Goal: Task Accomplishment & Management: Use online tool/utility

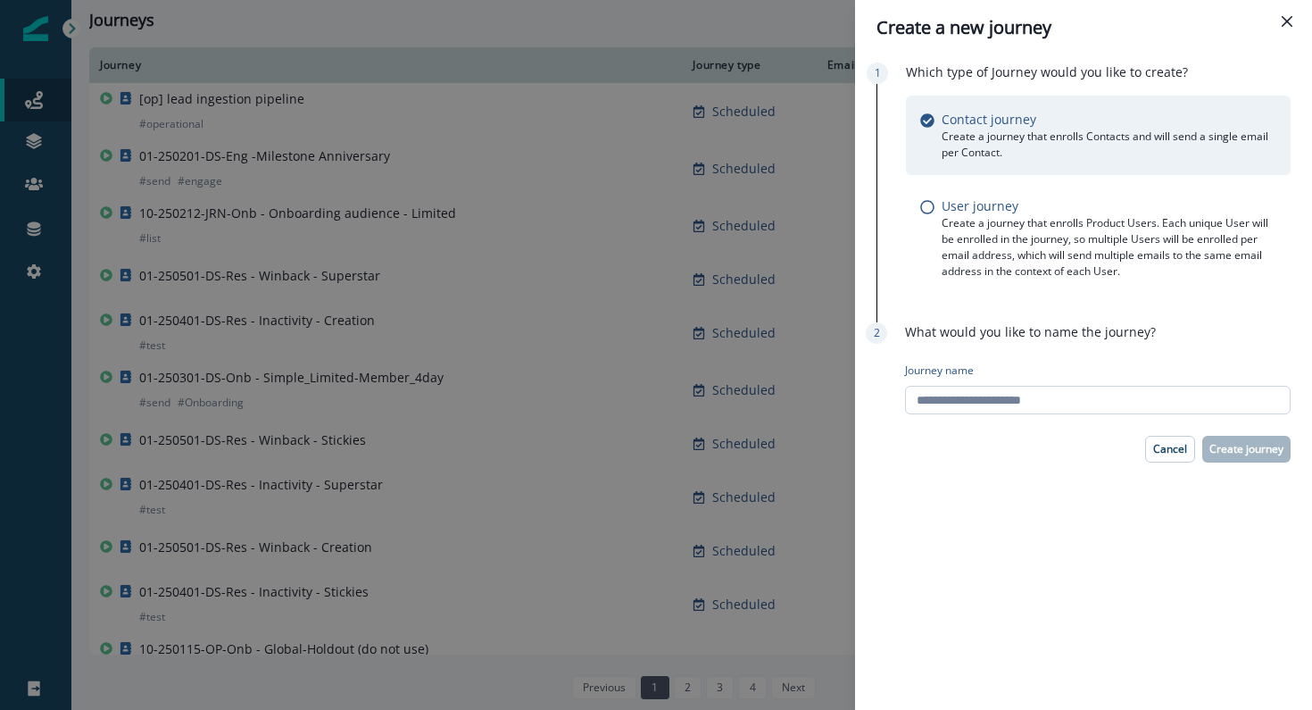
click at [996, 396] on input "Journey name" at bounding box center [1098, 400] width 386 height 29
paste input "**********"
click at [980, 400] on input "**********" at bounding box center [1098, 400] width 386 height 29
type input "**********"
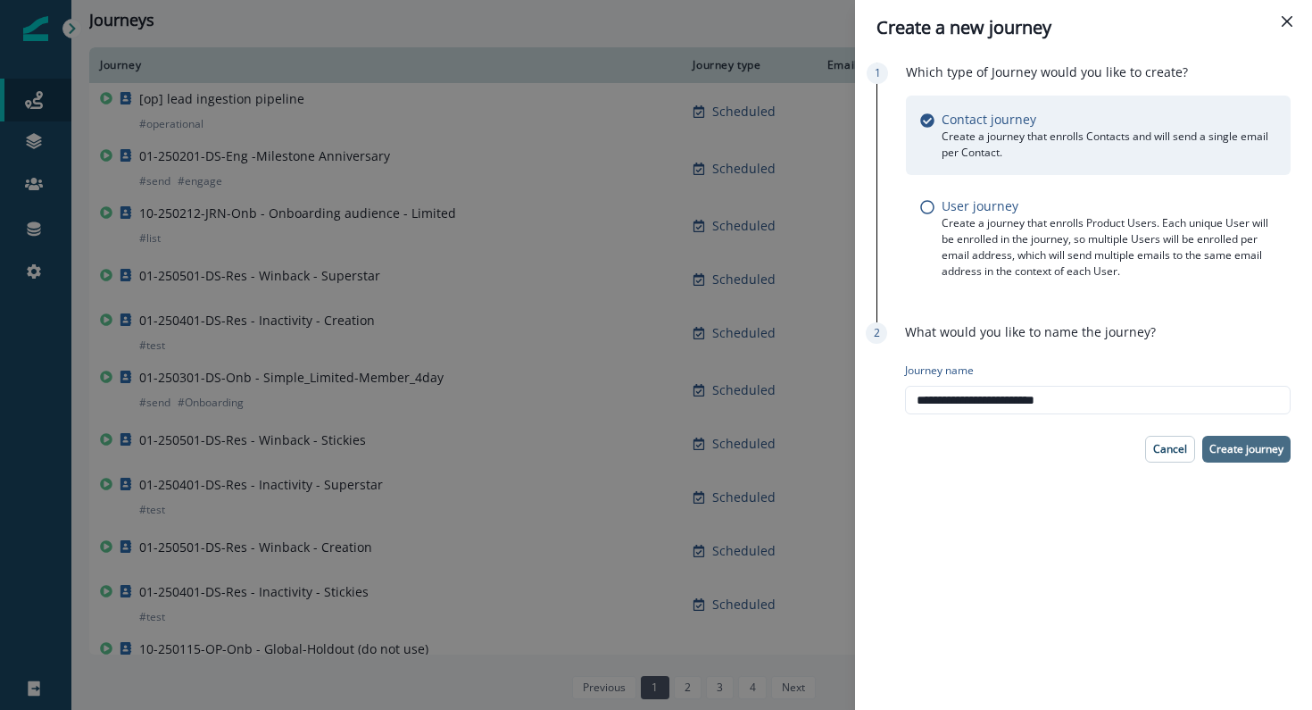
click at [1250, 454] on p "Create journey" at bounding box center [1247, 449] width 74 height 12
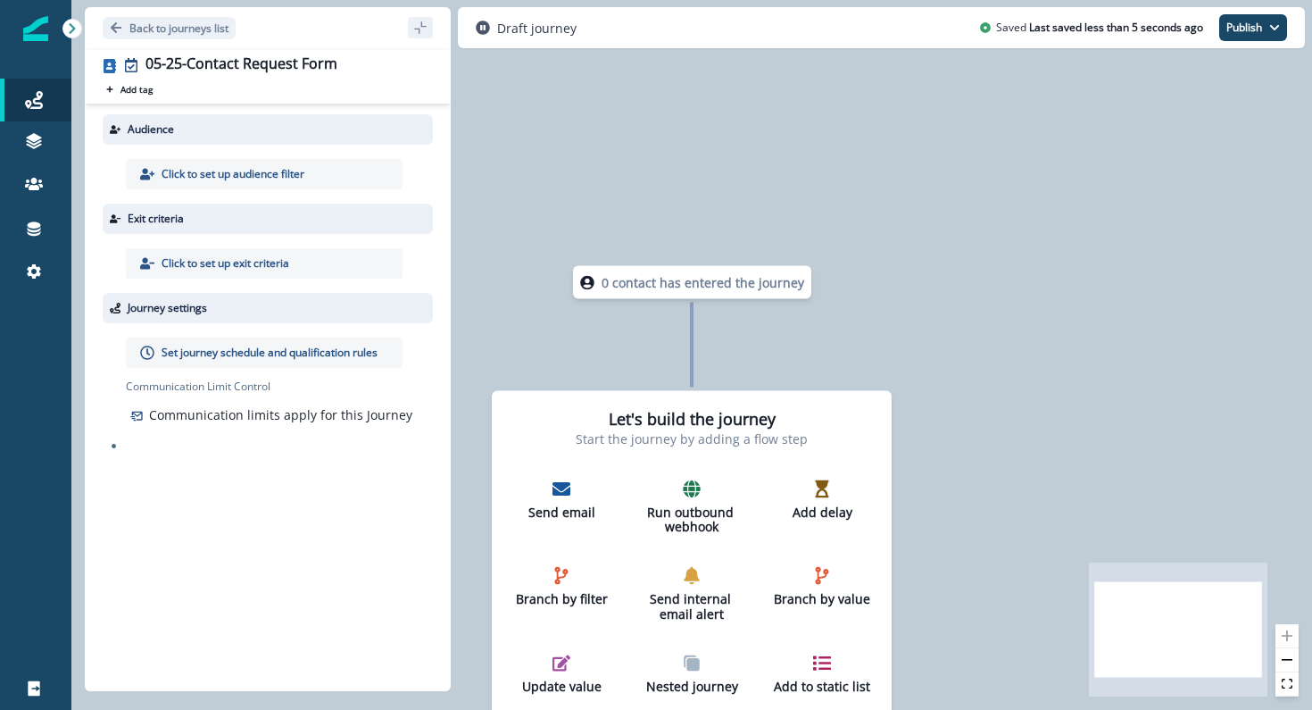
click at [265, 173] on p "Click to set up audience filter" at bounding box center [233, 174] width 143 height 16
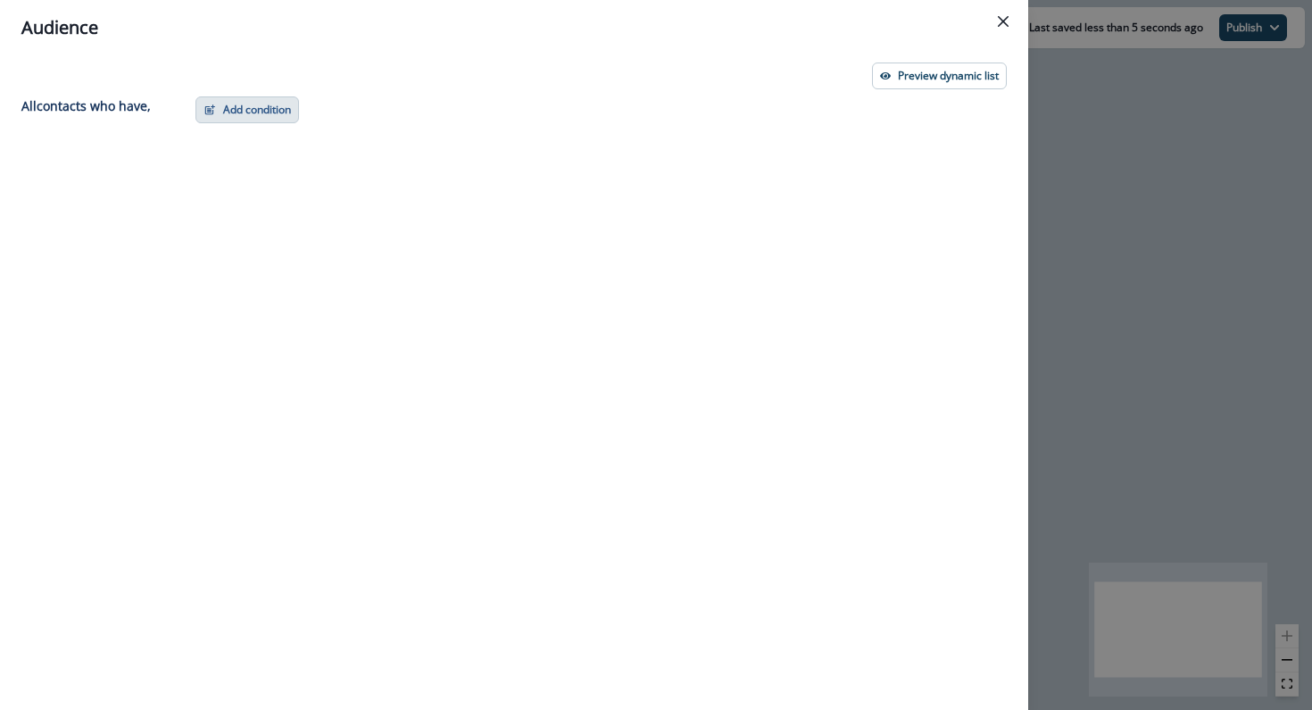
click at [273, 112] on button "Add condition" at bounding box center [248, 109] width 104 height 27
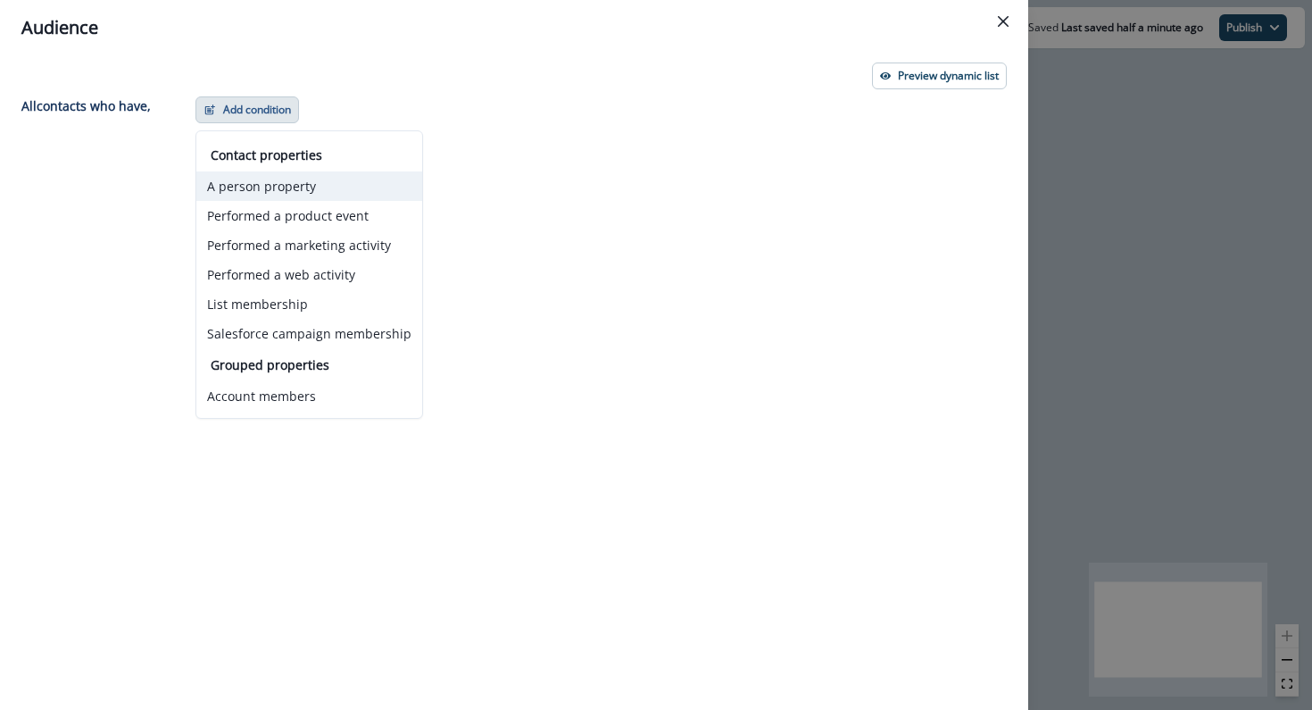
click at [282, 191] on button "A person property" at bounding box center [309, 185] width 226 height 29
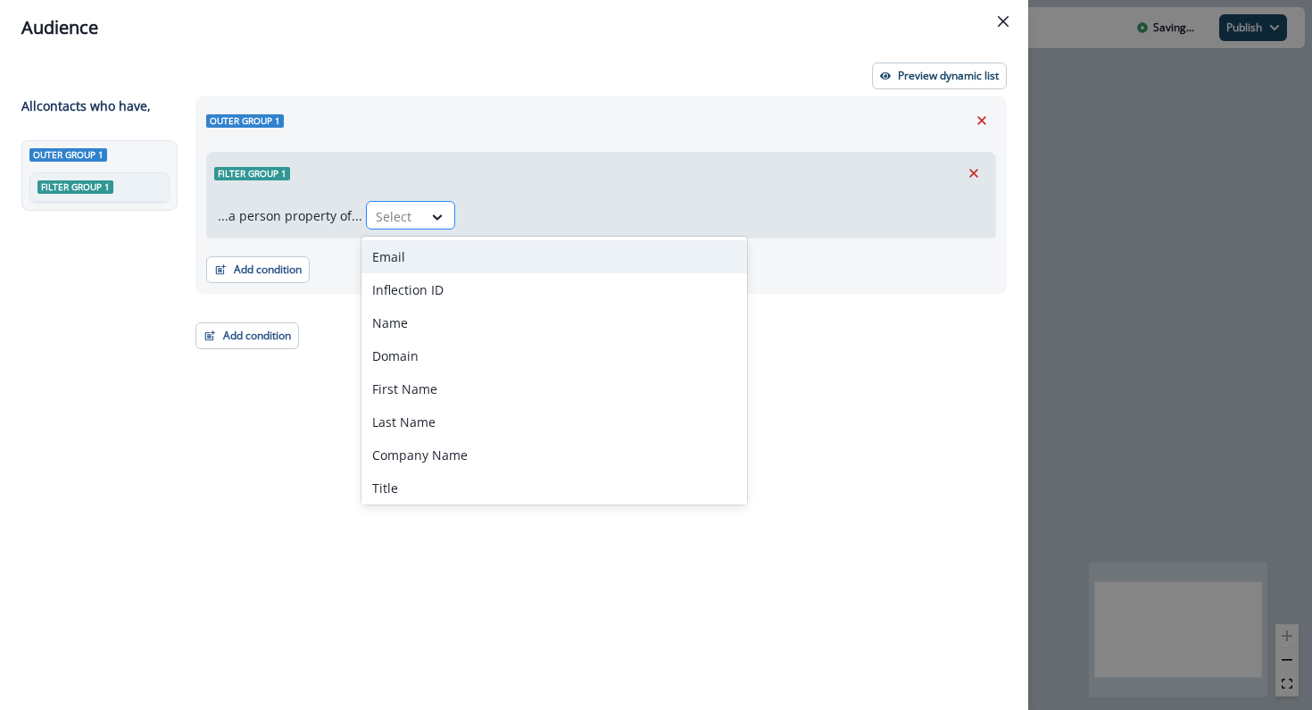
click at [400, 225] on div at bounding box center [394, 216] width 37 height 22
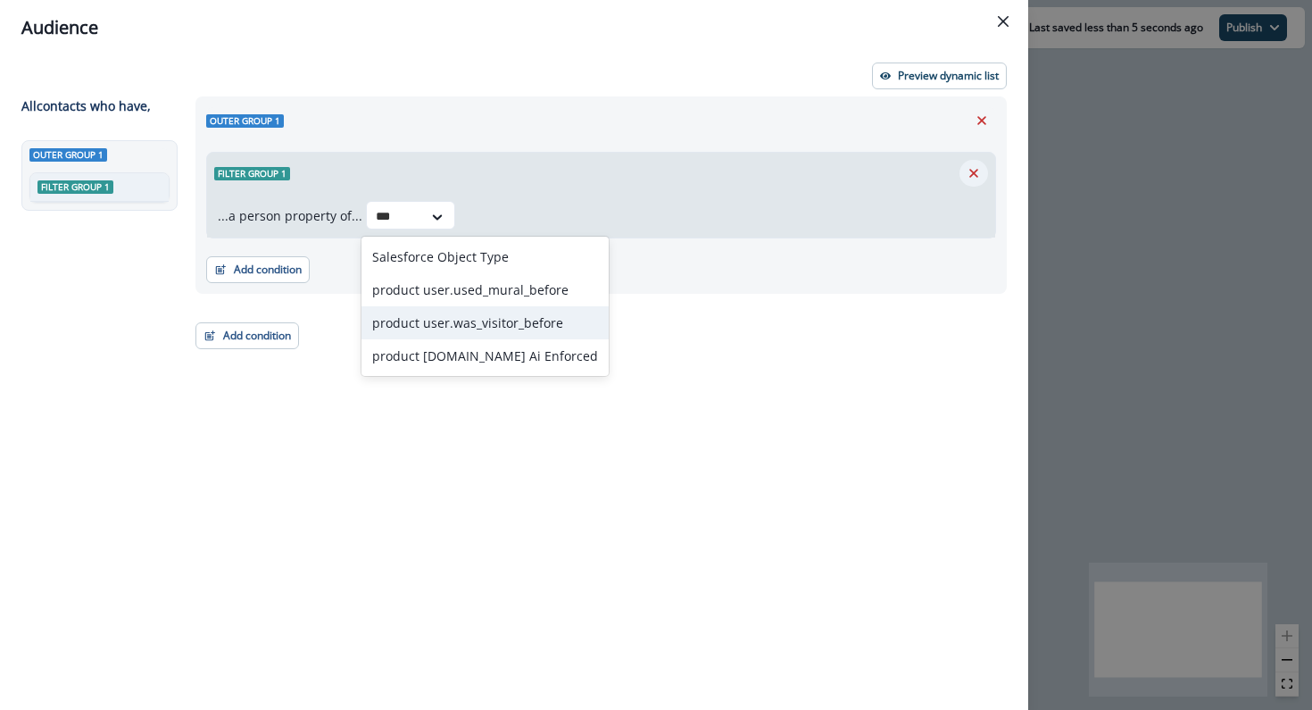
type input "***"
click at [971, 174] on icon "Remove" at bounding box center [974, 173] width 16 height 16
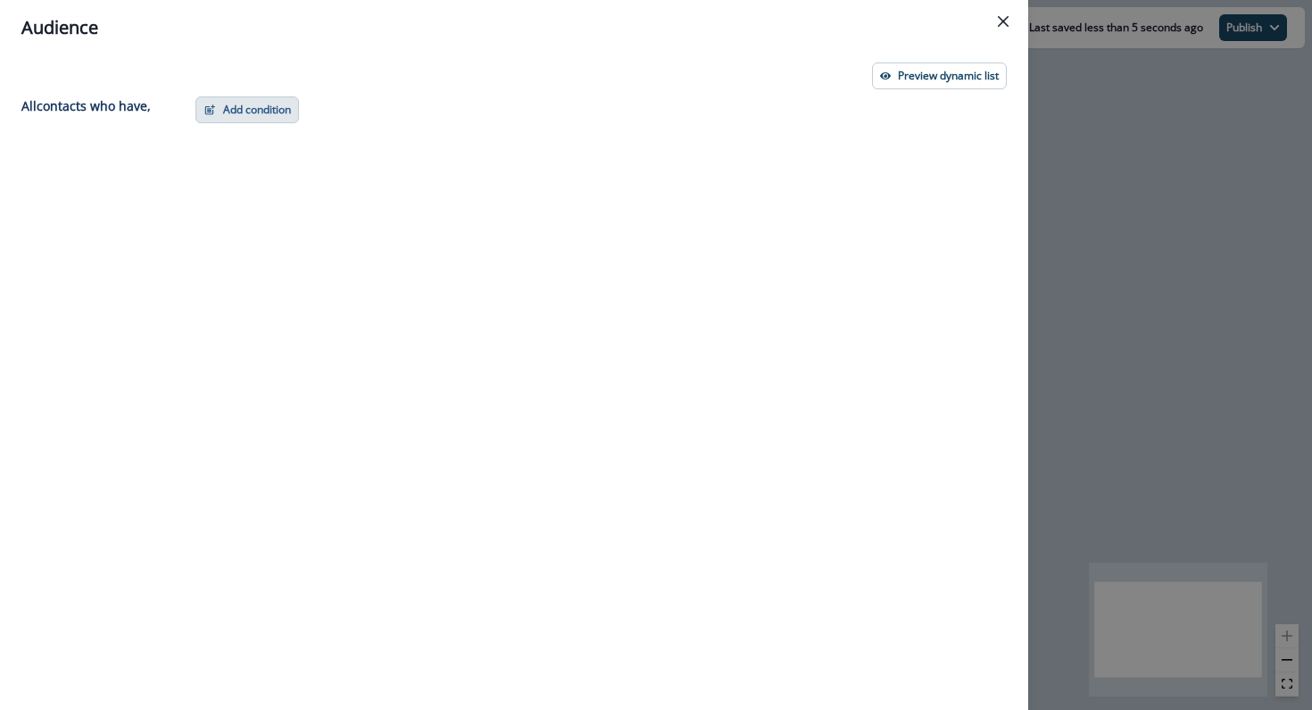
click at [267, 122] on button "Add condition" at bounding box center [248, 109] width 104 height 27
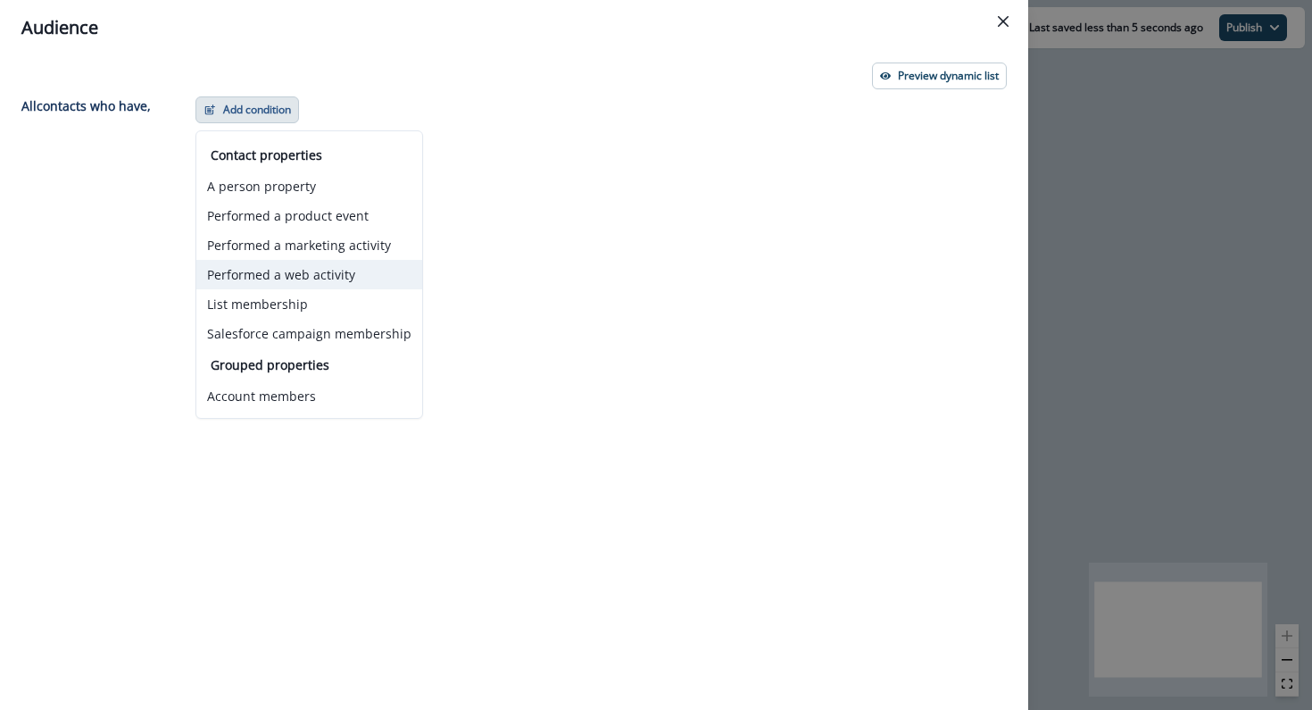
click at [248, 275] on button "Performed a web activity" at bounding box center [309, 274] width 226 height 29
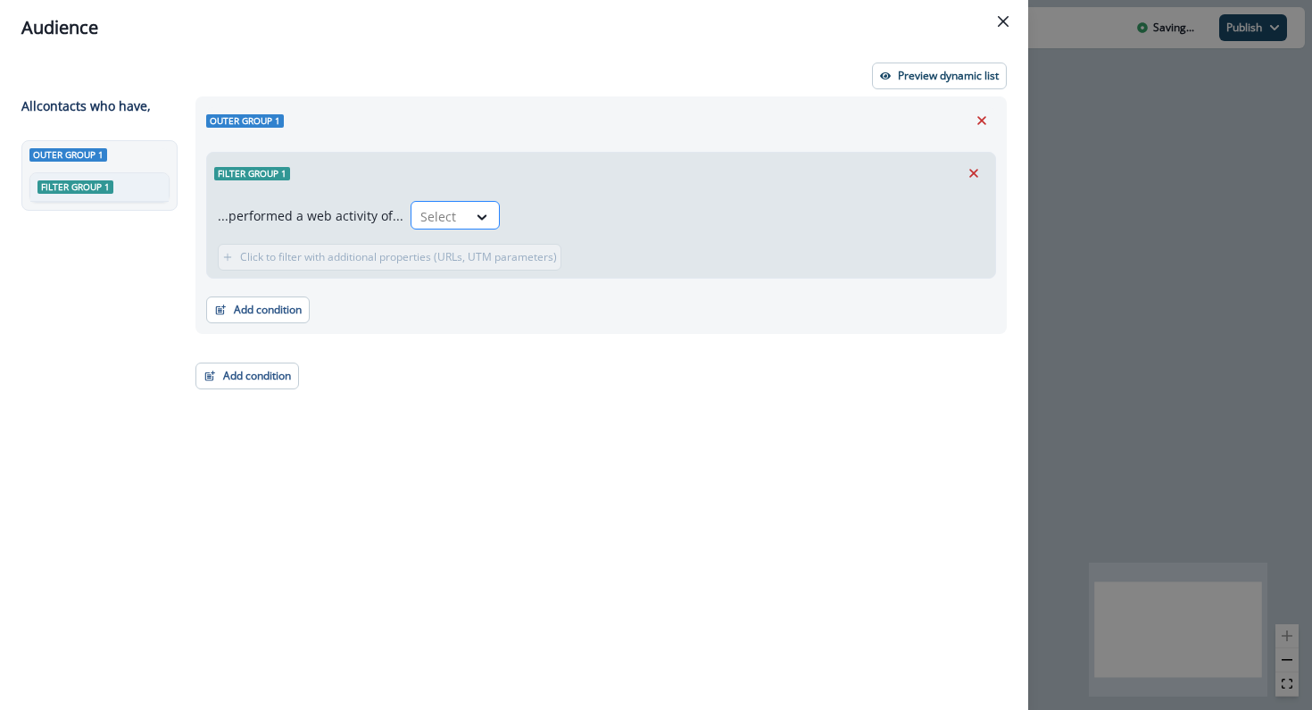
click at [433, 215] on div at bounding box center [439, 216] width 37 height 22
click at [978, 177] on icon "Remove" at bounding box center [974, 173] width 9 height 9
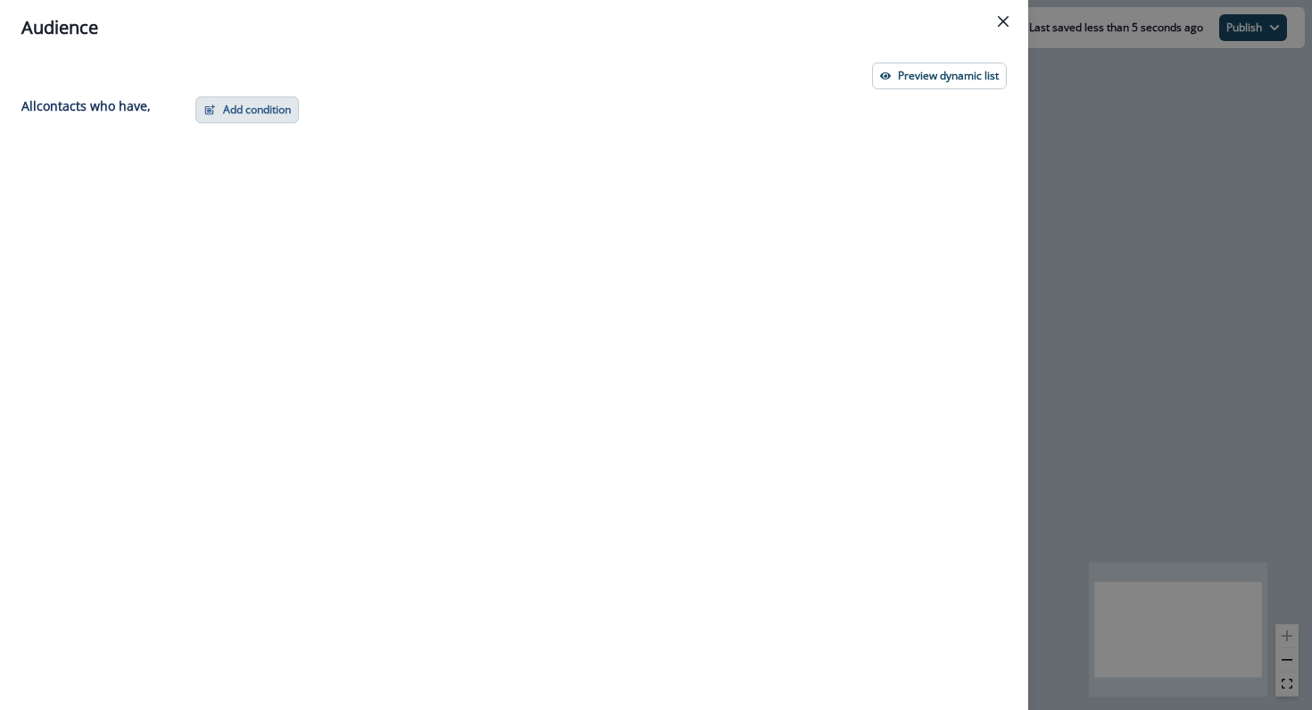
click at [235, 103] on button "Add condition" at bounding box center [248, 109] width 104 height 27
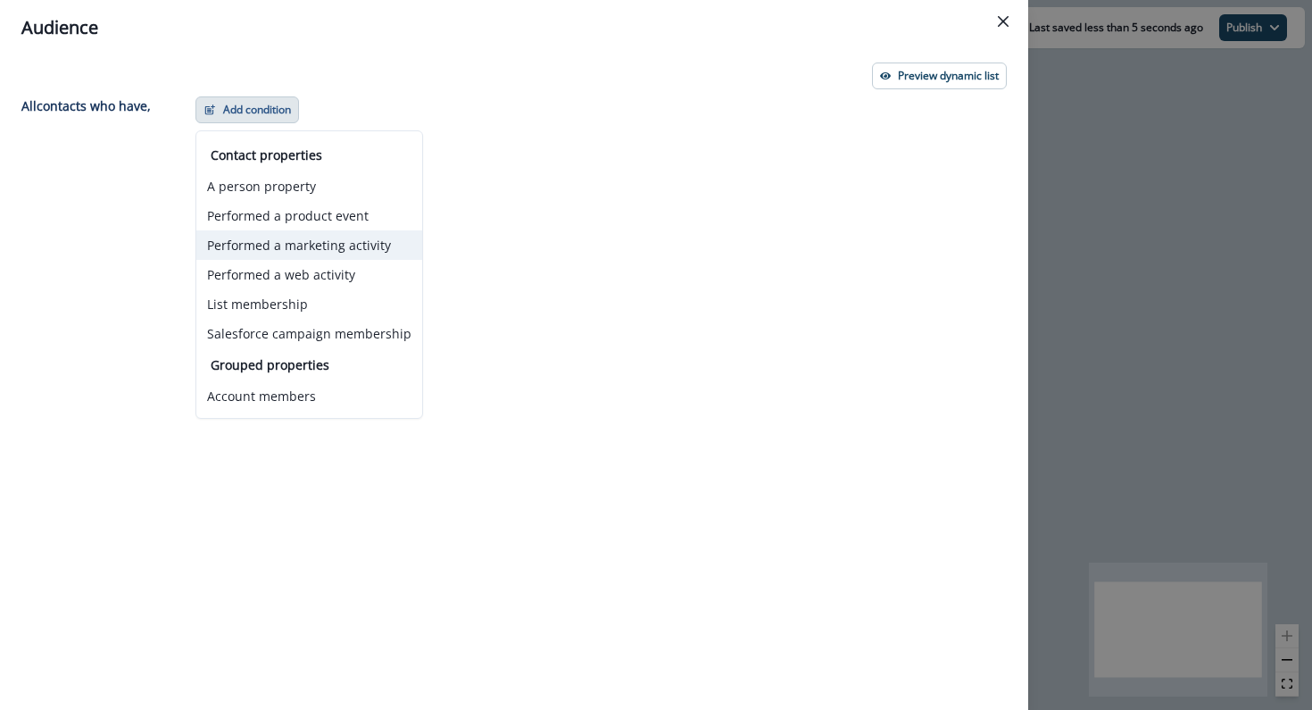
click at [279, 254] on button "Performed a marketing activity" at bounding box center [309, 244] width 226 height 29
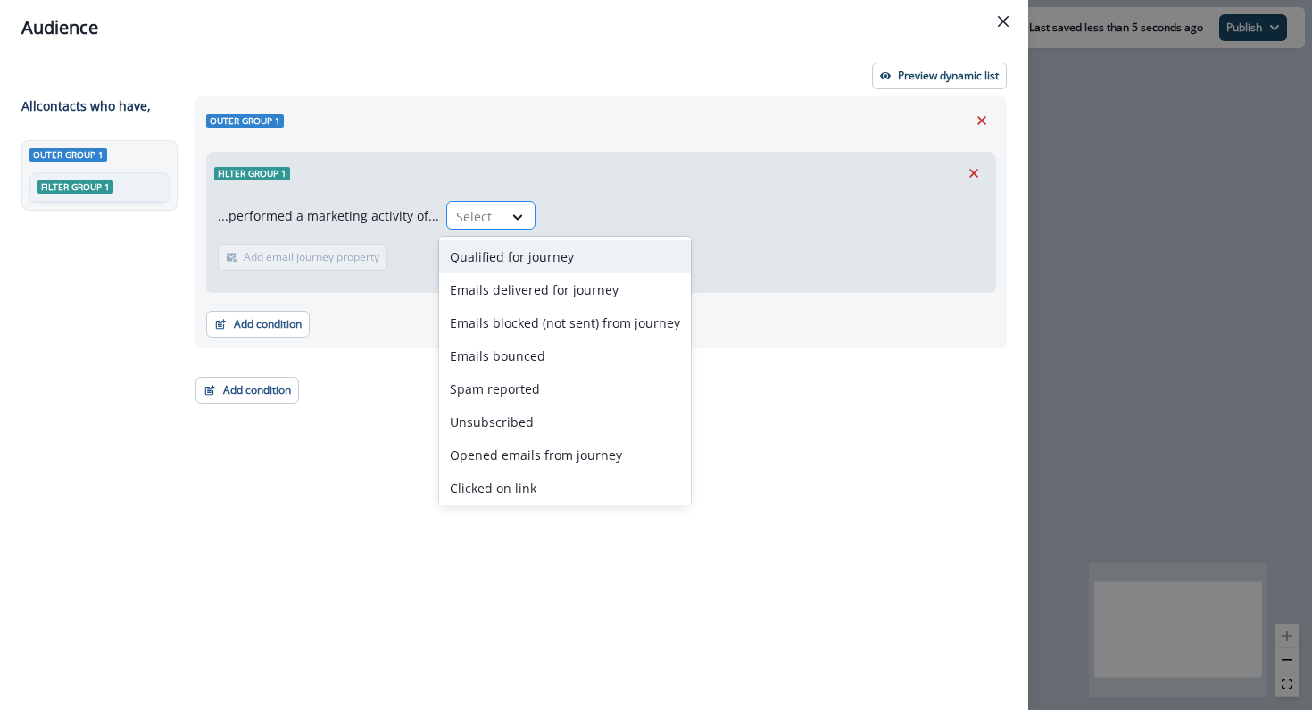
click at [476, 219] on div at bounding box center [474, 216] width 37 height 22
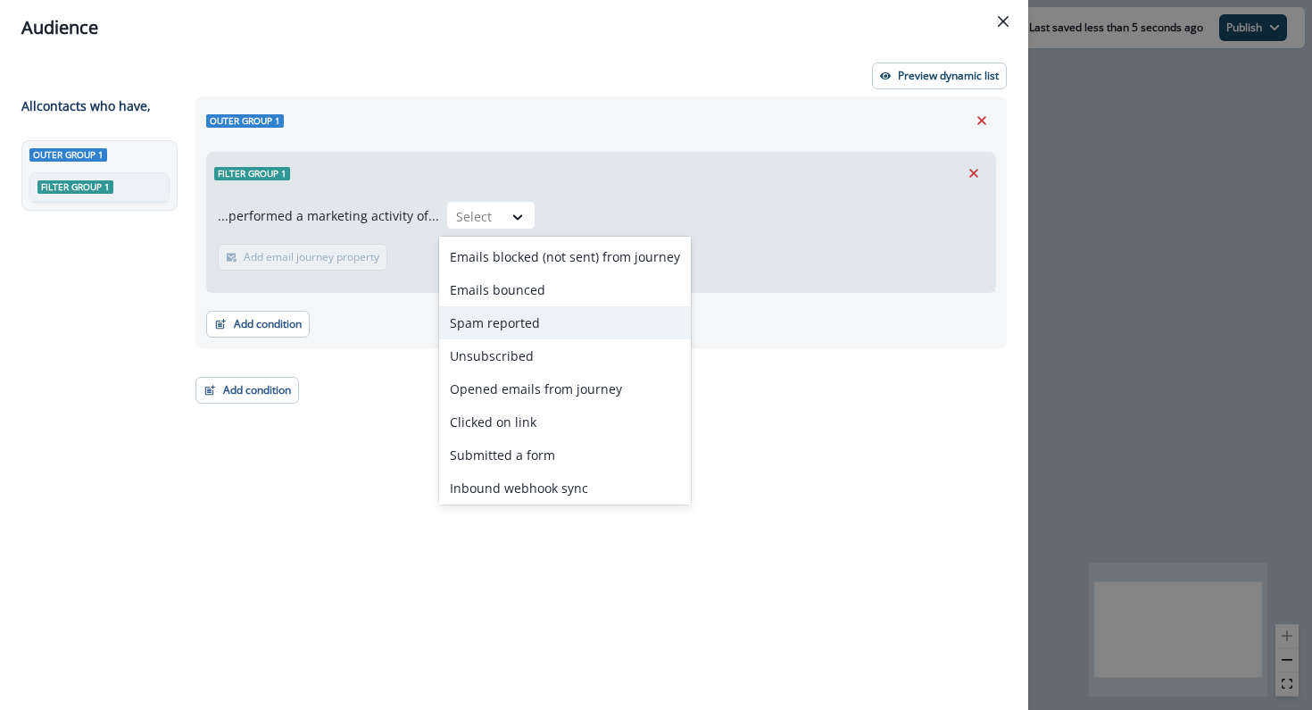
scroll to position [70, 0]
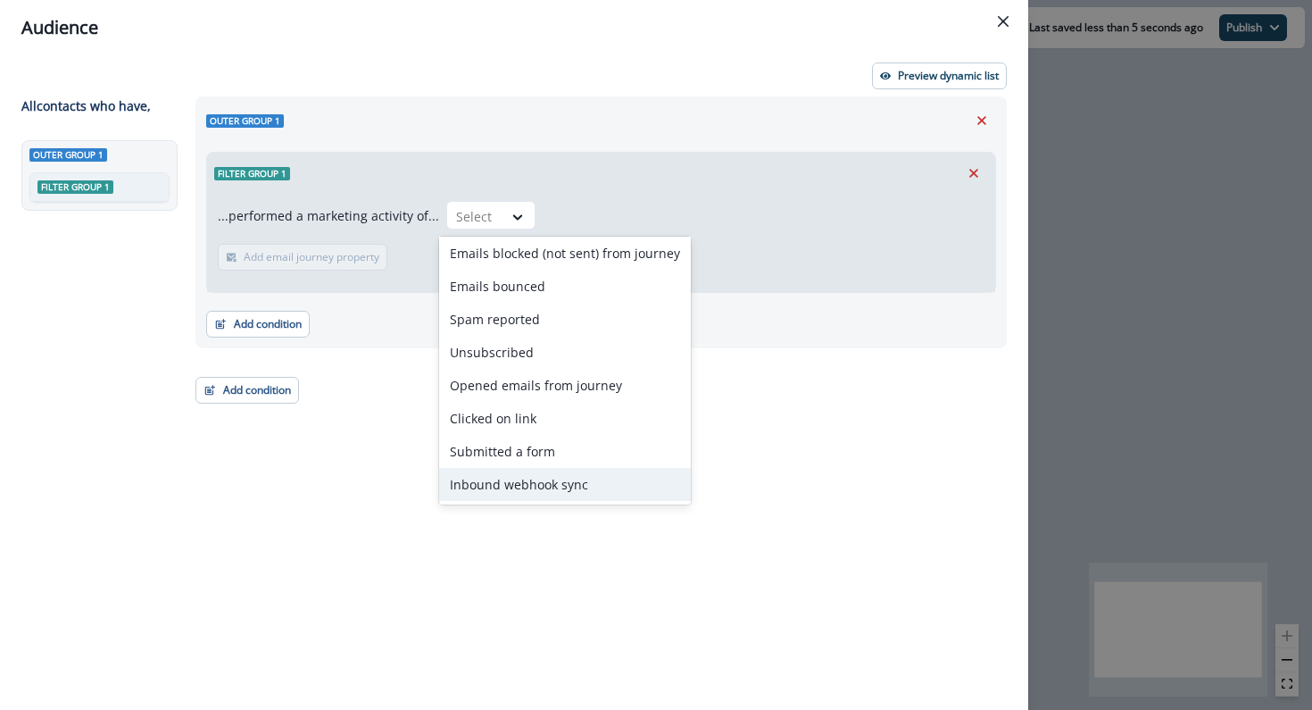
click at [477, 487] on div "Inbound webhook sync" at bounding box center [565, 484] width 252 height 33
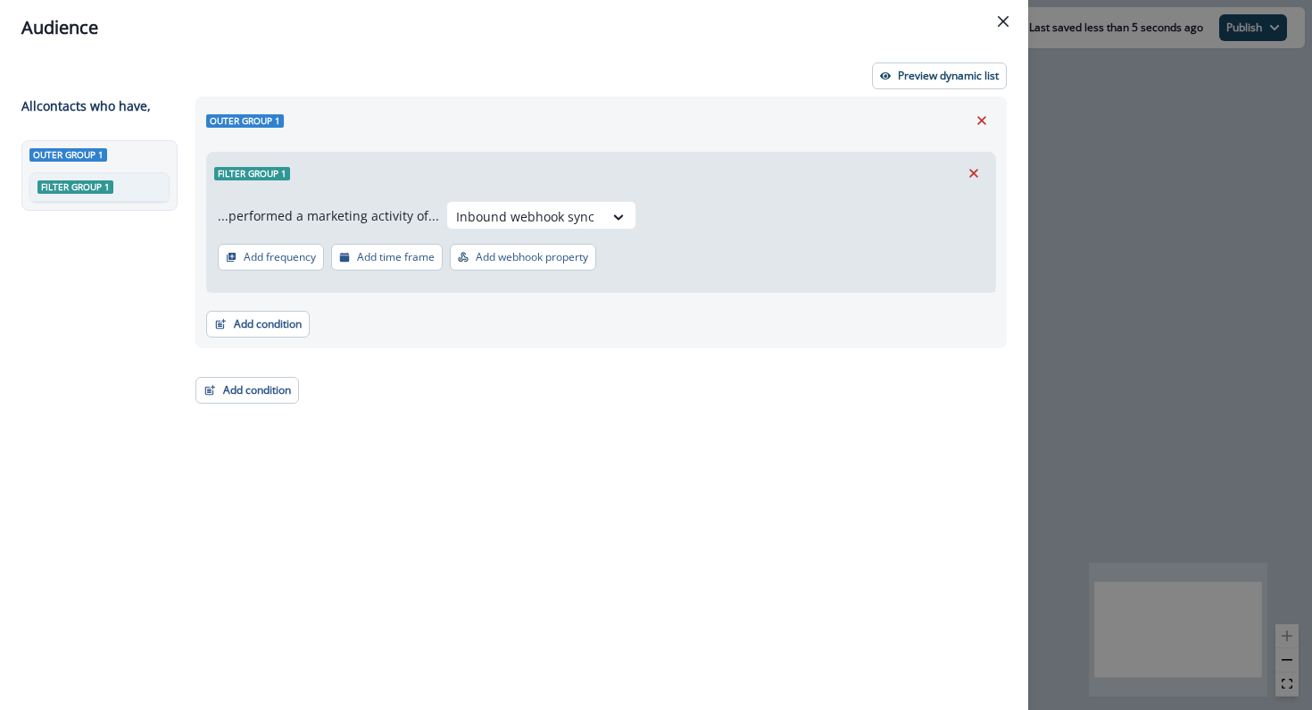
drag, startPoint x: 319, startPoint y: 212, endPoint x: 324, endPoint y: 240, distance: 29.1
click at [324, 240] on div "...performed a marketing activity of... Inbound webhook sync Add frequency Add …" at bounding box center [601, 243] width 788 height 98
click at [516, 258] on p "Add webhook property" at bounding box center [532, 257] width 112 height 12
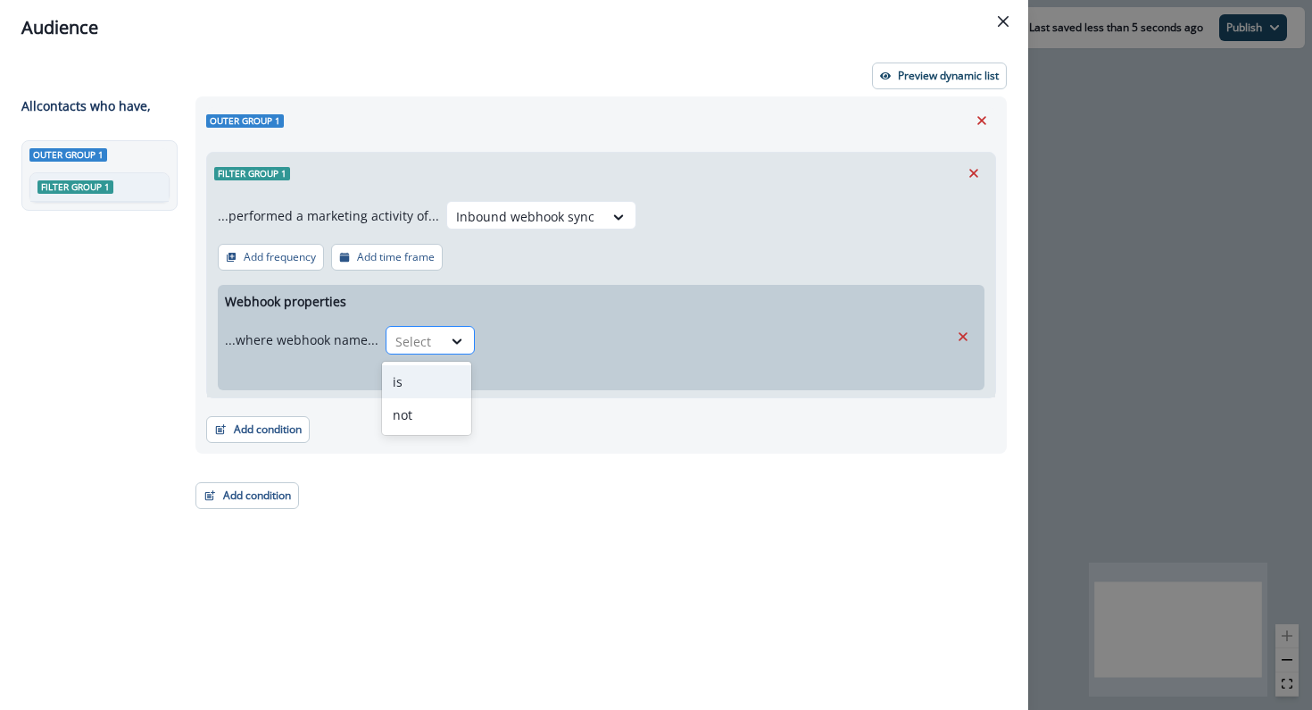
click at [412, 348] on div at bounding box center [414, 341] width 37 height 22
click at [412, 373] on div "is" at bounding box center [426, 381] width 89 height 33
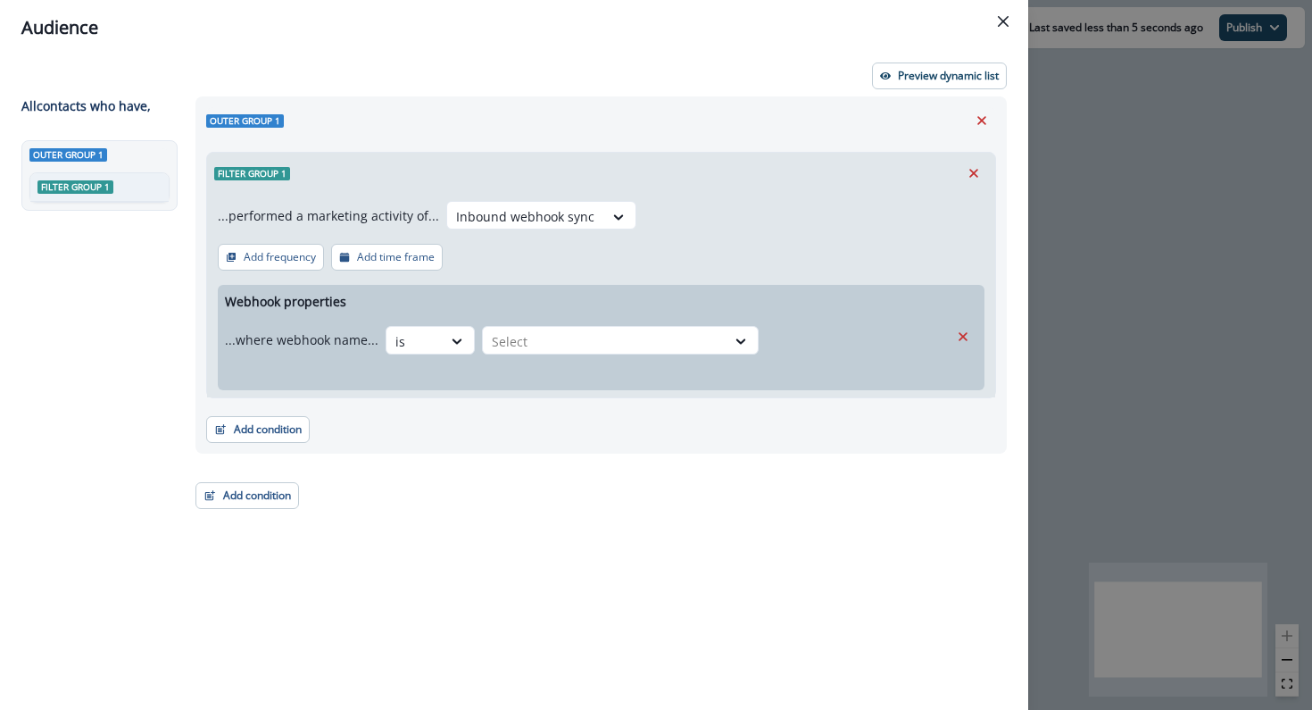
click at [624, 357] on div "...where webhook name... is Select" at bounding box center [492, 340] width 534 height 44
click at [624, 351] on div at bounding box center [604, 341] width 225 height 22
click at [605, 346] on div at bounding box center [604, 341] width 225 height 22
click at [604, 343] on div at bounding box center [604, 341] width 225 height 22
click at [648, 279] on div "...performed a marketing activity of... Inbound webhook sync Add frequency Add …" at bounding box center [601, 296] width 788 height 204
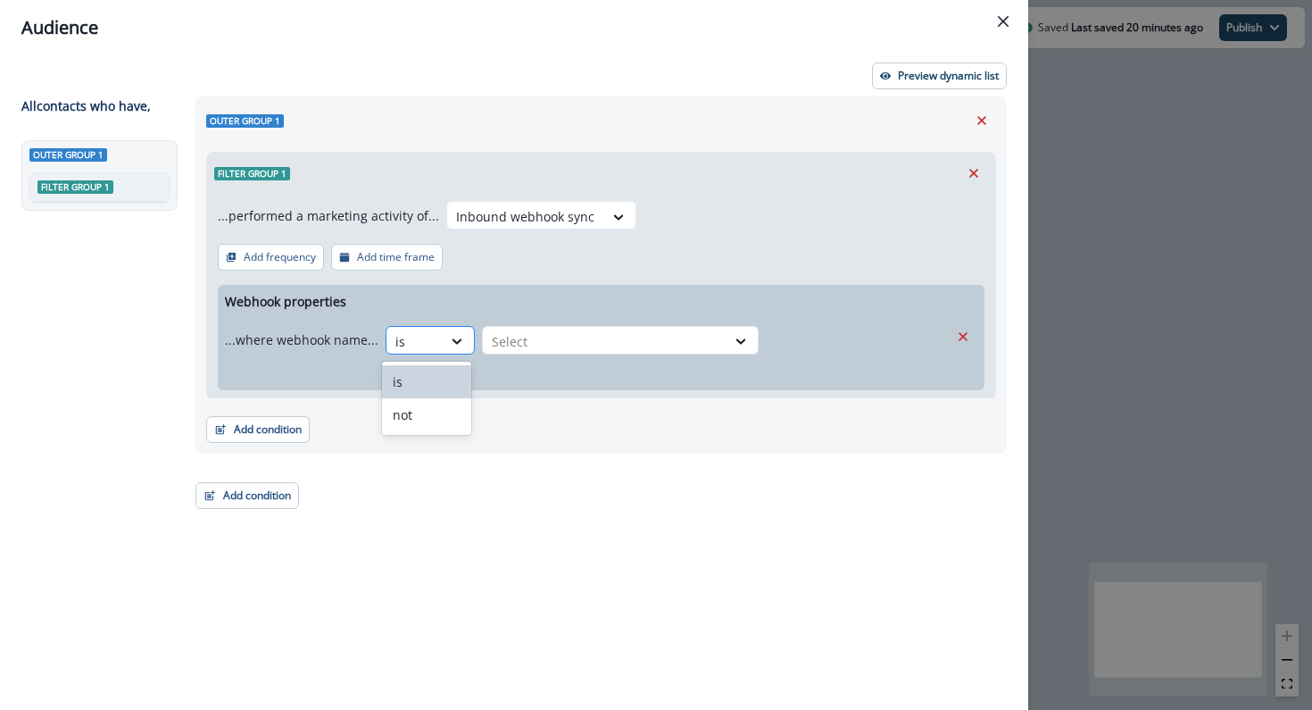
click at [423, 335] on div at bounding box center [414, 341] width 37 height 22
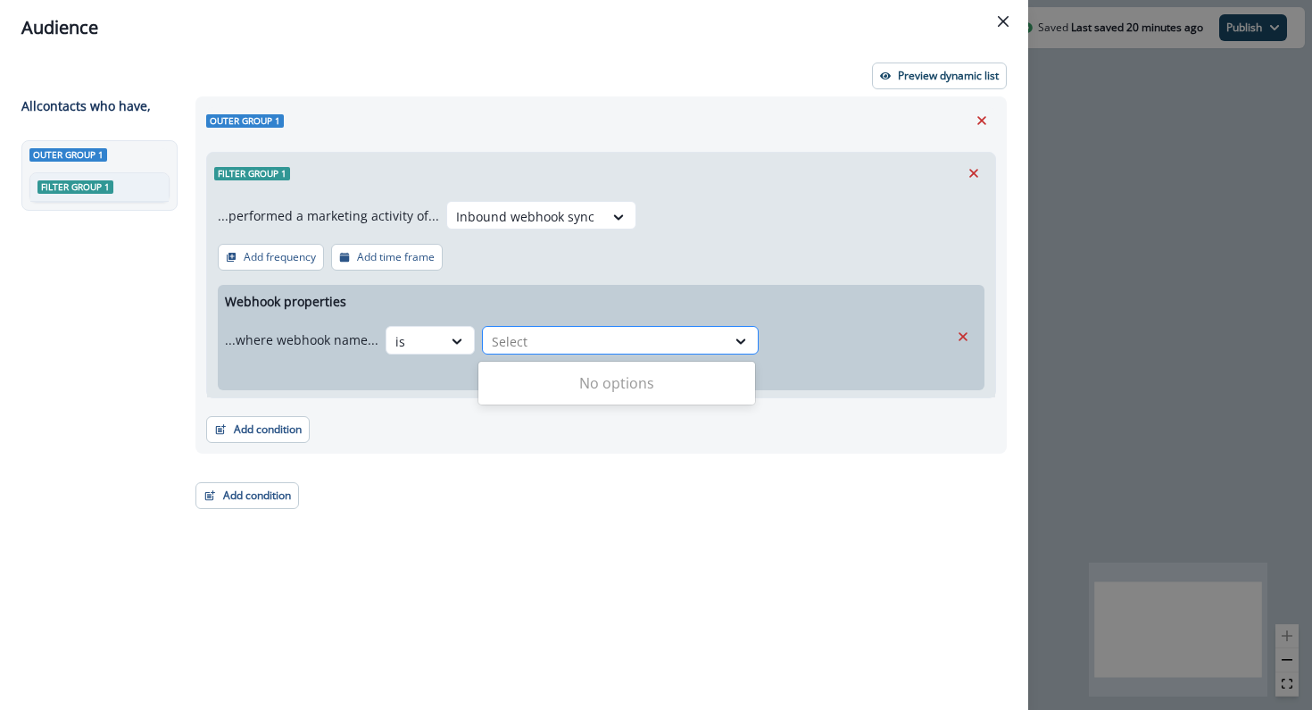
click at [601, 335] on div at bounding box center [604, 341] width 225 height 22
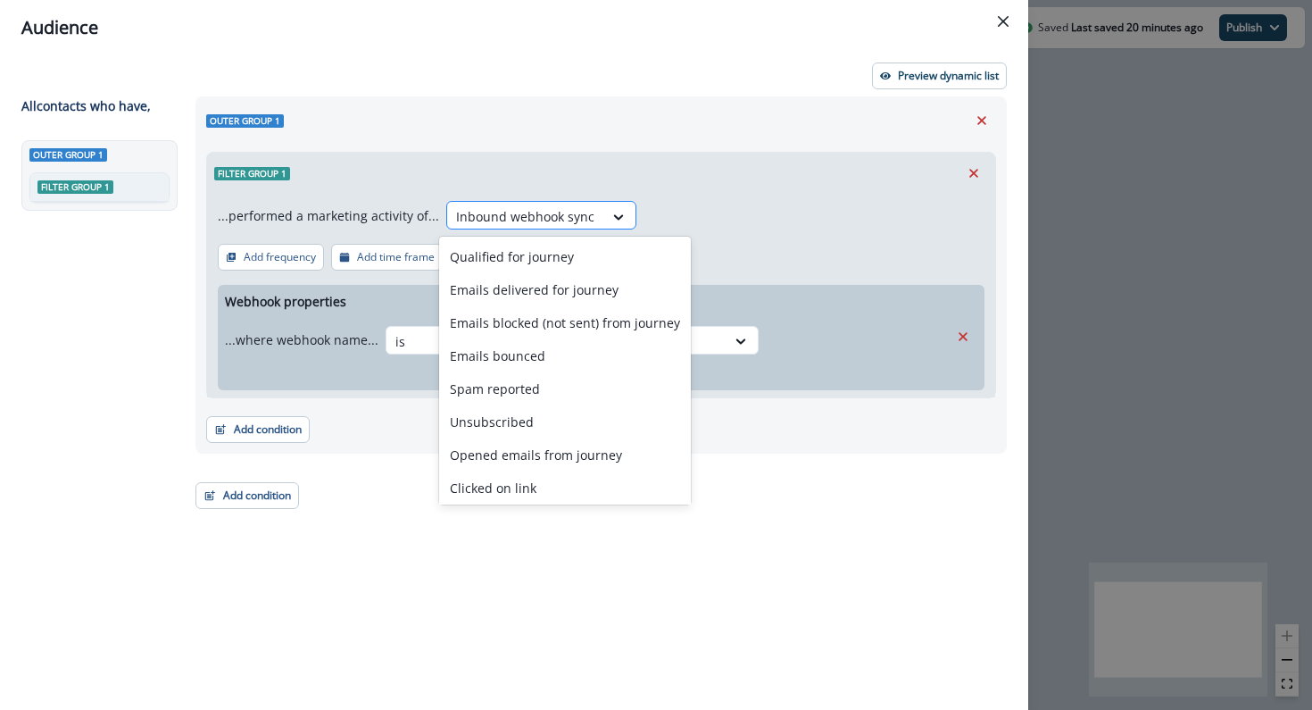
click at [541, 207] on div at bounding box center [525, 216] width 138 height 22
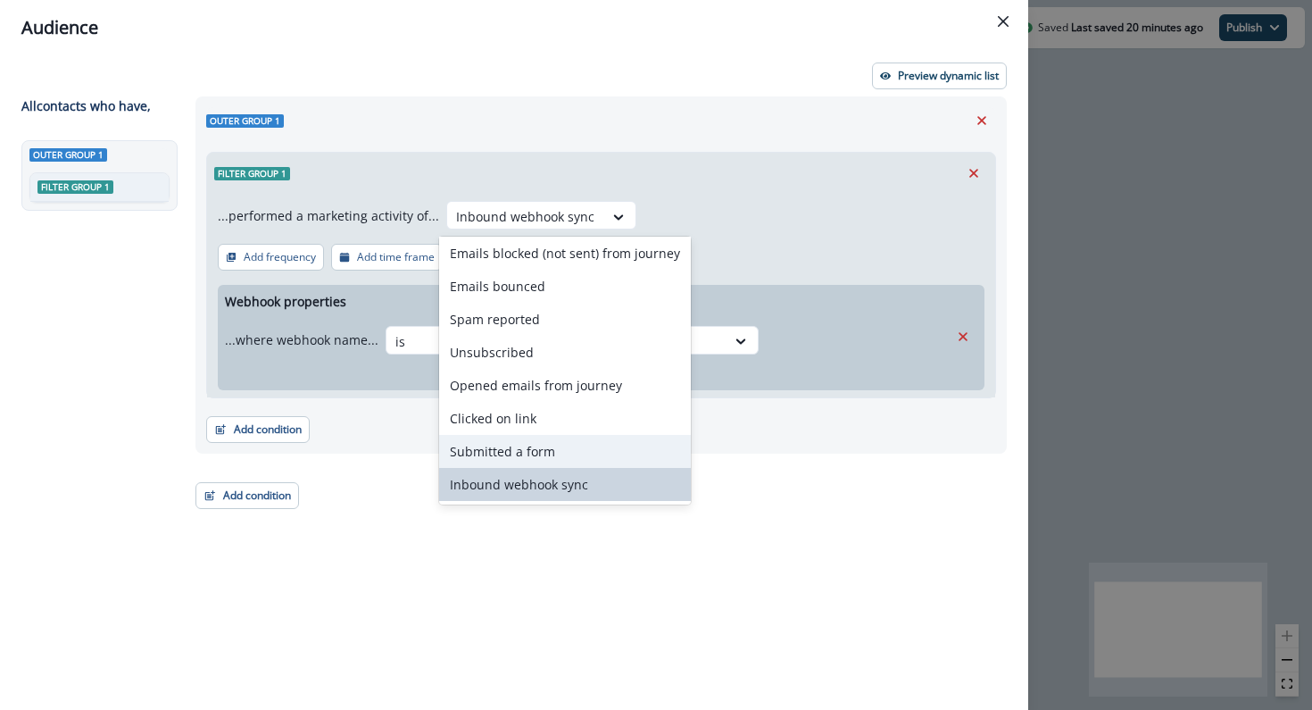
click at [570, 448] on div "Submitted a form" at bounding box center [565, 451] width 252 height 33
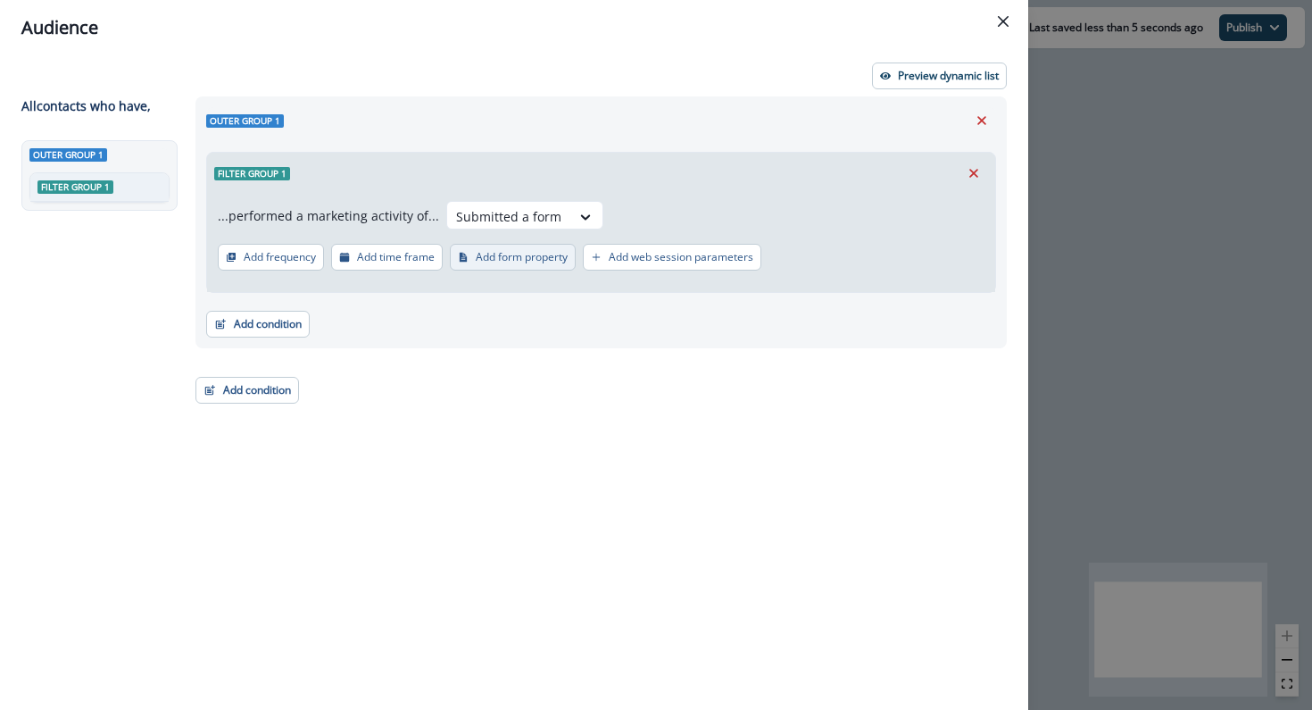
click at [523, 265] on button "Add form property" at bounding box center [513, 257] width 126 height 27
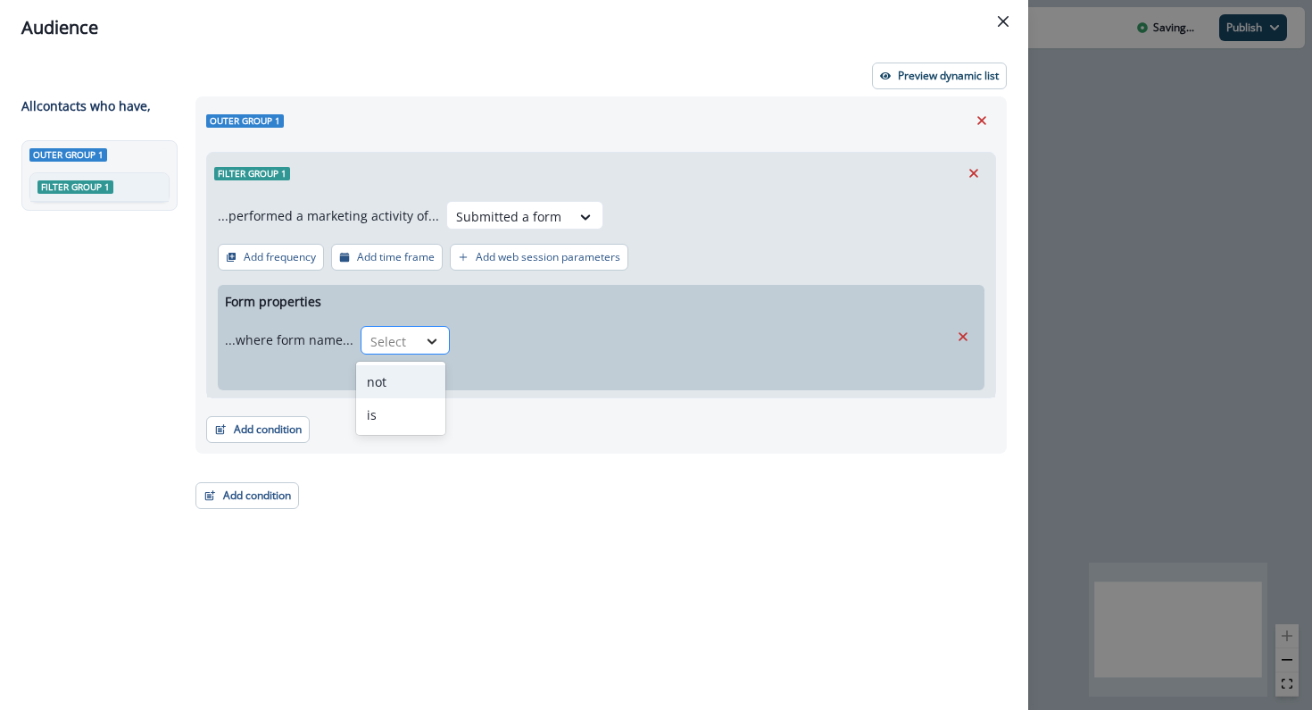
click at [419, 336] on div at bounding box center [432, 341] width 30 height 18
click at [415, 405] on div "is" at bounding box center [400, 414] width 89 height 33
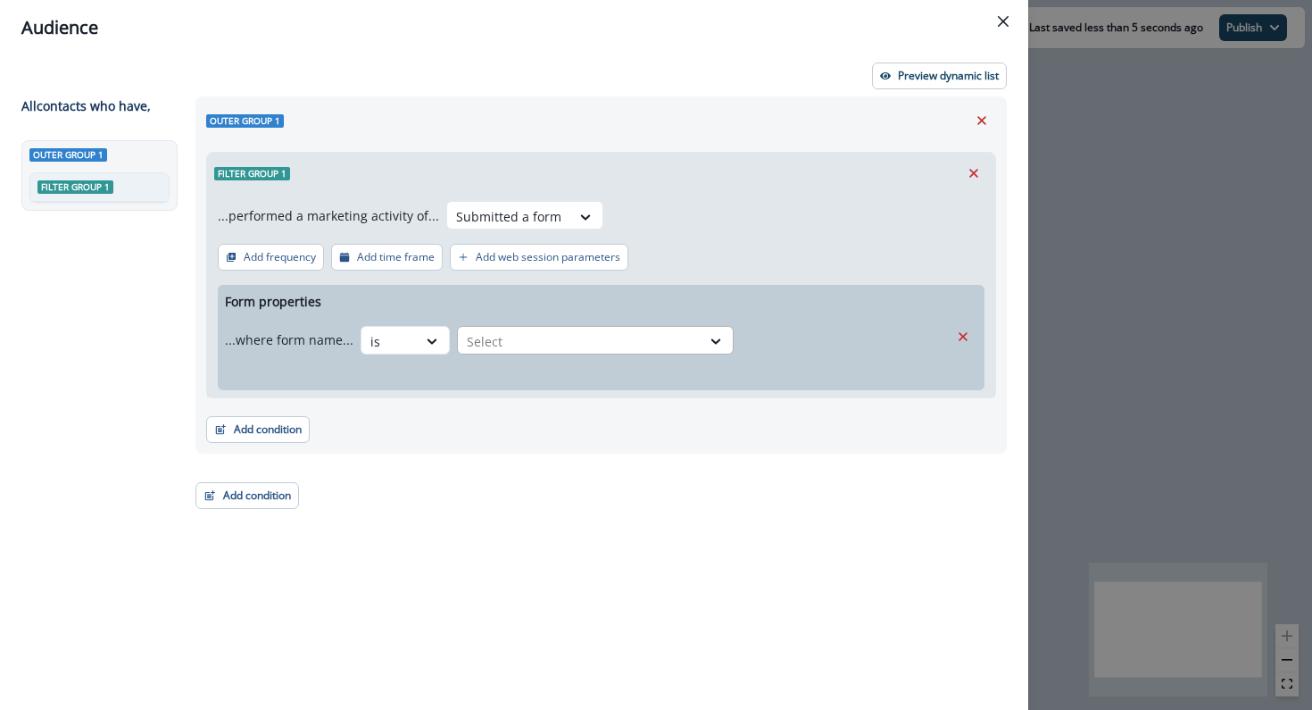
click at [681, 337] on div at bounding box center [579, 341] width 225 height 22
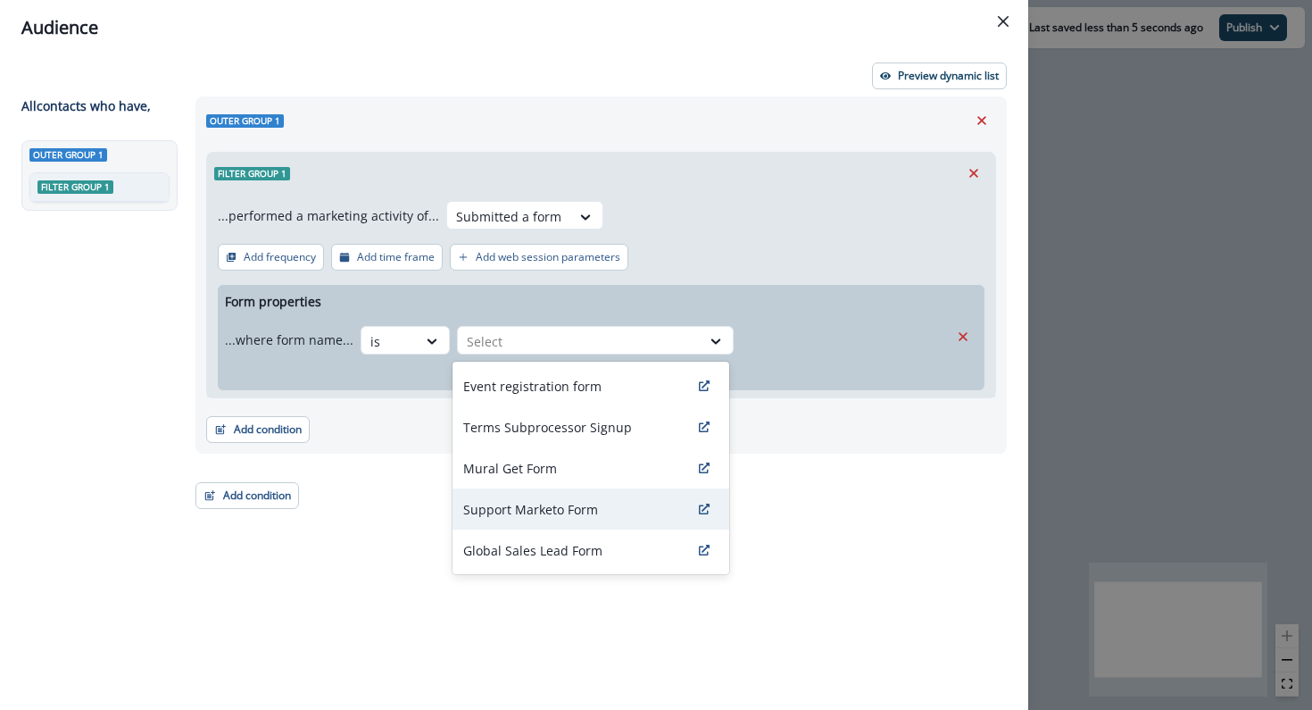
click at [596, 510] on p "Support Marketo Form" at bounding box center [530, 509] width 135 height 19
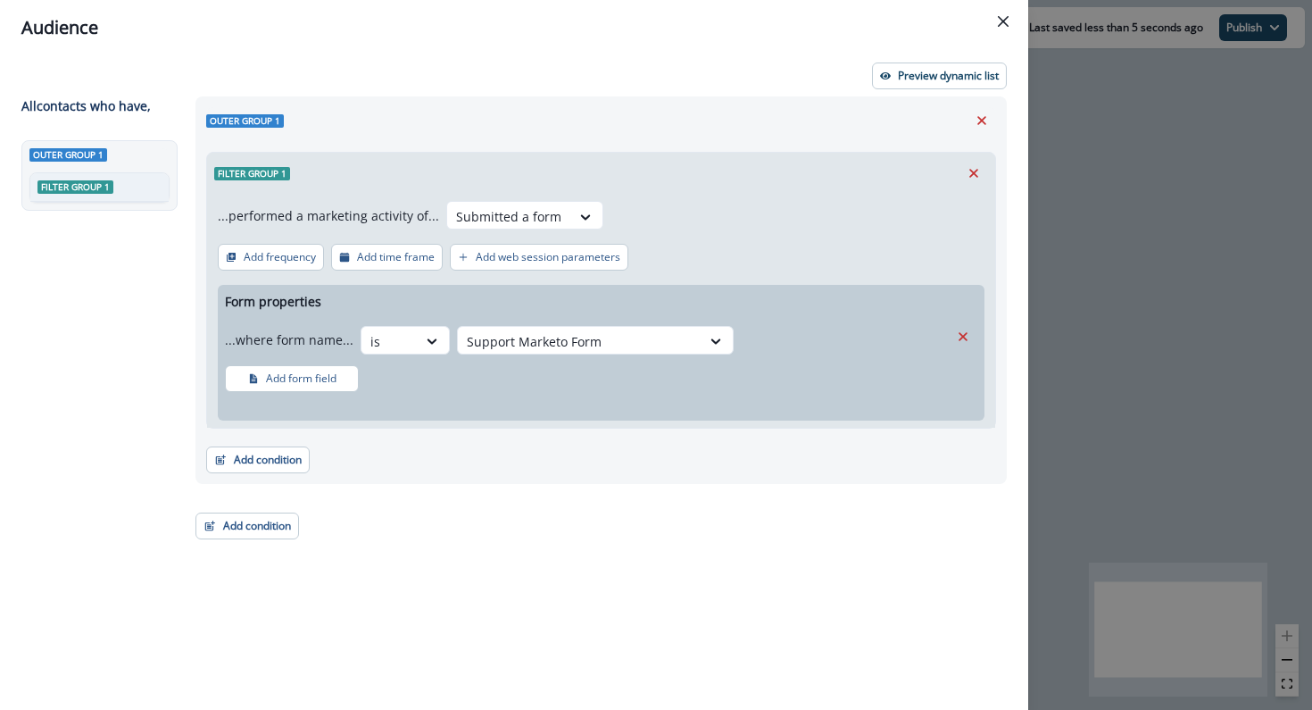
click at [596, 509] on div "Outer group 1 Filter group 1 ...performed a marketing activity of... Submitted …" at bounding box center [596, 370] width 822 height 548
click at [928, 83] on button "Preview dynamic list" at bounding box center [939, 75] width 135 height 27
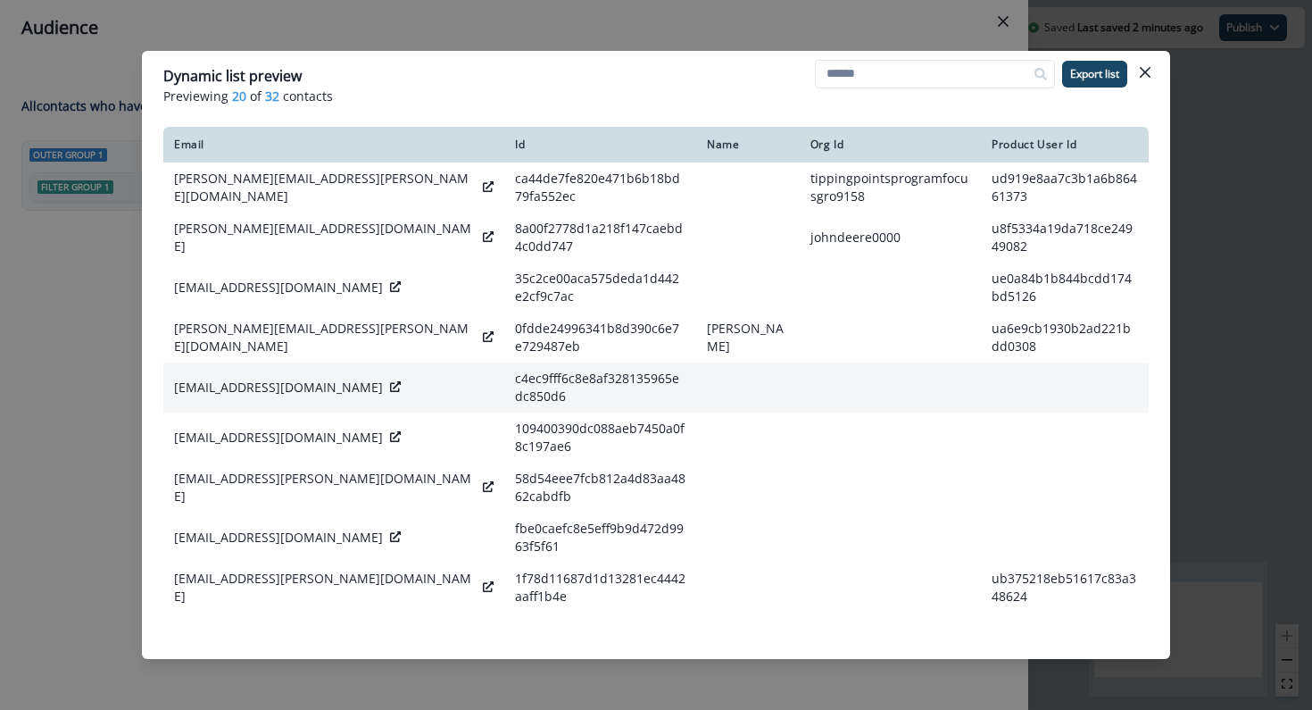
scroll to position [93, 0]
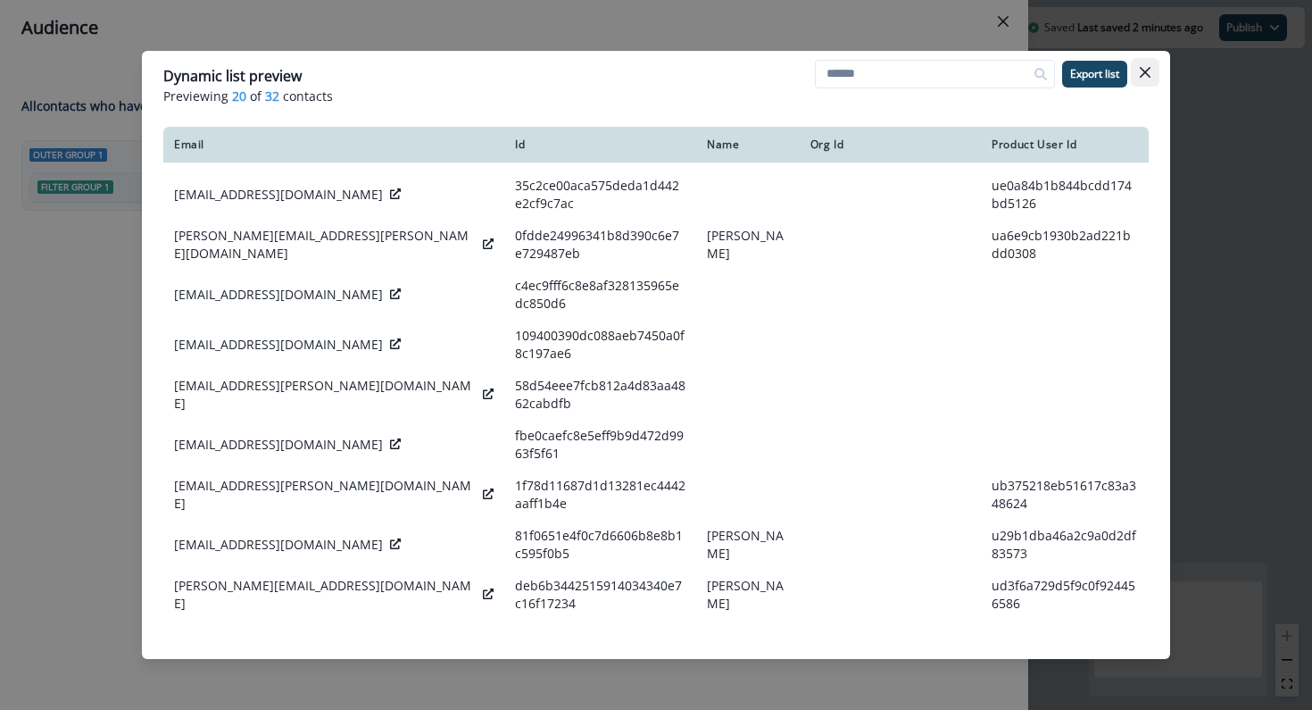
click at [1152, 74] on button "Close" at bounding box center [1145, 72] width 29 height 29
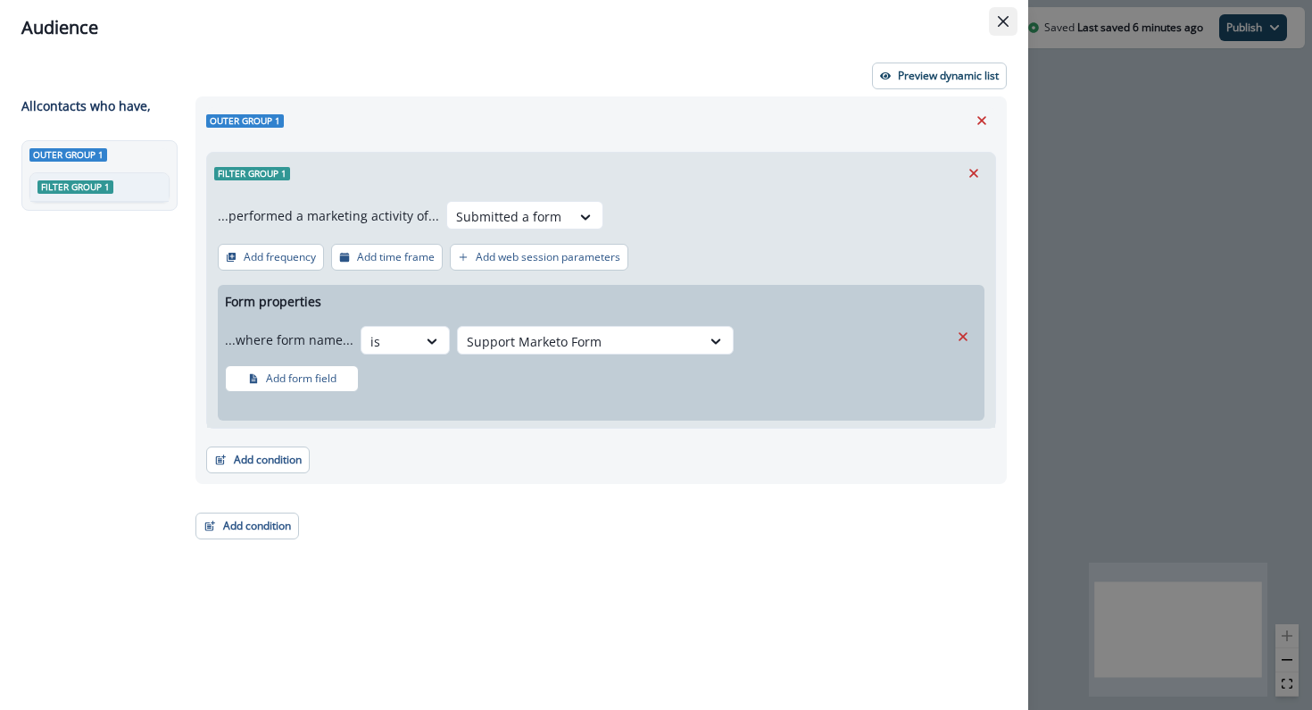
click at [1004, 29] on button "Close" at bounding box center [1003, 21] width 29 height 29
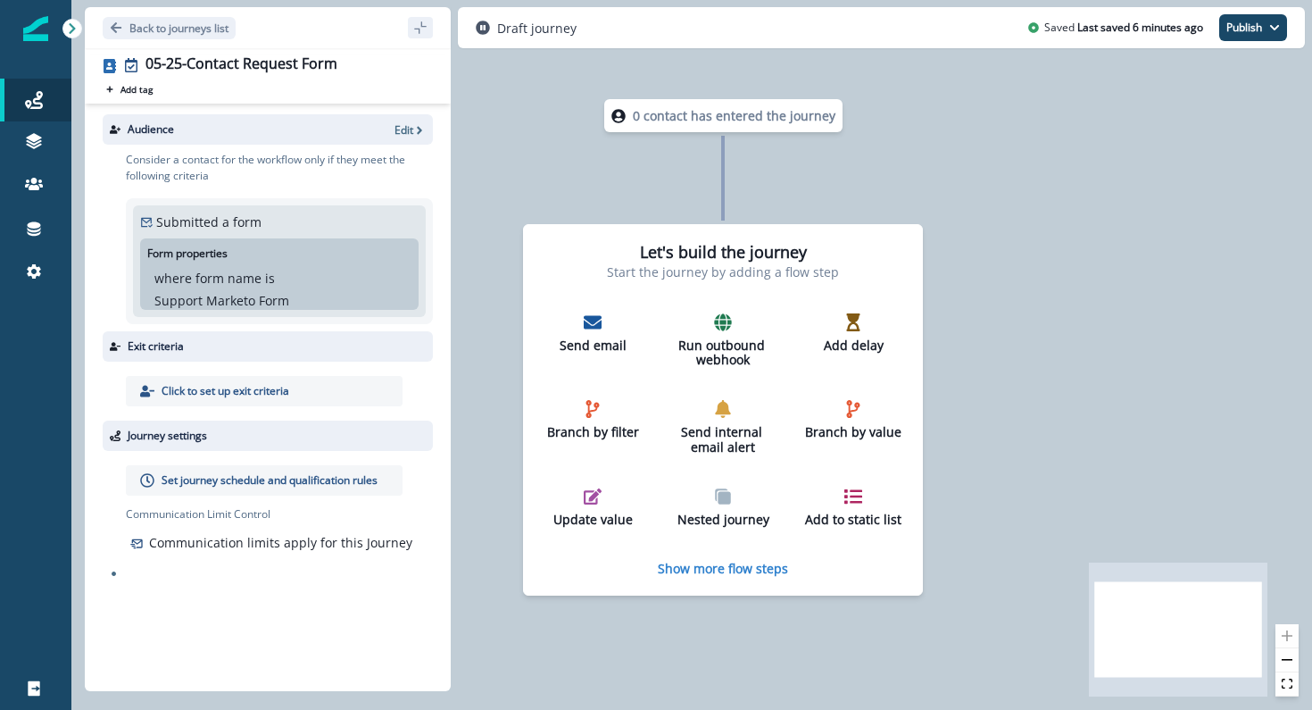
click at [739, 580] on div "Let's build the journey Start the journey by adding a flow step Send email Run …" at bounding box center [723, 409] width 400 height 371
click at [737, 566] on p "Show more flow steps" at bounding box center [723, 568] width 130 height 17
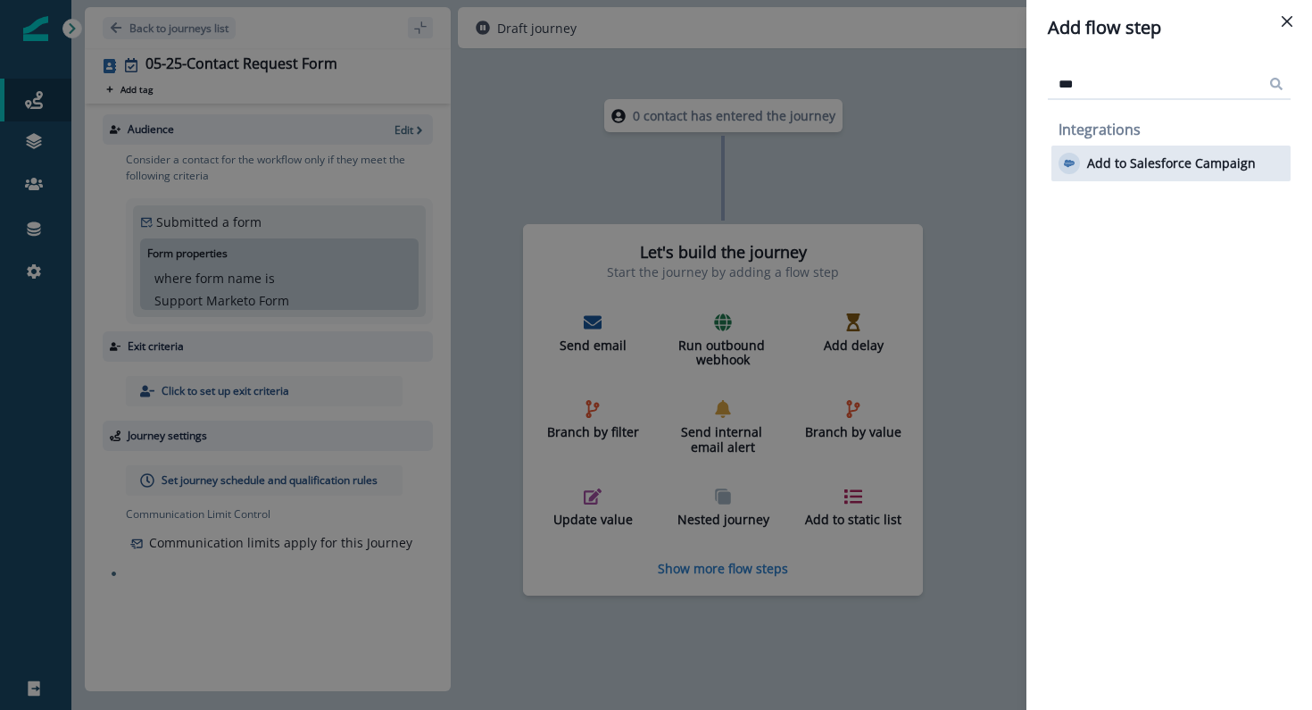
type input "***"
click at [1150, 163] on p "Add to Salesforce Campaign" at bounding box center [1171, 163] width 169 height 15
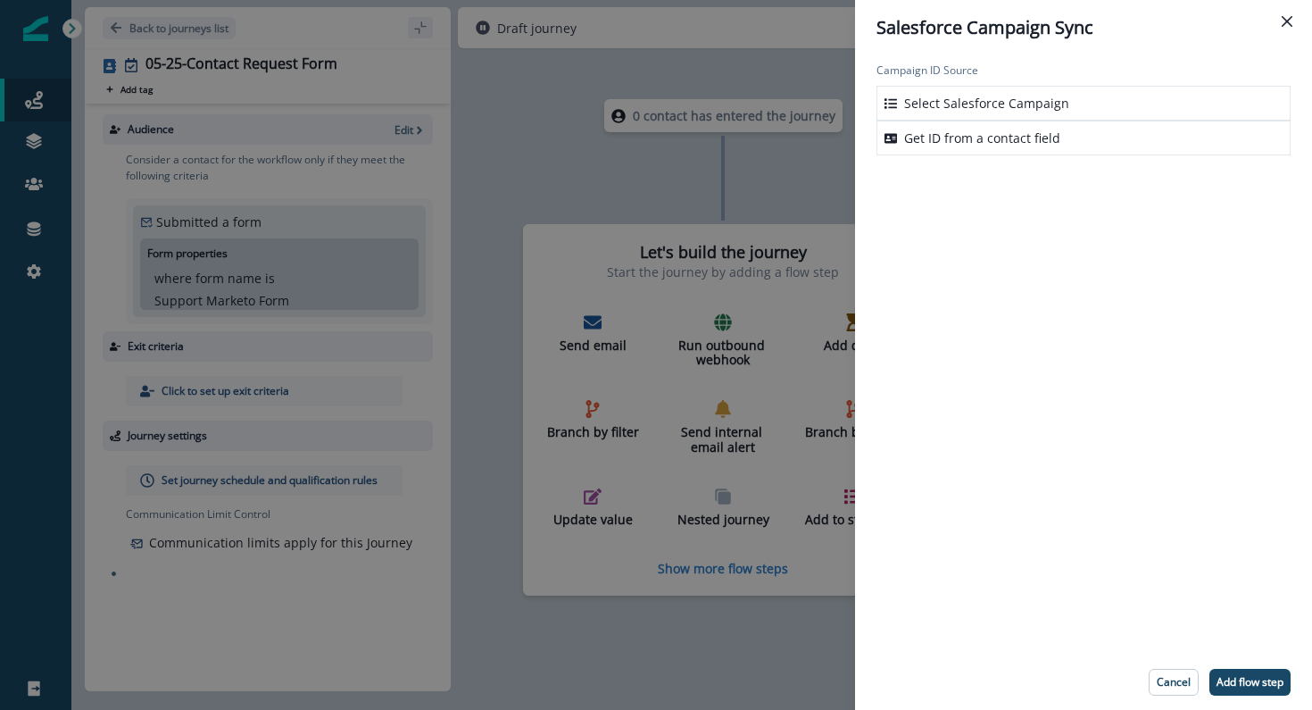
click at [1028, 103] on p "Select Salesforce Campaign" at bounding box center [986, 103] width 165 height 19
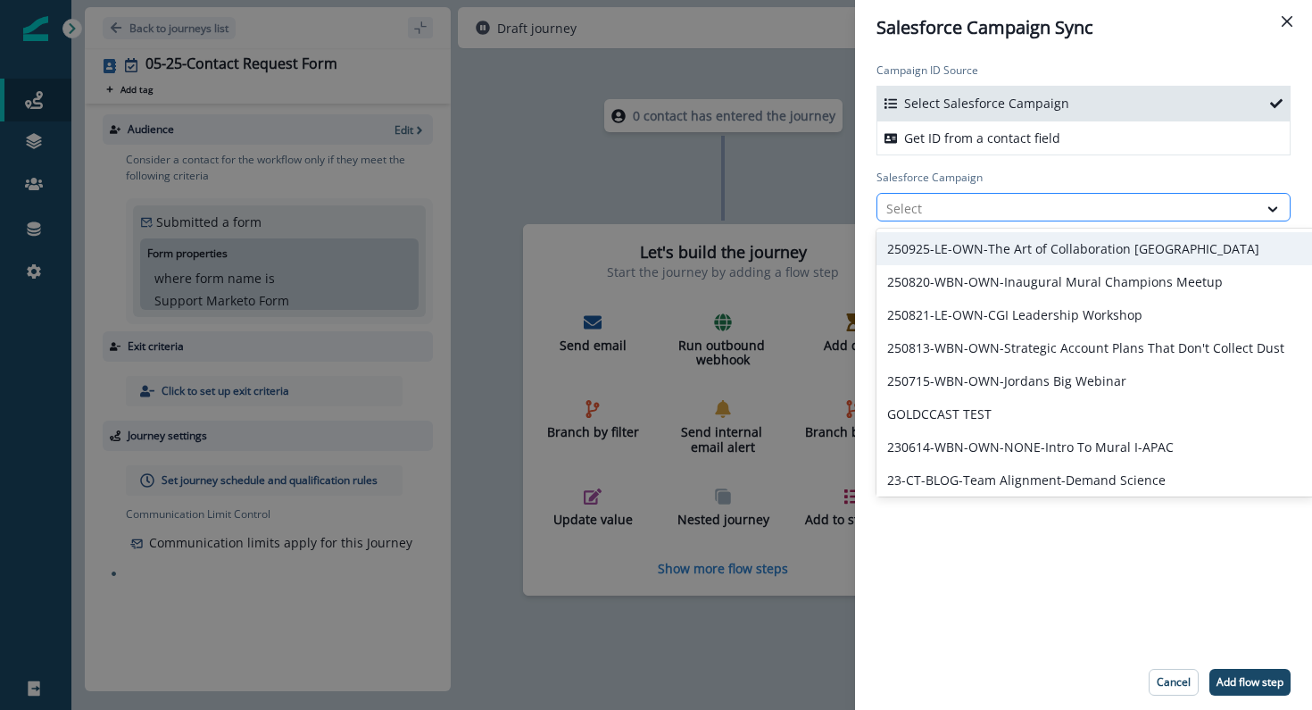
click at [978, 206] on div at bounding box center [1068, 208] width 362 height 22
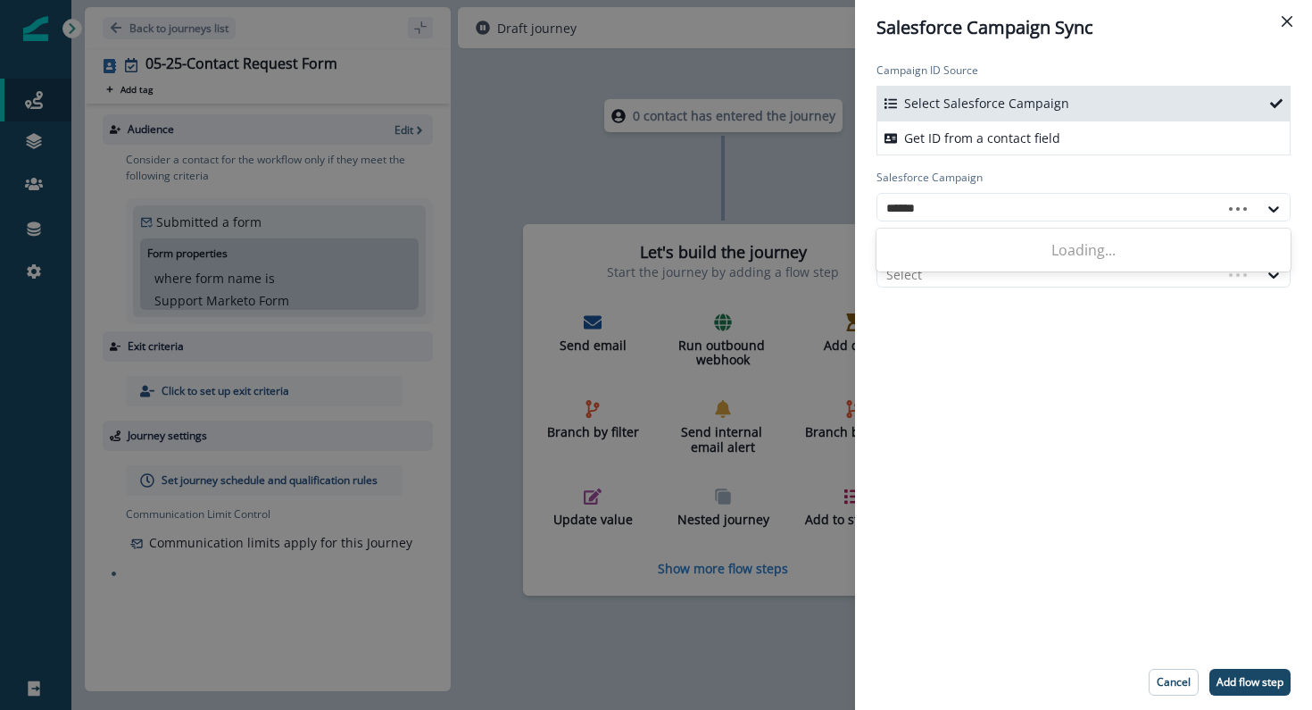
type input "******"
paste input "**********"
type input "**********"
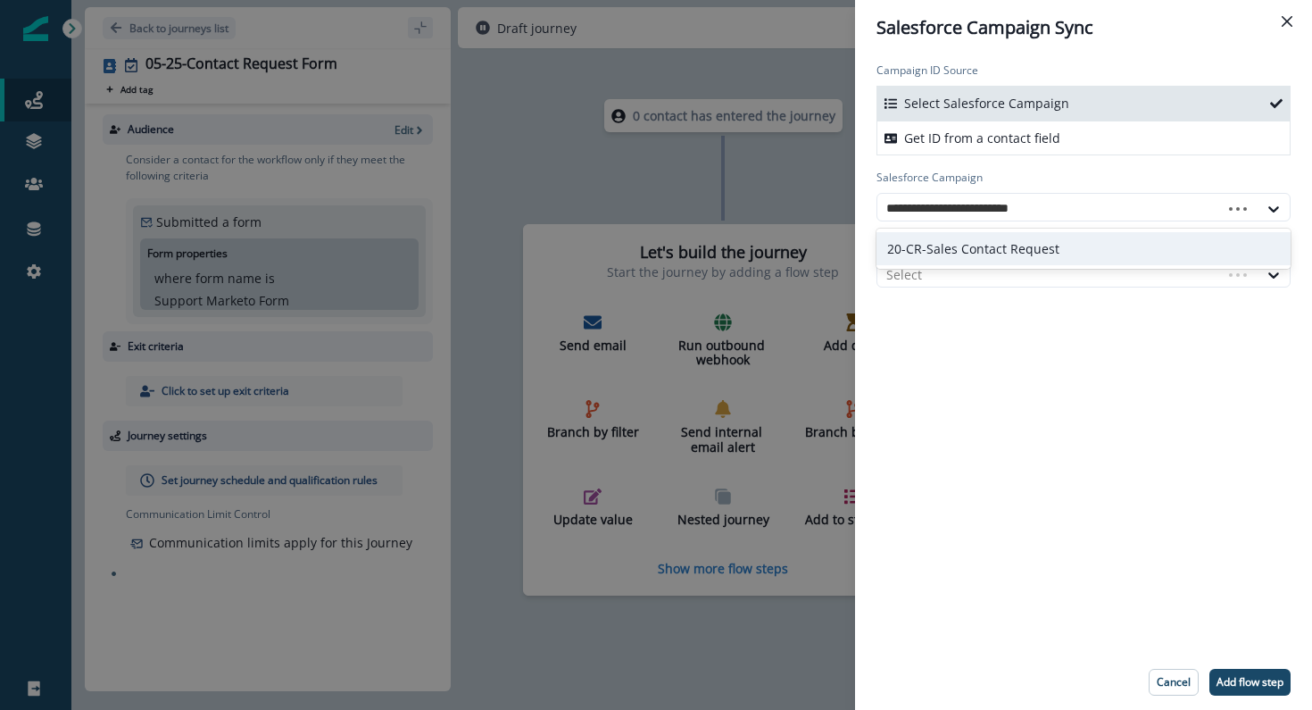
click at [996, 238] on div "20-CR-Sales Contact Request" at bounding box center [1084, 248] width 414 height 33
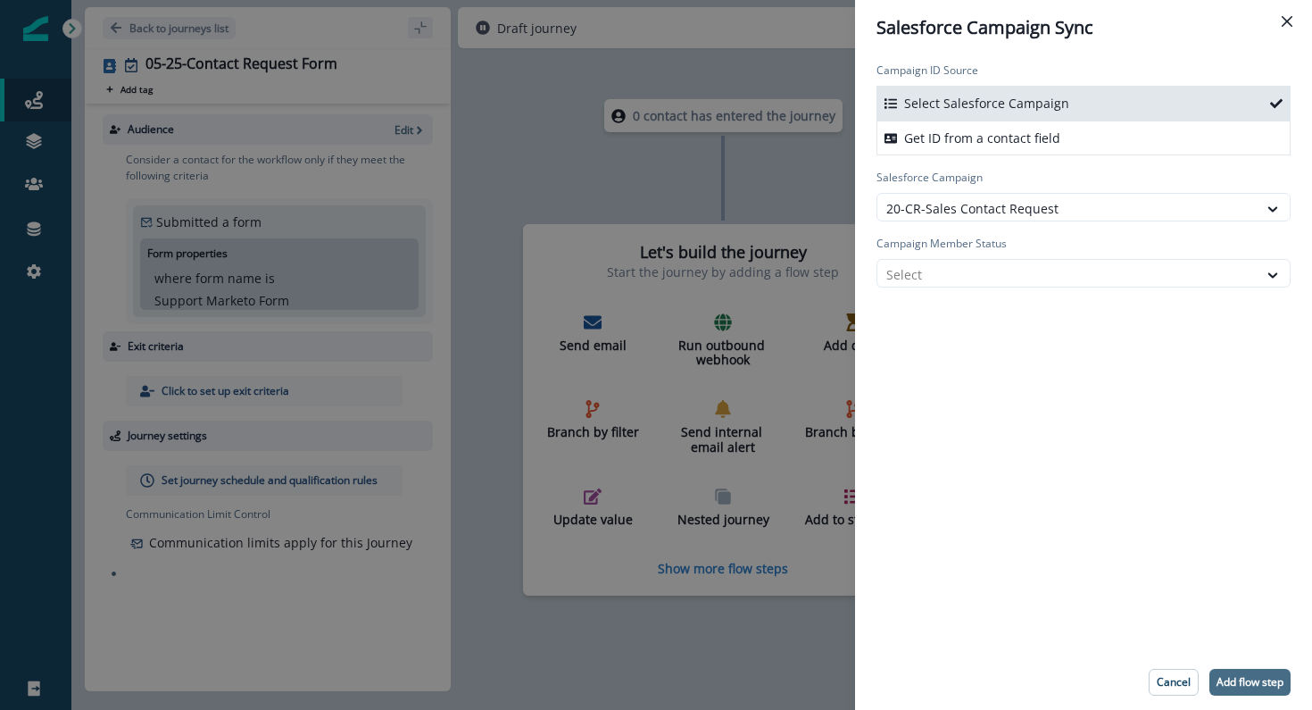
click at [1245, 686] on p "Add flow step" at bounding box center [1250, 682] width 67 height 12
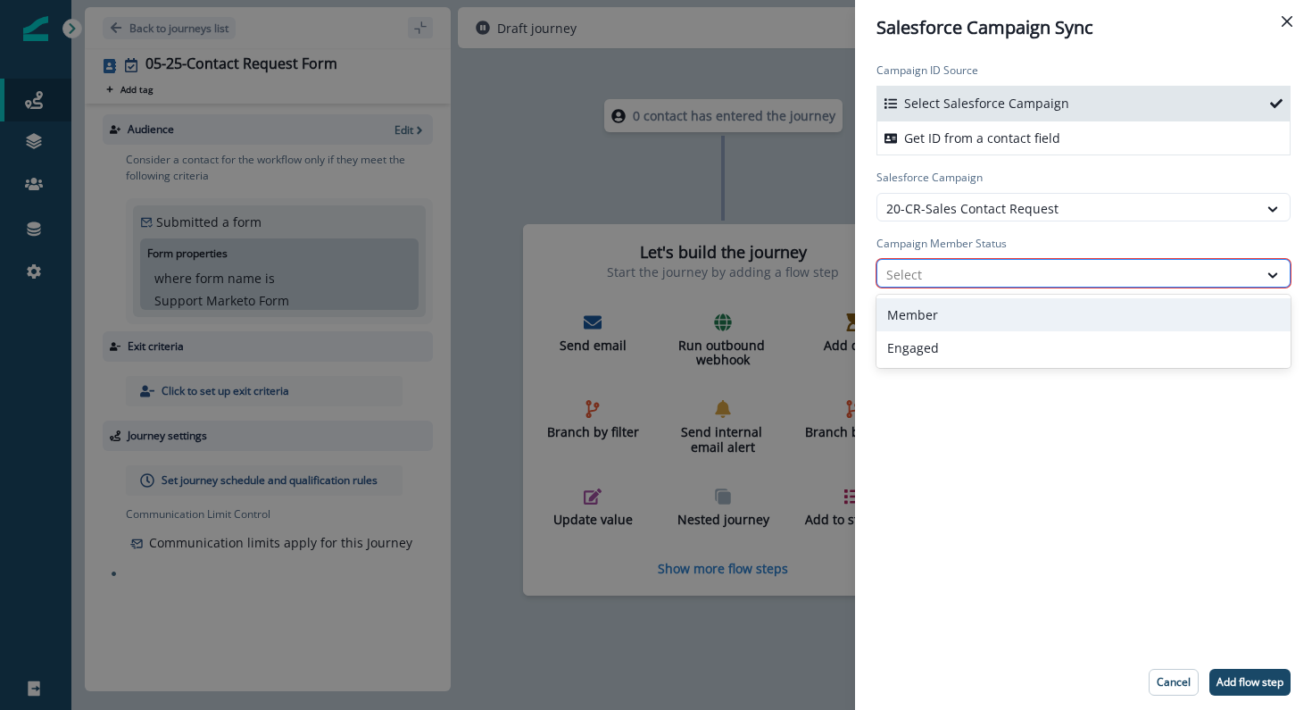
click at [1238, 277] on div at bounding box center [1068, 274] width 362 height 22
click at [1101, 261] on div "Select" at bounding box center [1068, 274] width 380 height 29
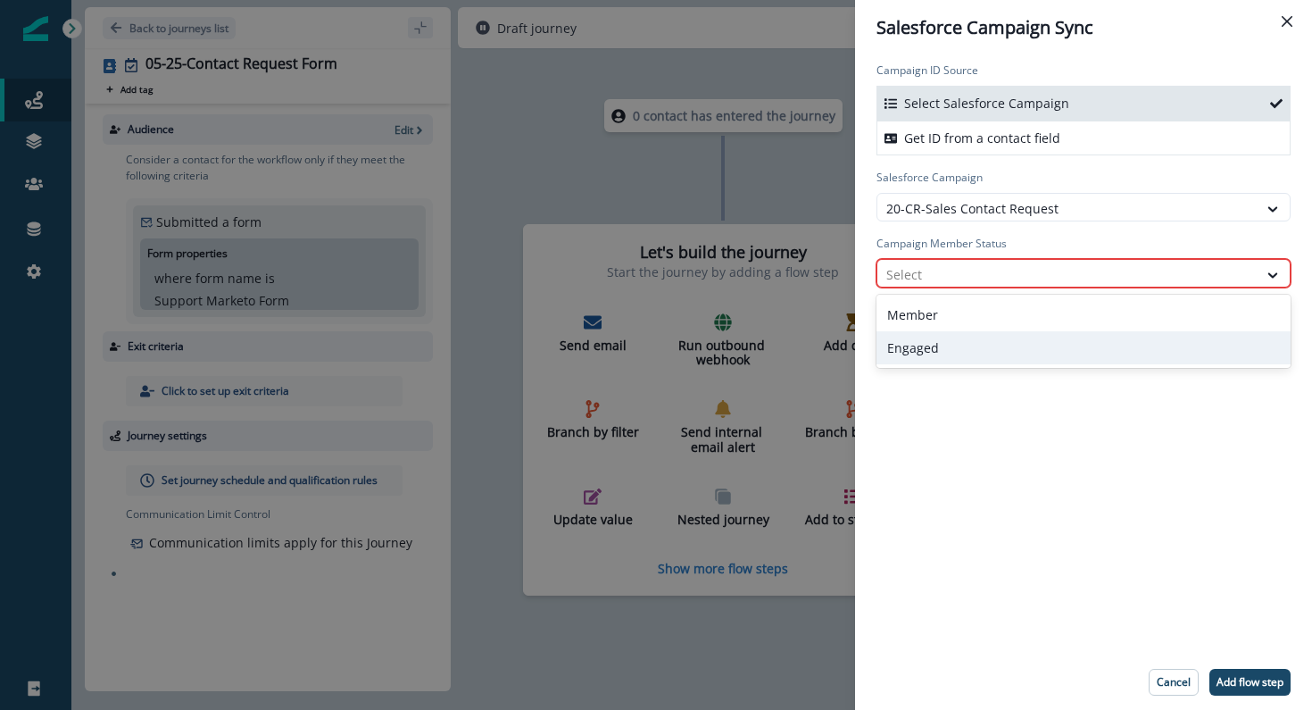
click at [1070, 349] on div "Engaged" at bounding box center [1084, 347] width 414 height 33
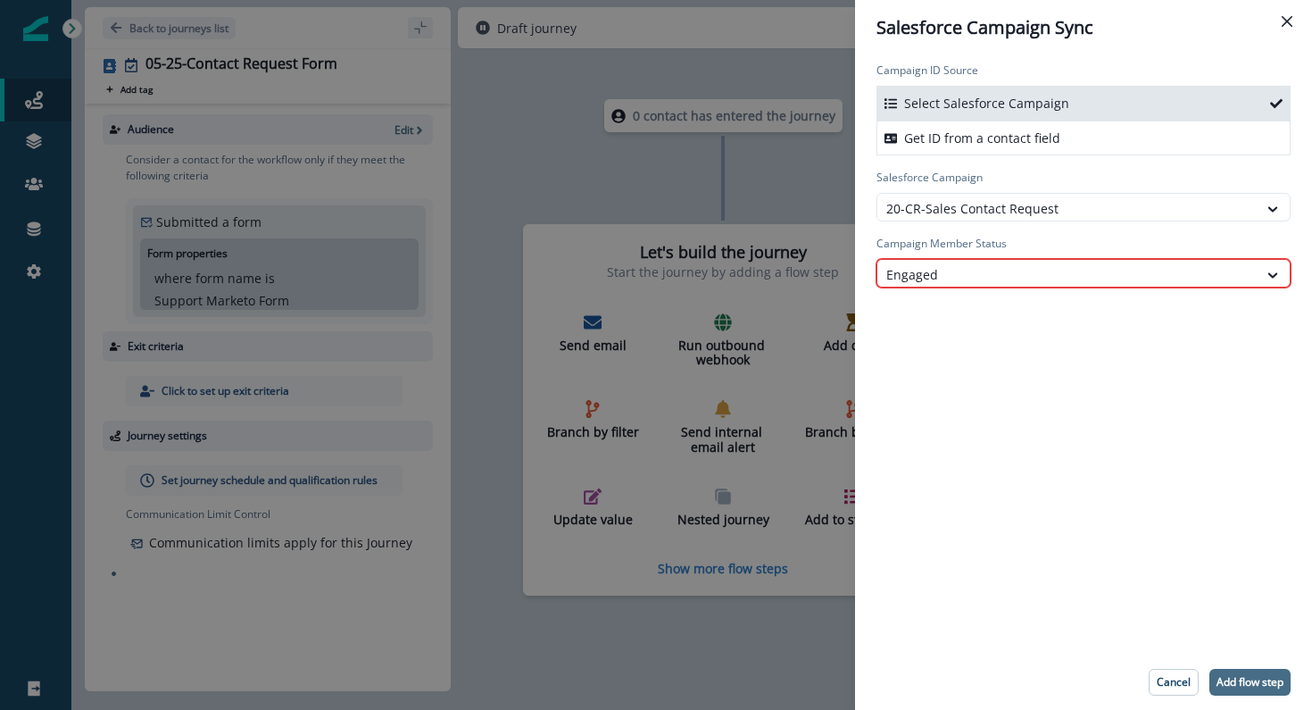
click at [1250, 673] on button "Add flow step" at bounding box center [1250, 682] width 81 height 27
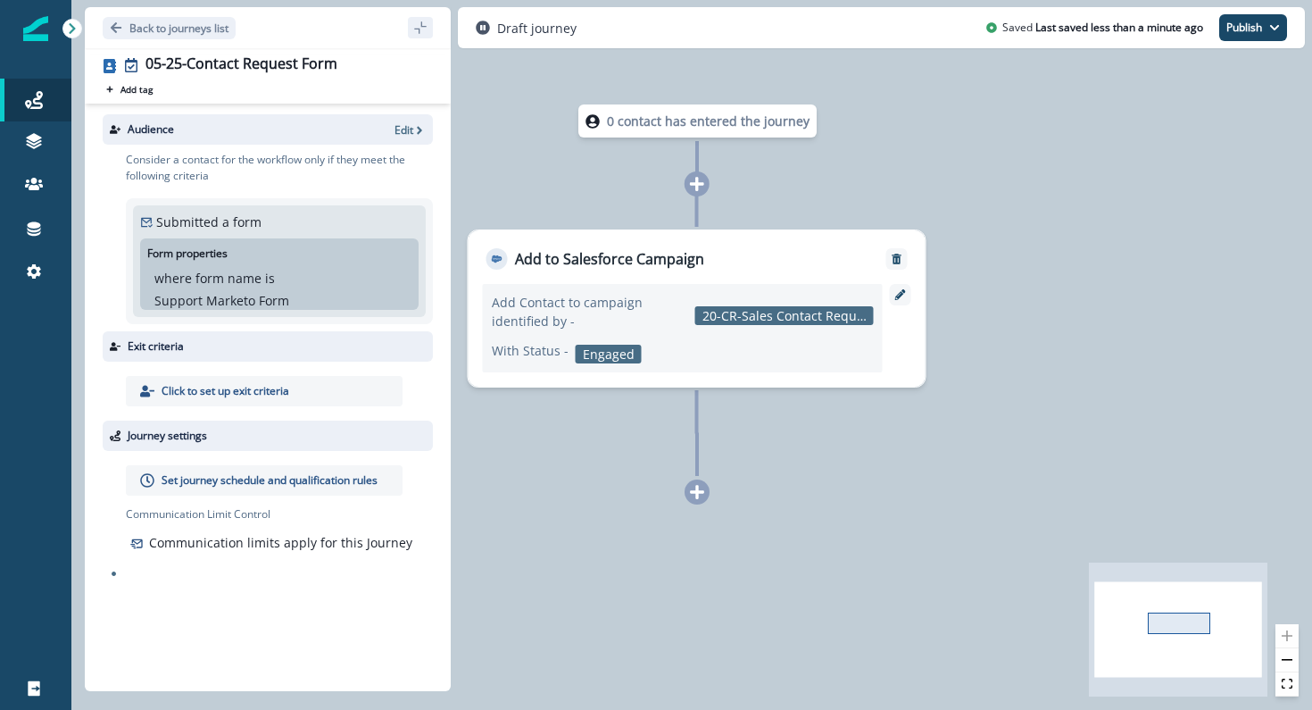
click at [702, 492] on icon at bounding box center [697, 492] width 14 height 14
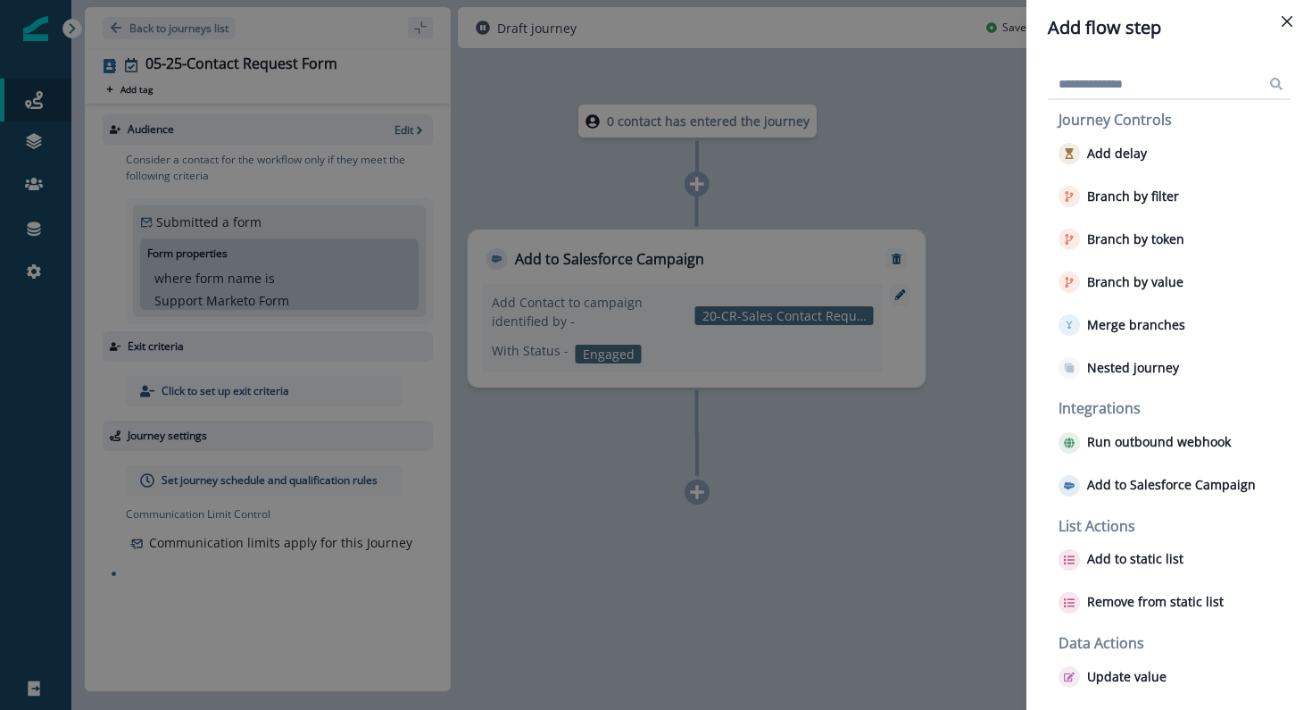
scroll to position [141, 0]
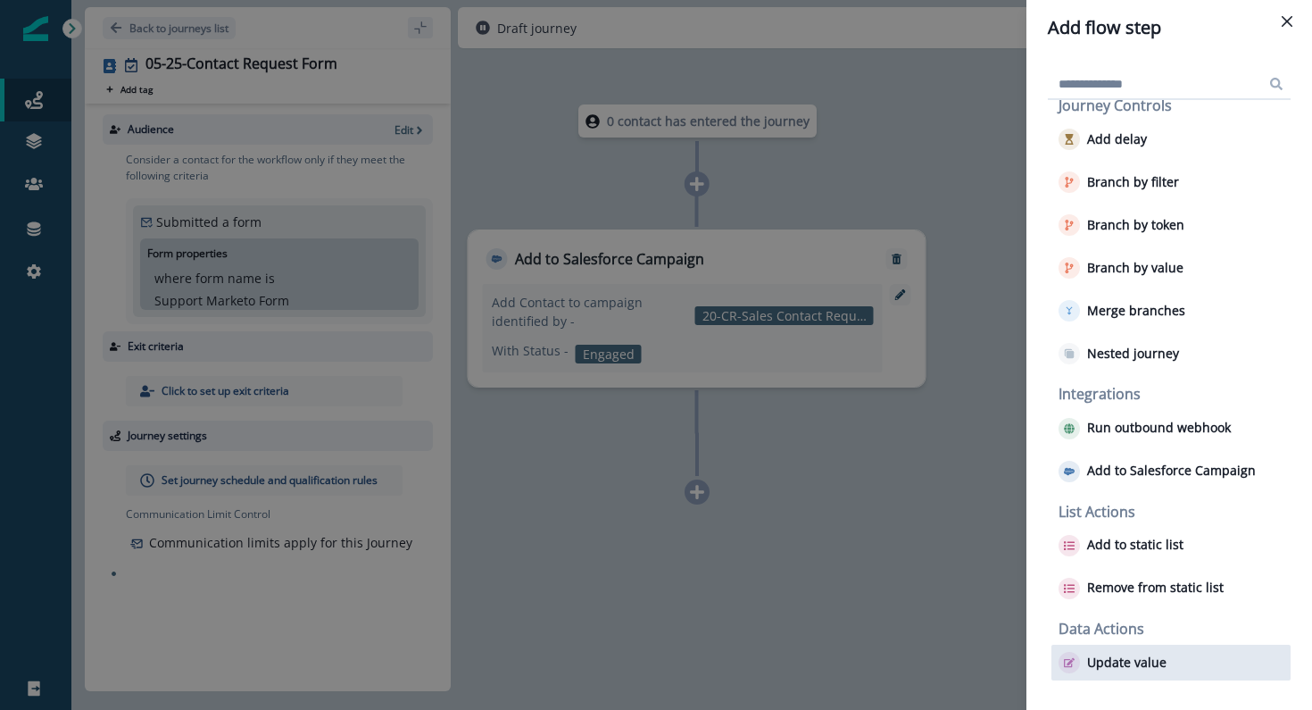
click at [1113, 658] on p "Update value" at bounding box center [1126, 662] width 79 height 15
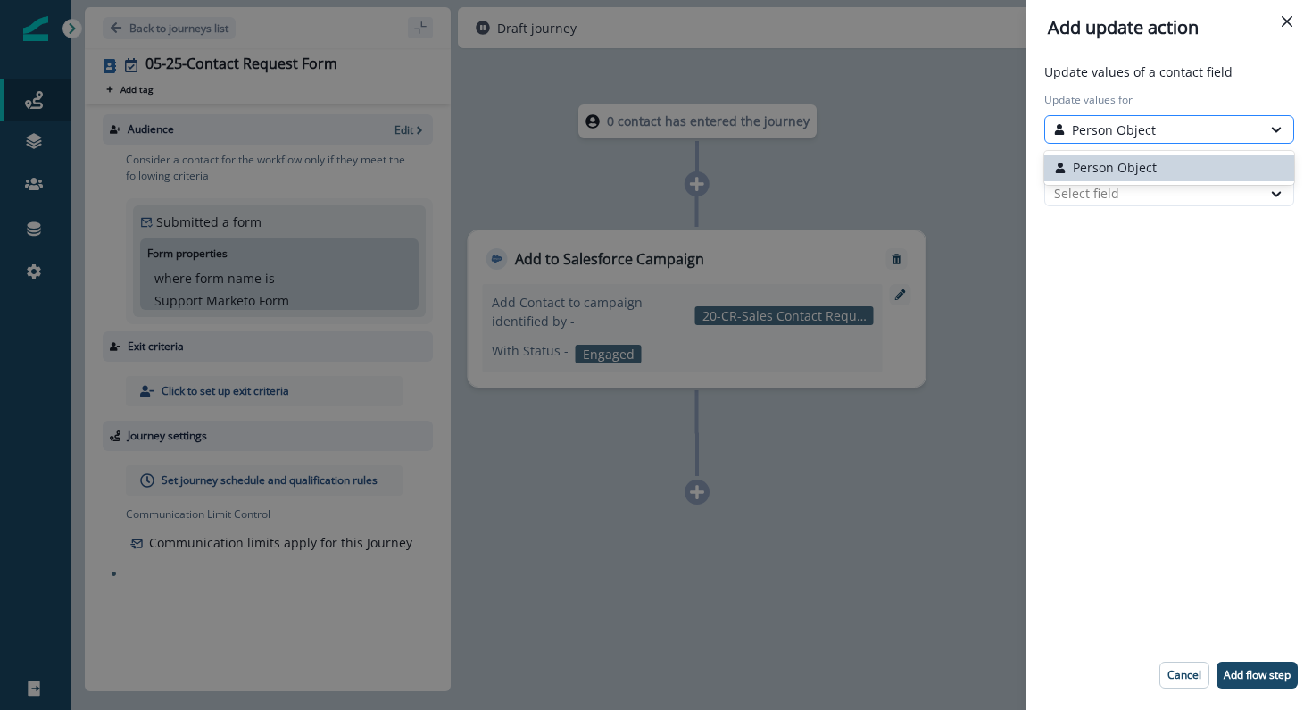
click at [1144, 137] on p "Person Object" at bounding box center [1114, 130] width 84 height 19
click at [1126, 176] on button "Person Object" at bounding box center [1170, 167] width 250 height 27
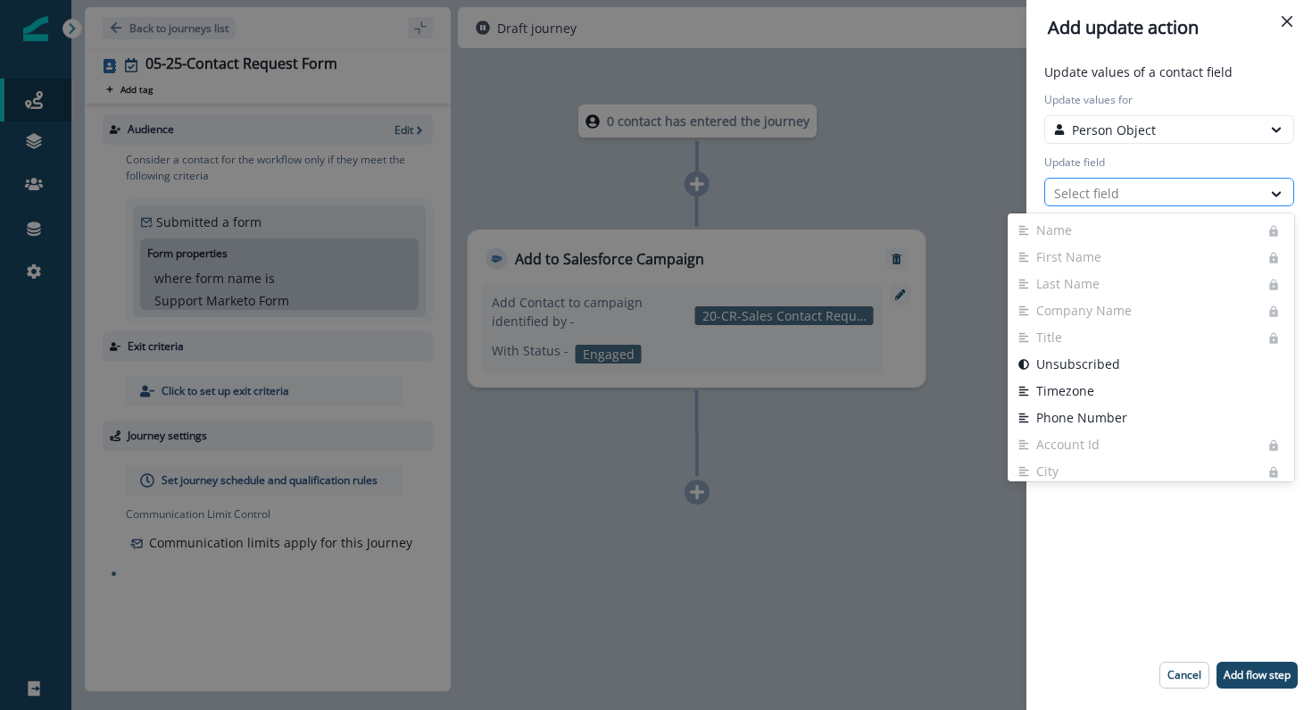
click at [1115, 197] on div at bounding box center [1153, 193] width 198 height 22
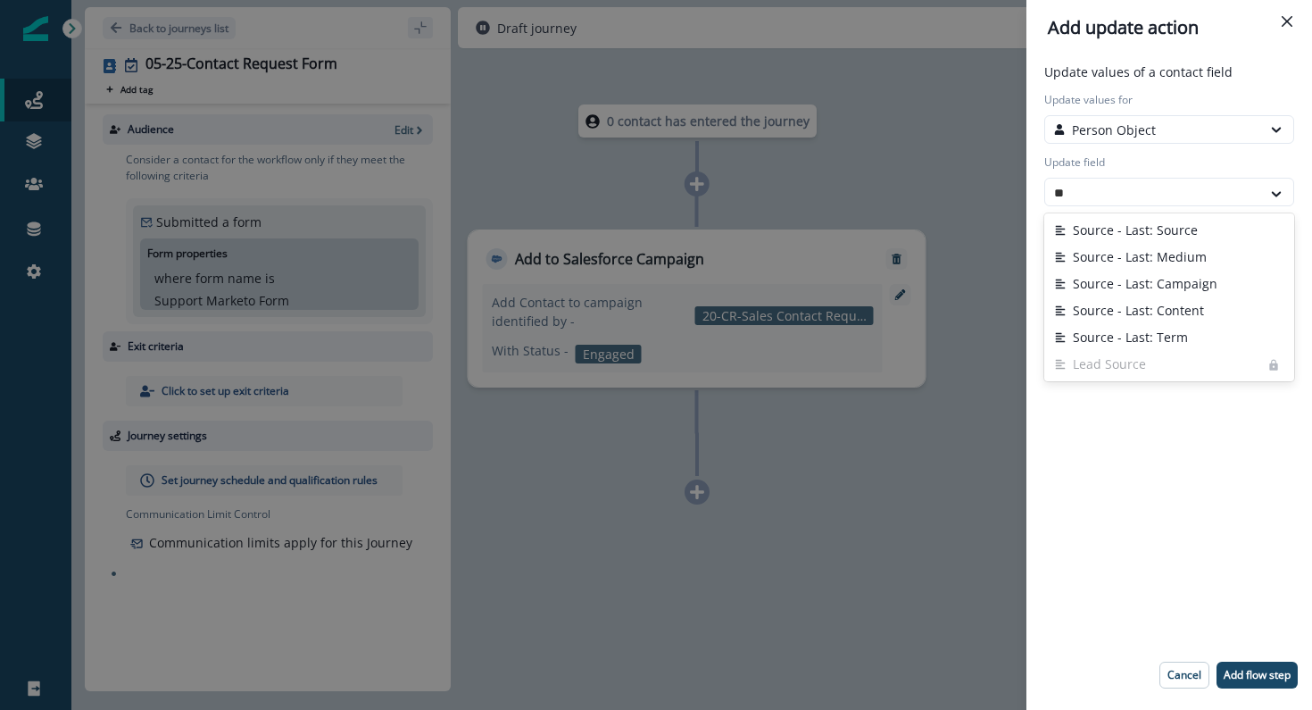
type input "***"
click at [1148, 228] on button "Source - Last: Source" at bounding box center [1170, 230] width 250 height 27
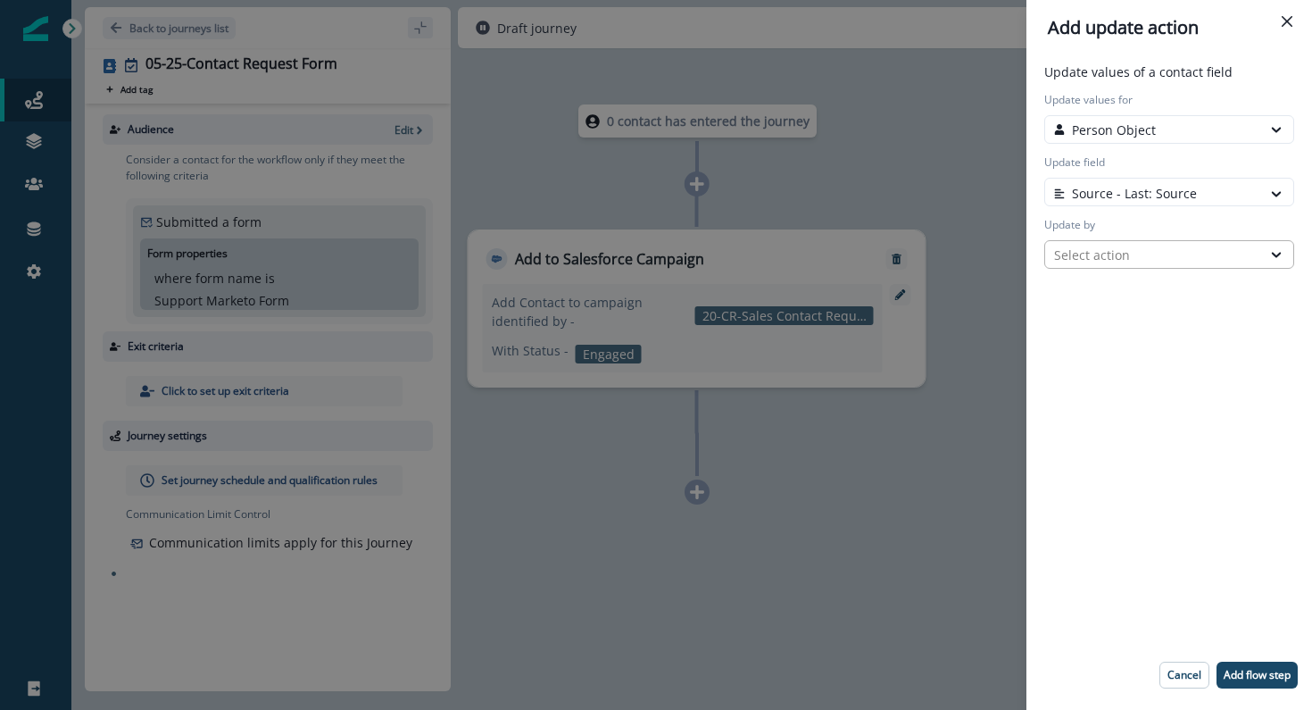
click at [1139, 260] on div "Select action" at bounding box center [1153, 255] width 198 height 19
click at [1129, 315] on button "Custom value" at bounding box center [1170, 319] width 250 height 27
click at [1108, 321] on input "New value" at bounding box center [1170, 317] width 250 height 29
paste input "*****"
type input "*****"
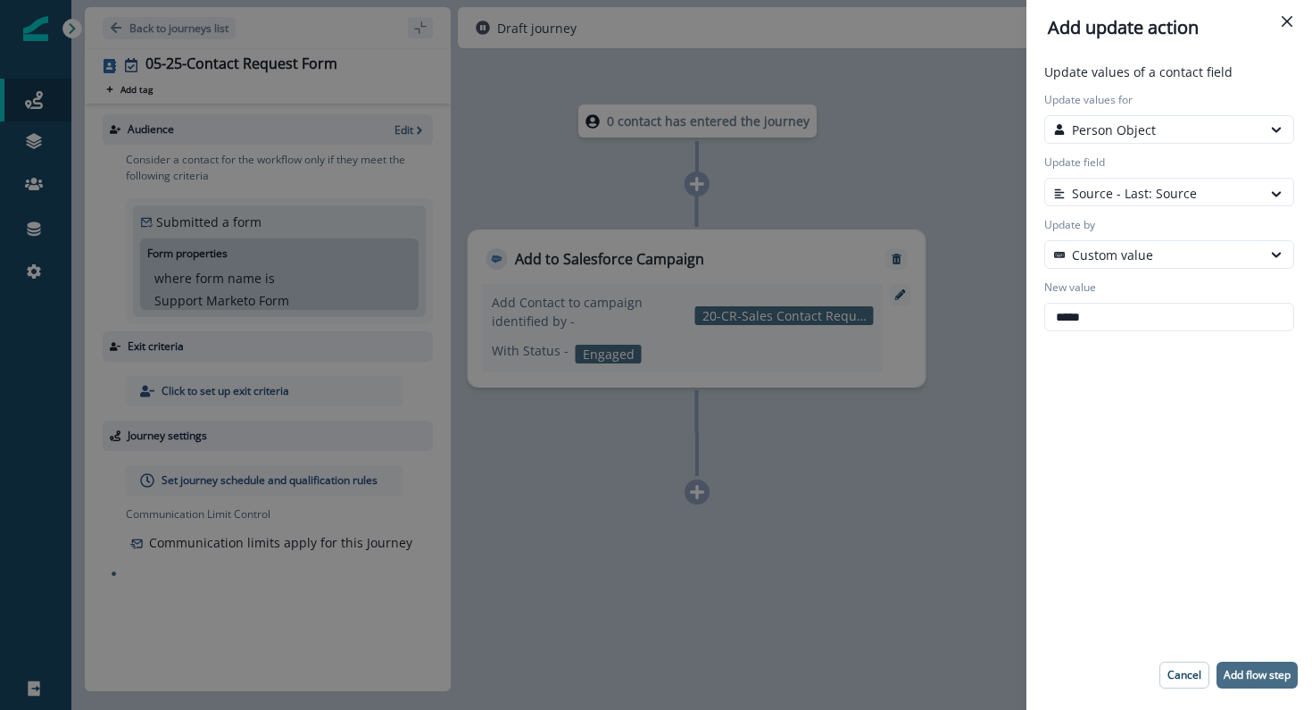
click at [1247, 674] on p "Add flow step" at bounding box center [1257, 675] width 67 height 12
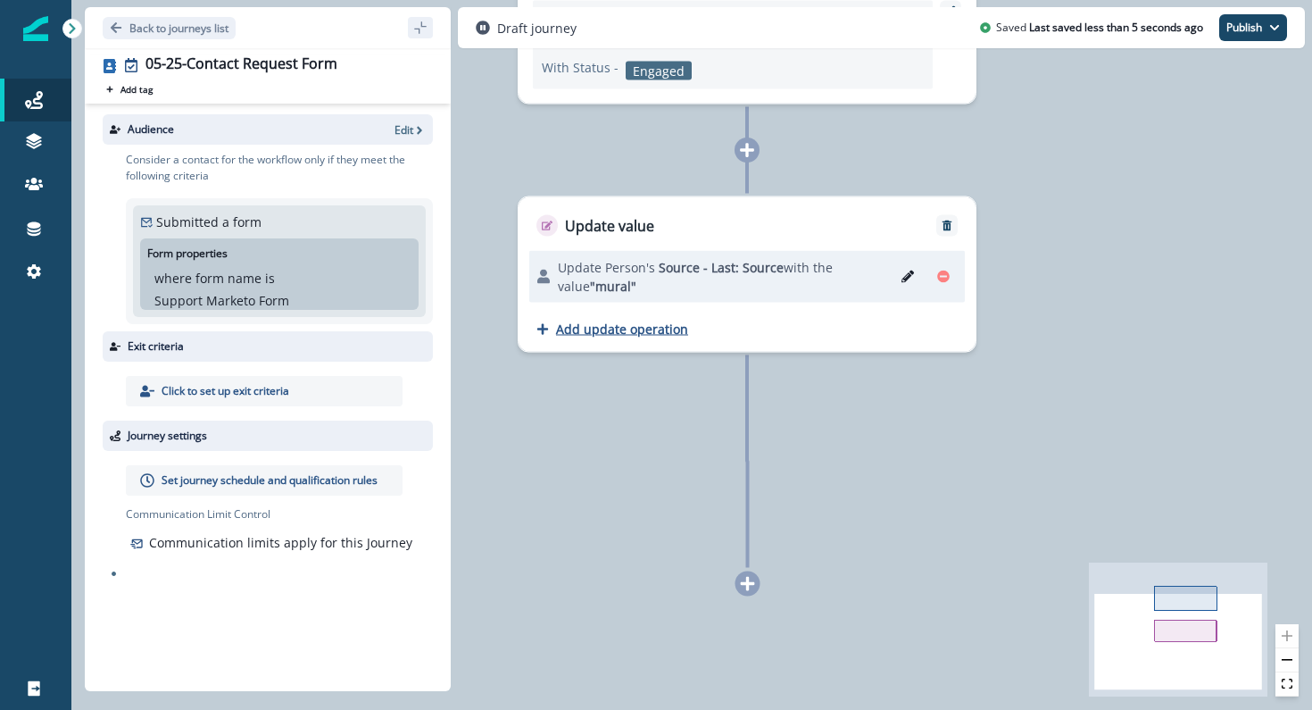
click at [627, 329] on p "Add update operation" at bounding box center [622, 329] width 132 height 17
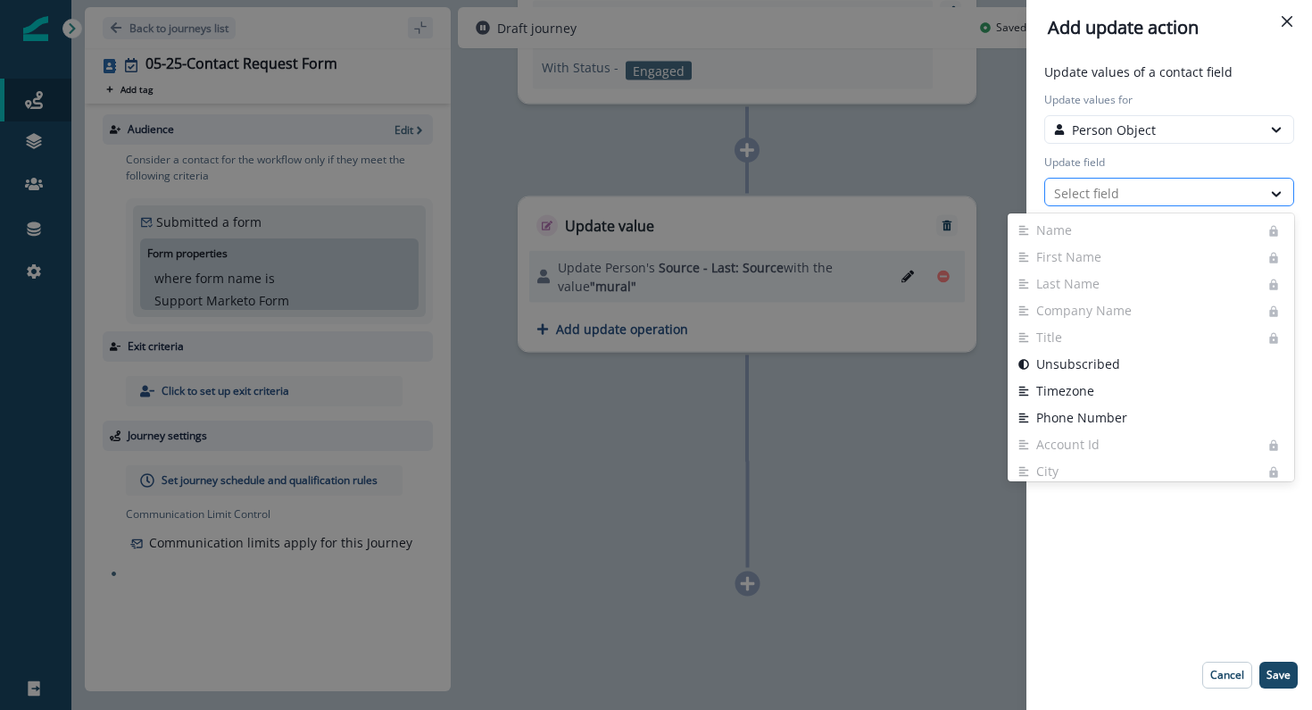
click at [1124, 189] on div at bounding box center [1153, 193] width 198 height 22
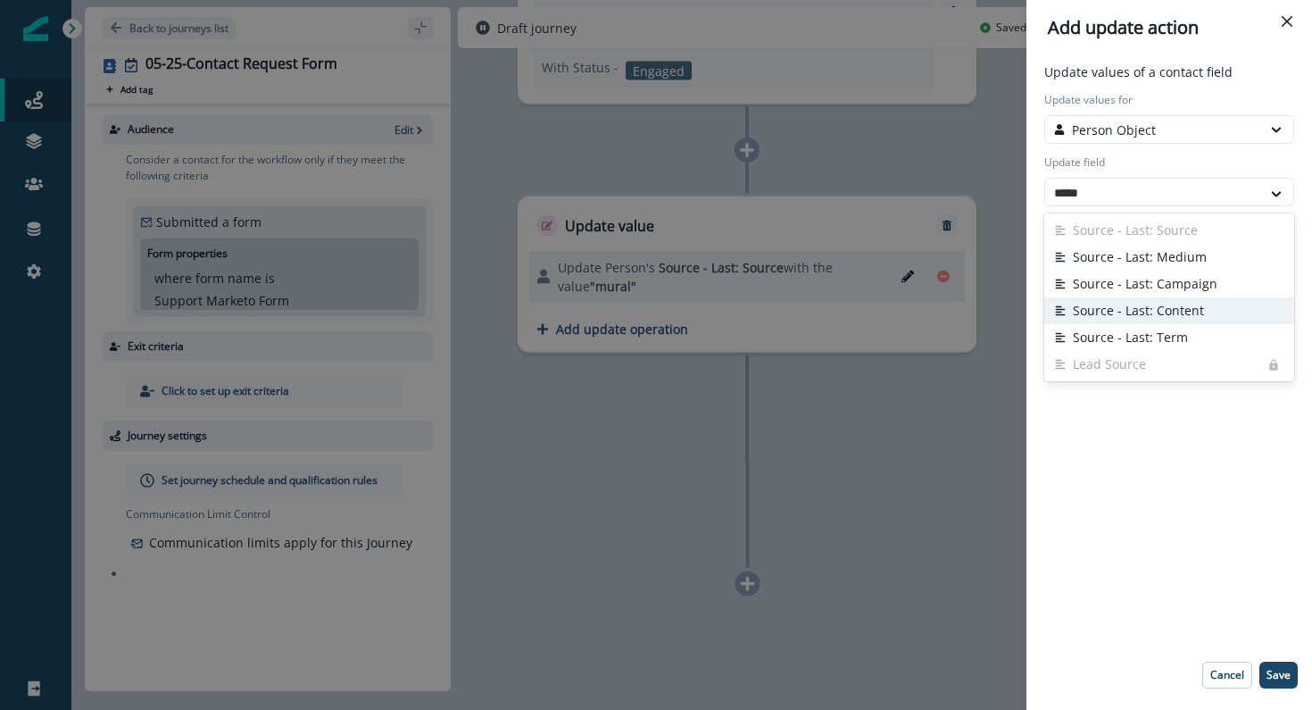
type input "******"
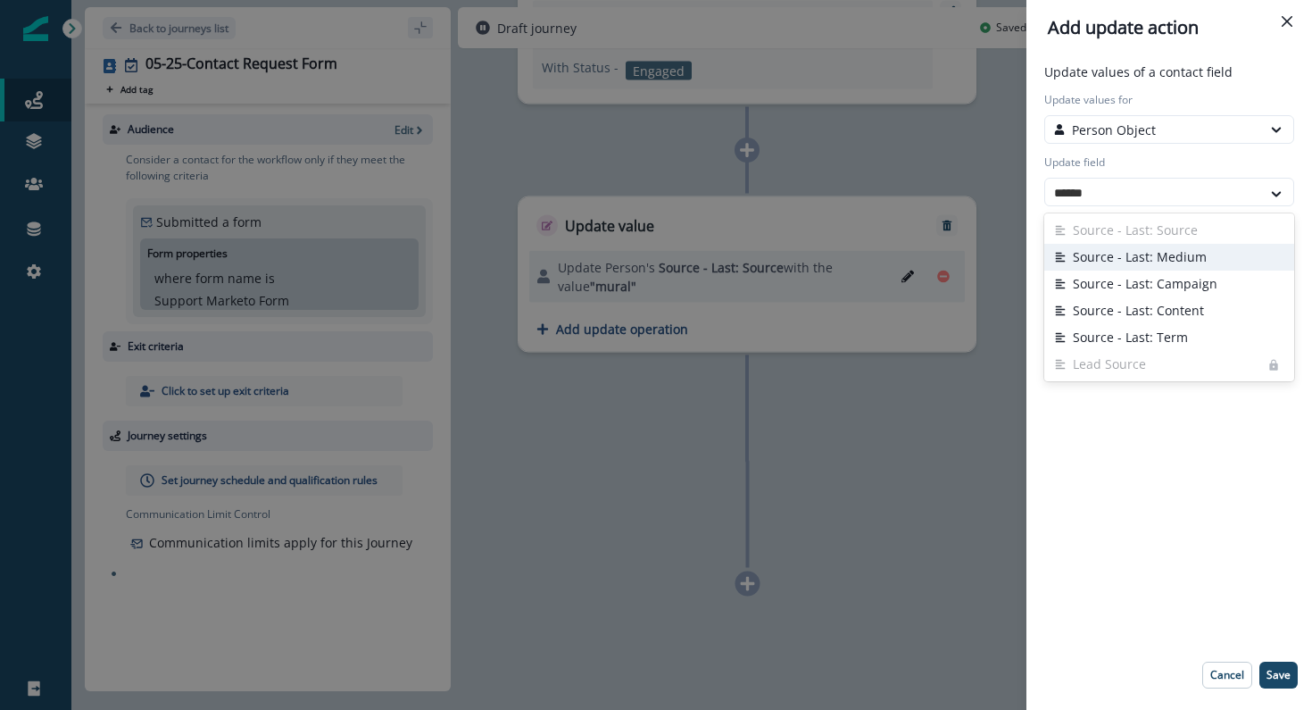
click at [1139, 267] on button "Source - Last: Medium" at bounding box center [1170, 257] width 250 height 27
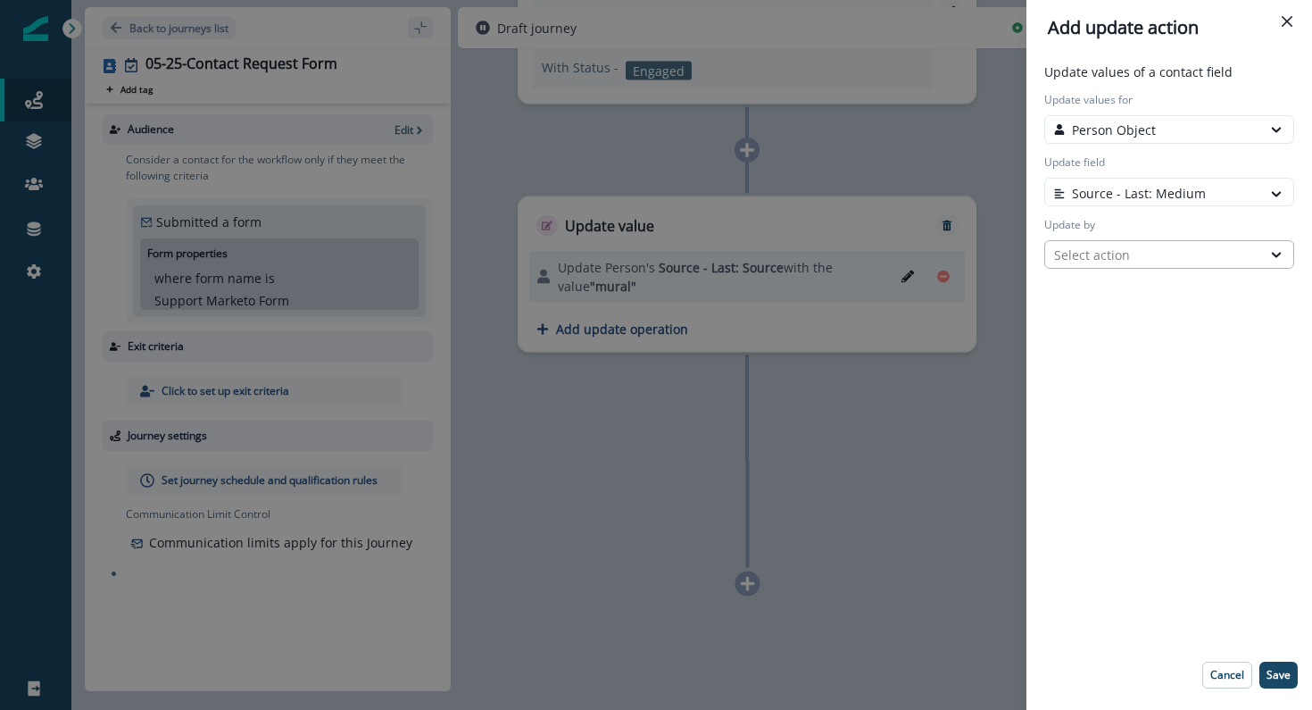
click at [1101, 252] on div "Select action" at bounding box center [1153, 255] width 198 height 19
click at [1093, 313] on button "Custom value" at bounding box center [1170, 319] width 250 height 27
click at [1081, 317] on input "New value" at bounding box center [1170, 317] width 250 height 29
paste input "**********"
type input "**********"
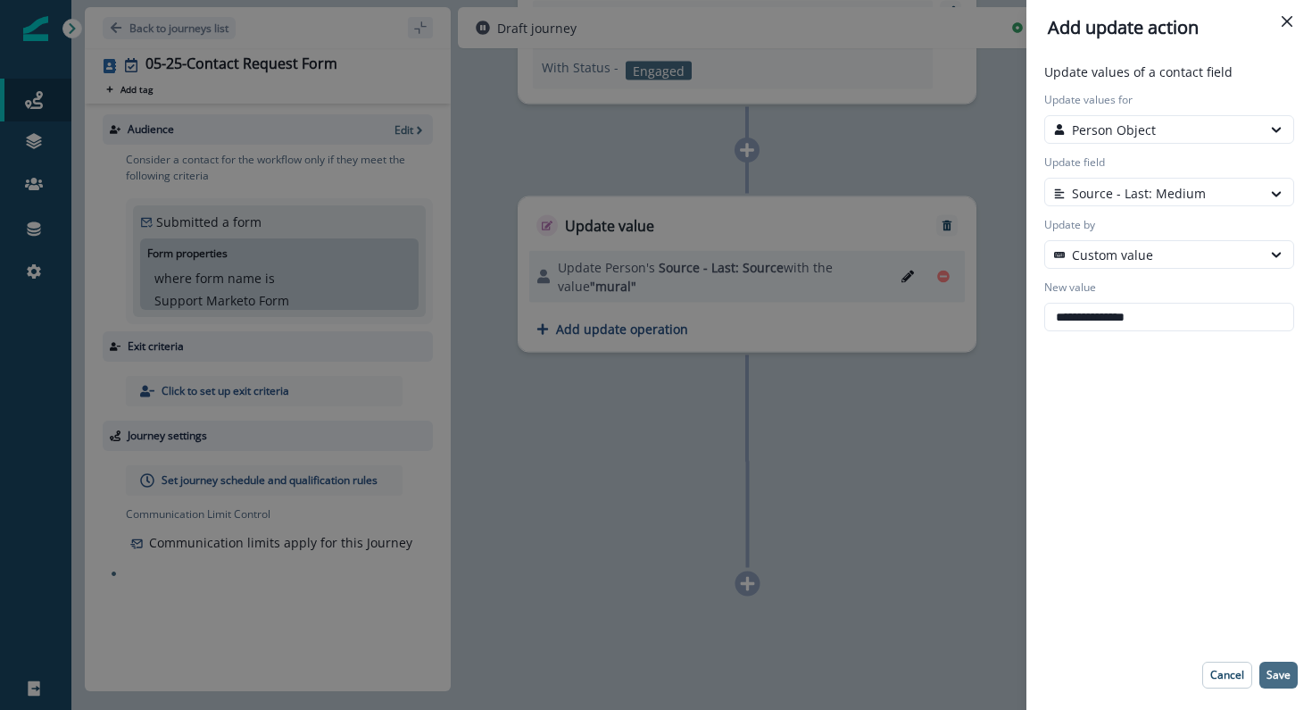
click at [1287, 676] on p "Save" at bounding box center [1279, 675] width 24 height 12
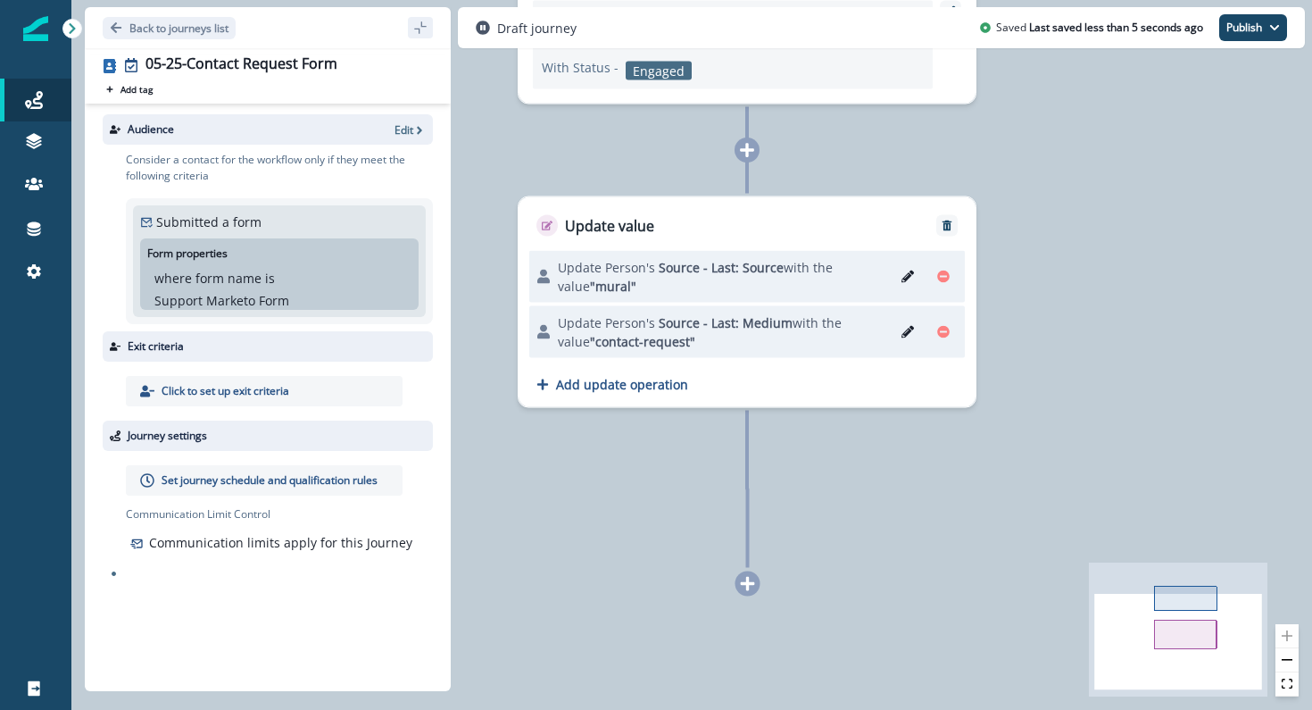
click at [598, 392] on div "Update Person's Source - Last: Source with the value "mural" Update Person's So…" at bounding box center [747, 322] width 457 height 171
click at [601, 384] on p "Add update operation" at bounding box center [622, 384] width 132 height 17
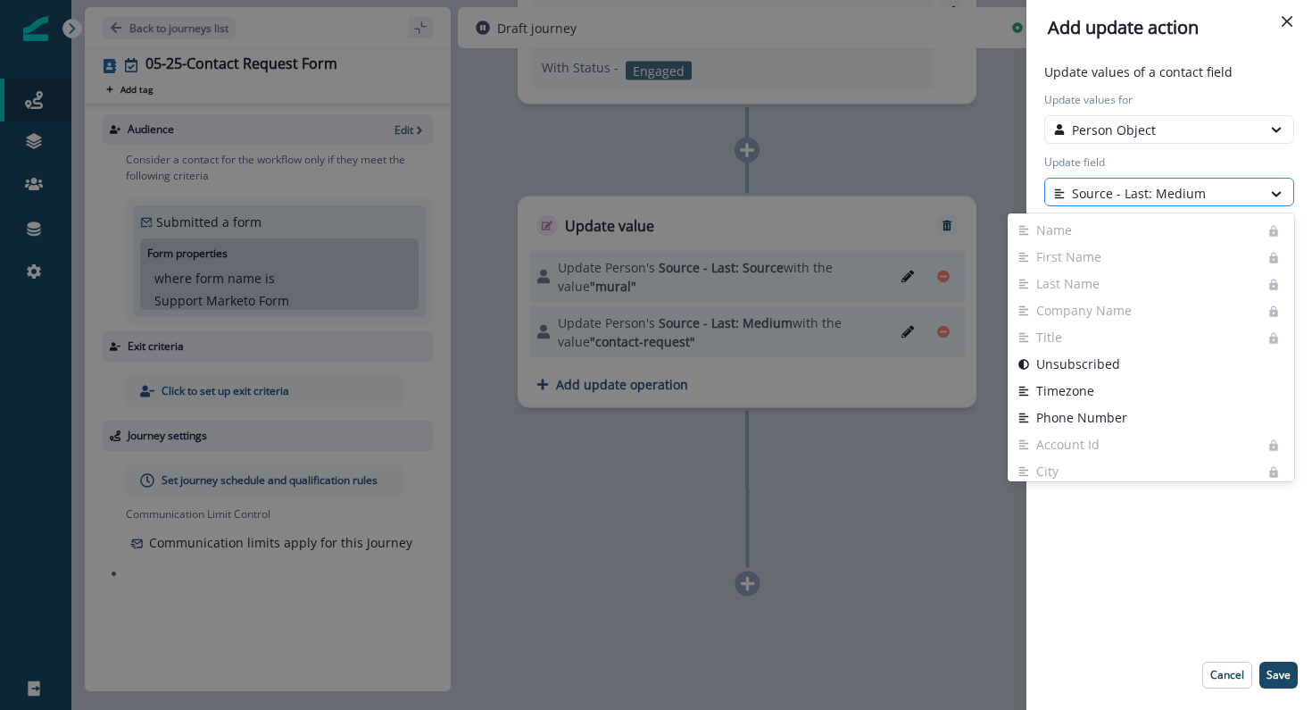
click at [1105, 188] on div at bounding box center [1153, 193] width 198 height 22
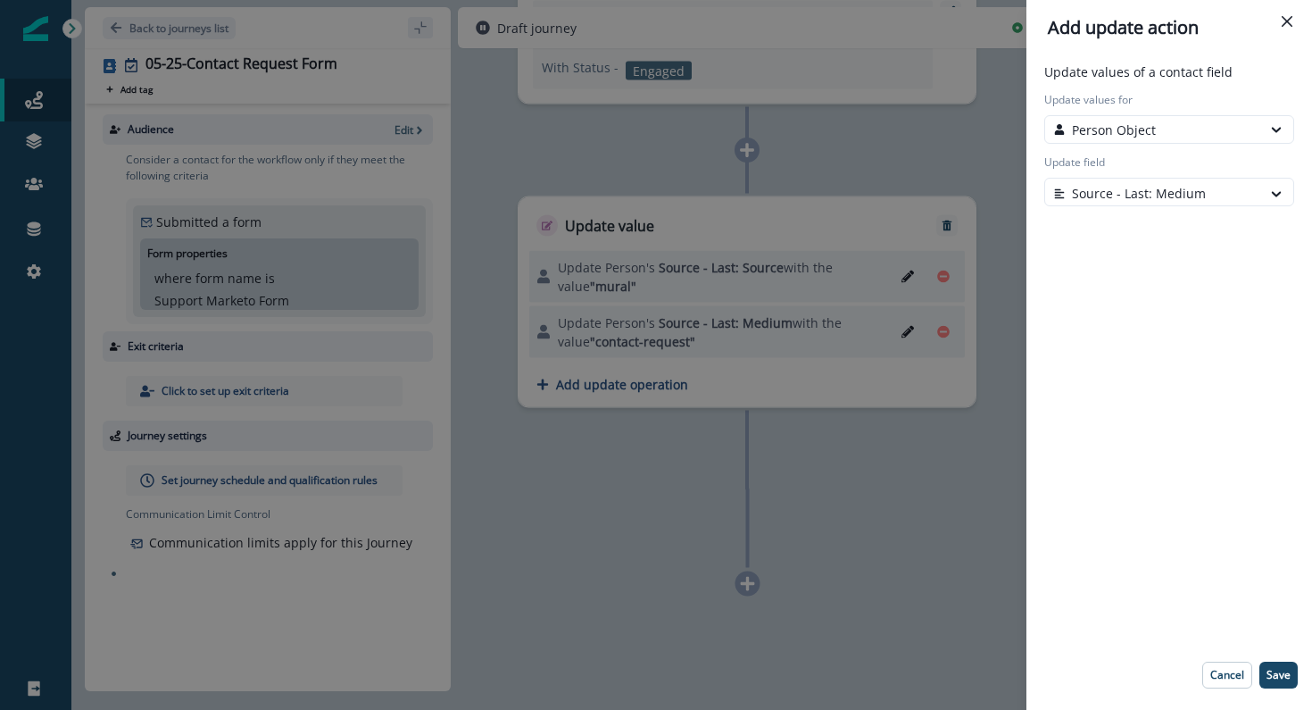
click at [601, 385] on div "Add update action Update values of a contact field Update values for Person Obj…" at bounding box center [656, 355] width 1312 height 710
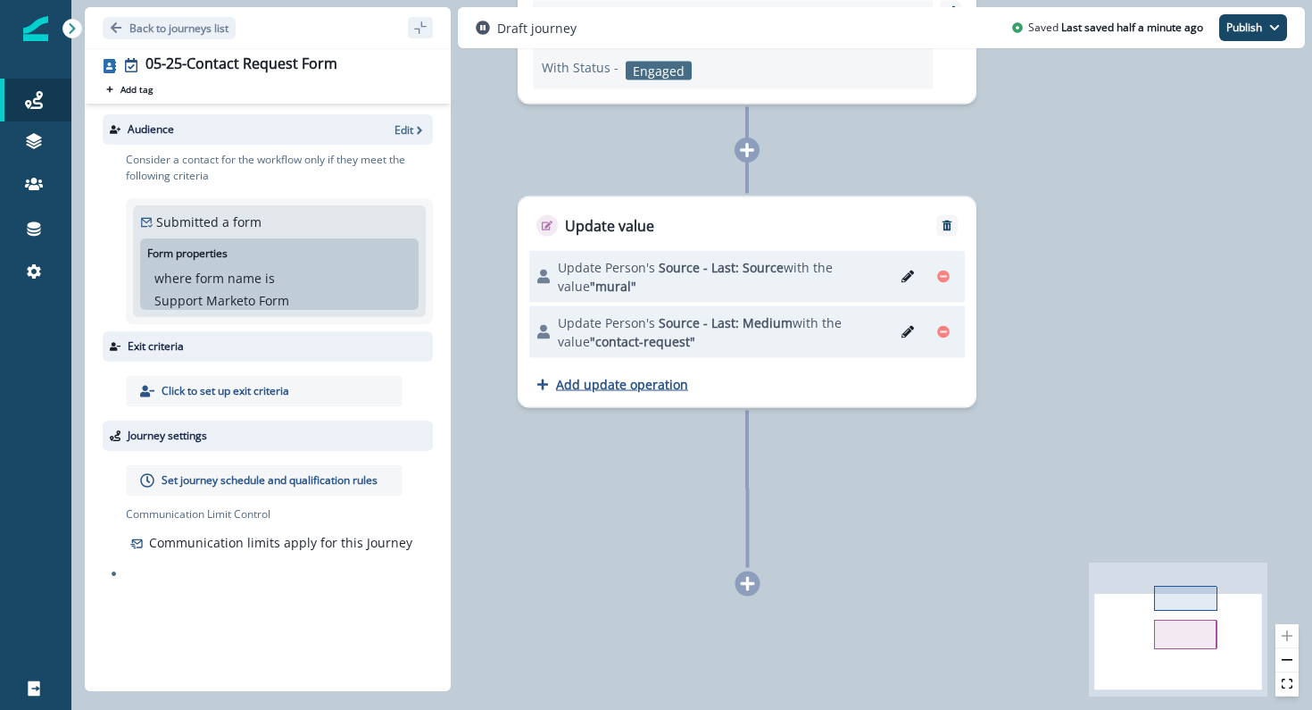
click at [612, 382] on p "Add update operation" at bounding box center [622, 384] width 132 height 17
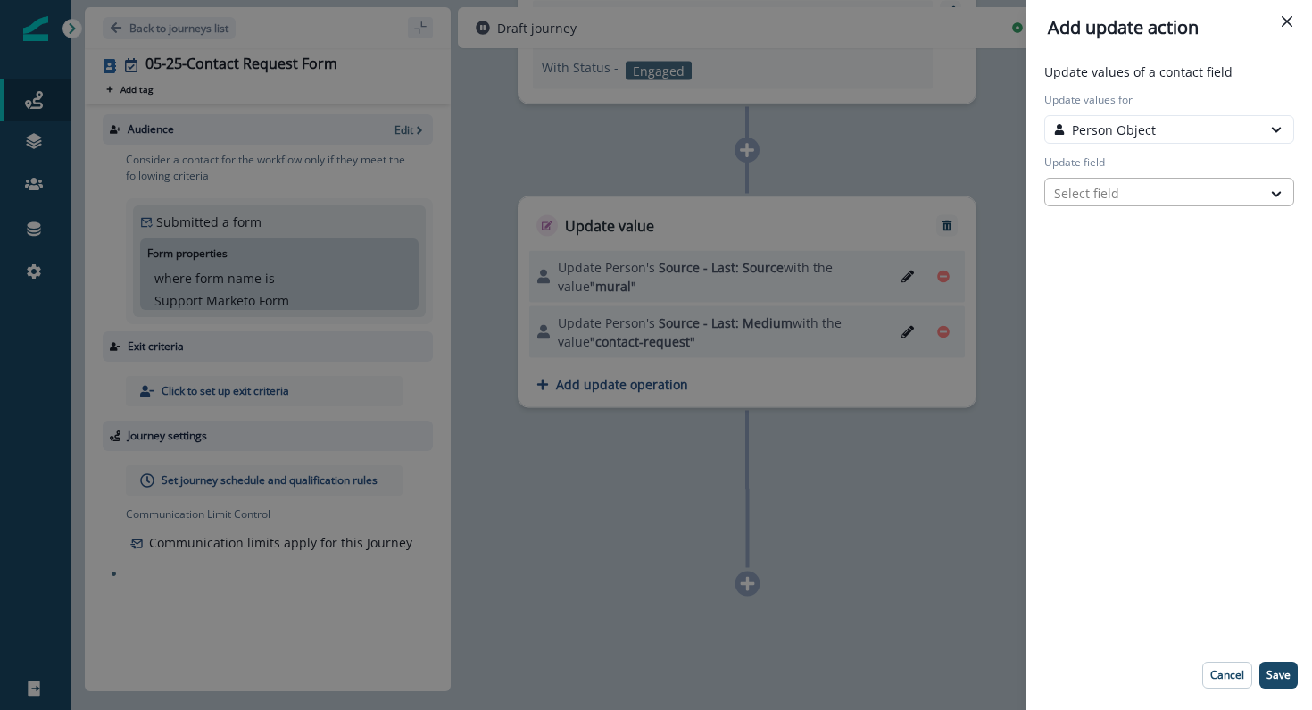
click at [1123, 184] on div at bounding box center [1153, 193] width 198 height 22
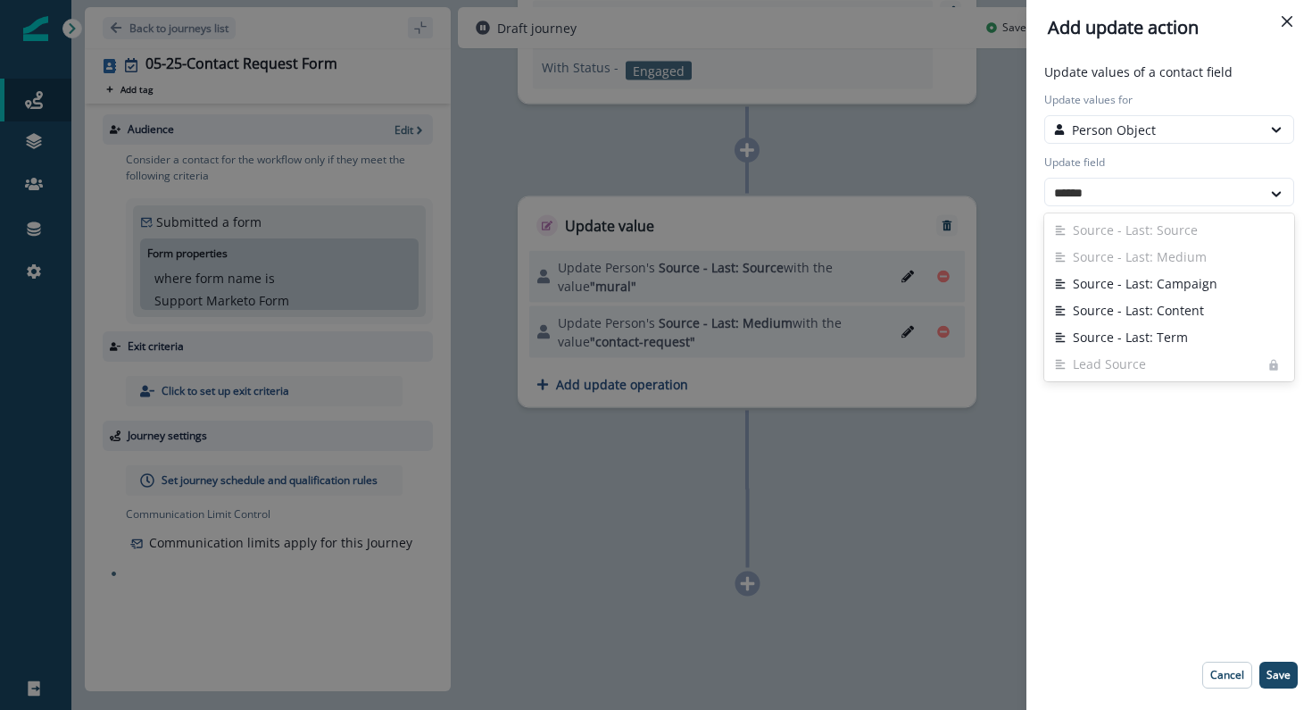
type input "******"
type input "****"
click at [1099, 279] on button "Source - Last: Campaign" at bounding box center [1170, 284] width 250 height 27
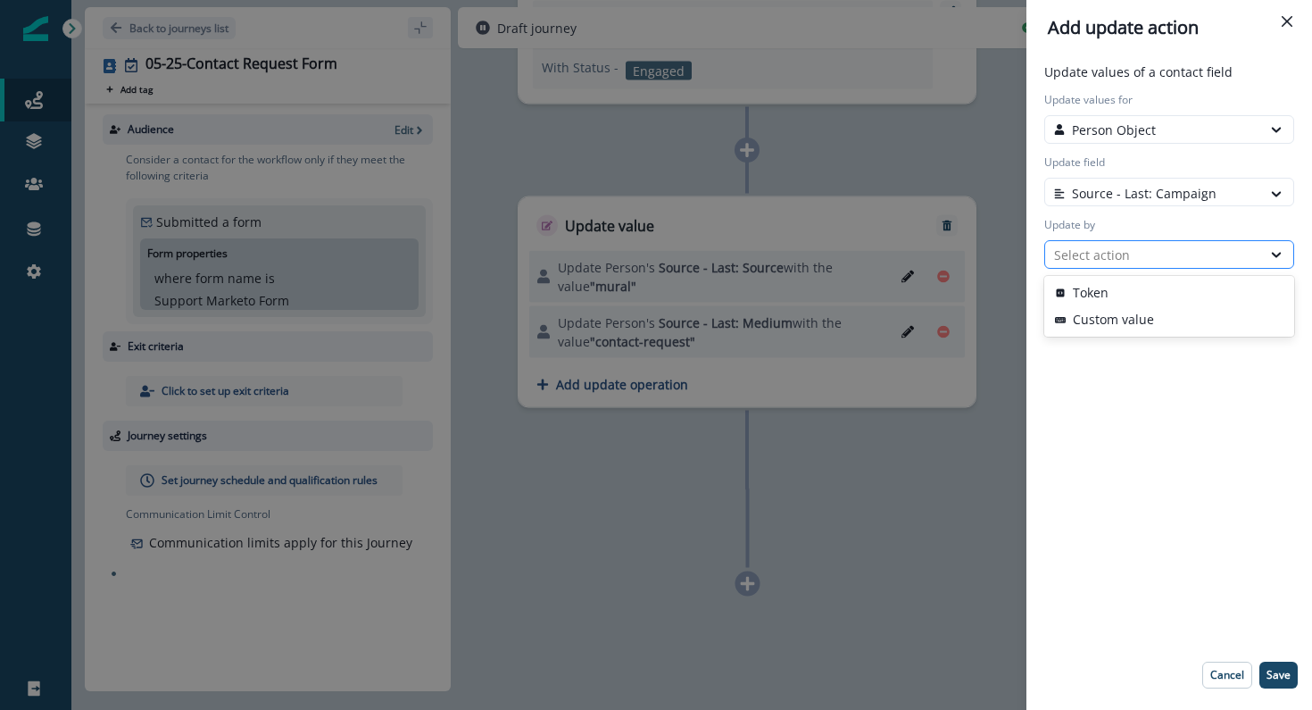
click at [1156, 259] on div "Select action" at bounding box center [1153, 255] width 198 height 19
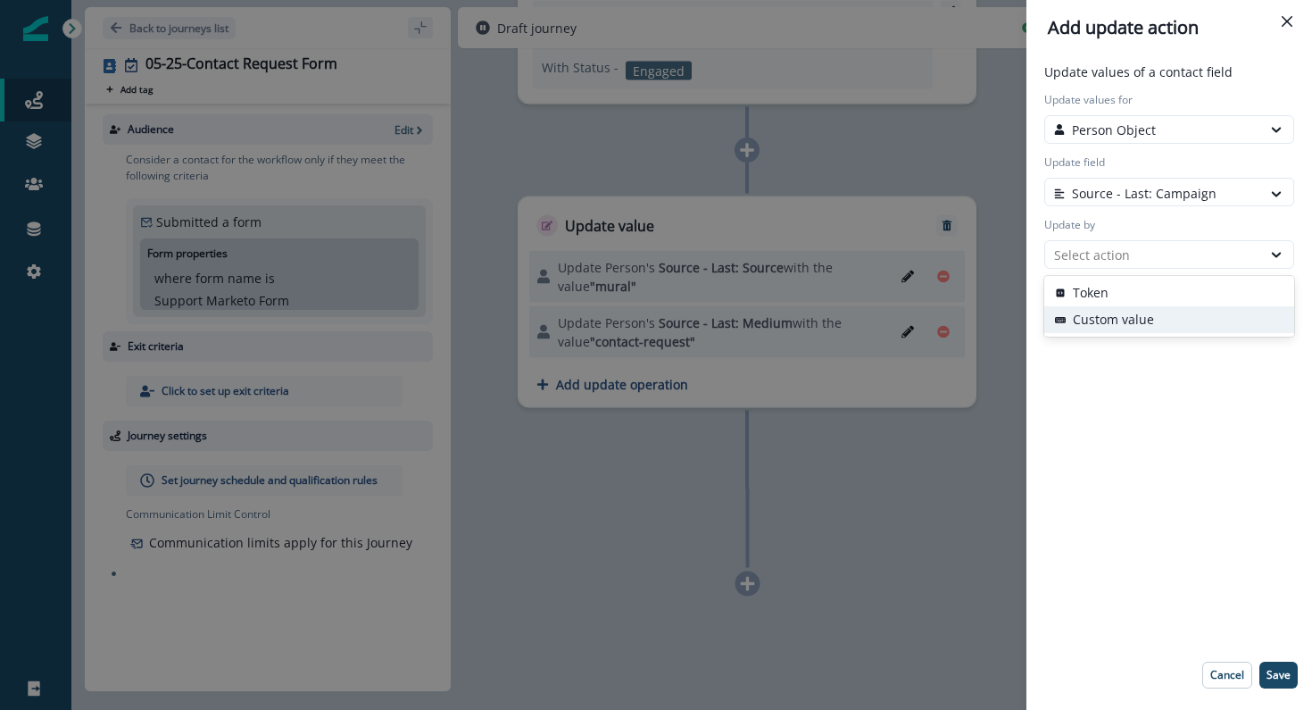
click at [1114, 311] on button "Custom value" at bounding box center [1170, 319] width 250 height 27
click at [1112, 313] on input "New value" at bounding box center [1170, 317] width 250 height 29
click at [1212, 317] on input "New value" at bounding box center [1170, 317] width 250 height 29
paste input "**********"
type input "**********"
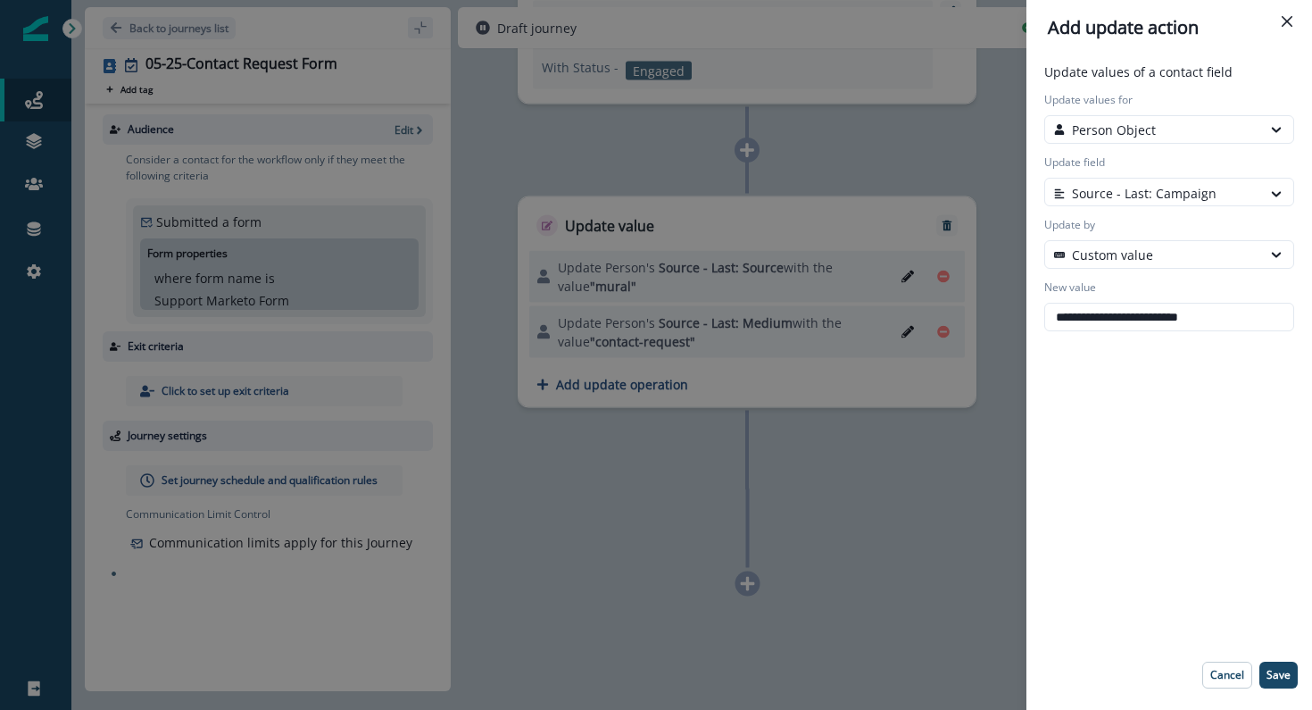
click at [1064, 359] on div "**********" at bounding box center [1169, 382] width 271 height 640
click at [1275, 670] on p "Save" at bounding box center [1279, 675] width 24 height 12
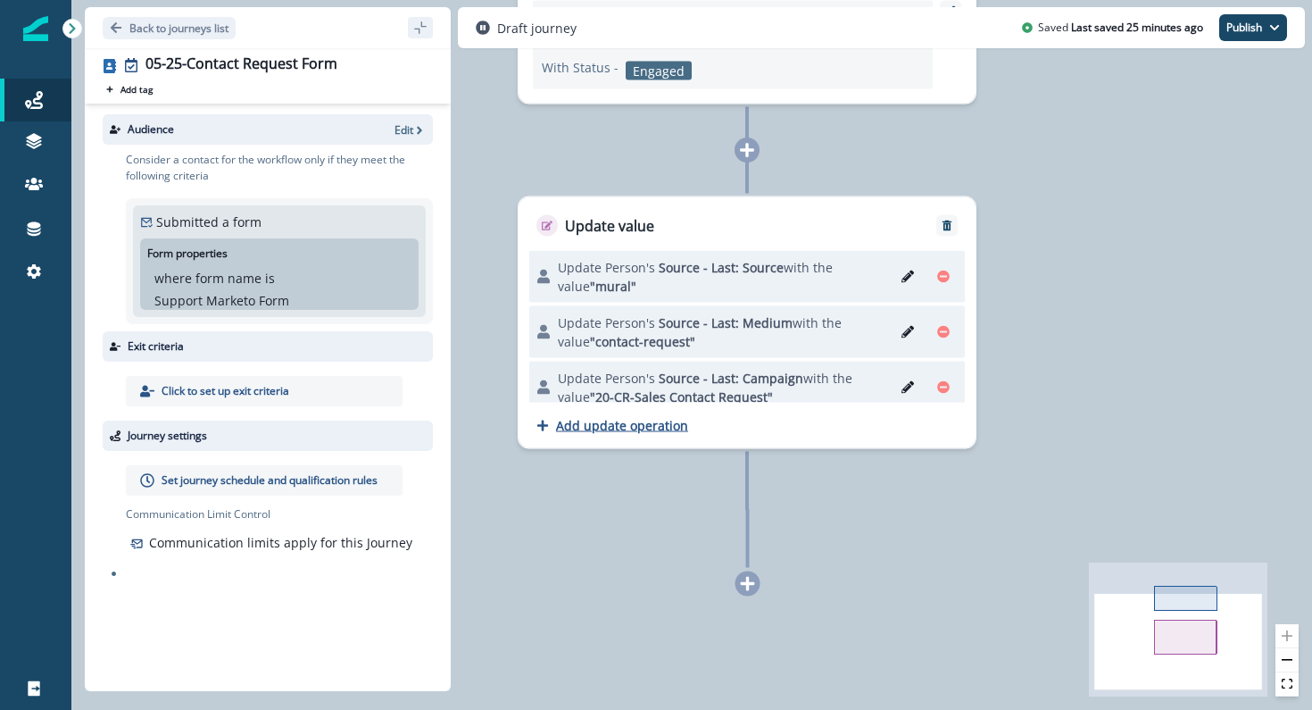
click at [675, 426] on p "Add update operation" at bounding box center [622, 425] width 132 height 17
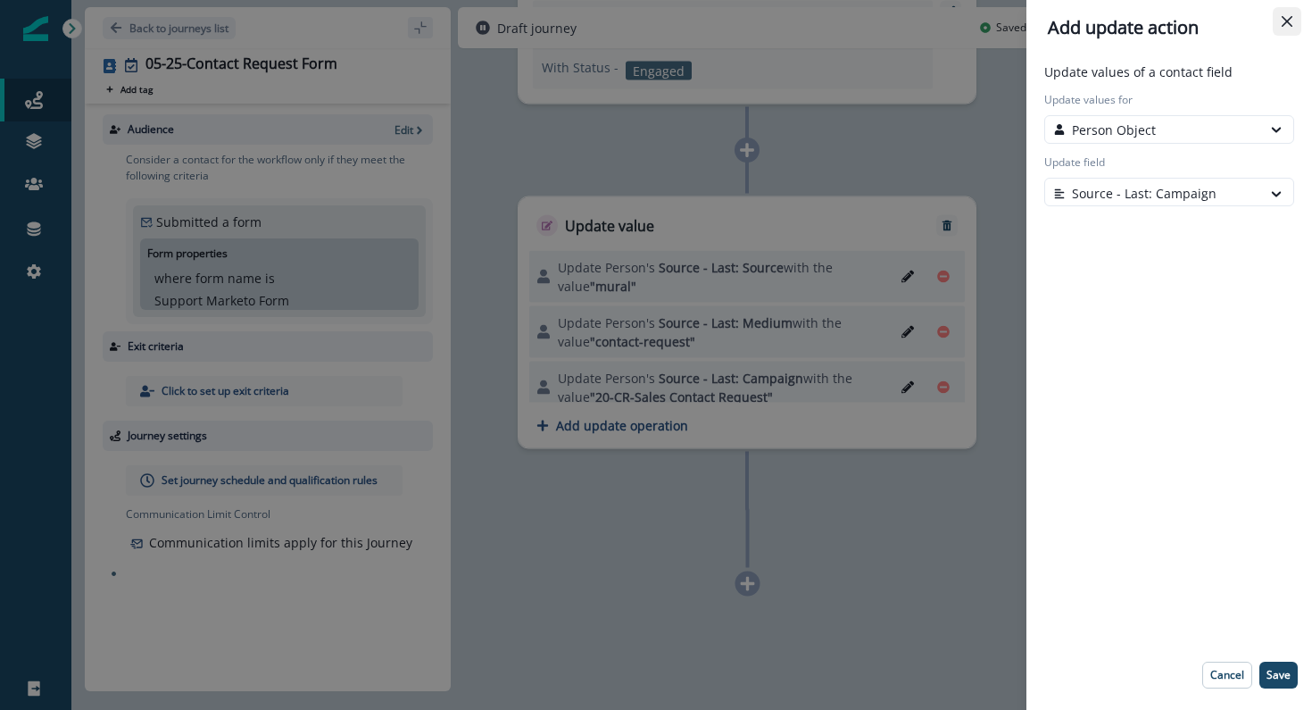
click at [1287, 20] on icon "Close" at bounding box center [1287, 21] width 11 height 11
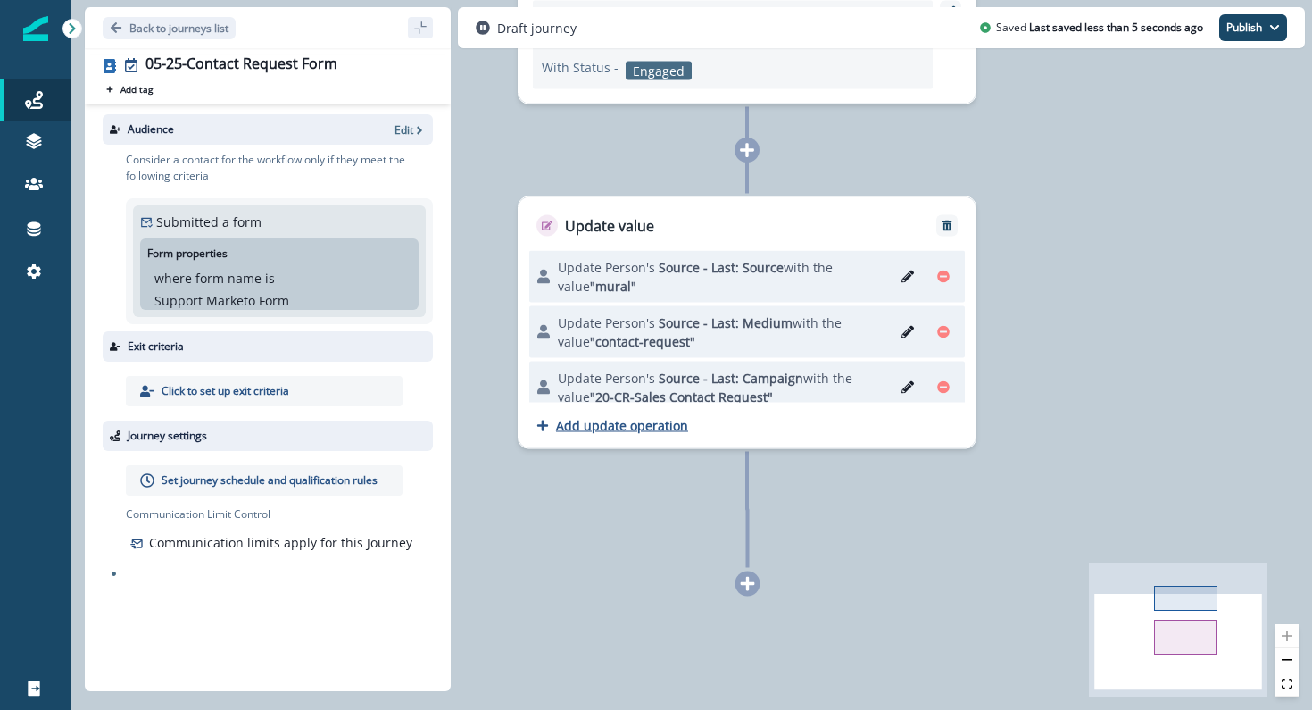
click at [595, 432] on p "Add update operation" at bounding box center [622, 425] width 132 height 17
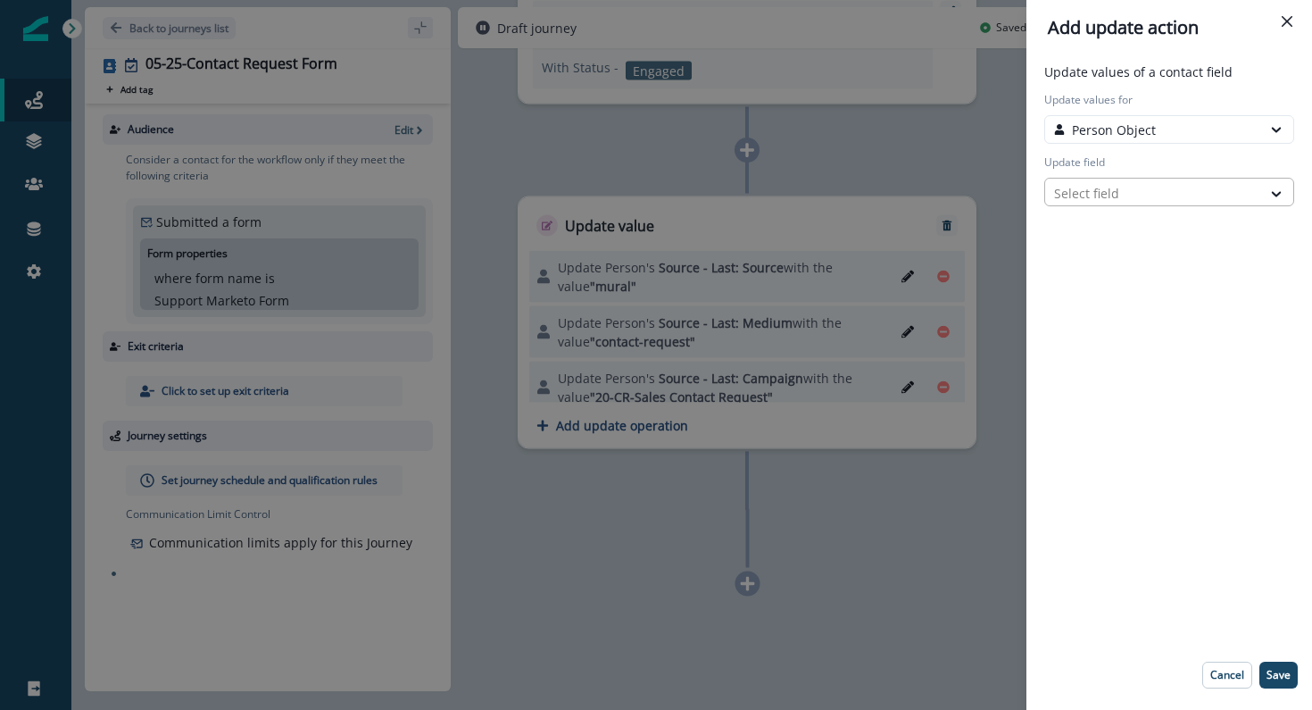
click at [1091, 191] on div at bounding box center [1153, 193] width 198 height 22
type input "*****"
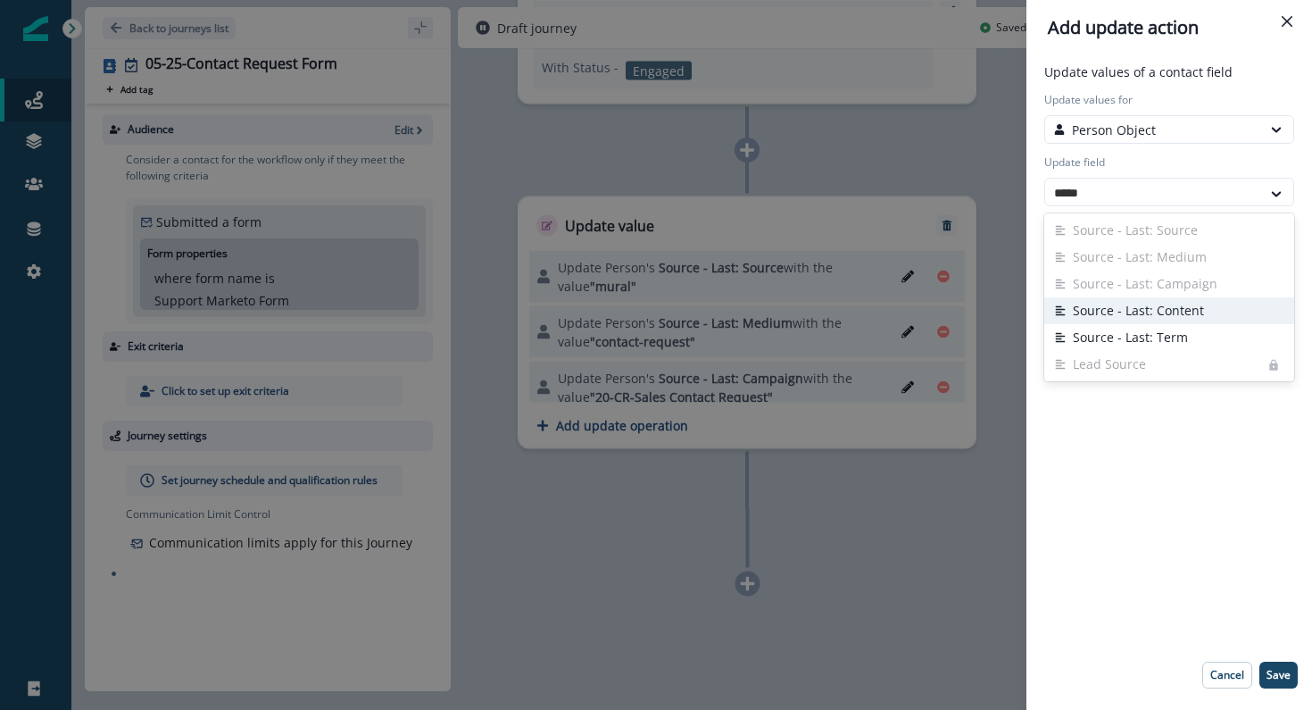
click at [1126, 312] on button "Source - Last: Content" at bounding box center [1170, 310] width 250 height 27
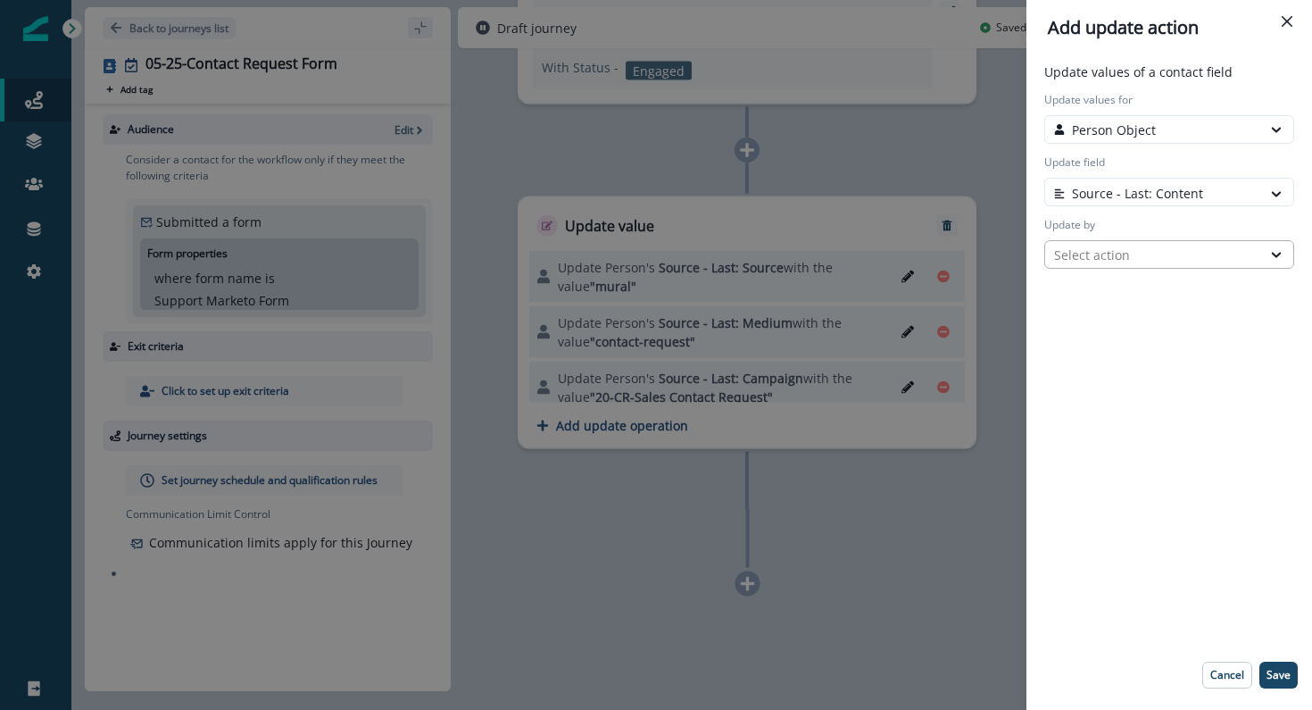
click at [1122, 251] on div "Select action" at bounding box center [1153, 255] width 198 height 19
click at [1103, 311] on button "Custom value" at bounding box center [1170, 319] width 250 height 27
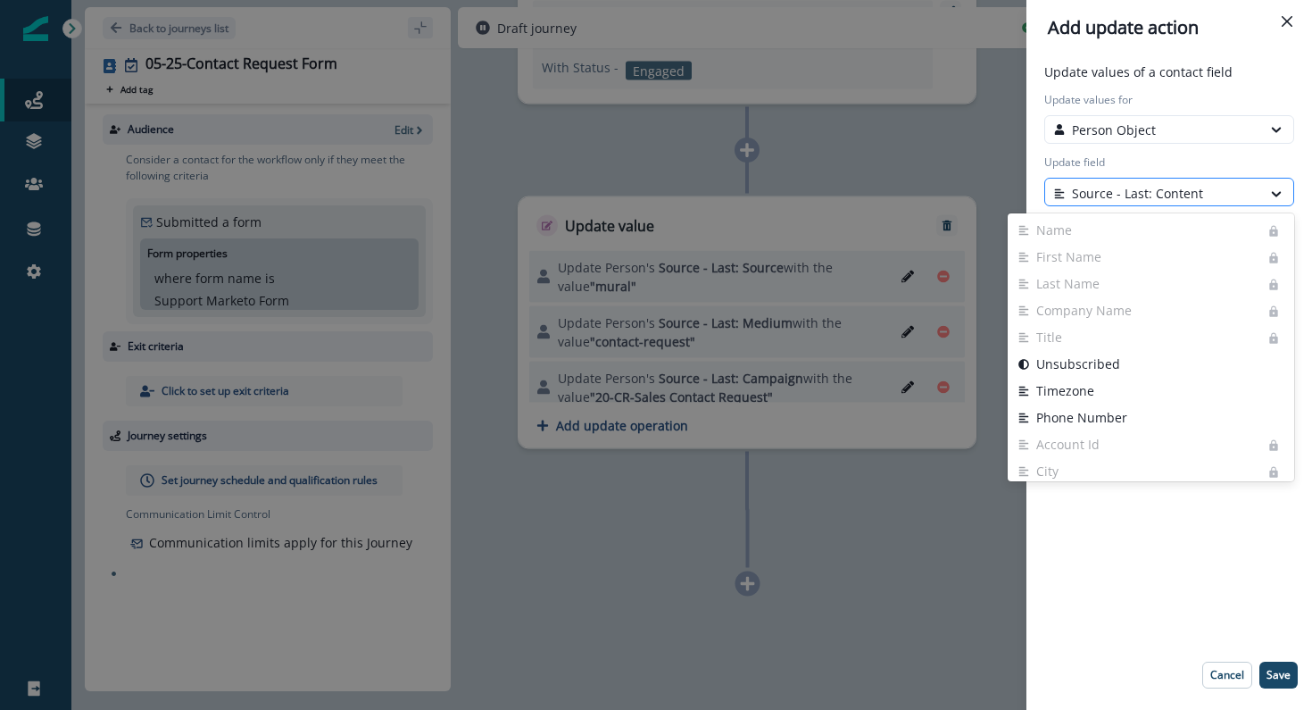
click at [1158, 198] on div at bounding box center [1153, 193] width 198 height 22
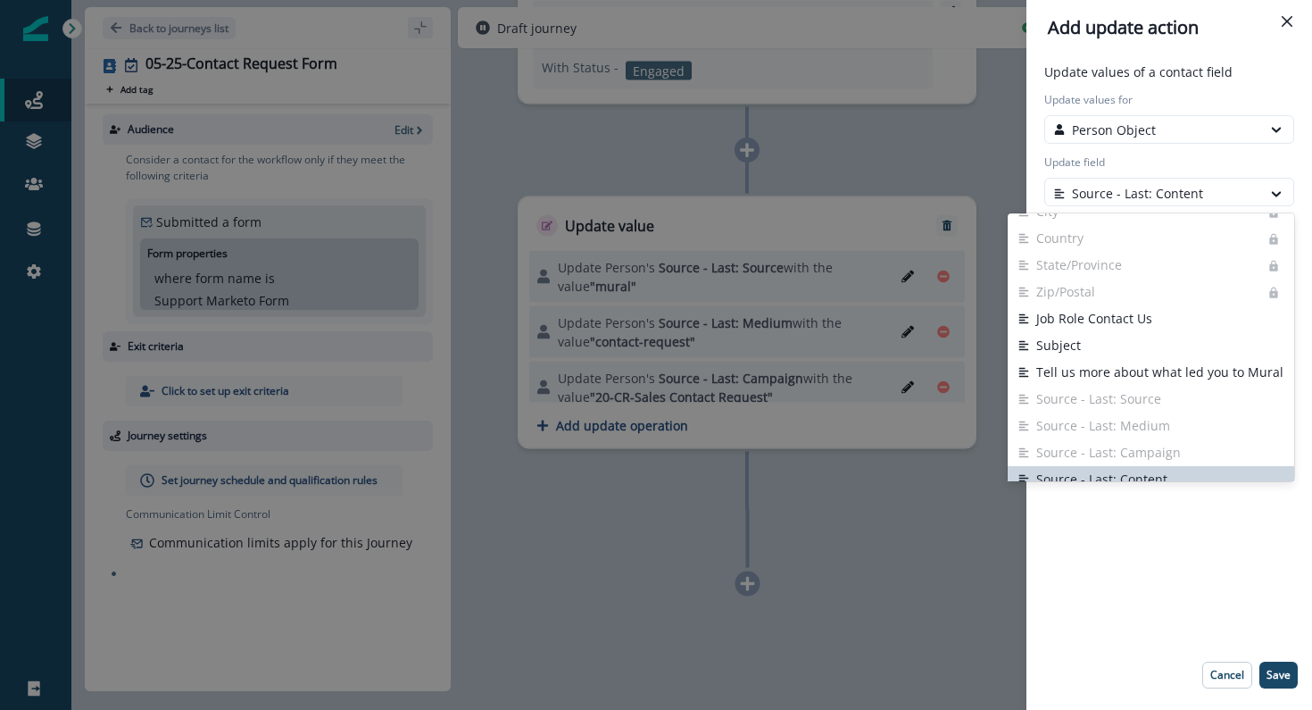
scroll to position [0, 0]
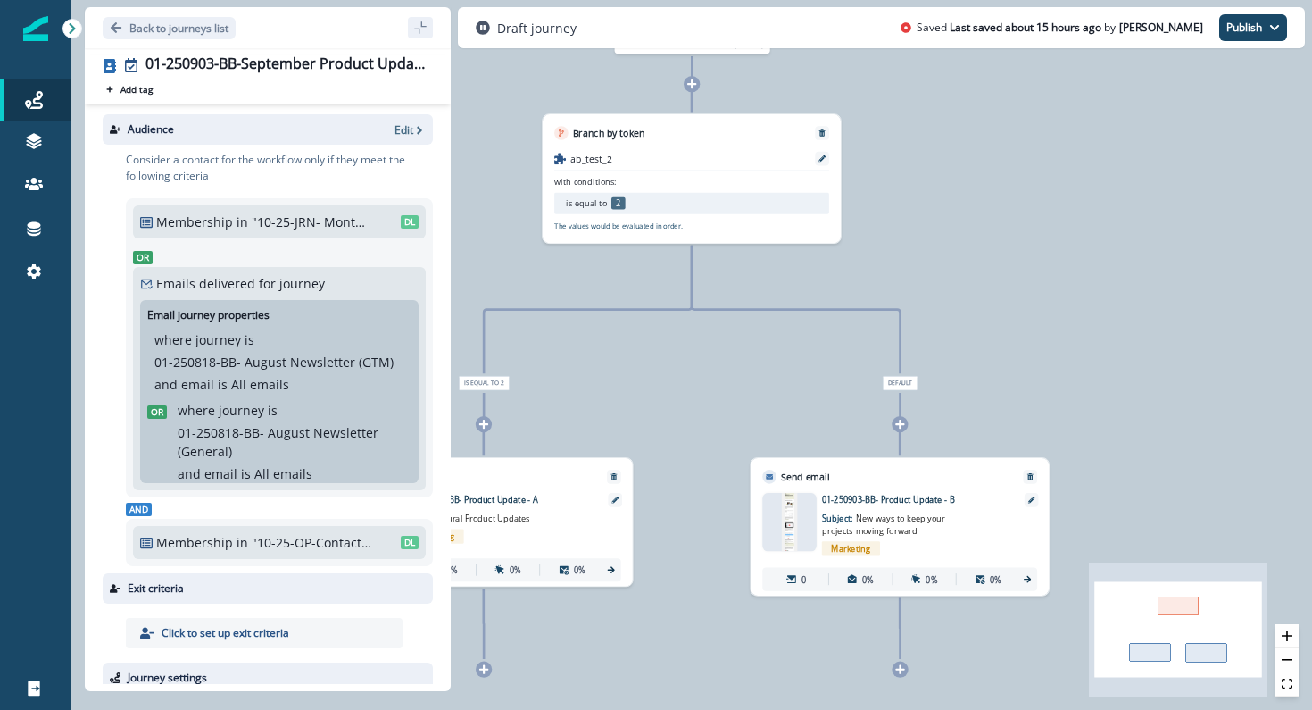
scroll to position [142, 0]
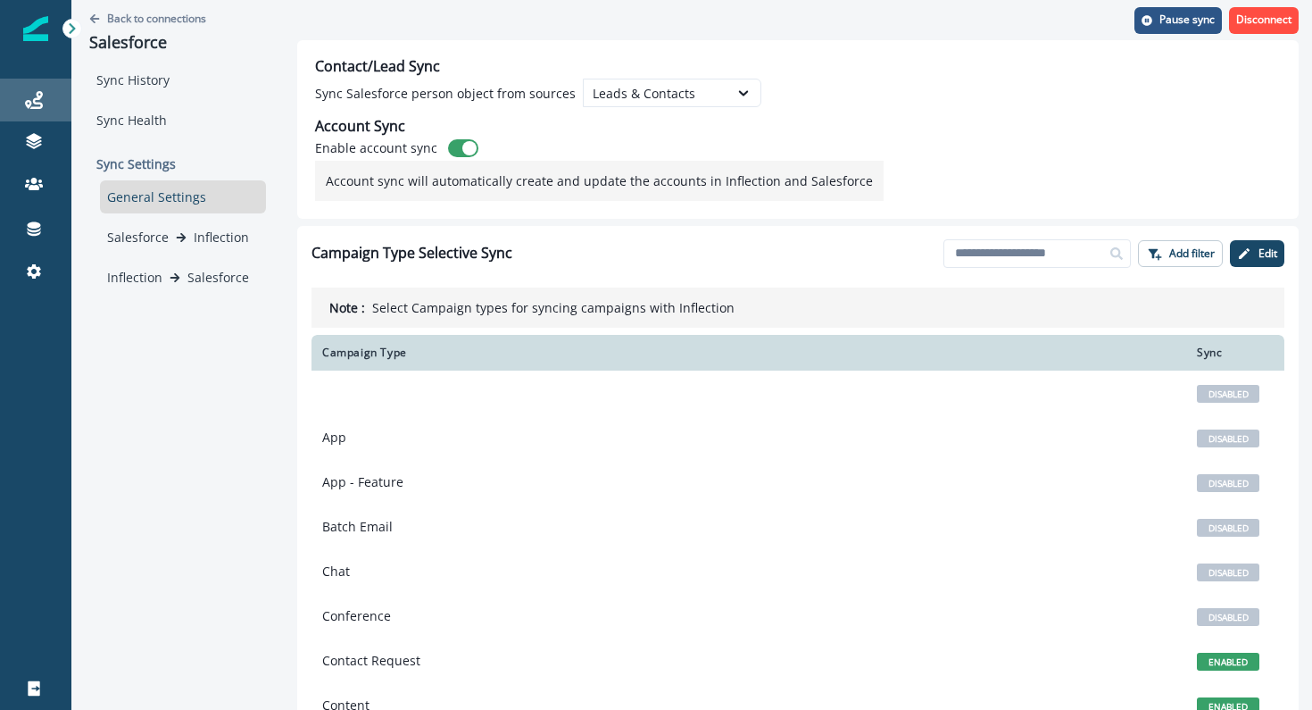
scroll to position [198, 0]
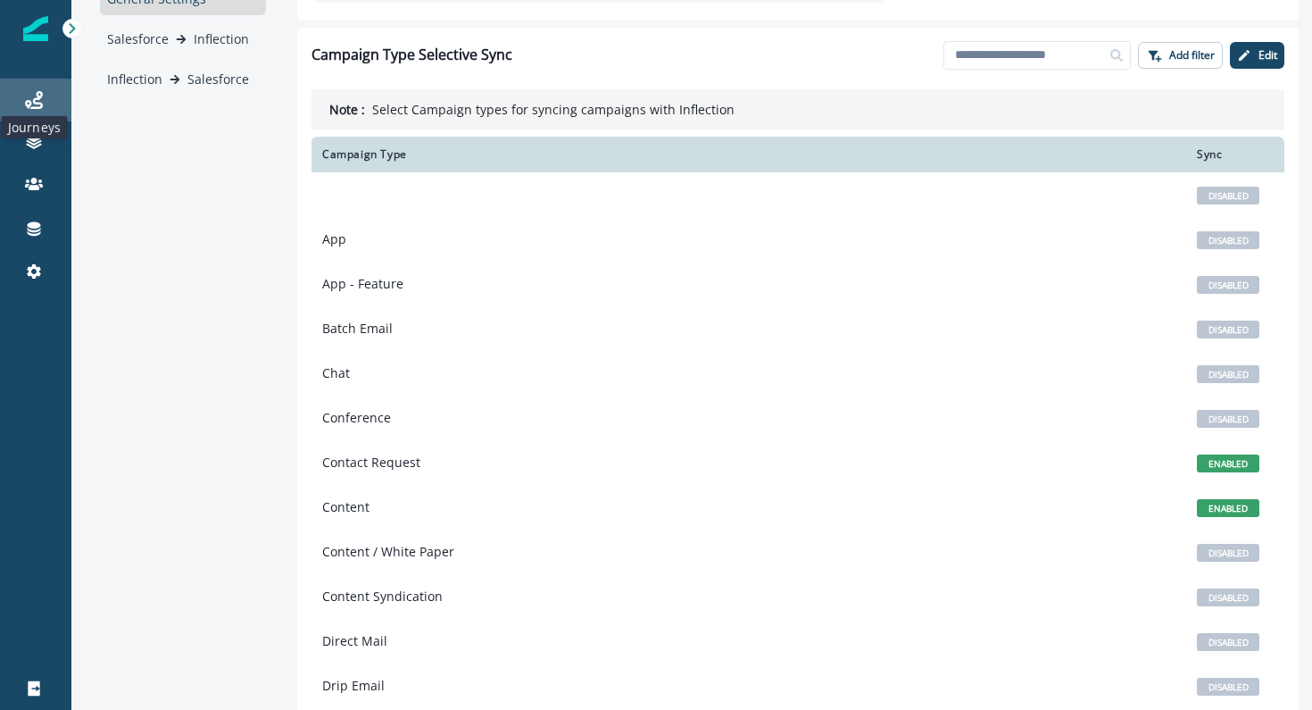
click at [31, 99] on icon at bounding box center [34, 100] width 18 height 18
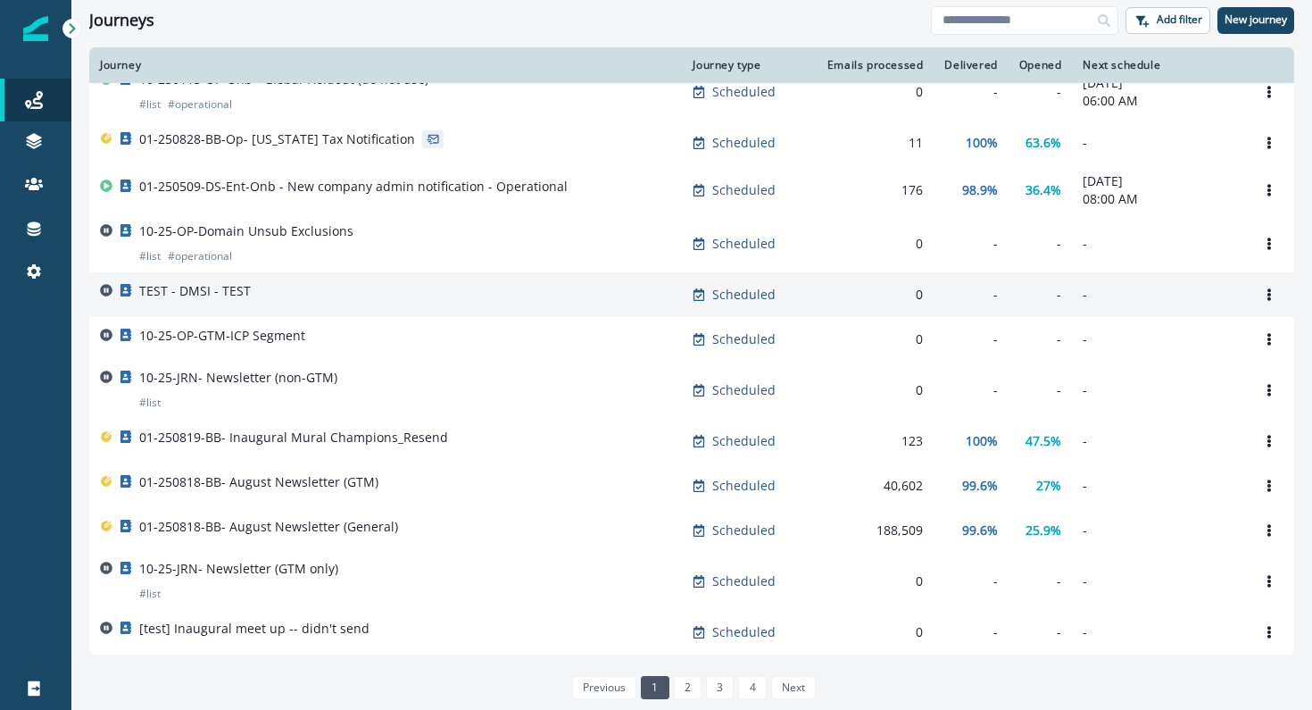
scroll to position [992, 0]
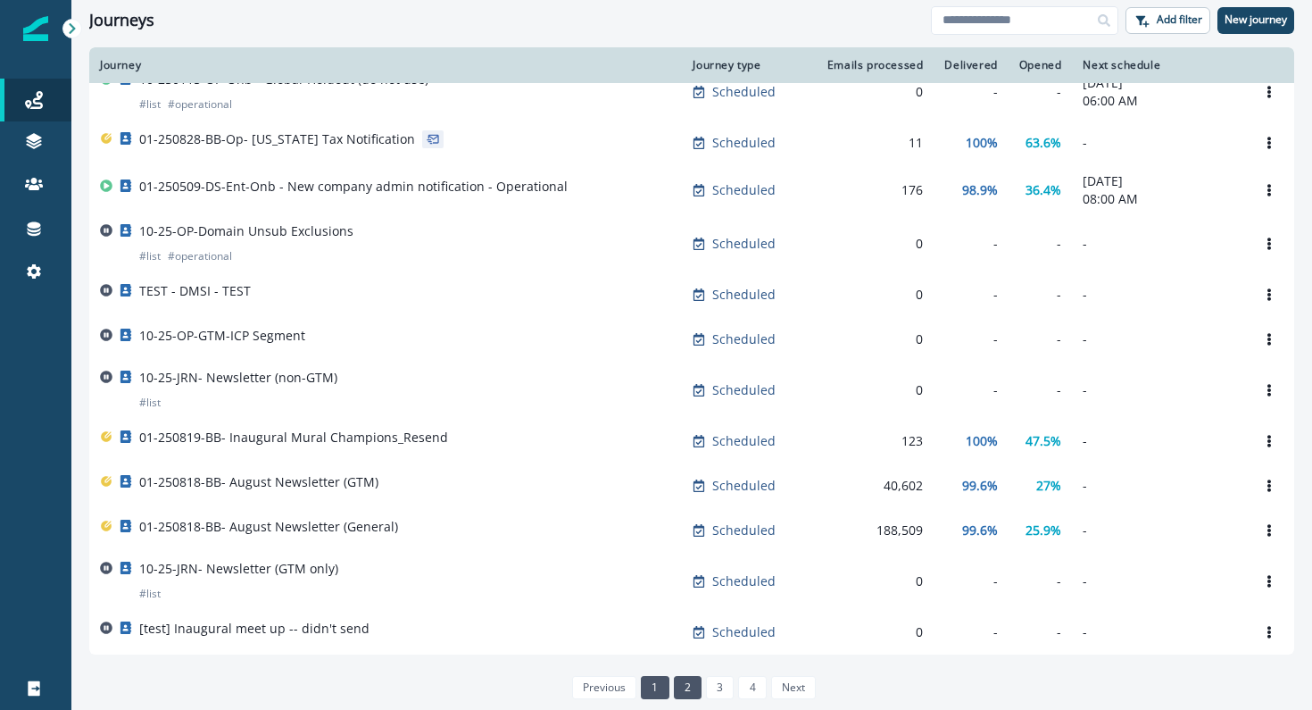
click at [683, 692] on link "2" at bounding box center [688, 687] width 28 height 23
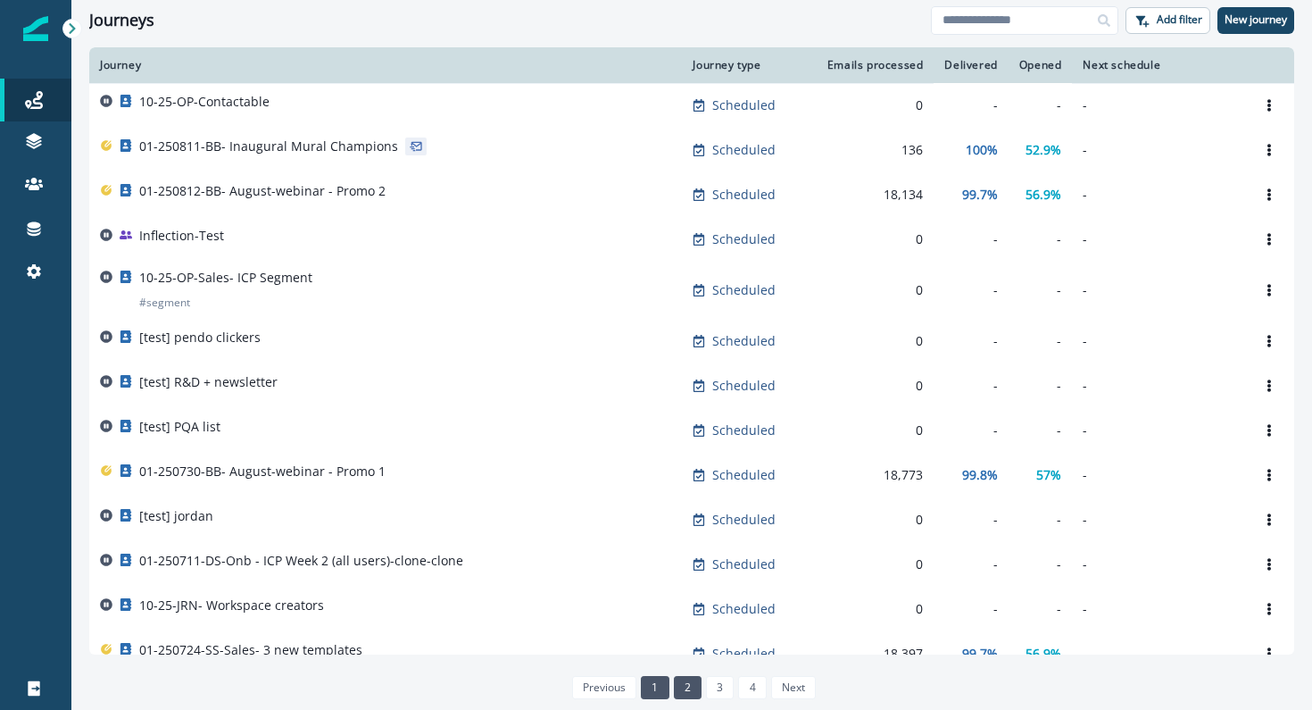
click at [658, 681] on link "1" at bounding box center [655, 687] width 28 height 23
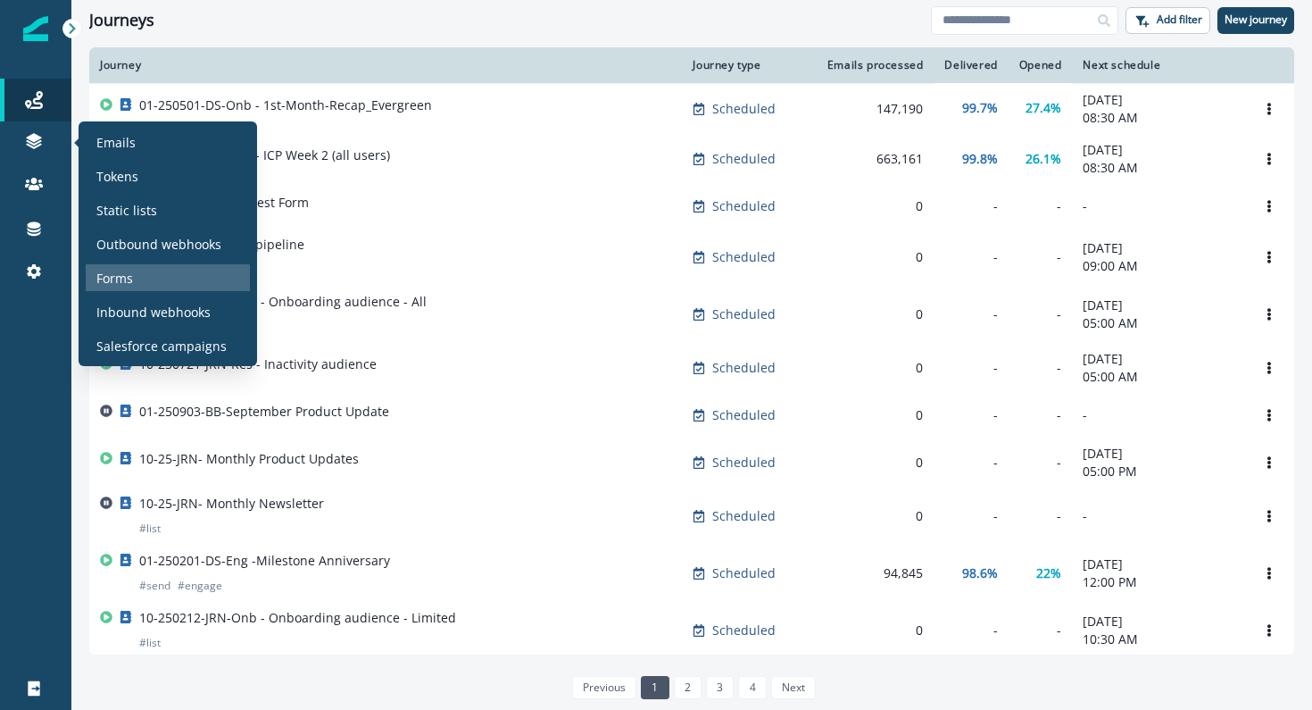
click at [147, 282] on div "Forms" at bounding box center [168, 277] width 164 height 27
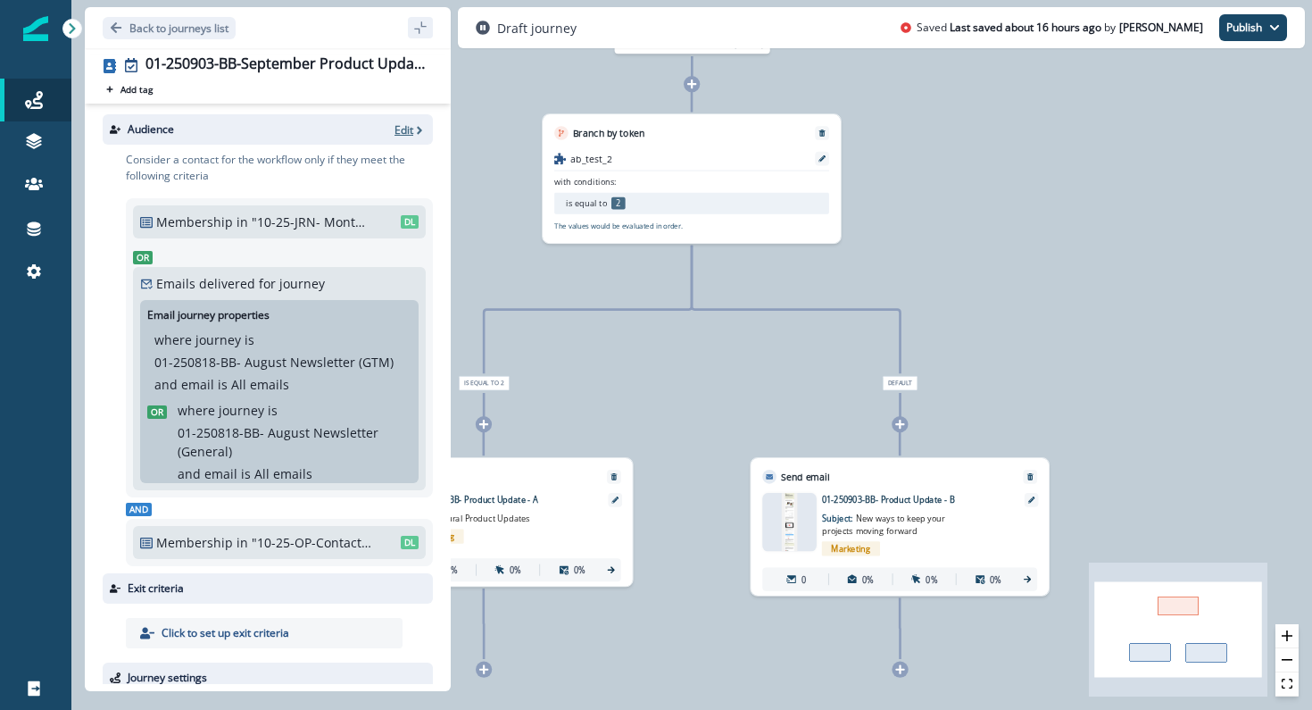
click at [408, 129] on p "Edit" at bounding box center [404, 129] width 19 height 15
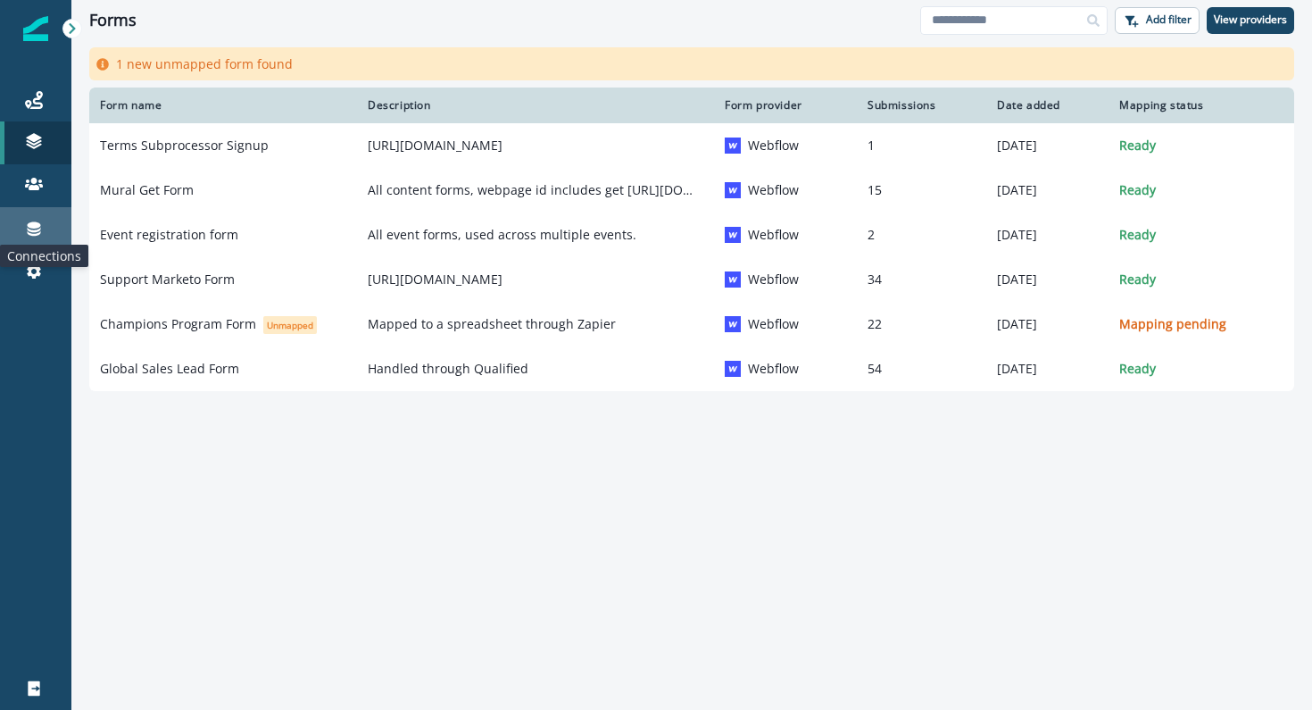
click at [38, 237] on icon at bounding box center [34, 229] width 18 height 18
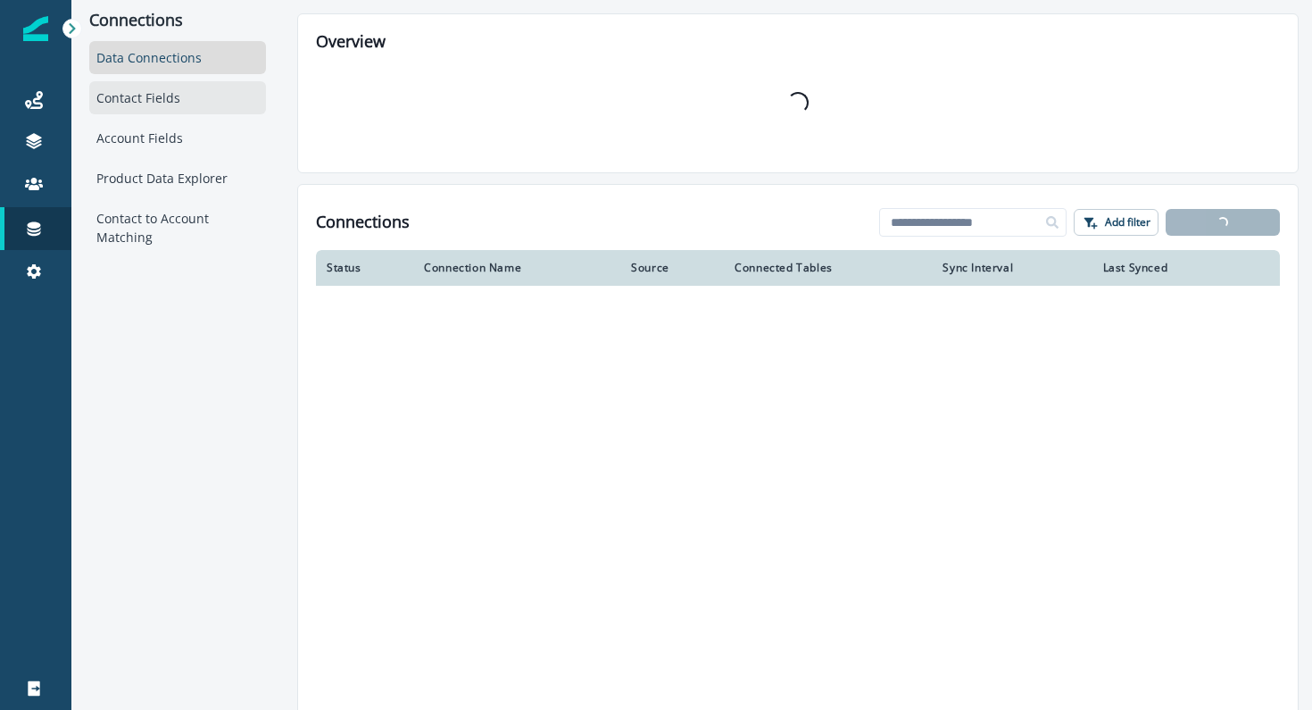
click at [189, 89] on div "Contact Fields" at bounding box center [177, 97] width 177 height 33
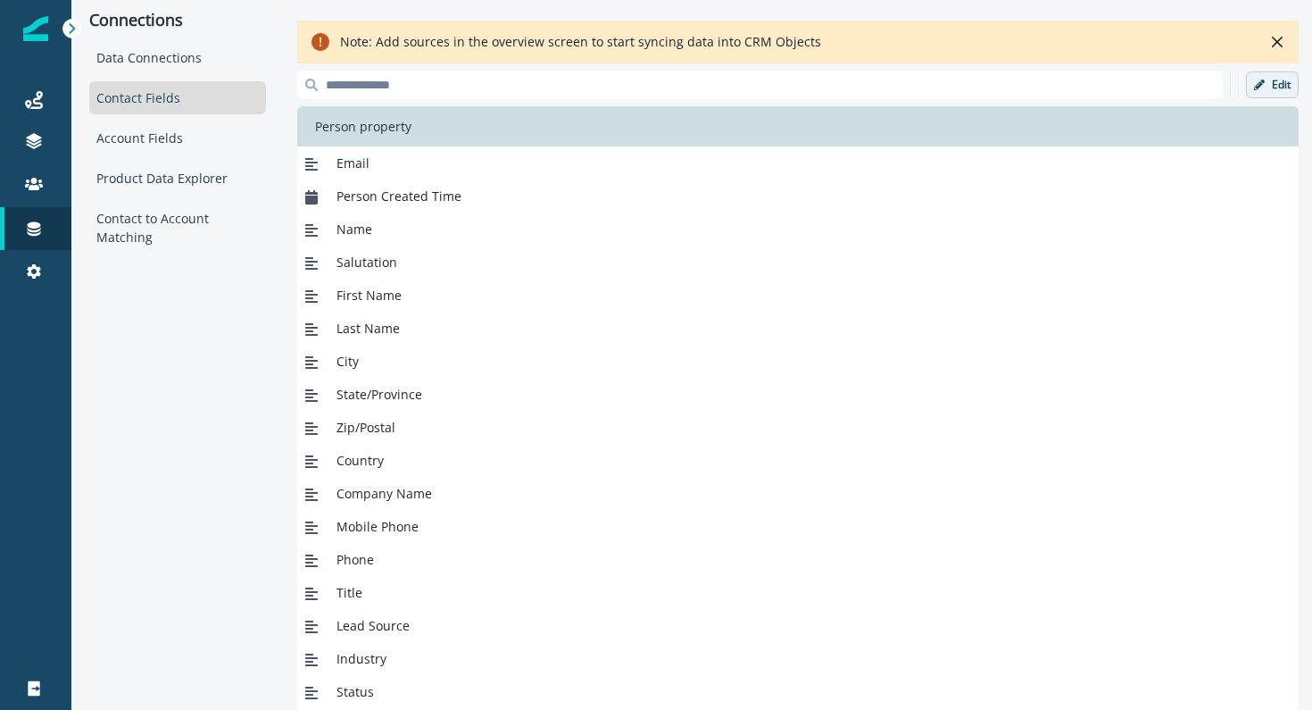
click at [1272, 83] on p "Edit" at bounding box center [1281, 85] width 19 height 12
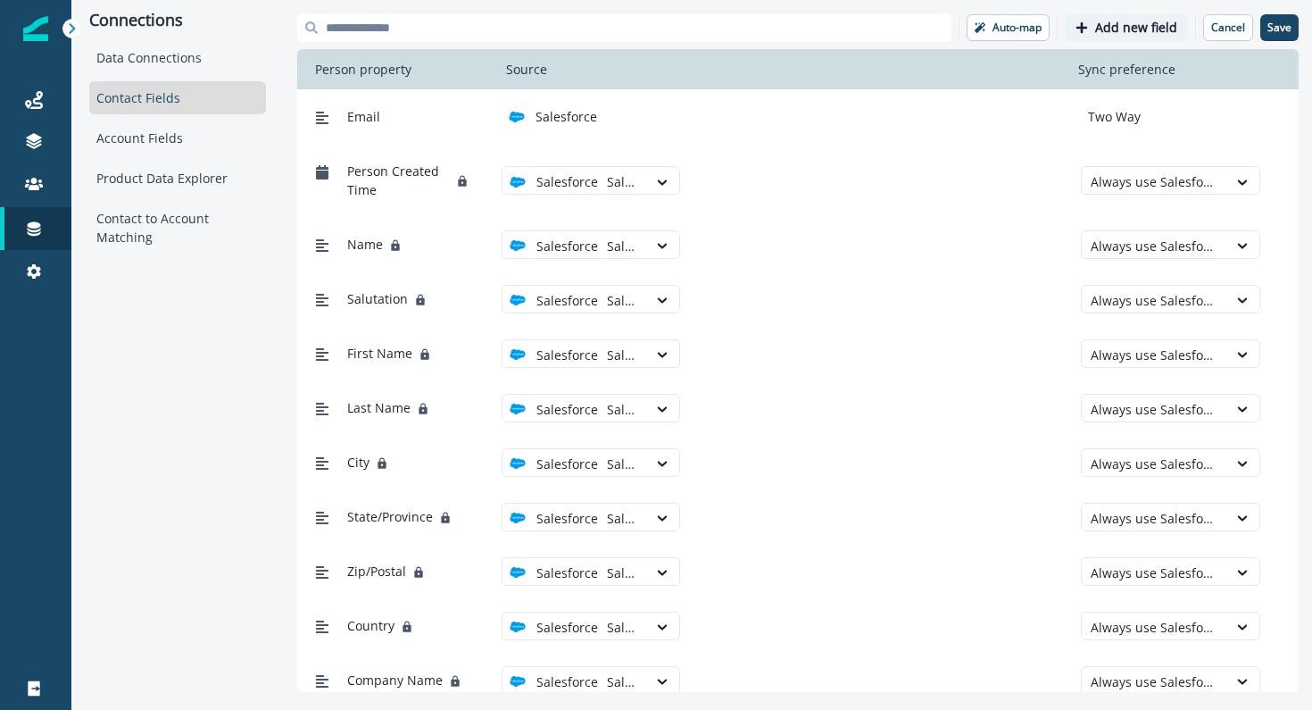
click at [1152, 92] on div "Auto-map Add new field Cancel Save Person property Source Sync preference Email…" at bounding box center [798, 352] width 1002 height 679
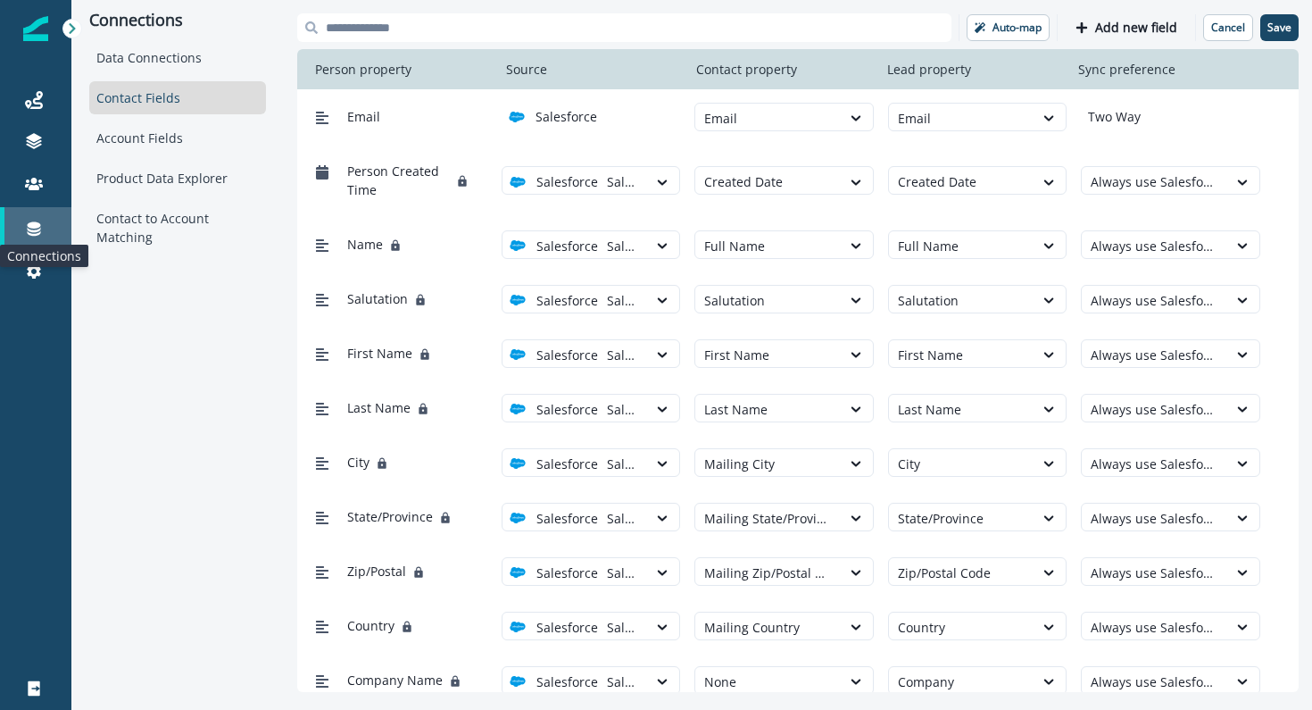
click at [37, 227] on icon at bounding box center [34, 229] width 13 height 14
click at [38, 220] on icon at bounding box center [34, 229] width 18 height 18
click at [1229, 36] on button "Cancel" at bounding box center [1229, 27] width 50 height 27
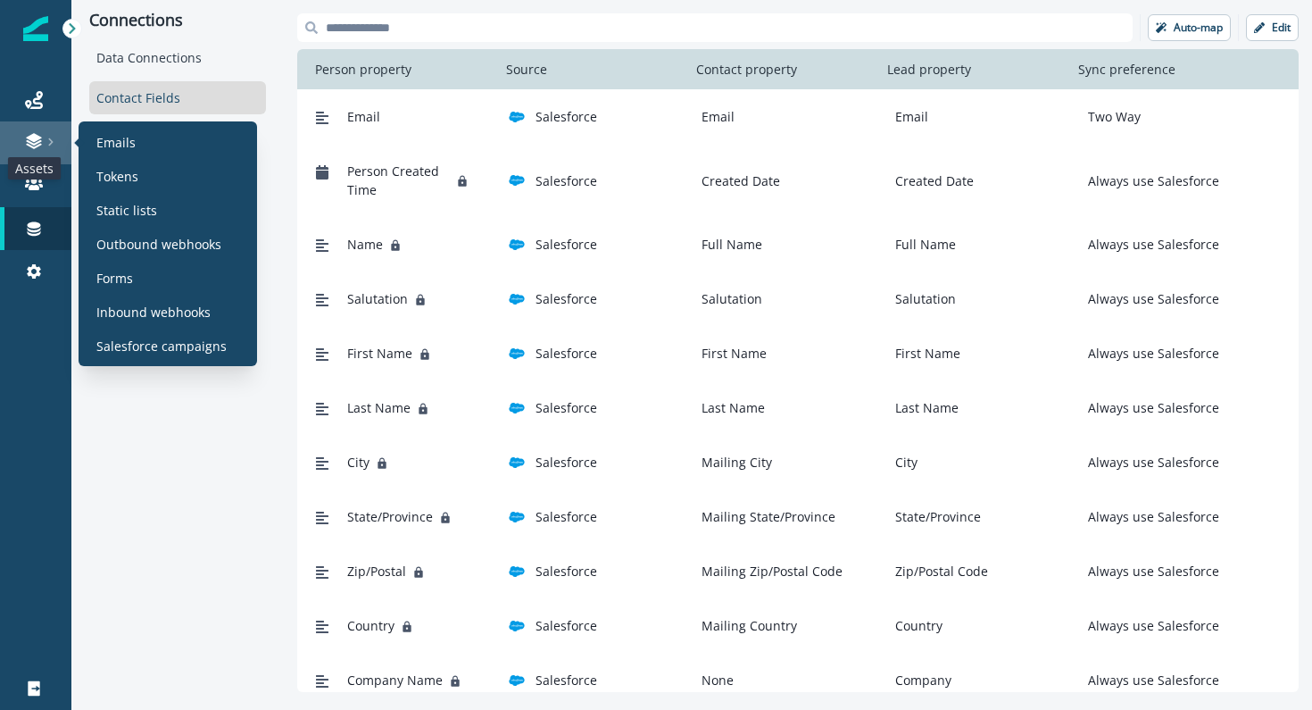
click at [38, 135] on icon at bounding box center [34, 141] width 18 height 18
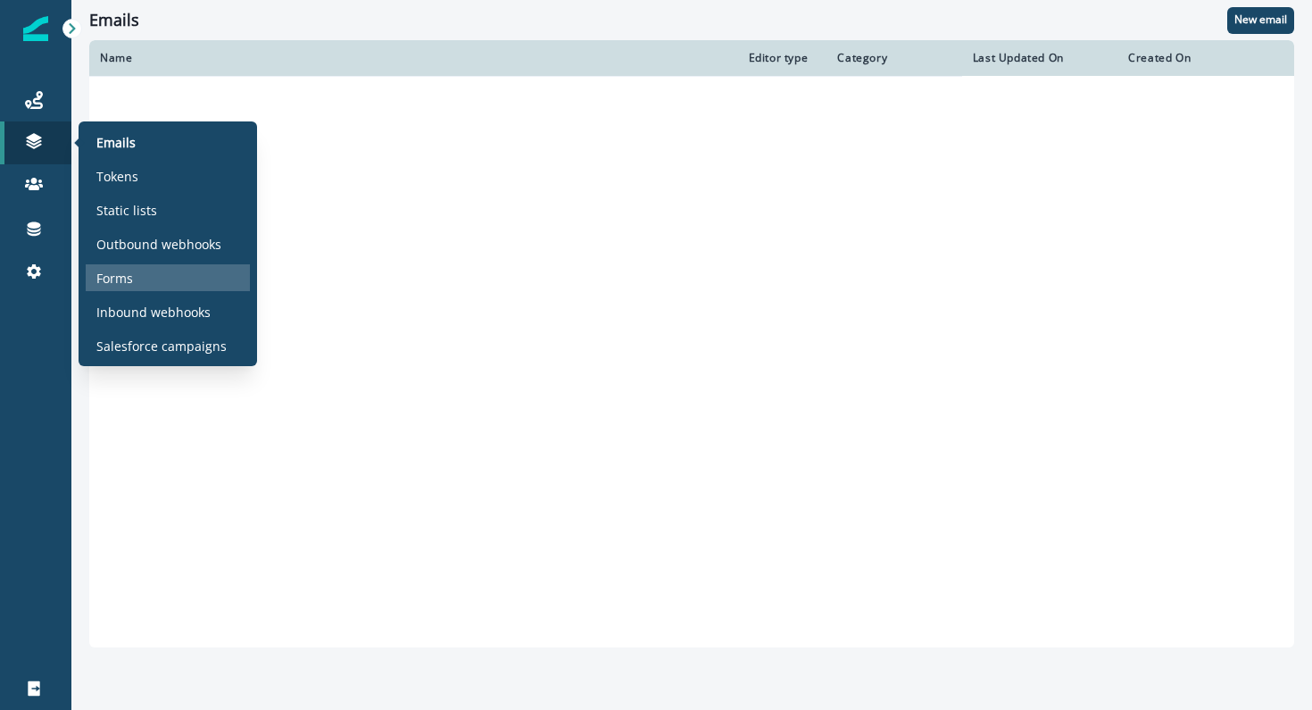
click at [123, 269] on p "Forms" at bounding box center [114, 278] width 37 height 19
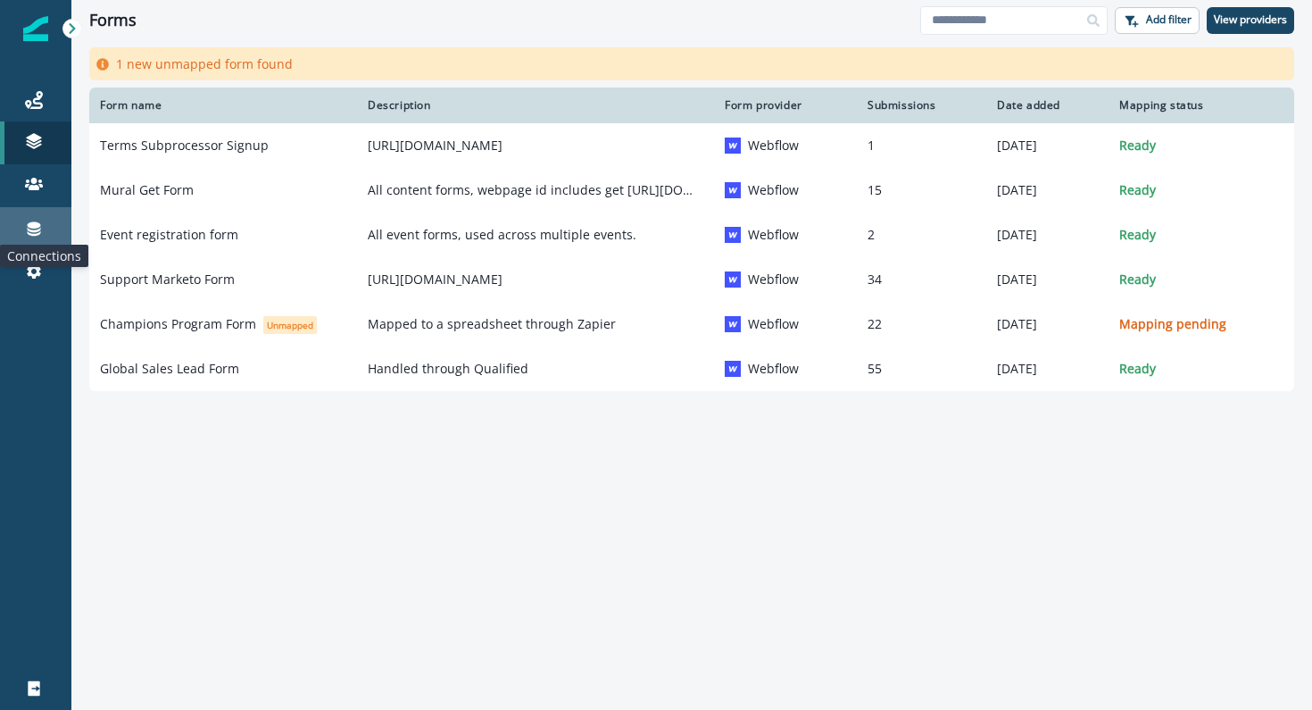
click at [37, 225] on icon at bounding box center [34, 229] width 13 height 14
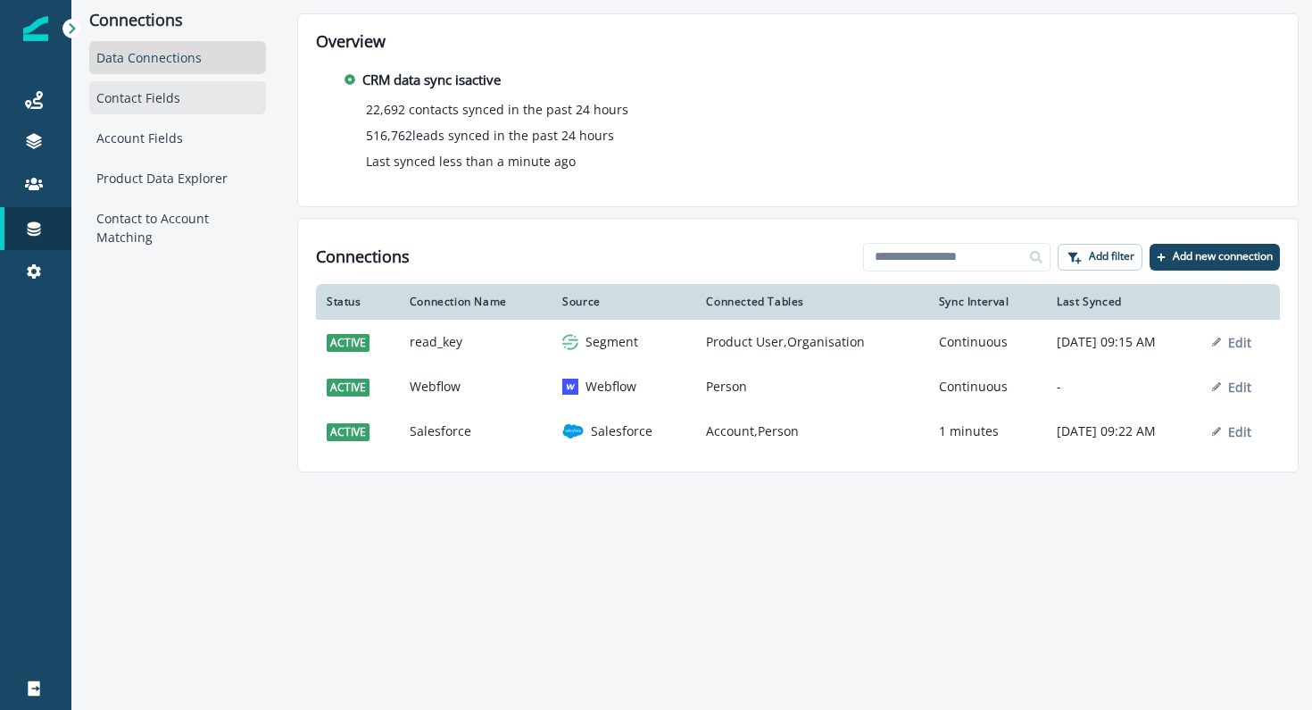
click at [147, 94] on div "Contact Fields" at bounding box center [177, 97] width 177 height 33
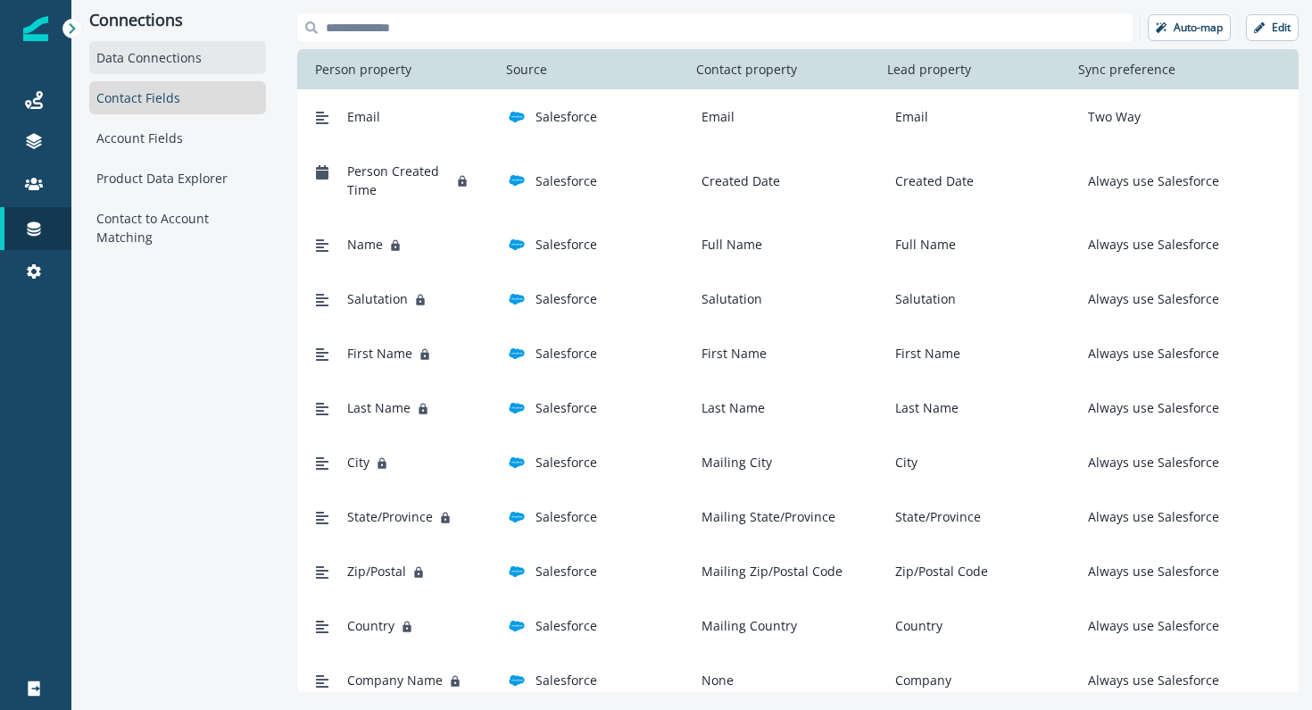
click at [204, 57] on div "Data Connections" at bounding box center [177, 57] width 177 height 33
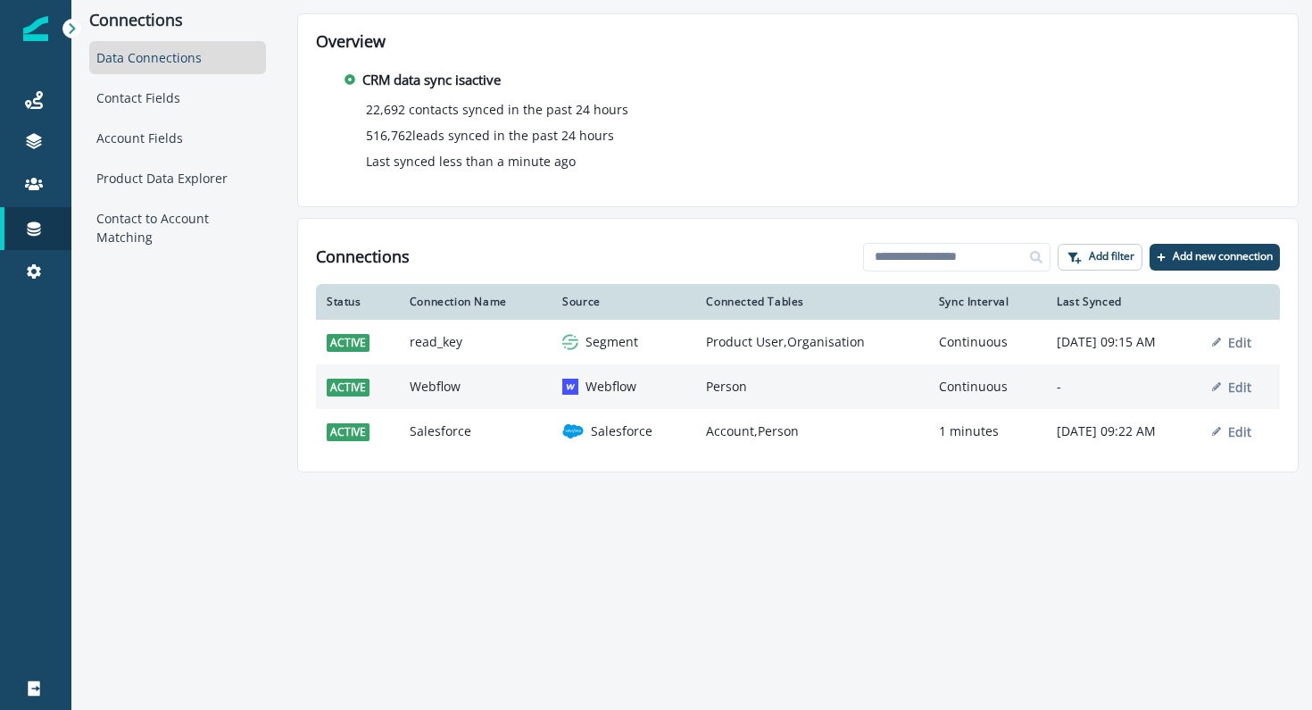
click at [463, 393] on td "Webflow" at bounding box center [475, 386] width 153 height 45
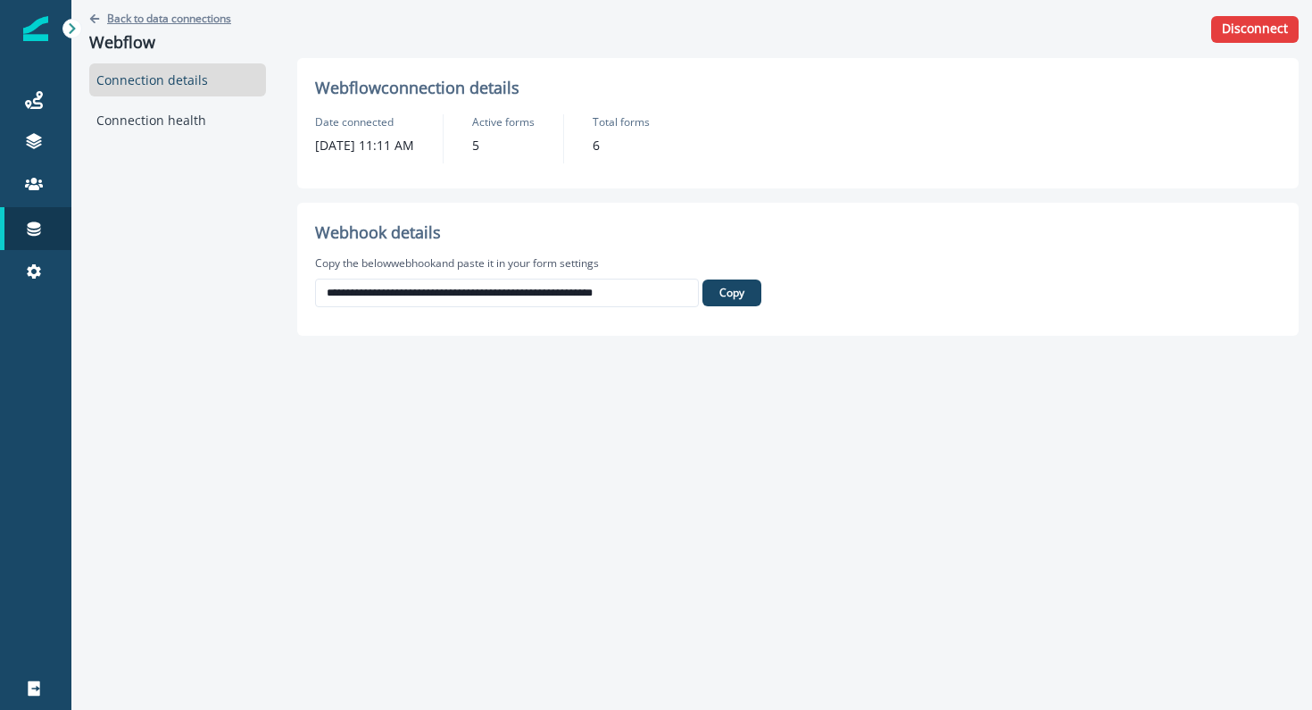
click at [104, 17] on button "Back to data connections" at bounding box center [160, 18] width 142 height 15
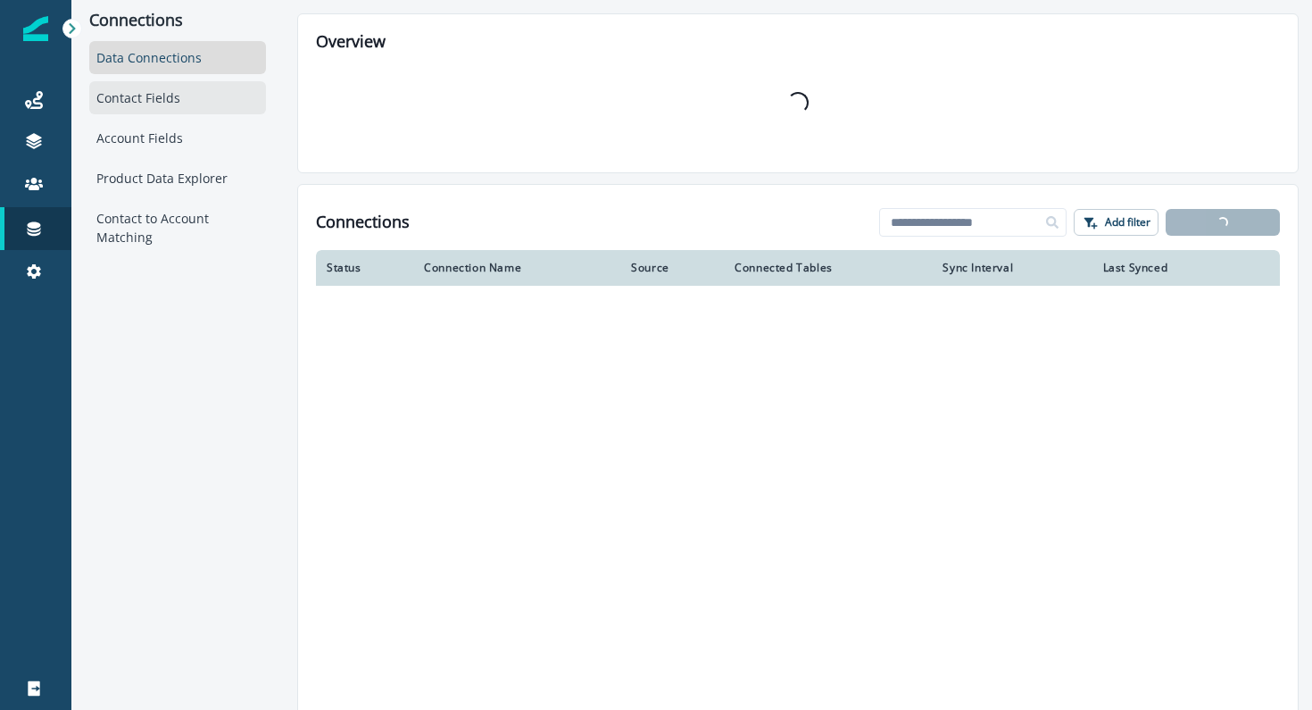
click at [124, 101] on div "Contact Fields" at bounding box center [177, 97] width 177 height 33
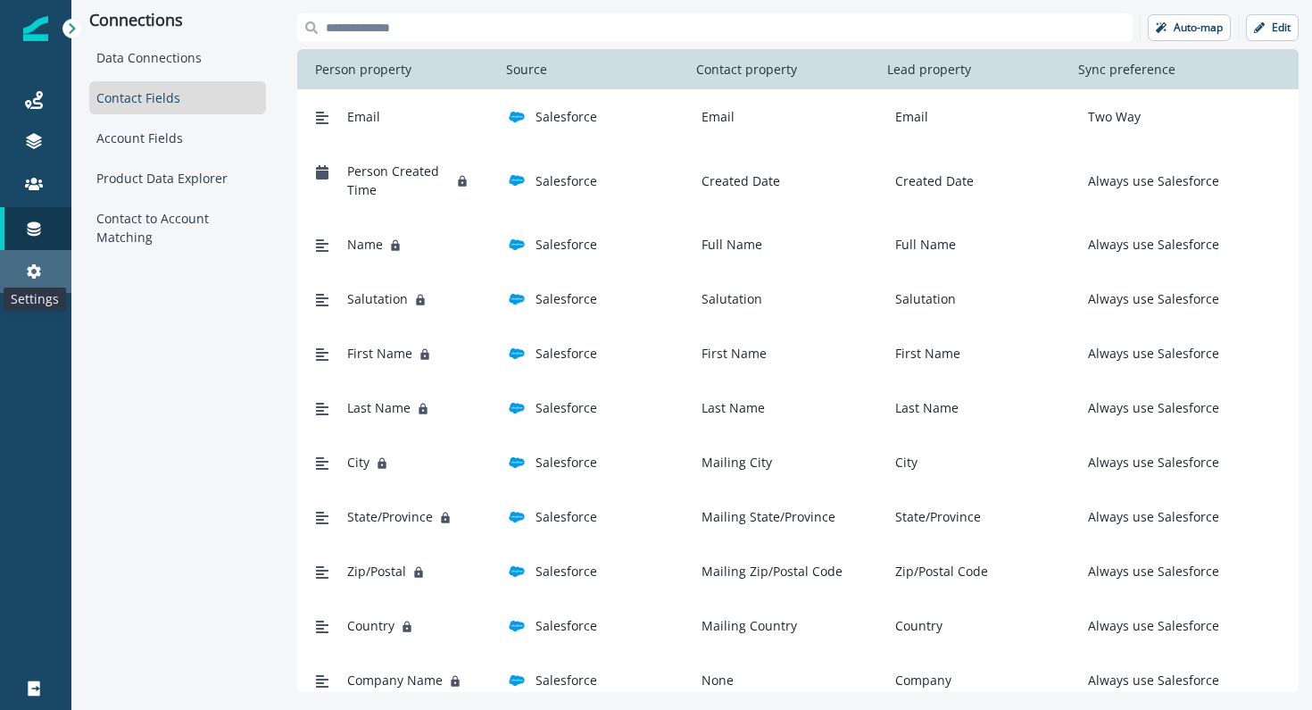
click at [29, 277] on icon at bounding box center [34, 271] width 18 height 18
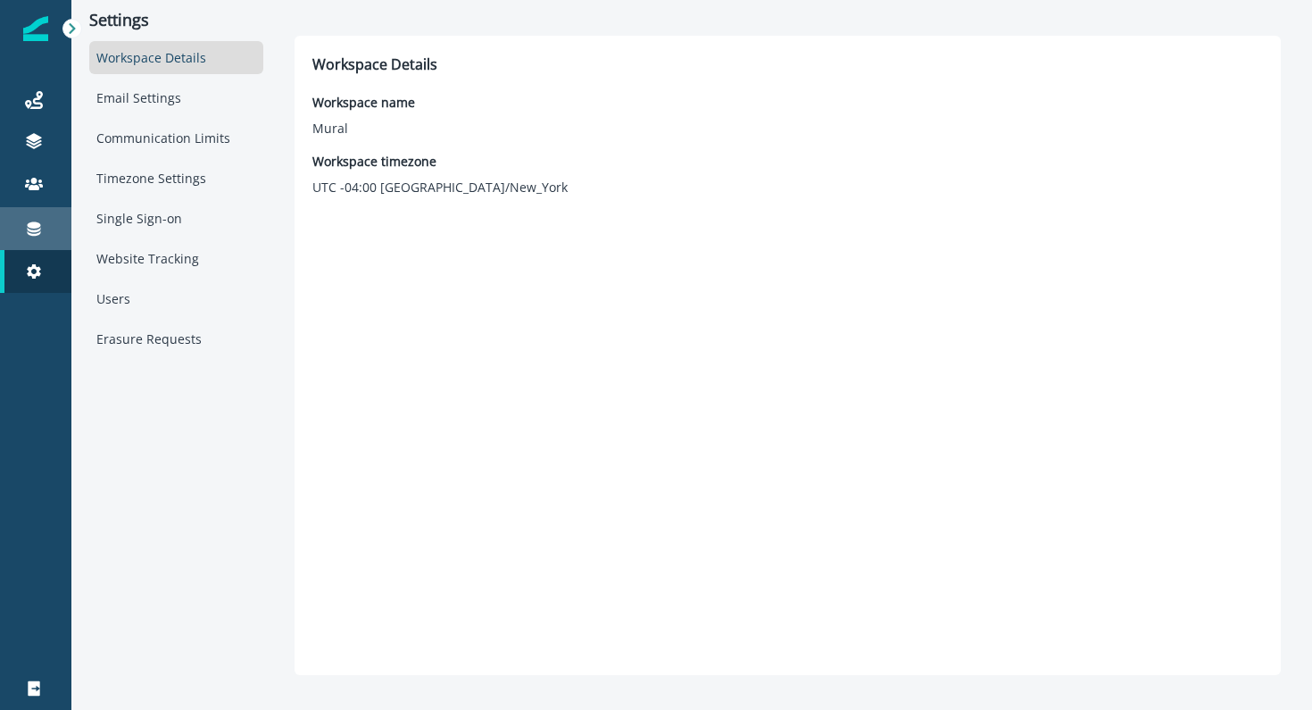
click at [50, 216] on link "Connections" at bounding box center [35, 228] width 71 height 43
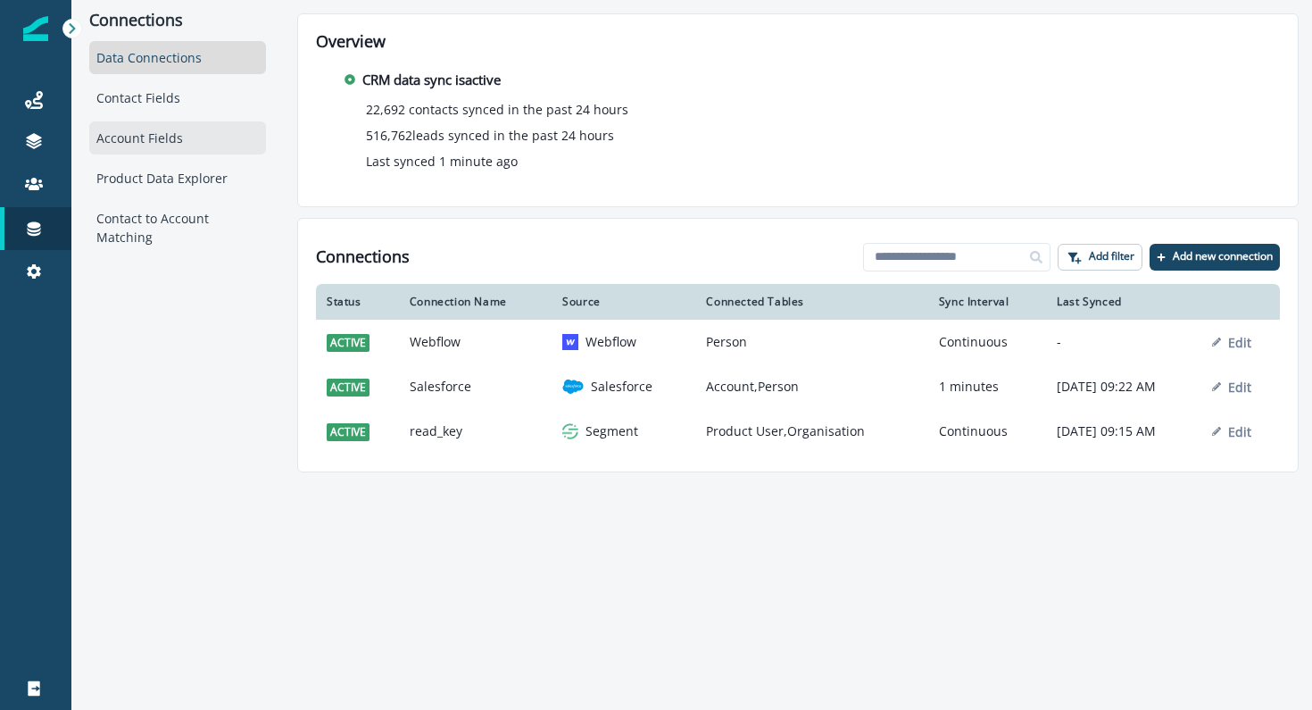
click at [212, 135] on div "Account Fields" at bounding box center [177, 137] width 177 height 33
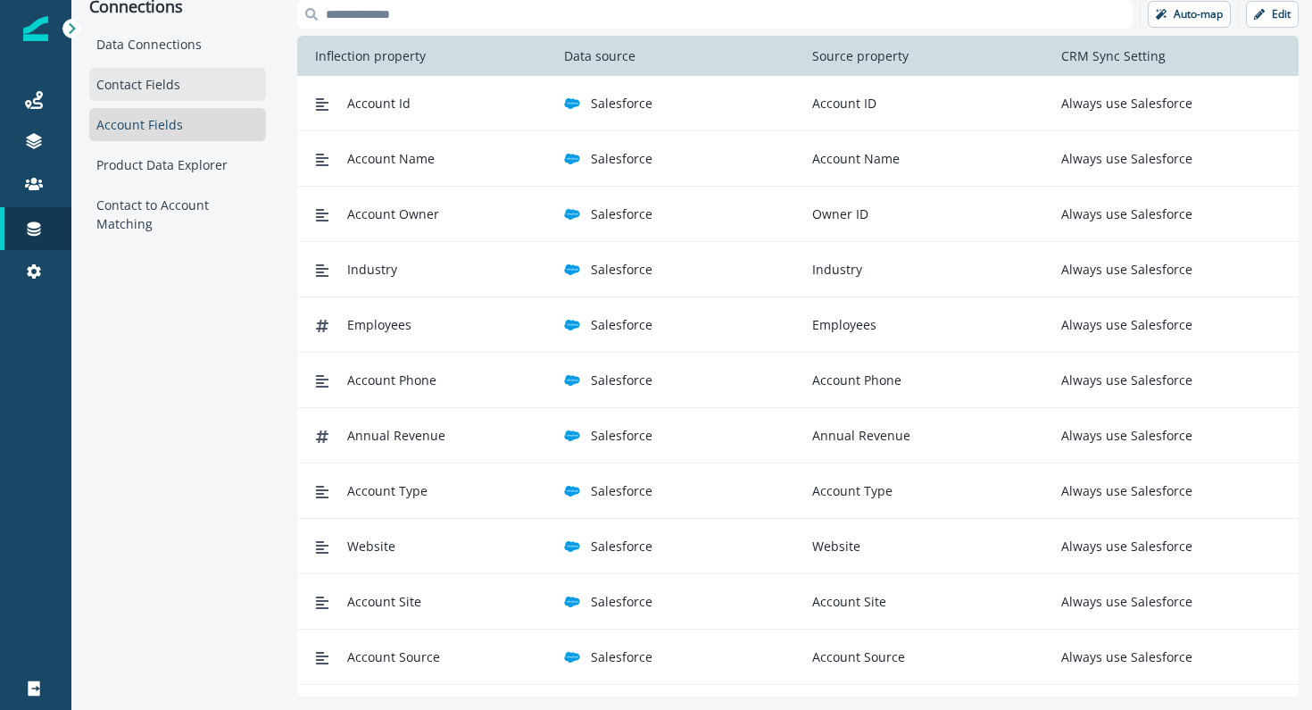
click at [116, 96] on div "Contact Fields" at bounding box center [177, 84] width 177 height 33
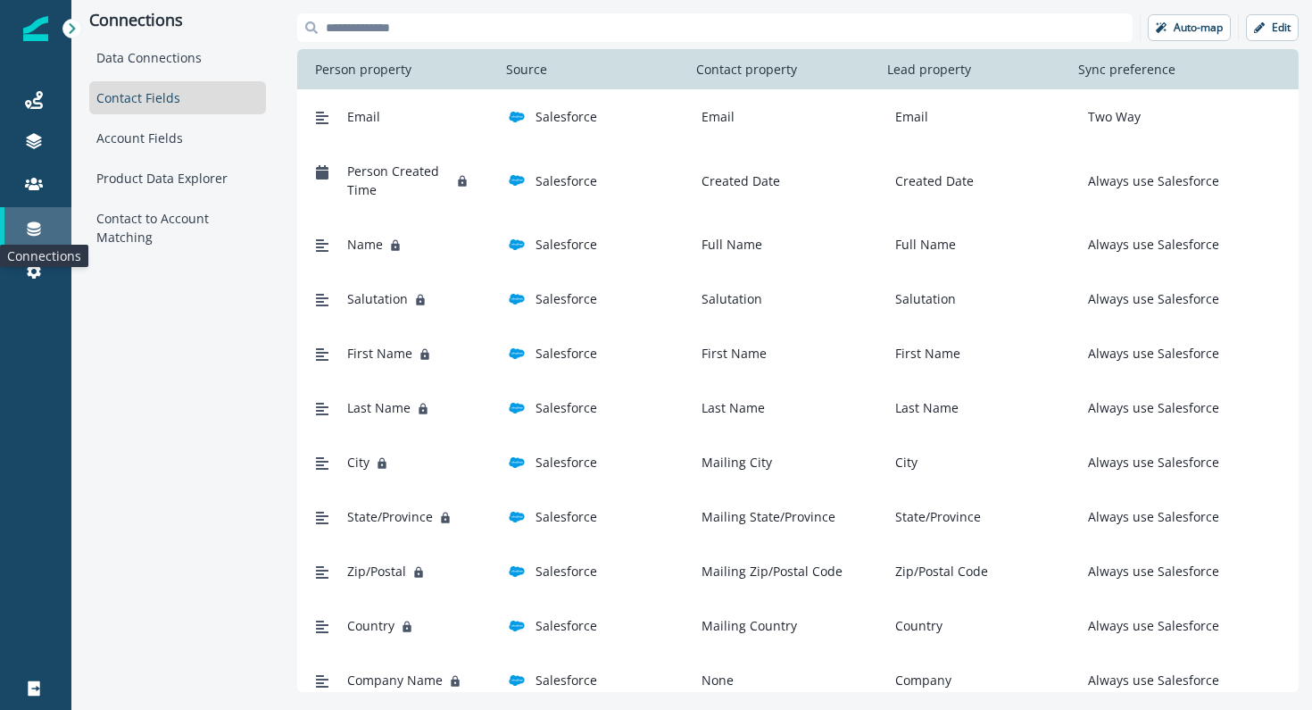
click at [32, 231] on icon at bounding box center [34, 229] width 13 height 14
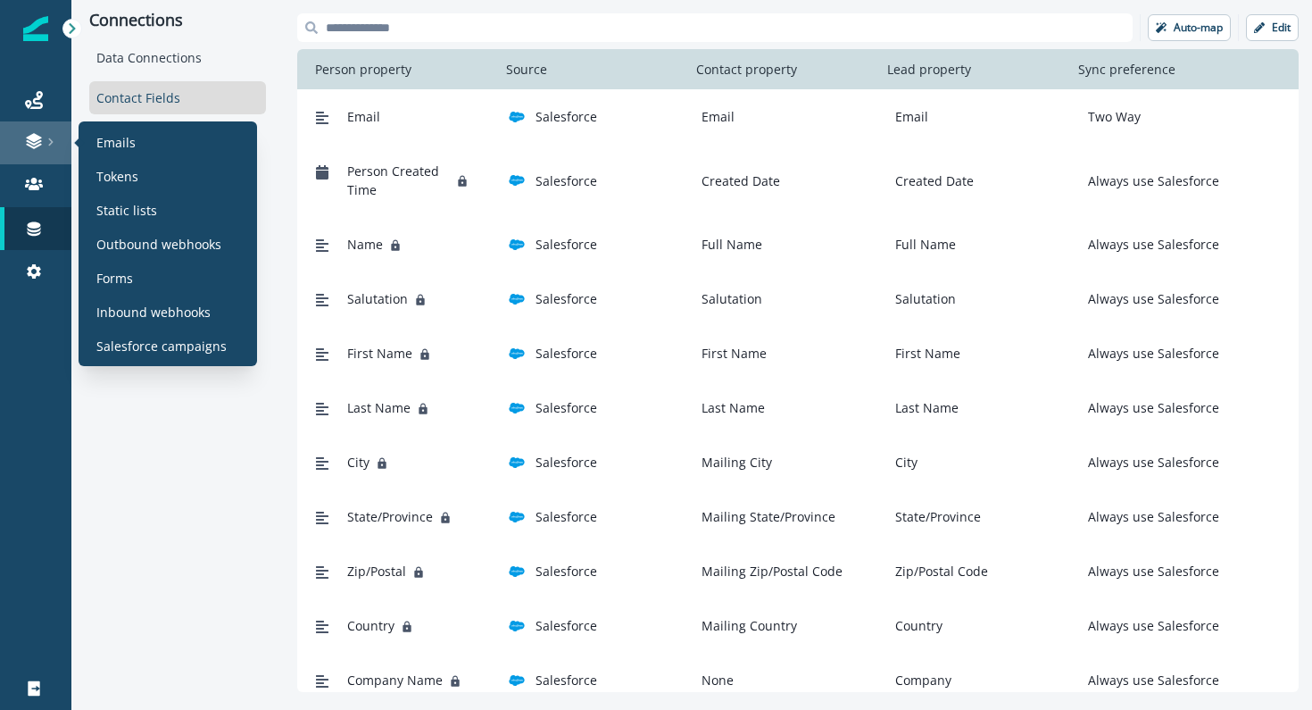
click at [45, 143] on div at bounding box center [35, 141] width 57 height 18
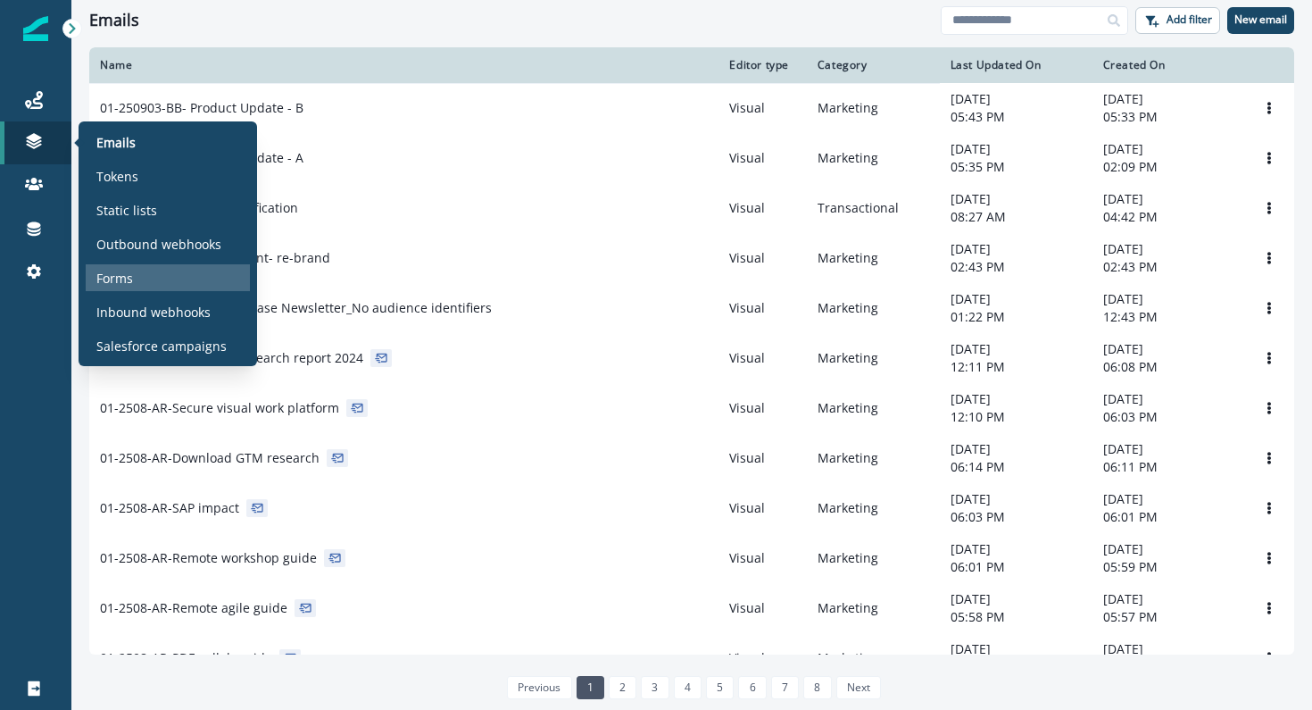
click at [145, 277] on div "Forms" at bounding box center [168, 277] width 164 height 27
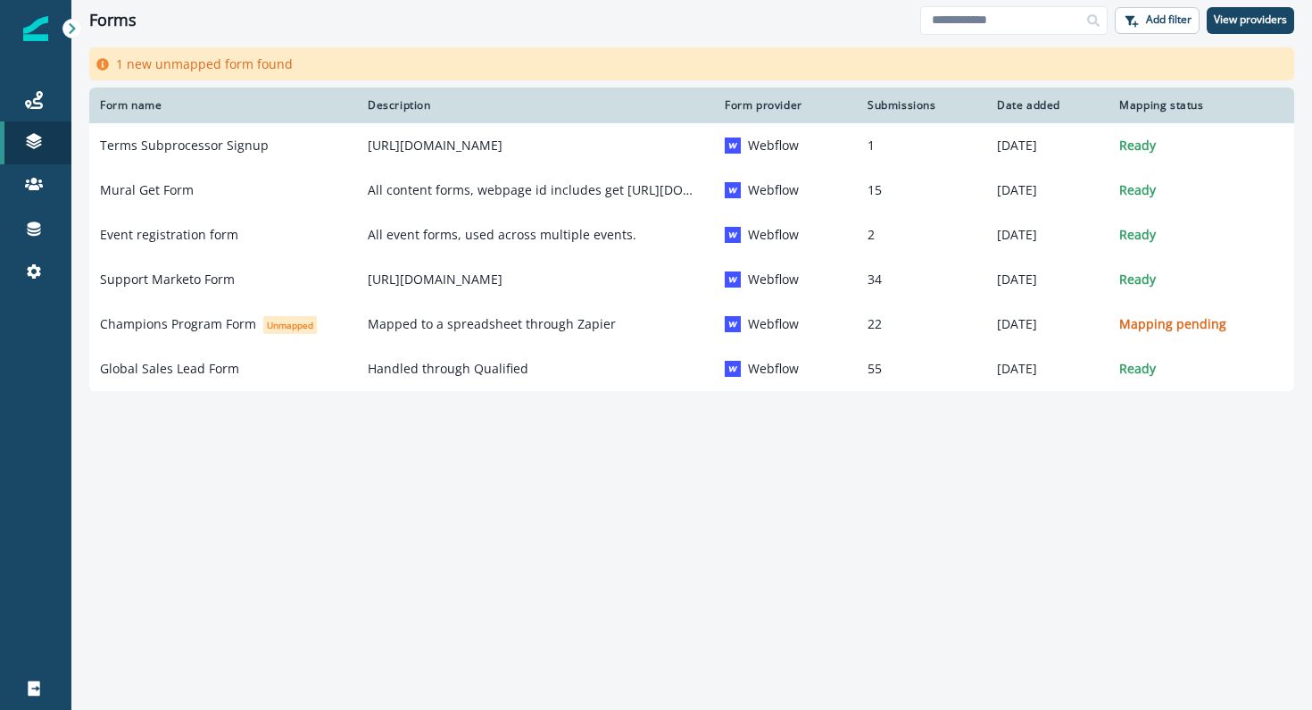
click at [514, 436] on div "Form name Description Form provider Submissions Date added Mapping status Terms…" at bounding box center [691, 375] width 1241 height 576
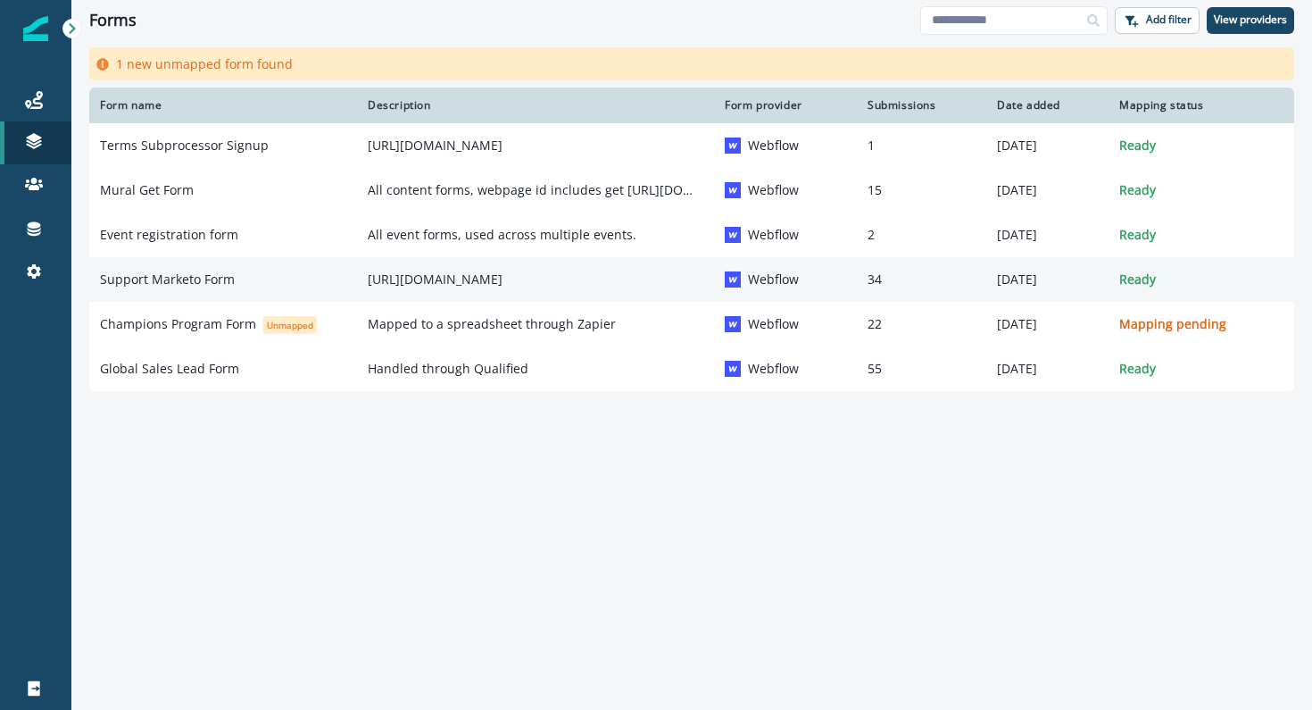
click at [397, 274] on p "[URL][DOMAIN_NAME]" at bounding box center [536, 280] width 336 height 18
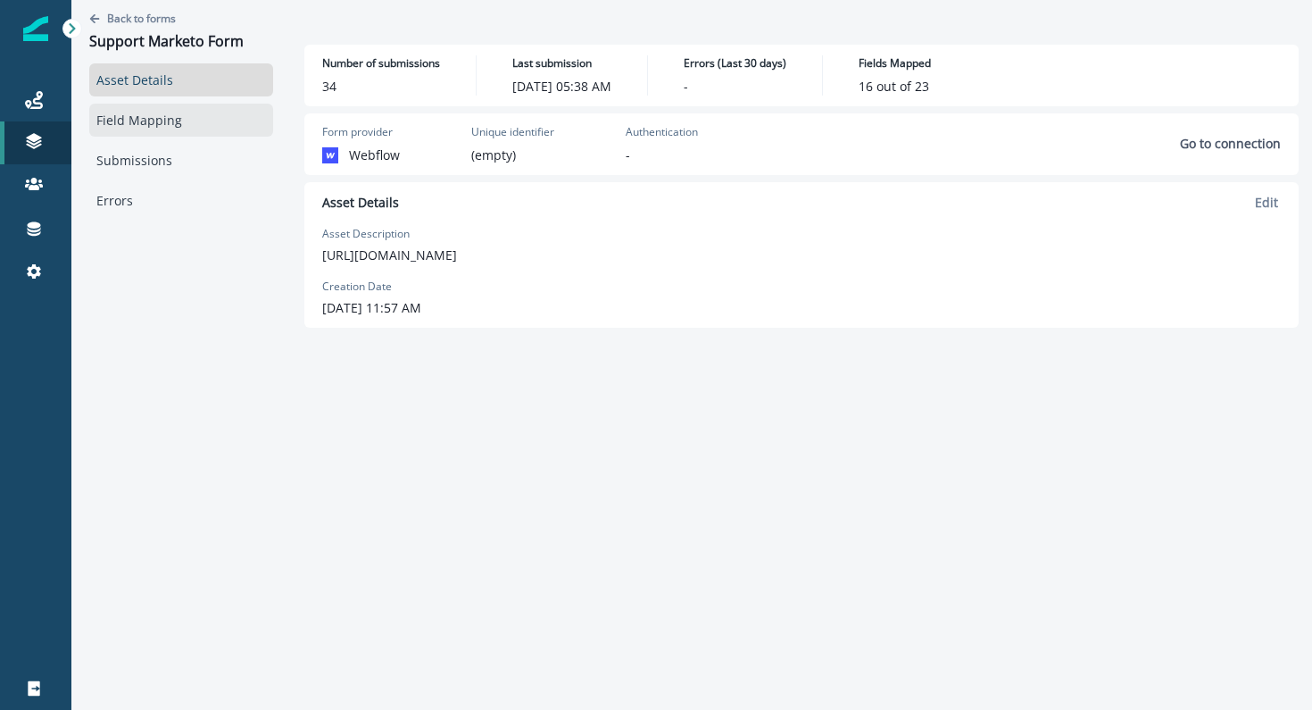
click at [176, 115] on link "Field Mapping" at bounding box center [181, 120] width 184 height 33
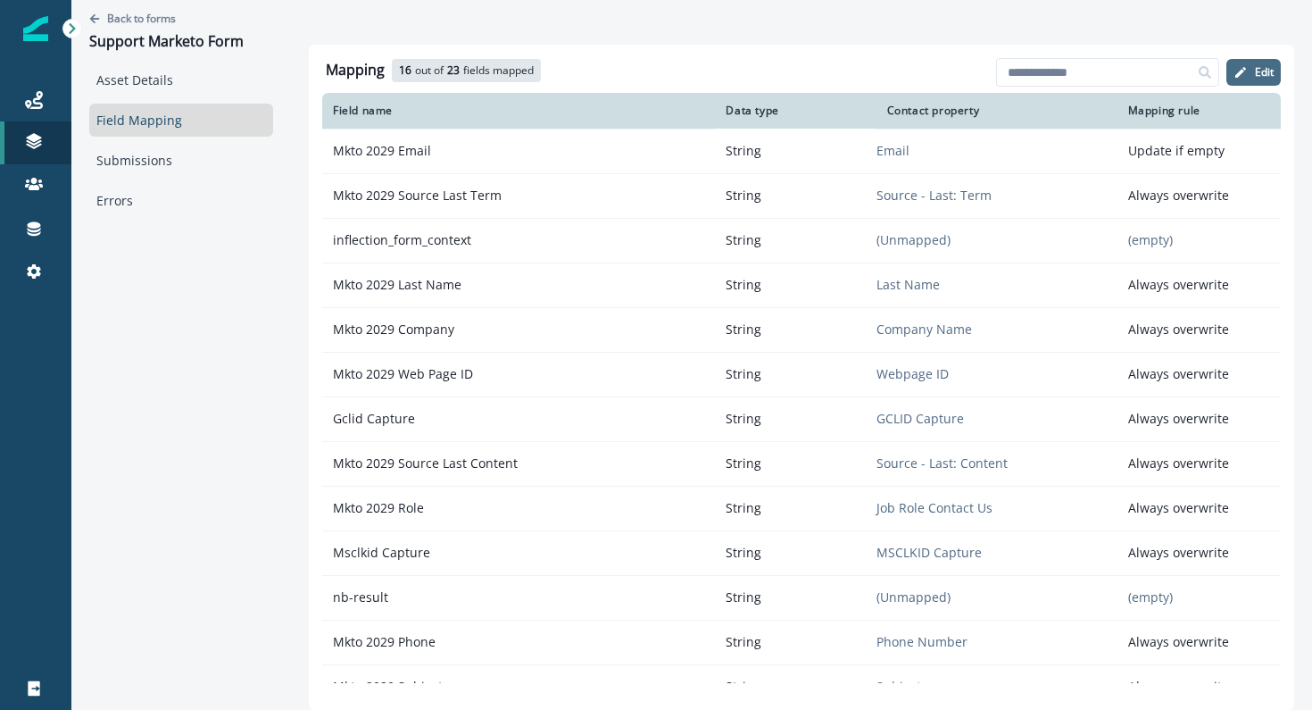
click at [1258, 61] on button "Edit" at bounding box center [1254, 72] width 54 height 27
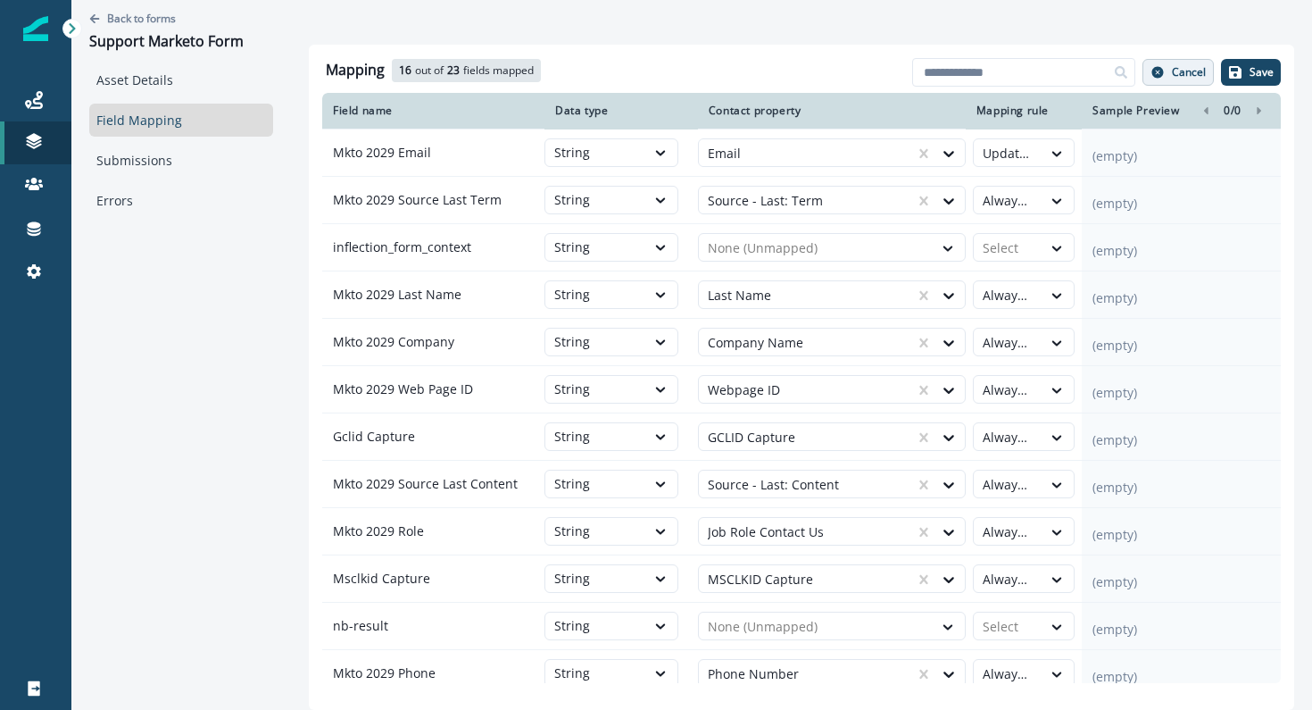
click at [1179, 73] on p "Cancel" at bounding box center [1189, 72] width 34 height 12
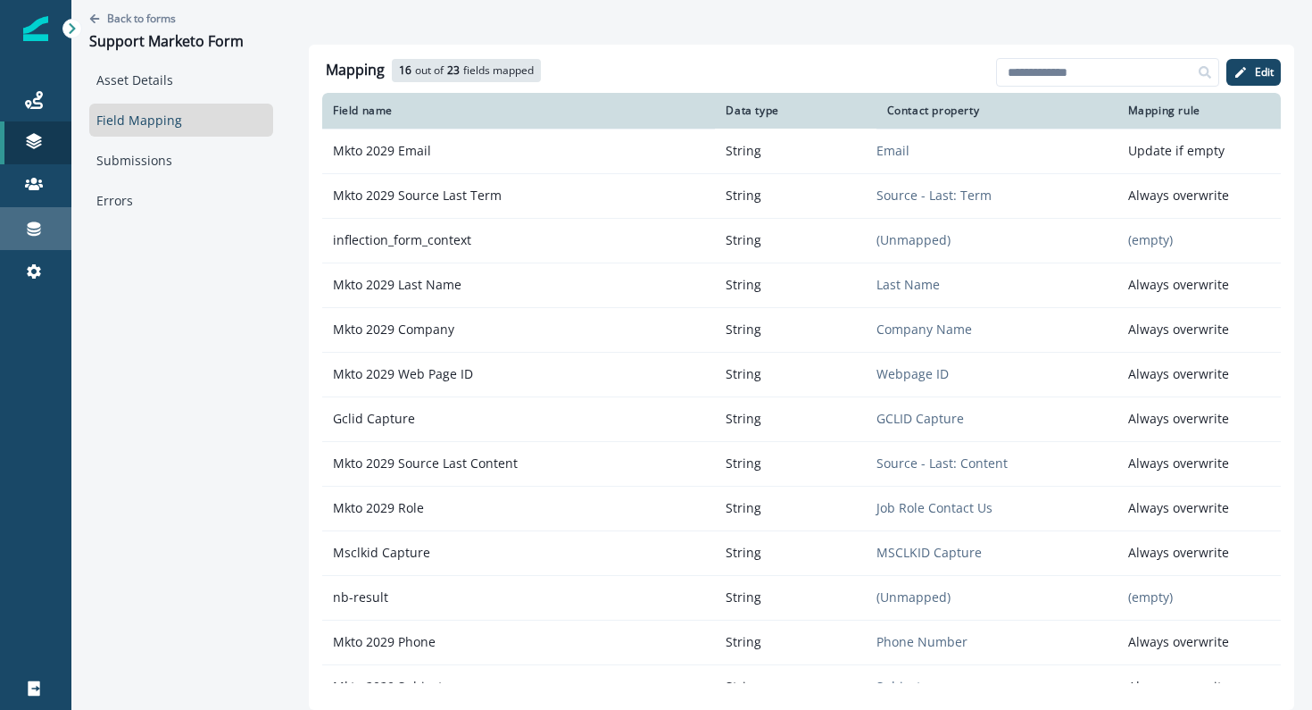
click at [46, 229] on div "Connections" at bounding box center [35, 228] width 57 height 21
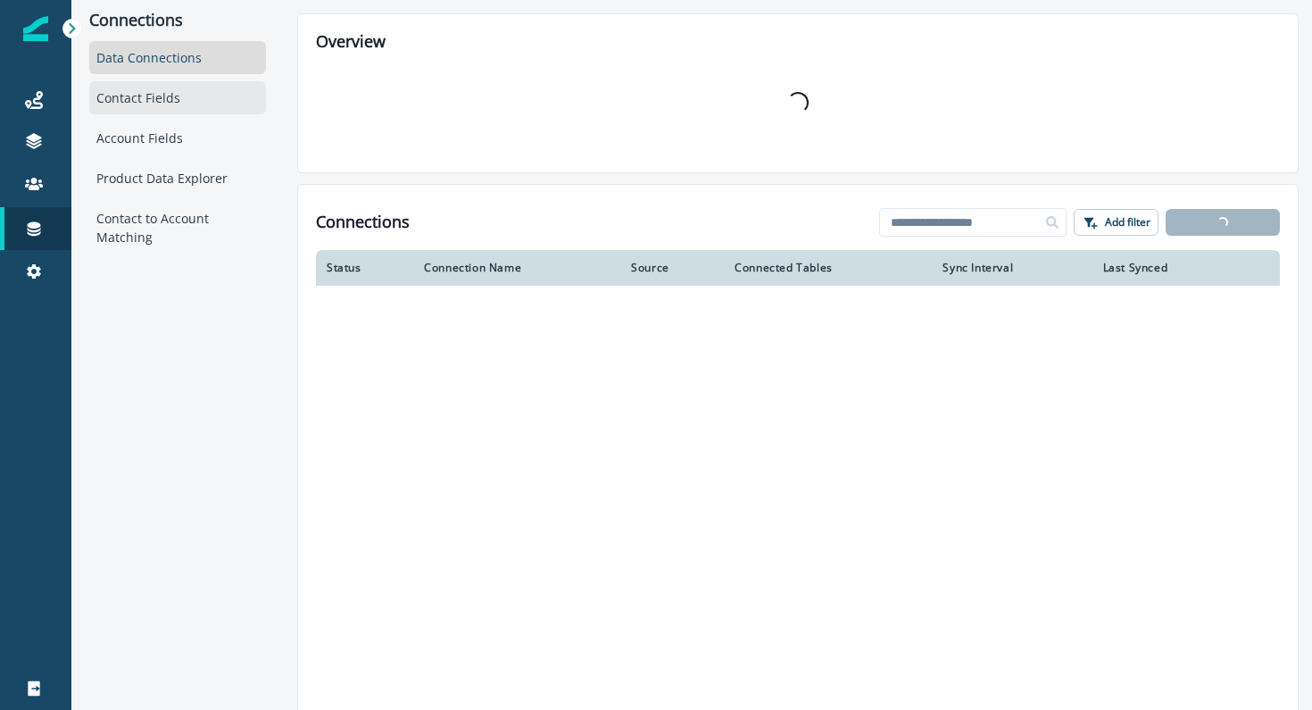
click at [188, 96] on div "Contact Fields" at bounding box center [177, 97] width 177 height 33
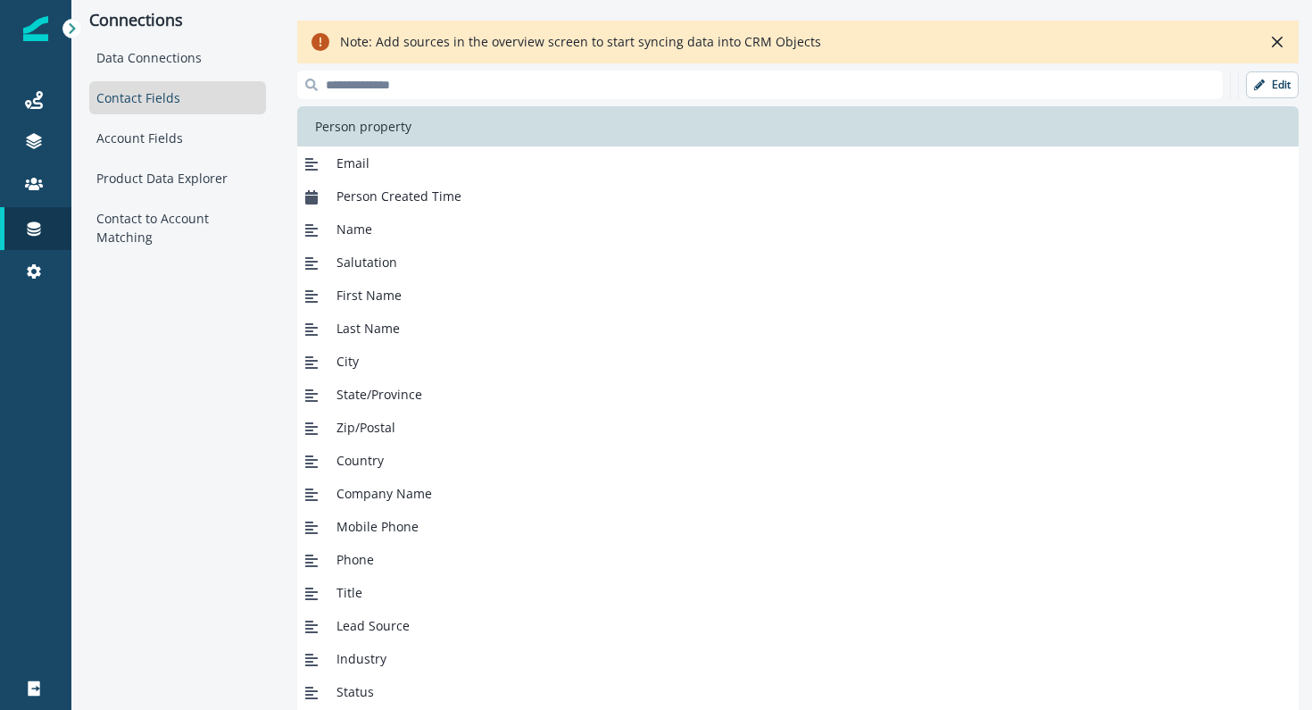
click at [379, 84] on input at bounding box center [760, 85] width 926 height 29
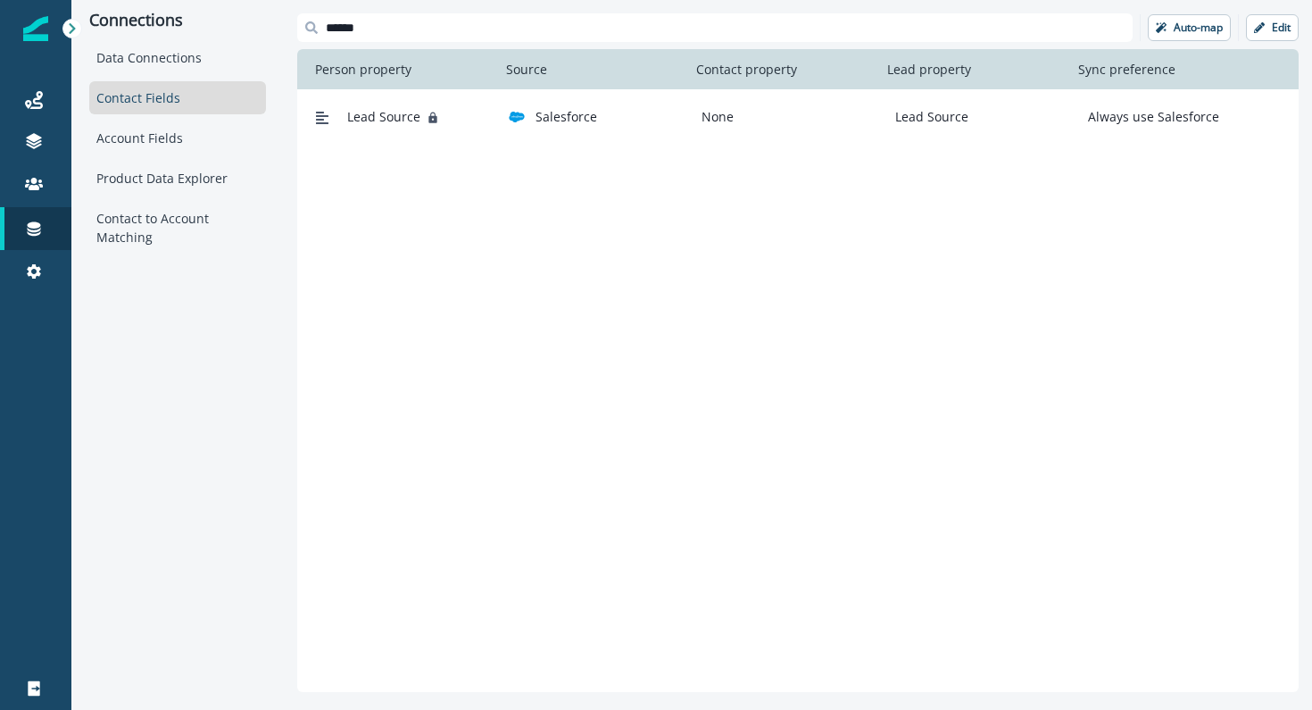
type input "******"
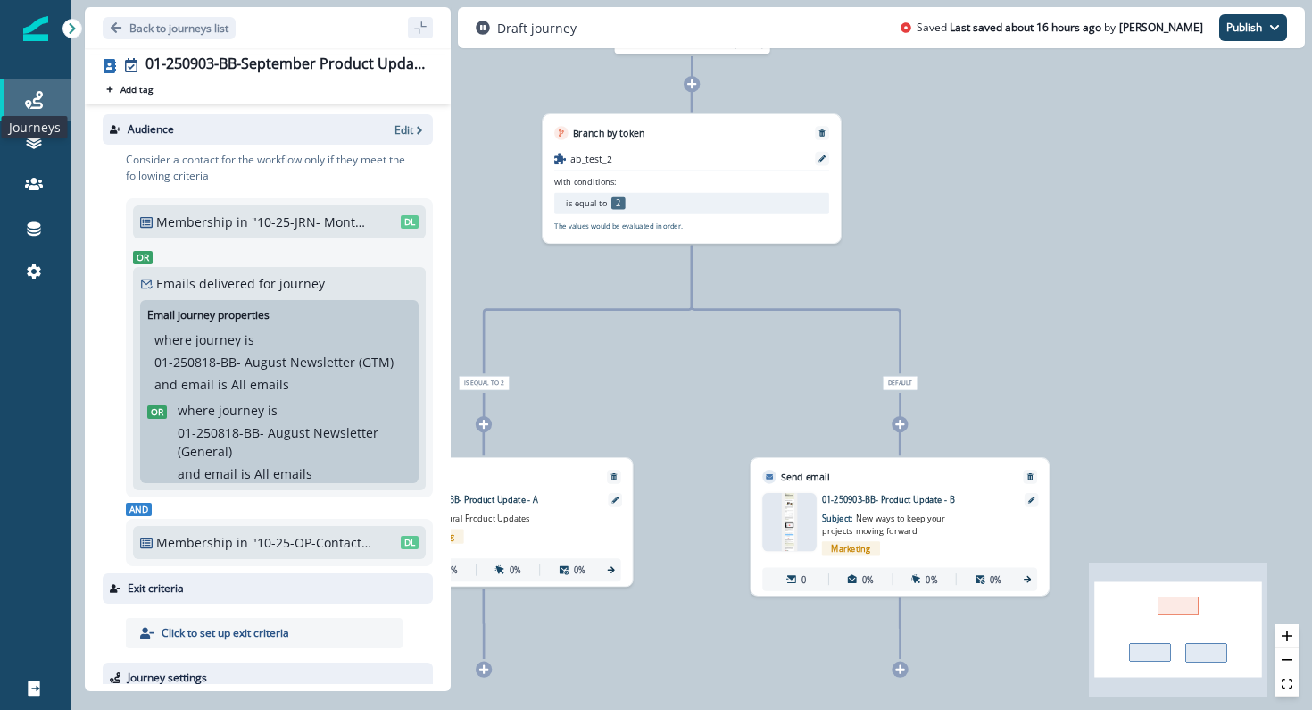
click at [35, 95] on icon at bounding box center [34, 100] width 18 height 18
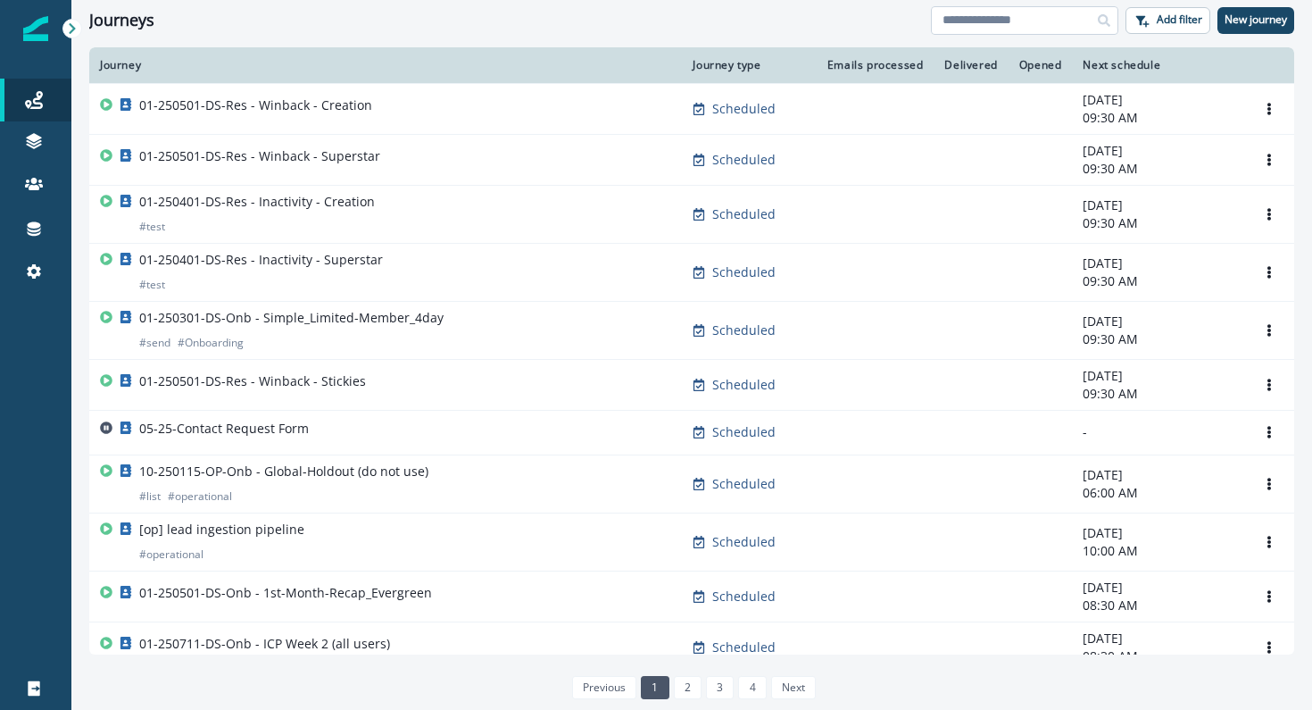
click at [971, 13] on input at bounding box center [1024, 20] width 187 height 29
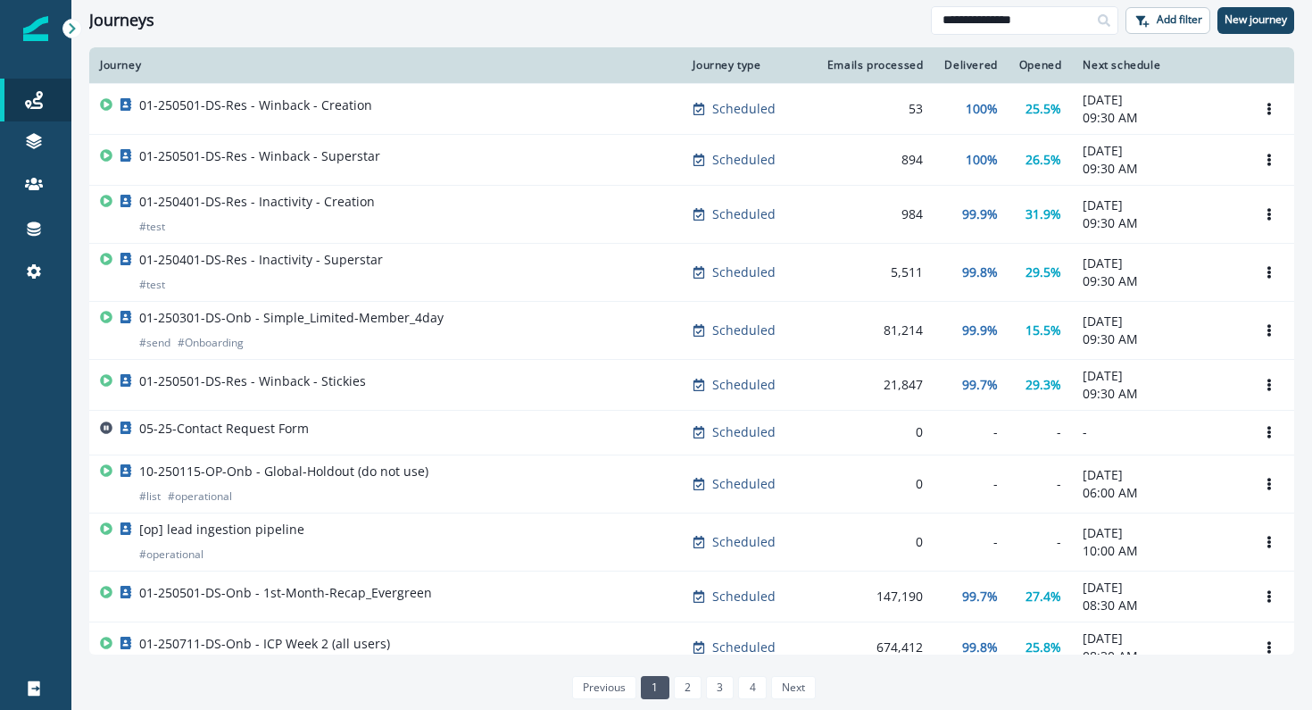
type input "**********"
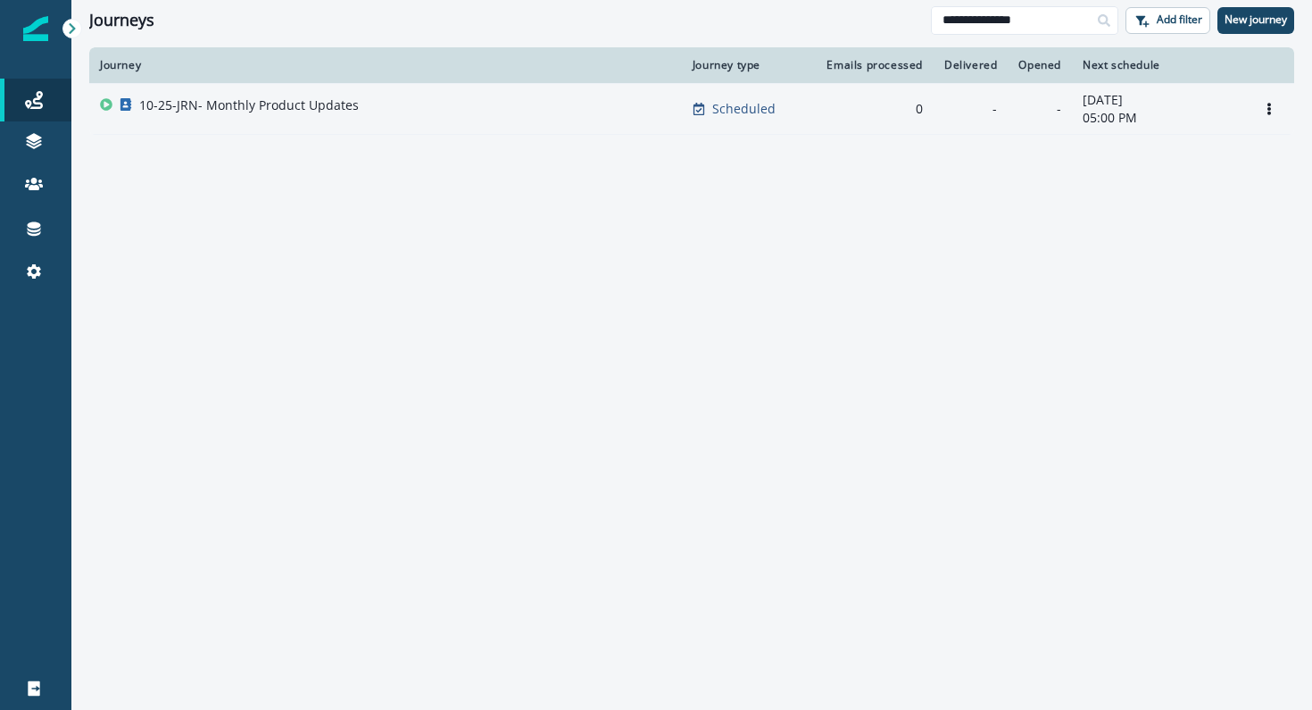
click at [295, 110] on p "10-25-JRN- Monthly Product Updates" at bounding box center [249, 105] width 220 height 18
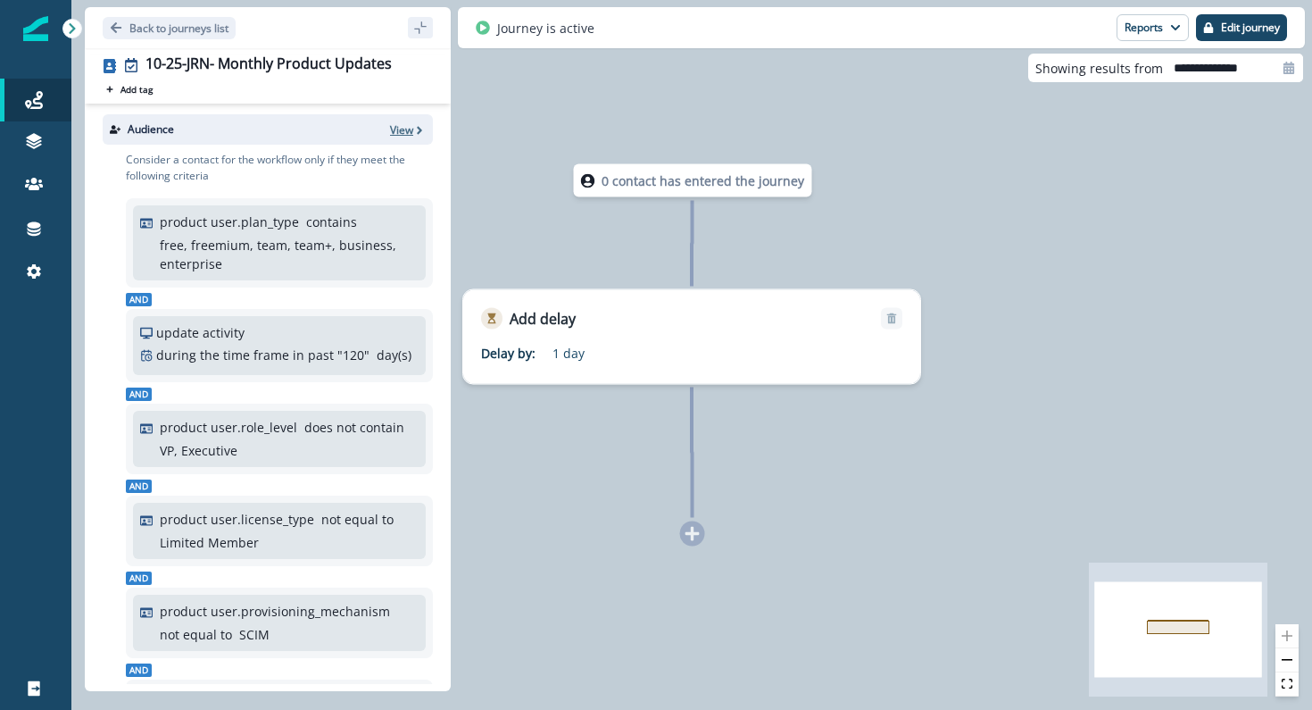
click at [412, 122] on p "View" at bounding box center [401, 129] width 23 height 15
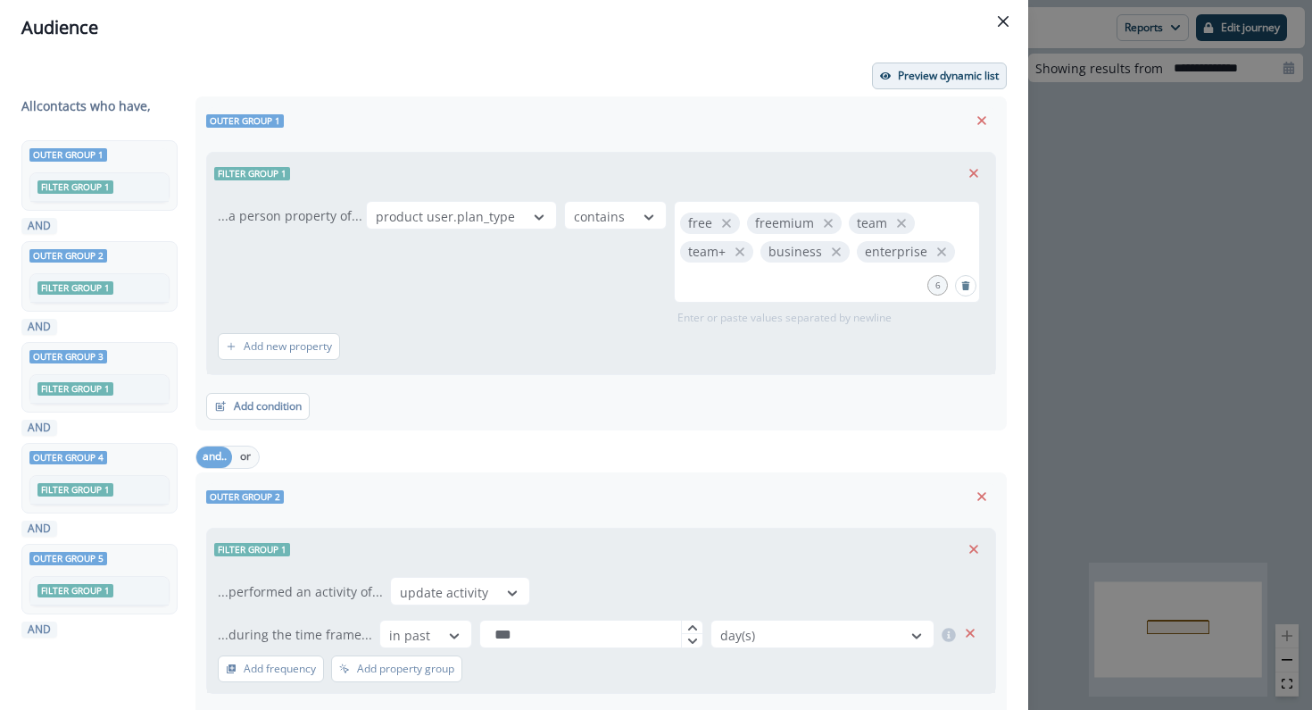
click at [924, 85] on button "Preview dynamic list" at bounding box center [939, 75] width 135 height 27
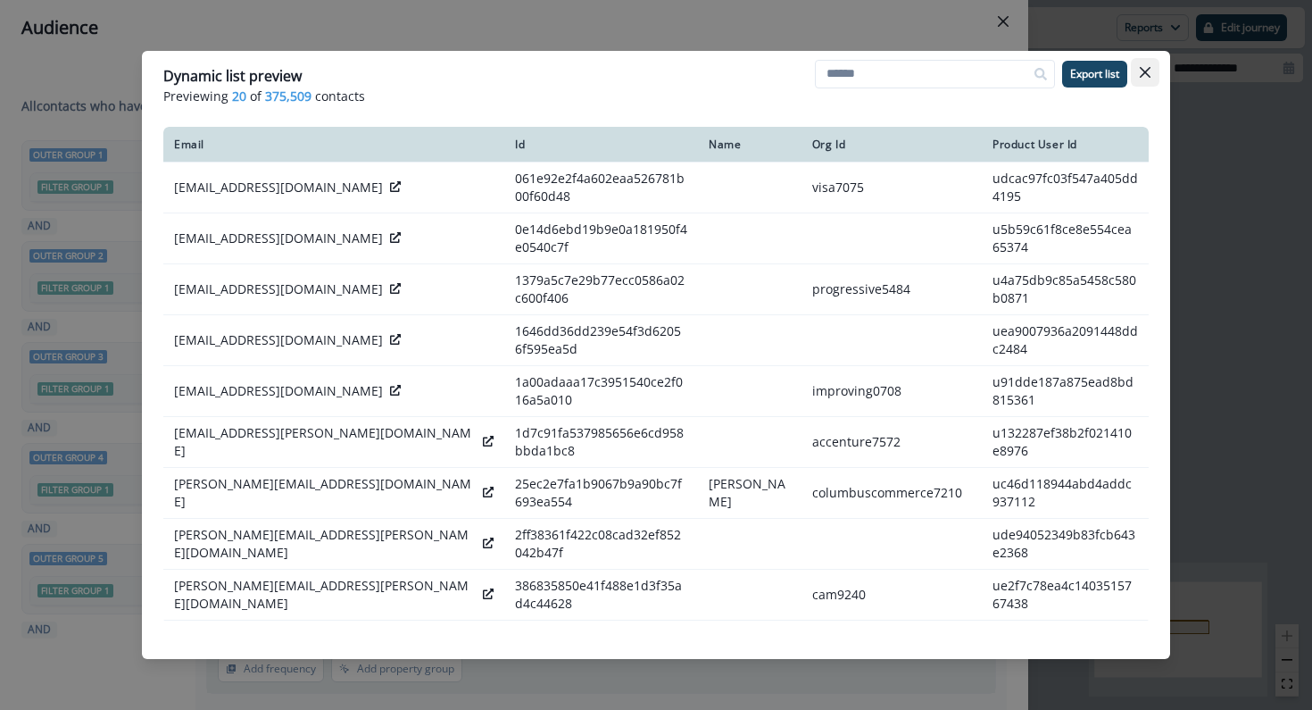
click at [1140, 72] on icon "Close" at bounding box center [1145, 72] width 11 height 11
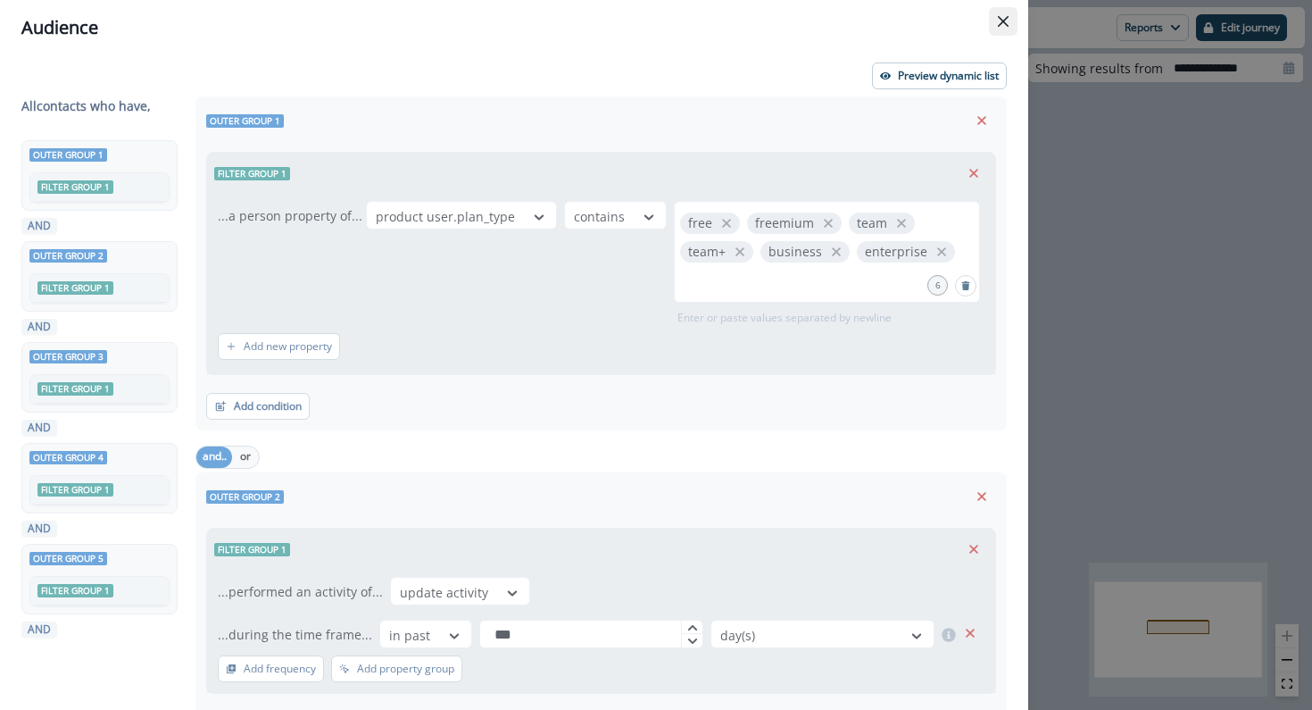
click at [1001, 12] on button "Close" at bounding box center [1003, 21] width 29 height 29
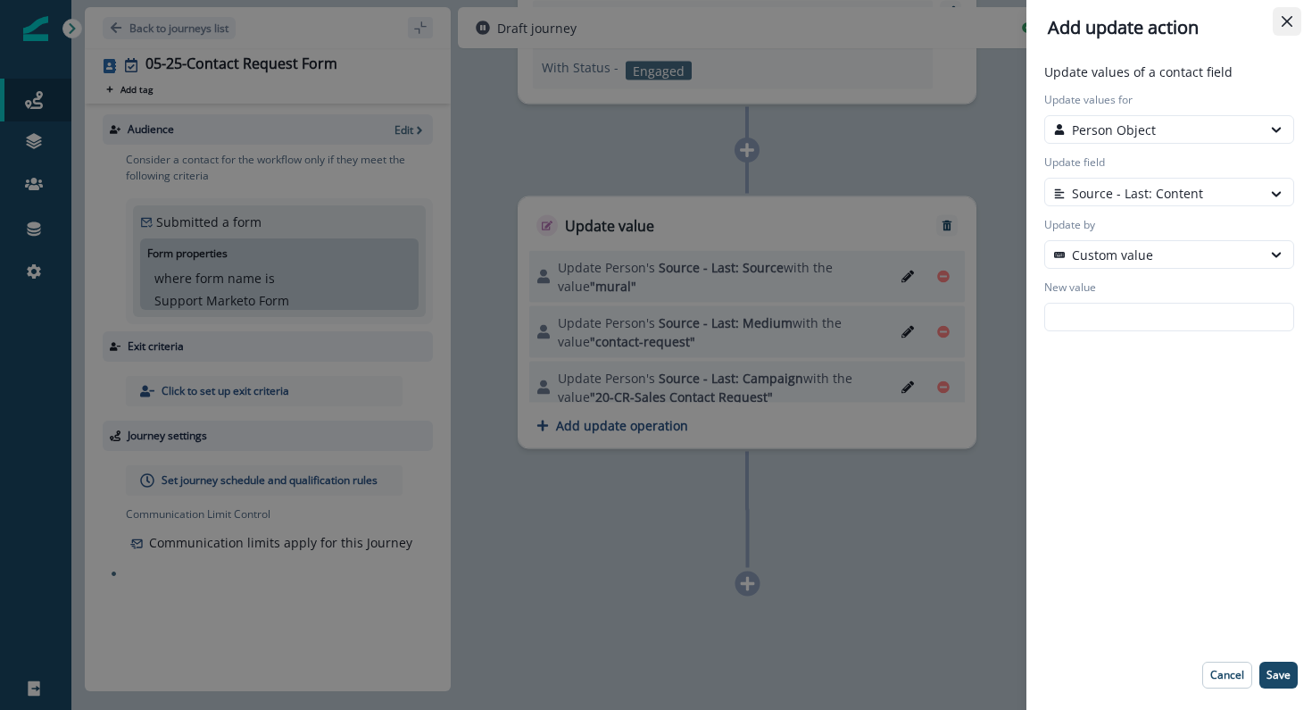
click at [1293, 16] on button "Close" at bounding box center [1287, 21] width 29 height 29
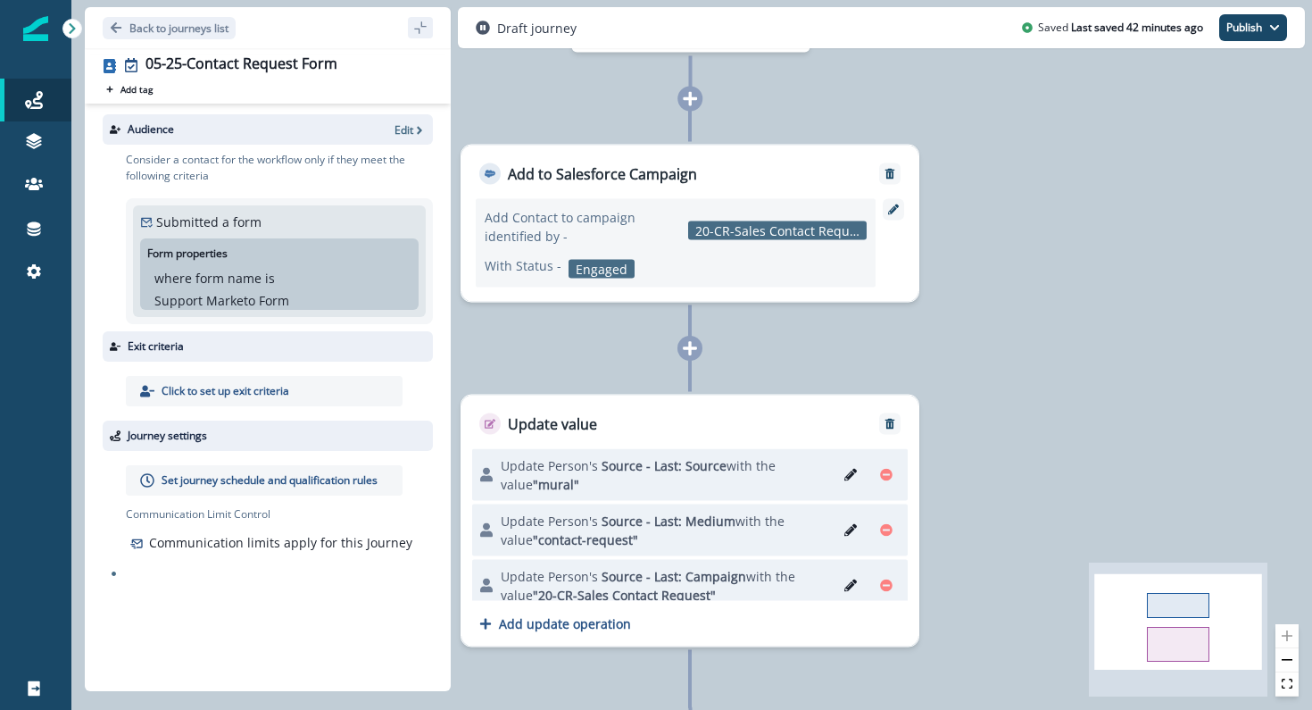
drag, startPoint x: 797, startPoint y: 174, endPoint x: 801, endPoint y: 237, distance: 63.5
click at [801, 249] on div "Add to Salesforce Campaign Add Contact to campaign identified by - 20-CR-Sales …" at bounding box center [690, 224] width 457 height 156
drag, startPoint x: 790, startPoint y: 165, endPoint x: 797, endPoint y: 363, distance: 198.3
click at [798, 365] on div "0 contact has entered the journey Add to Salesforce Campaign Add Contact to cam…" at bounding box center [691, 355] width 1241 height 710
drag, startPoint x: 687, startPoint y: 421, endPoint x: 700, endPoint y: 354, distance: 69.0
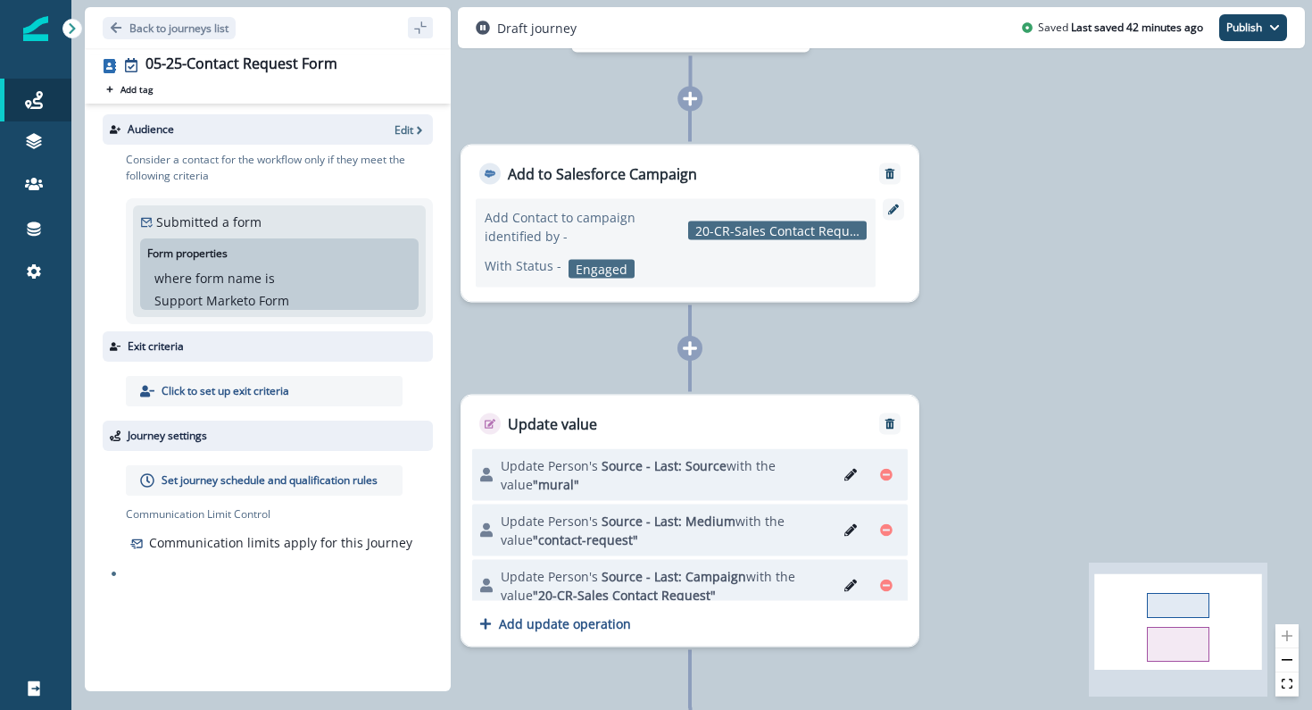
click at [701, 354] on div "0 contact has entered the journey Add to Salesforce Campaign Add Contact to cam…" at bounding box center [559, 364] width 1241 height 710
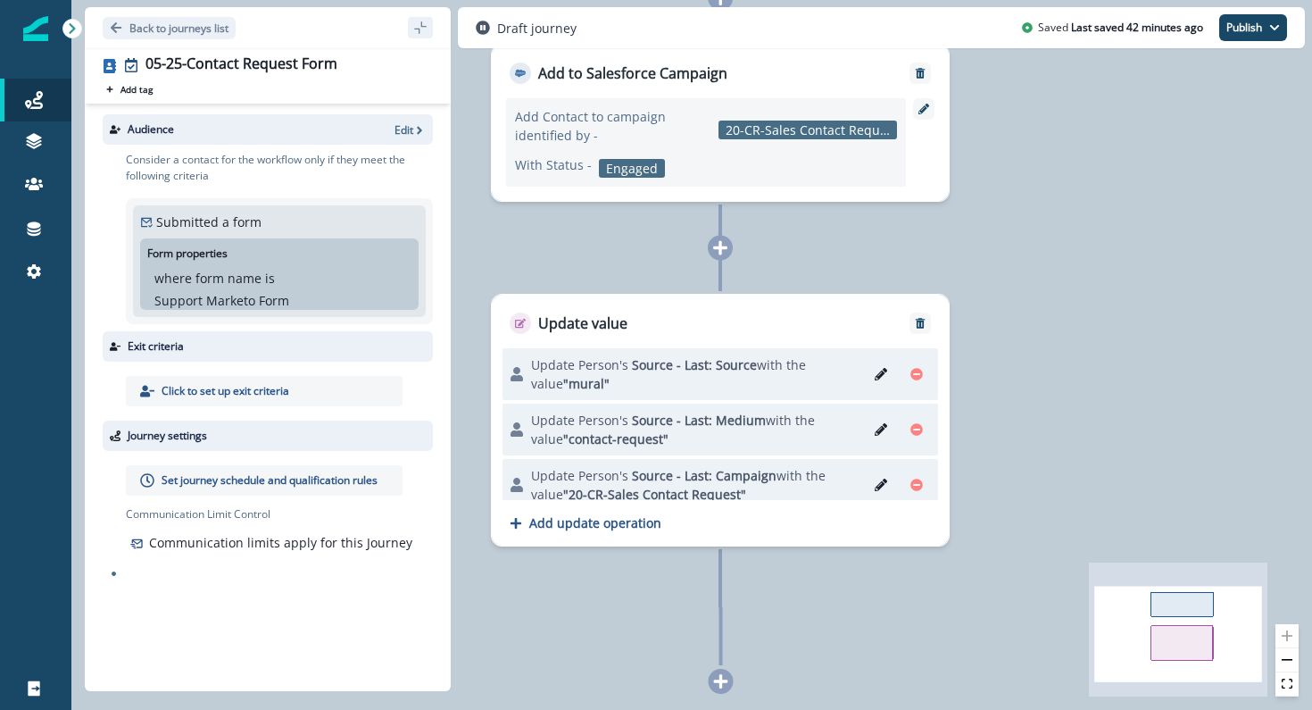
click at [713, 685] on icon at bounding box center [721, 681] width 16 height 16
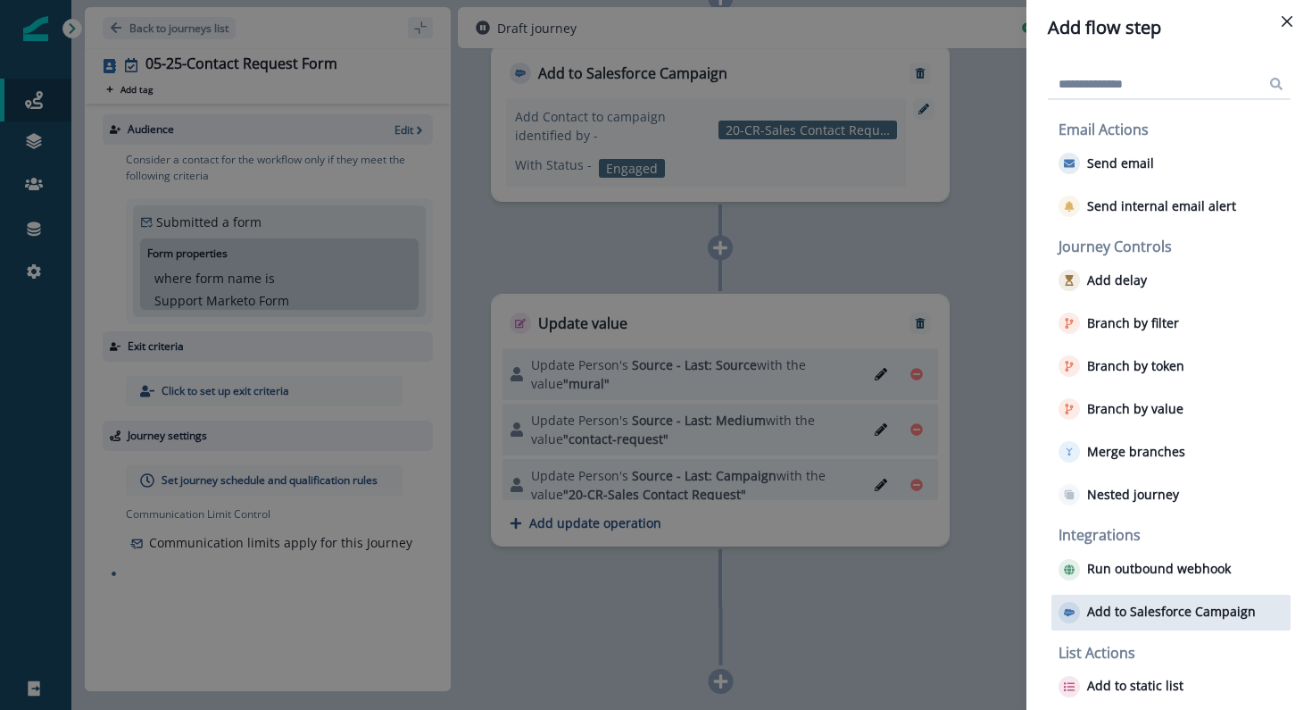
click at [1122, 612] on p "Add to Salesforce Campaign" at bounding box center [1171, 611] width 169 height 15
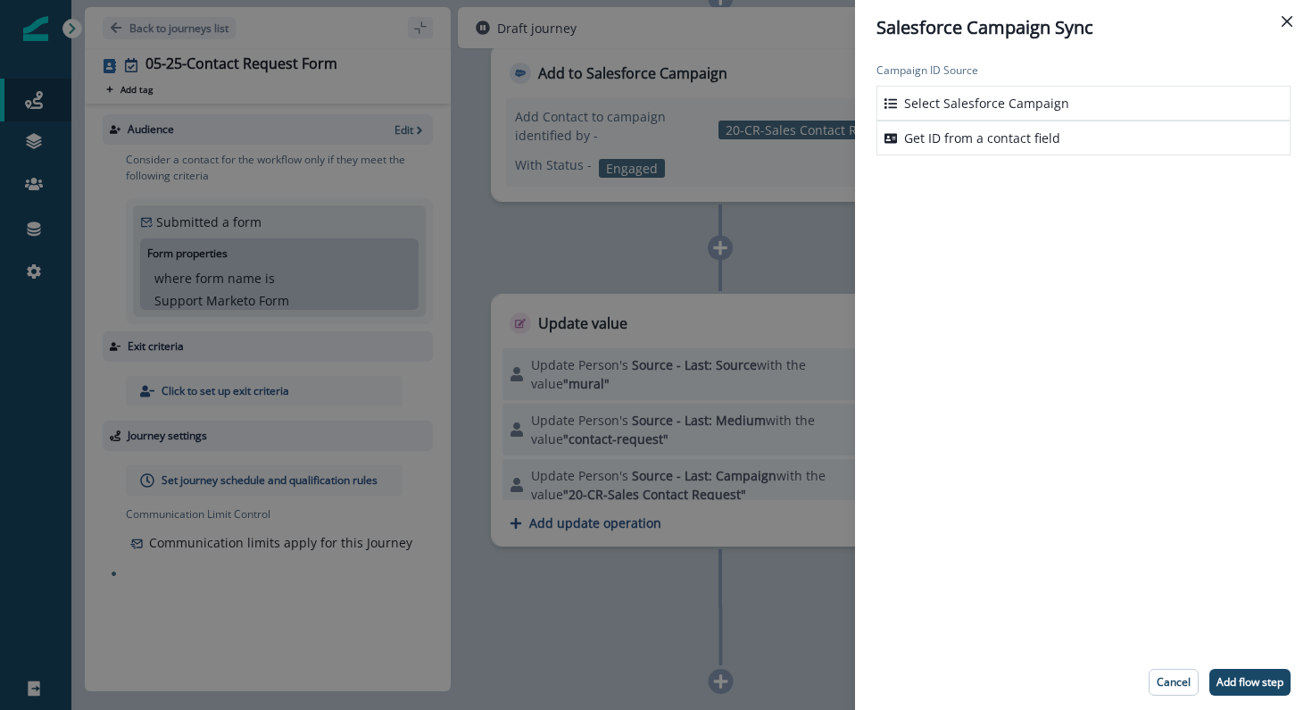
click at [1026, 107] on p "Select Salesforce Campaign" at bounding box center [986, 103] width 165 height 19
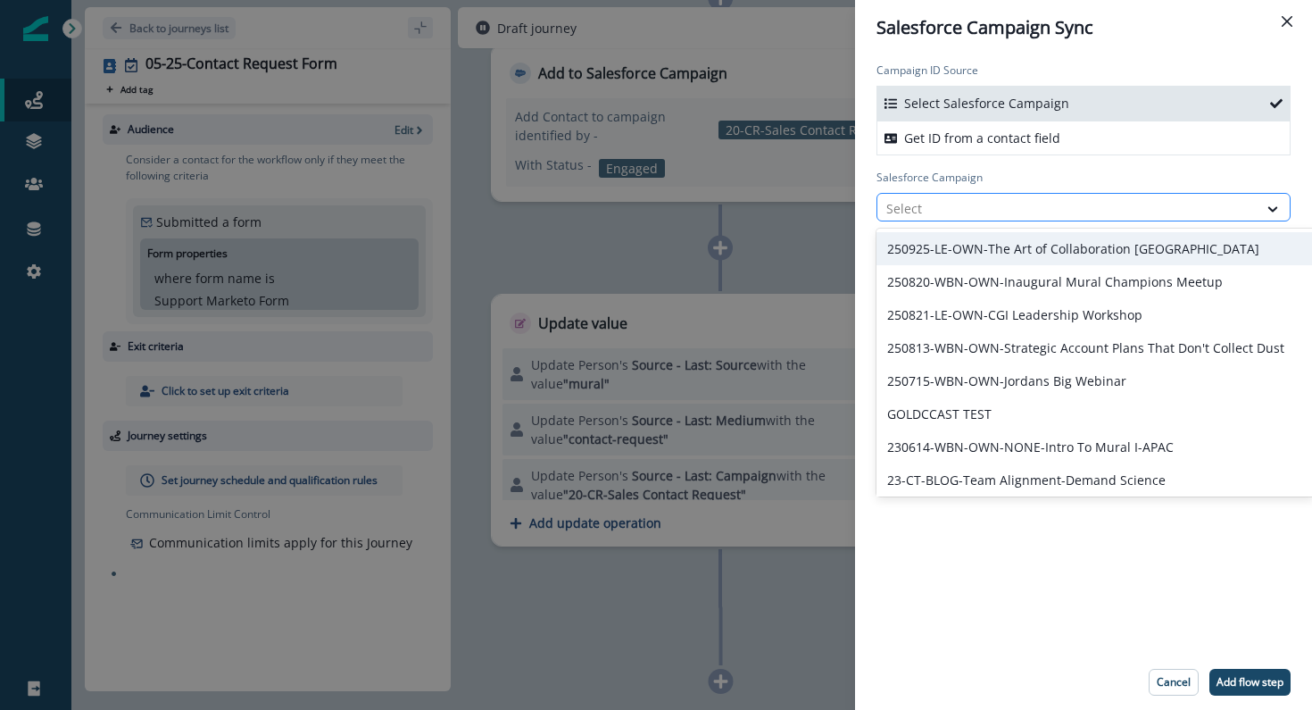
click at [979, 206] on div at bounding box center [1068, 208] width 362 height 22
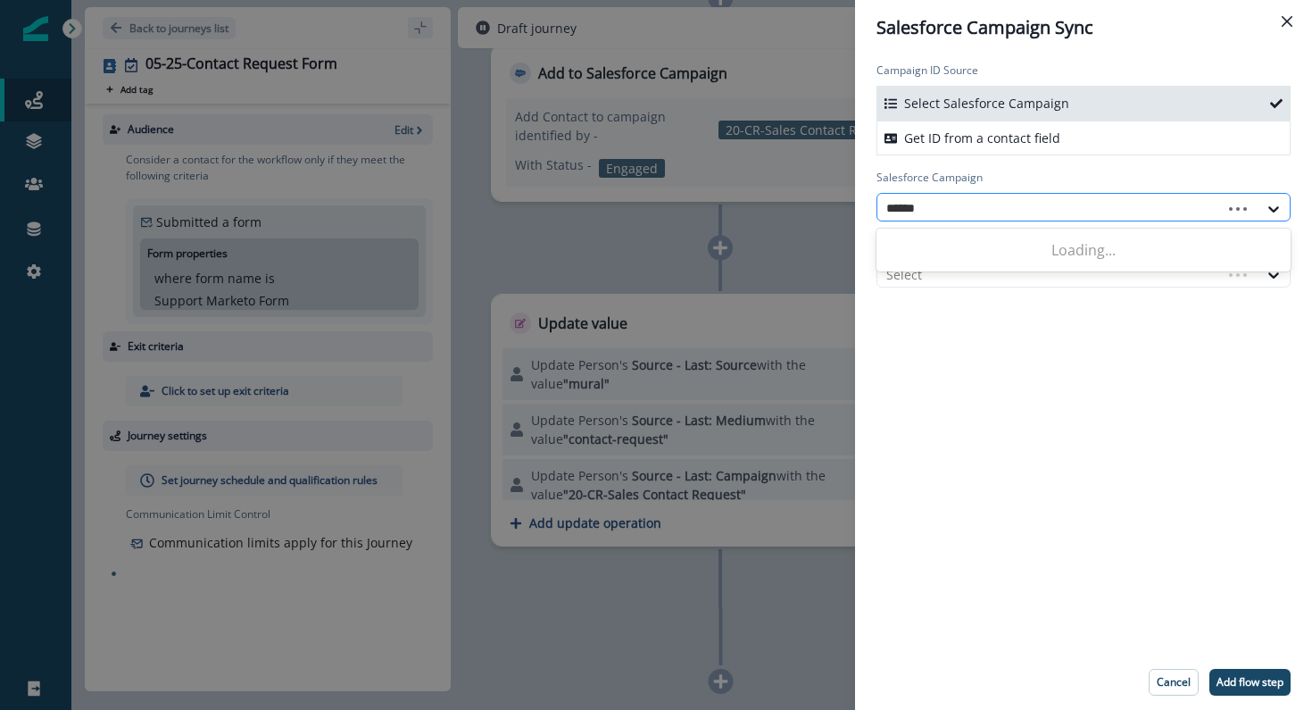
type input "*******"
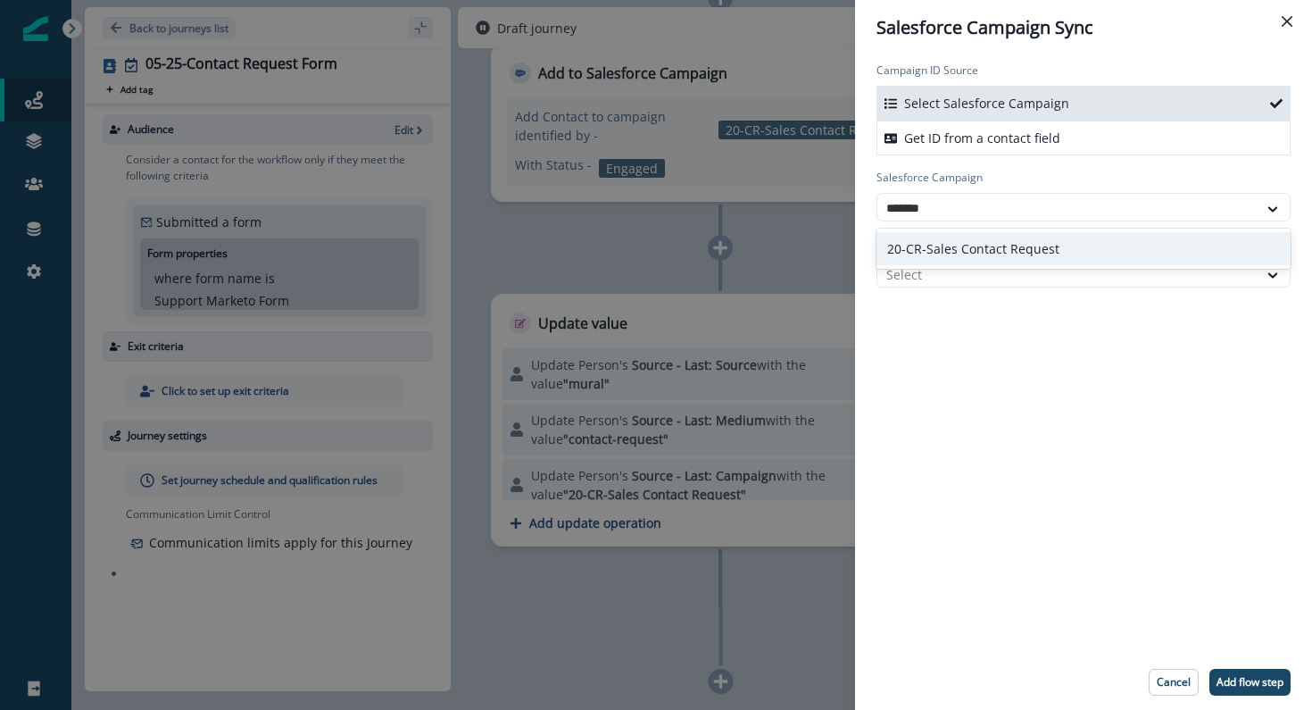
click at [980, 254] on div "20-CR-Sales Contact Request" at bounding box center [1084, 248] width 414 height 33
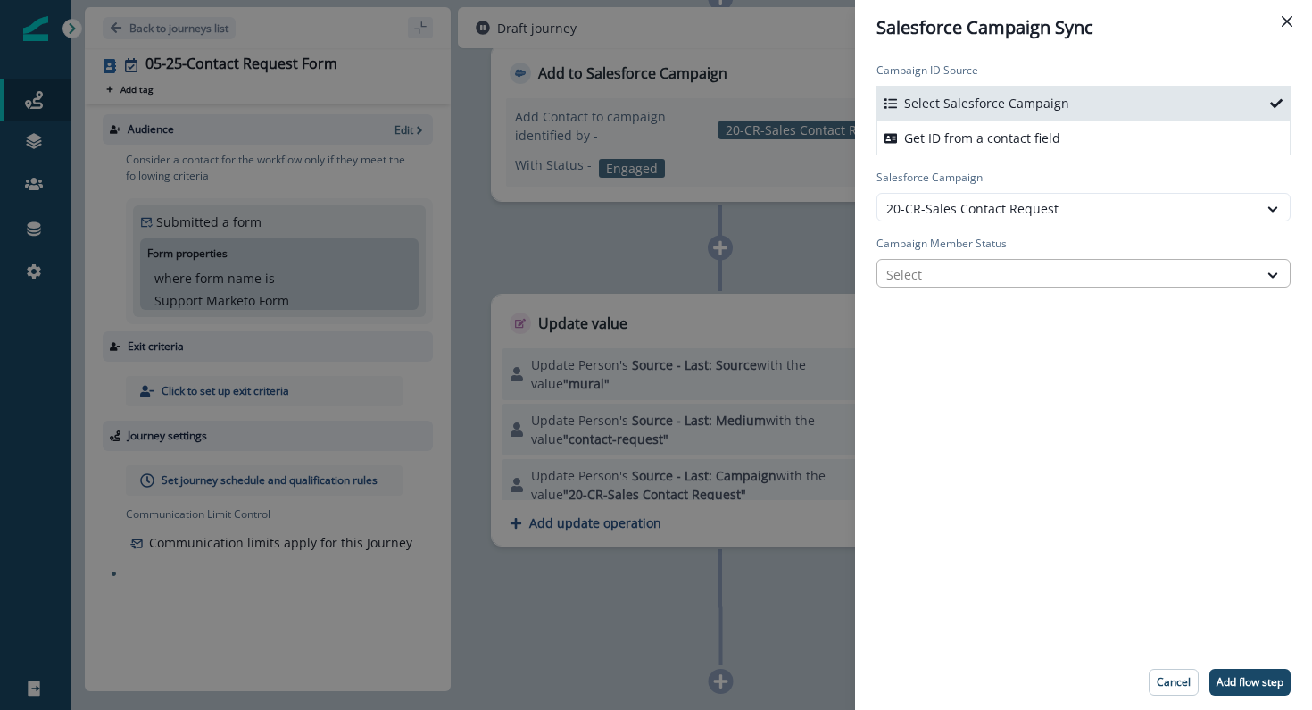
click at [978, 272] on div at bounding box center [1068, 274] width 362 height 22
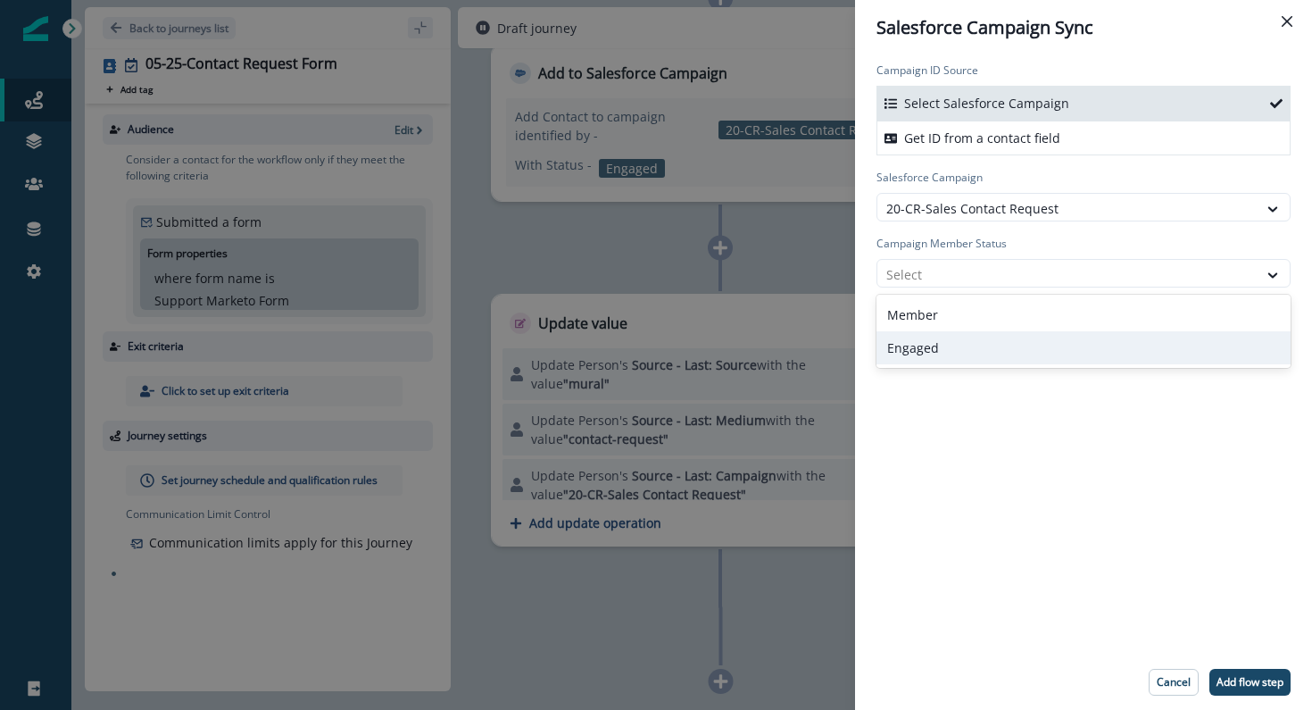
click at [975, 346] on div "Engaged" at bounding box center [1084, 347] width 414 height 33
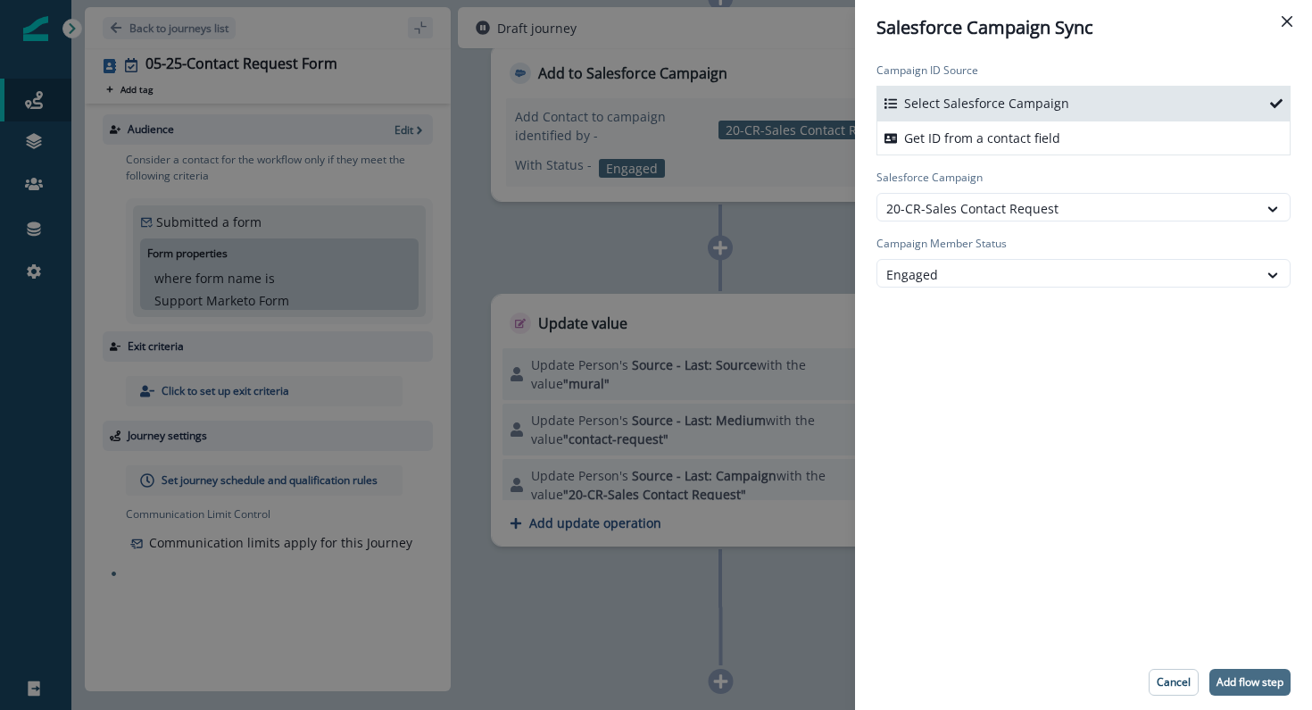
click at [1231, 679] on p "Add flow step" at bounding box center [1250, 682] width 67 height 12
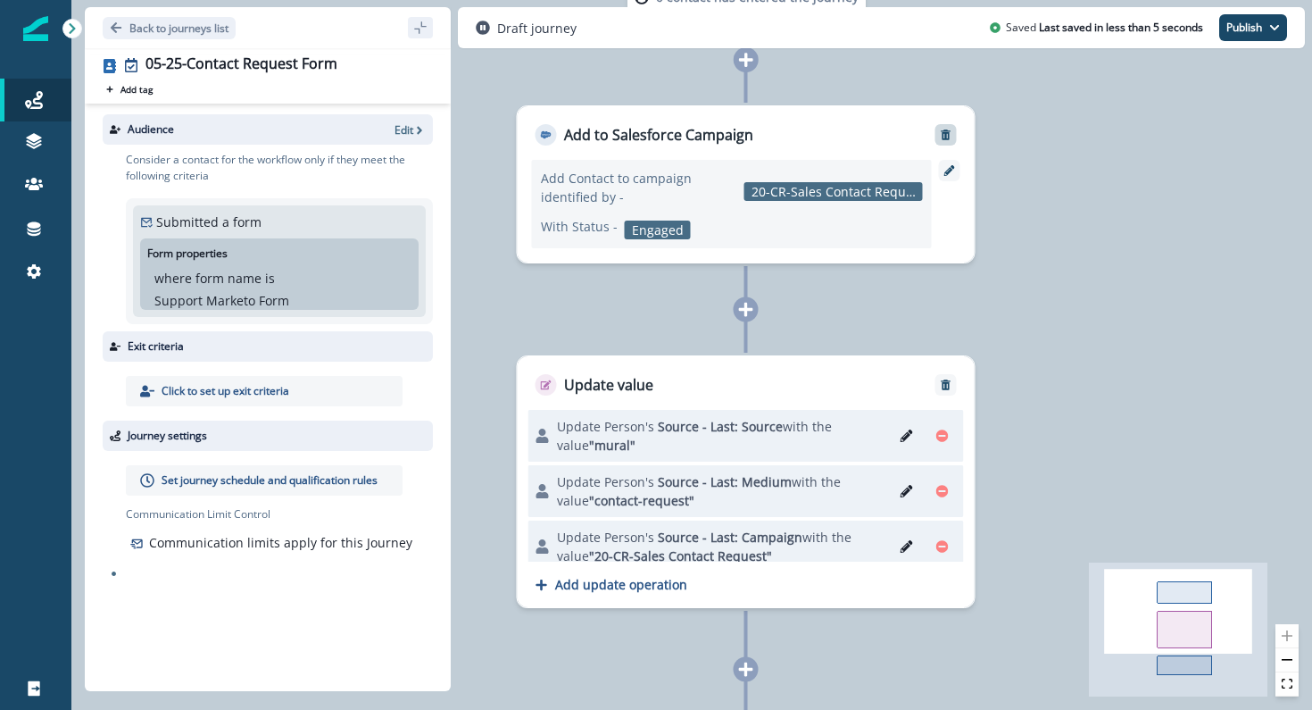
click at [951, 131] on icon "Remove" at bounding box center [946, 135] width 12 height 12
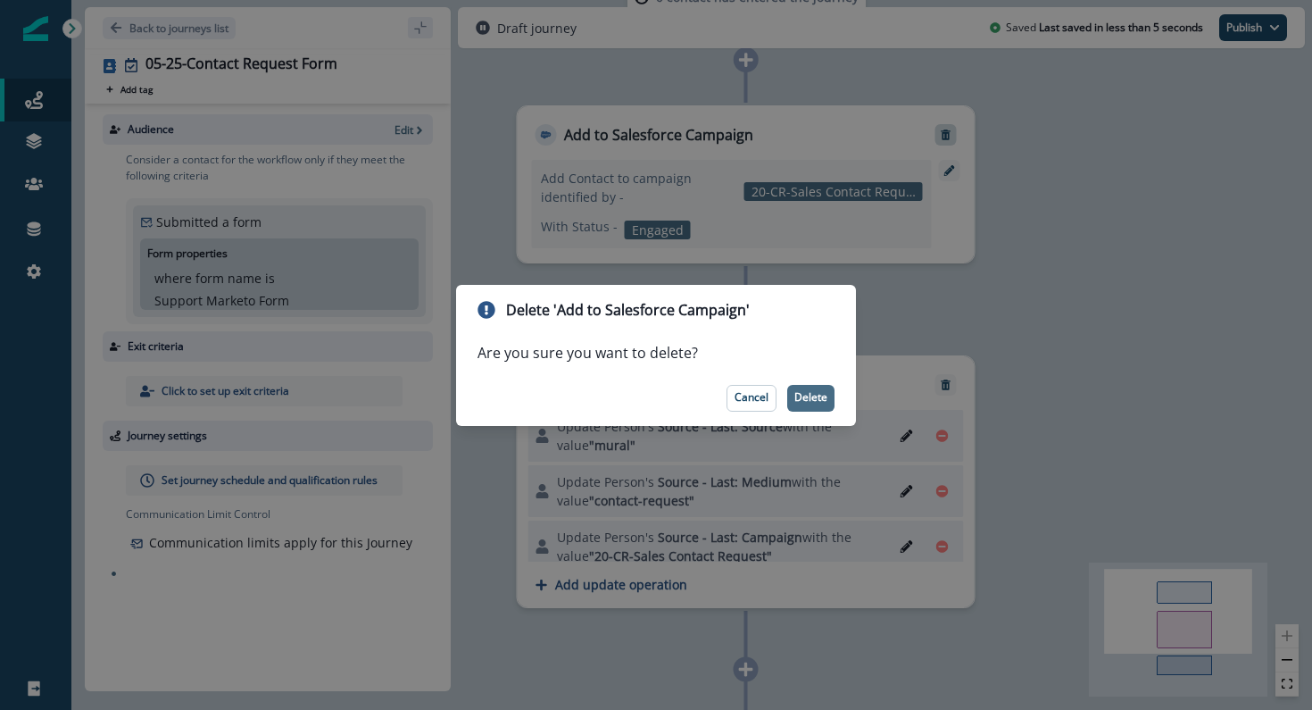
click at [810, 403] on p "Delete" at bounding box center [811, 397] width 33 height 12
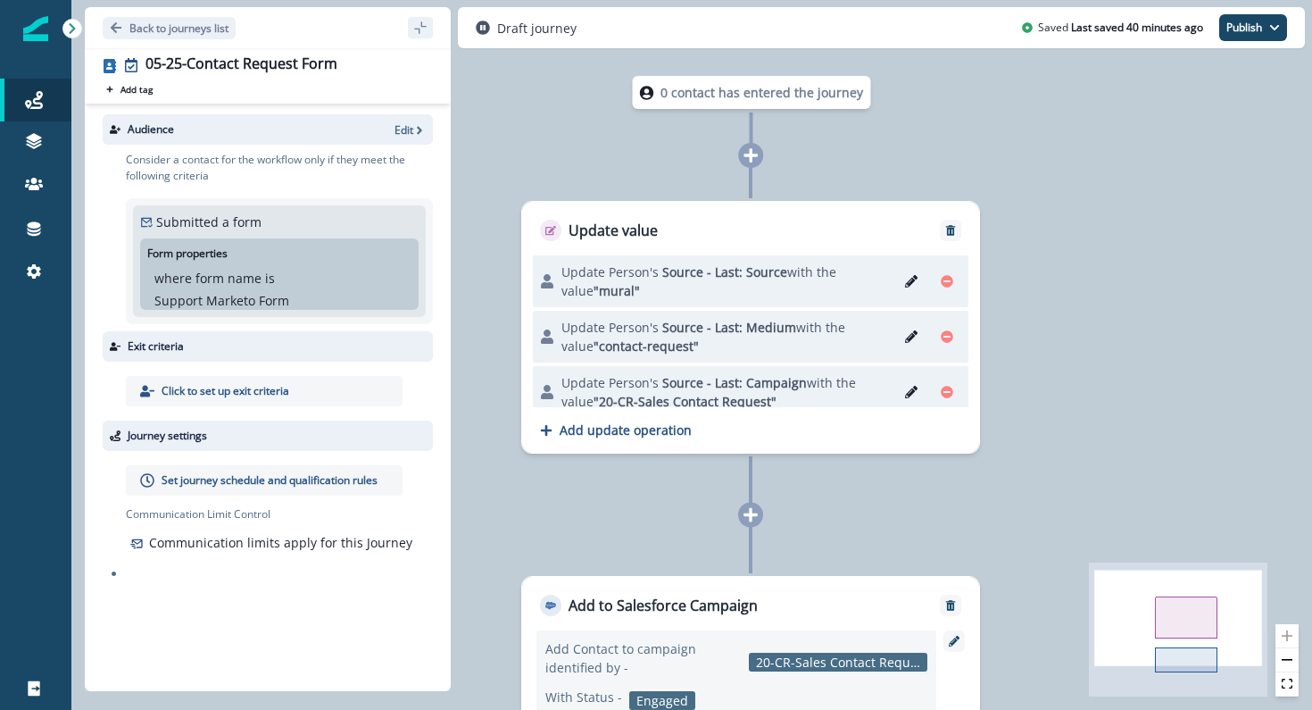
scroll to position [14, 0]
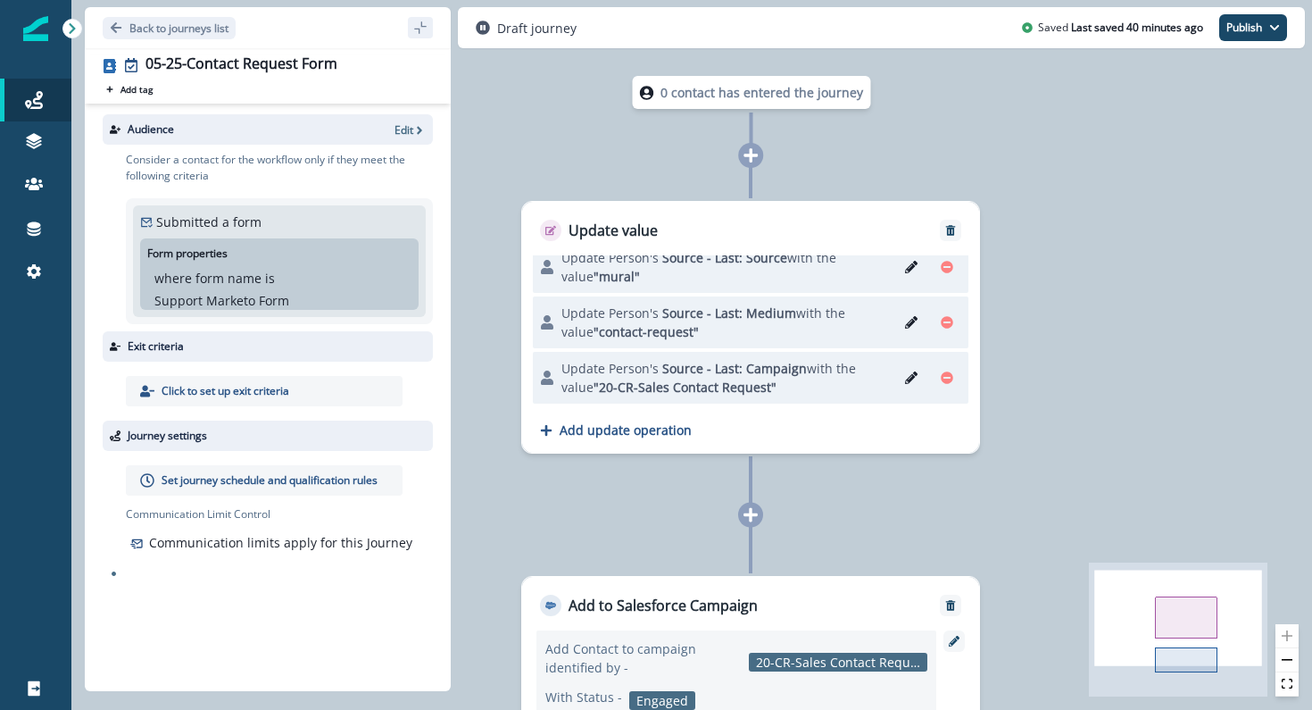
click at [218, 483] on p "Set journey schedule and qualification rules" at bounding box center [270, 480] width 216 height 16
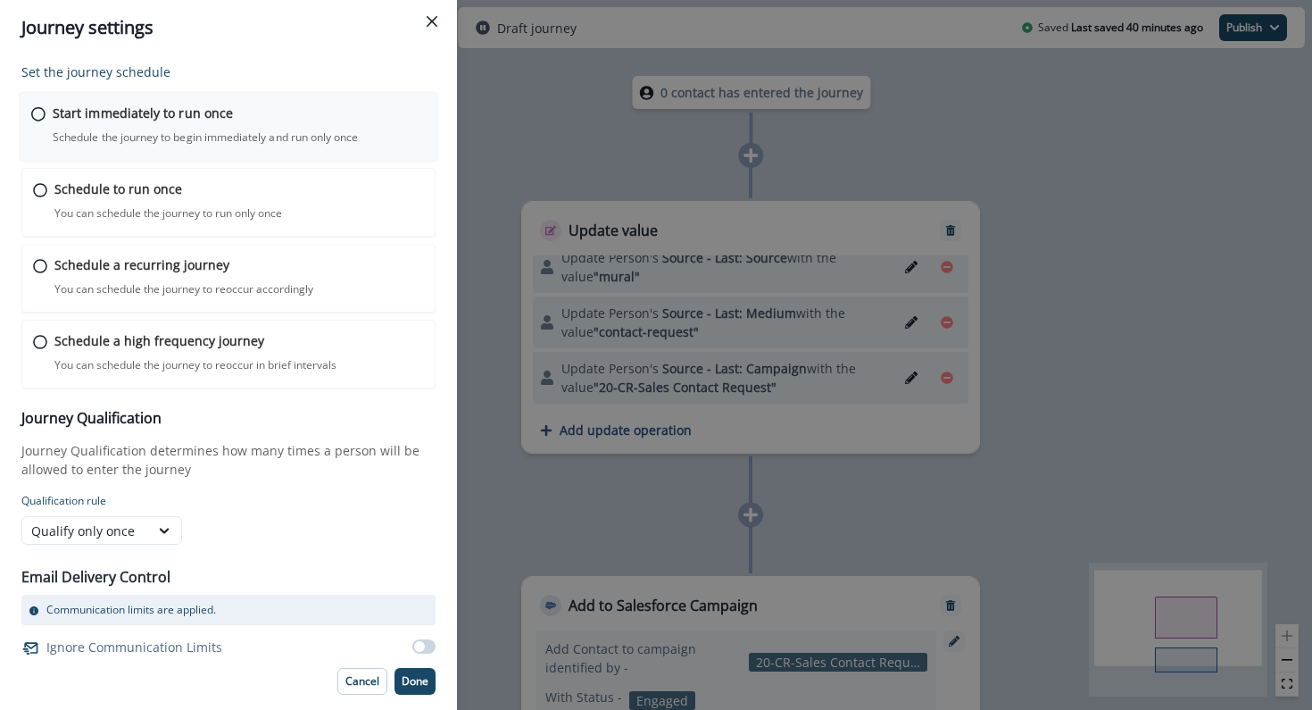
click at [142, 104] on p "Start immediately to run once" at bounding box center [143, 113] width 180 height 19
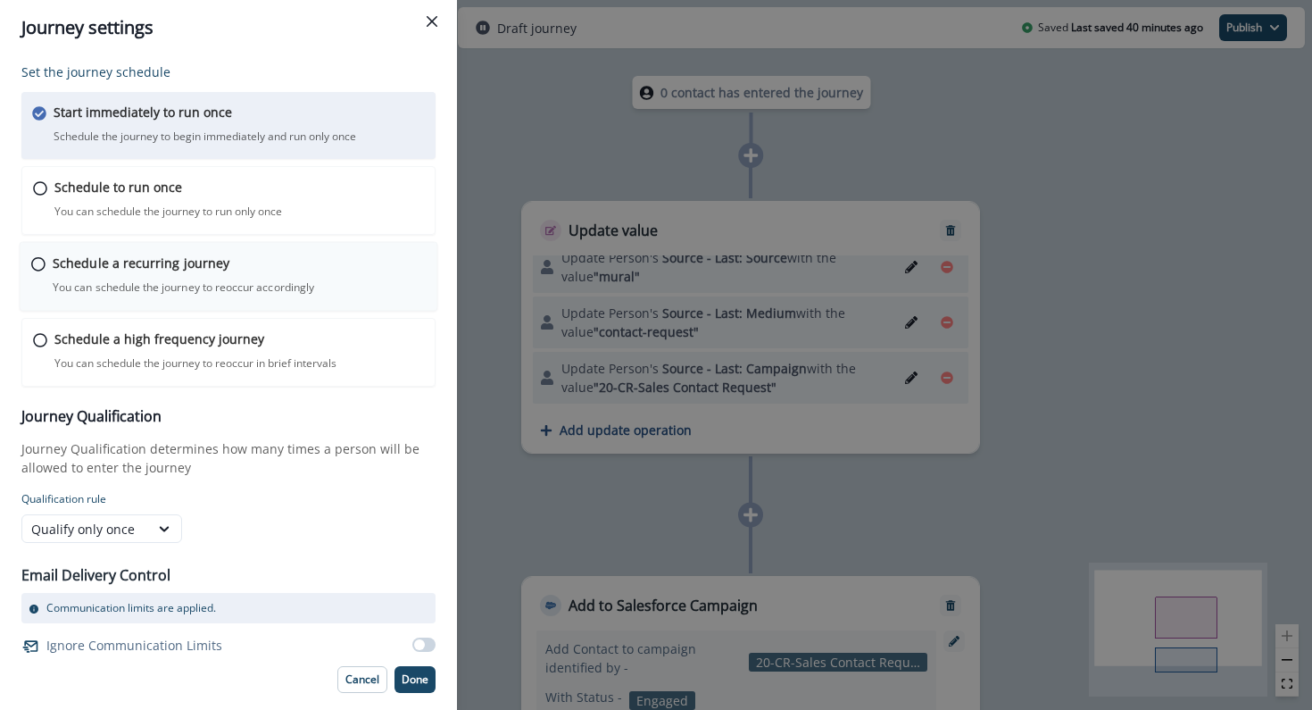
click at [87, 258] on p "Schedule a recurring journey" at bounding box center [141, 263] width 177 height 19
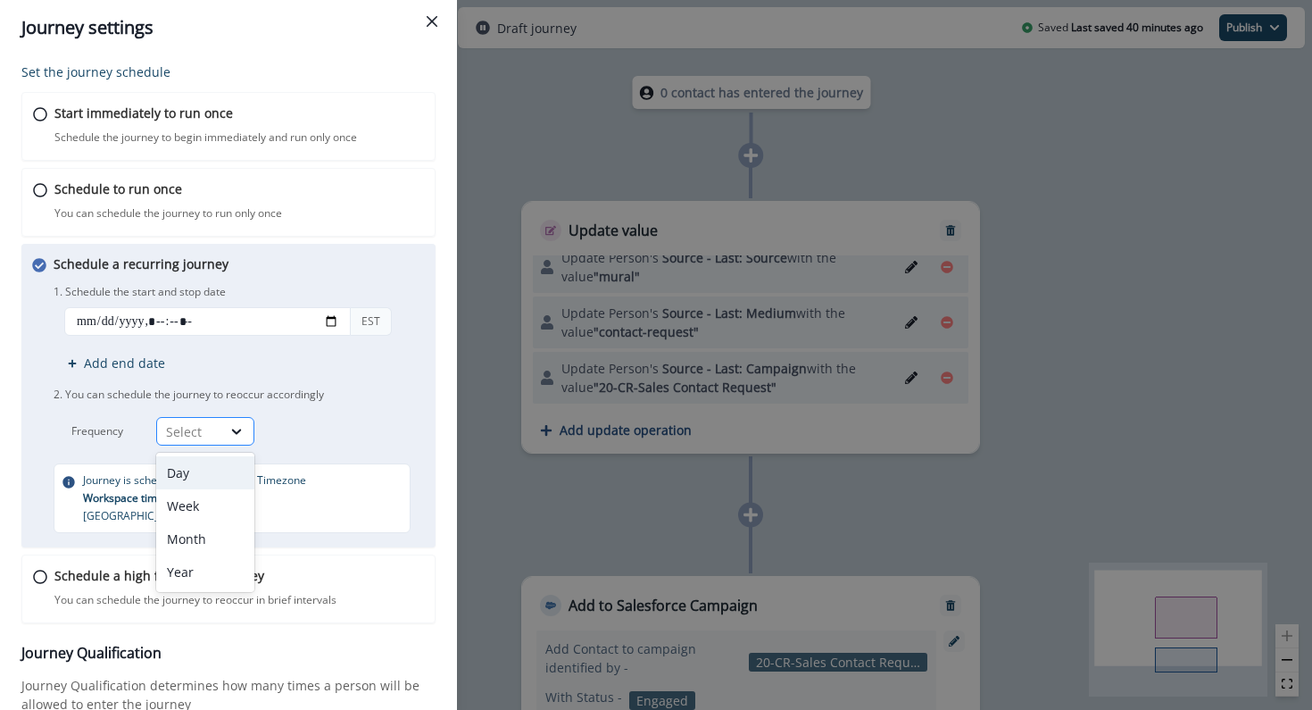
click at [209, 418] on div "Select" at bounding box center [205, 431] width 98 height 29
click at [309, 412] on div "1. Schedule the start and stop date EST Add end date 2. You can schedule the jo…" at bounding box center [241, 362] width 375 height 165
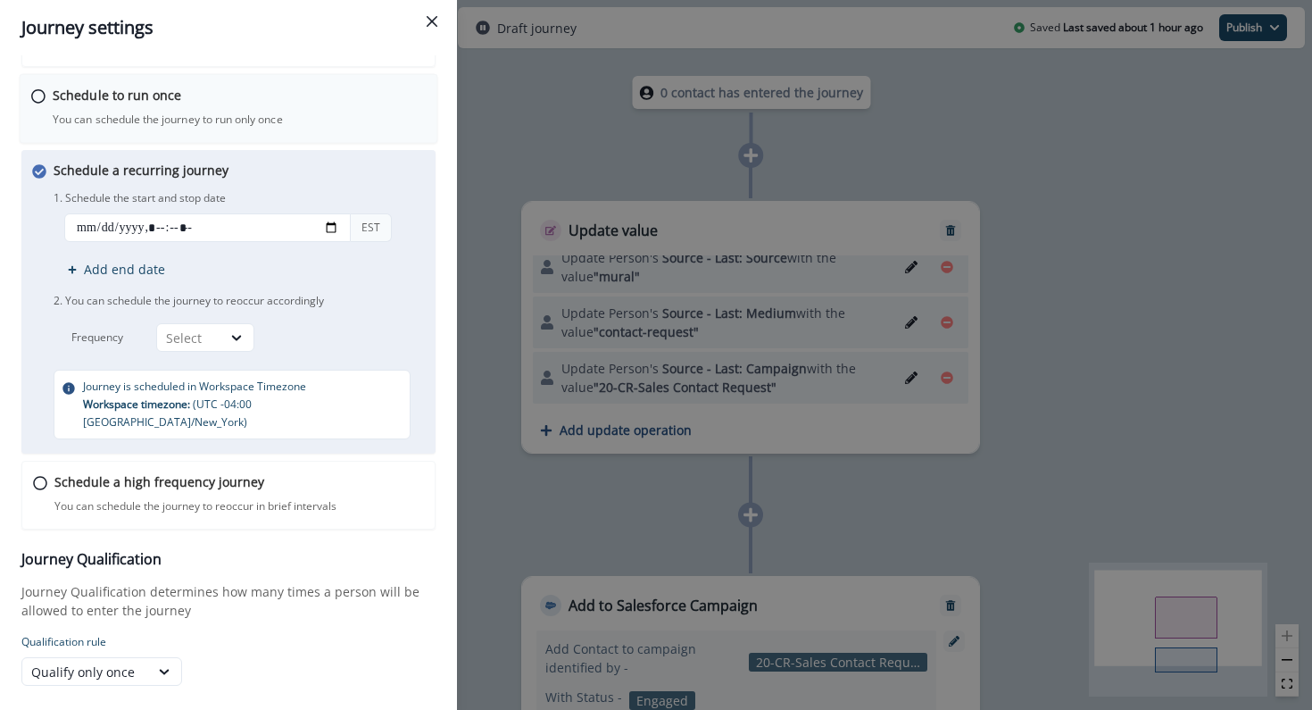
scroll to position [95, 0]
click at [198, 343] on div "Select" at bounding box center [189, 337] width 46 height 19
click at [97, 326] on div "Frequency Select" at bounding box center [187, 336] width 232 height 29
click at [51, 471] on div "Schedule a high frequency journey You can schedule the journey to reoccur in br…" at bounding box center [229, 495] width 419 height 70
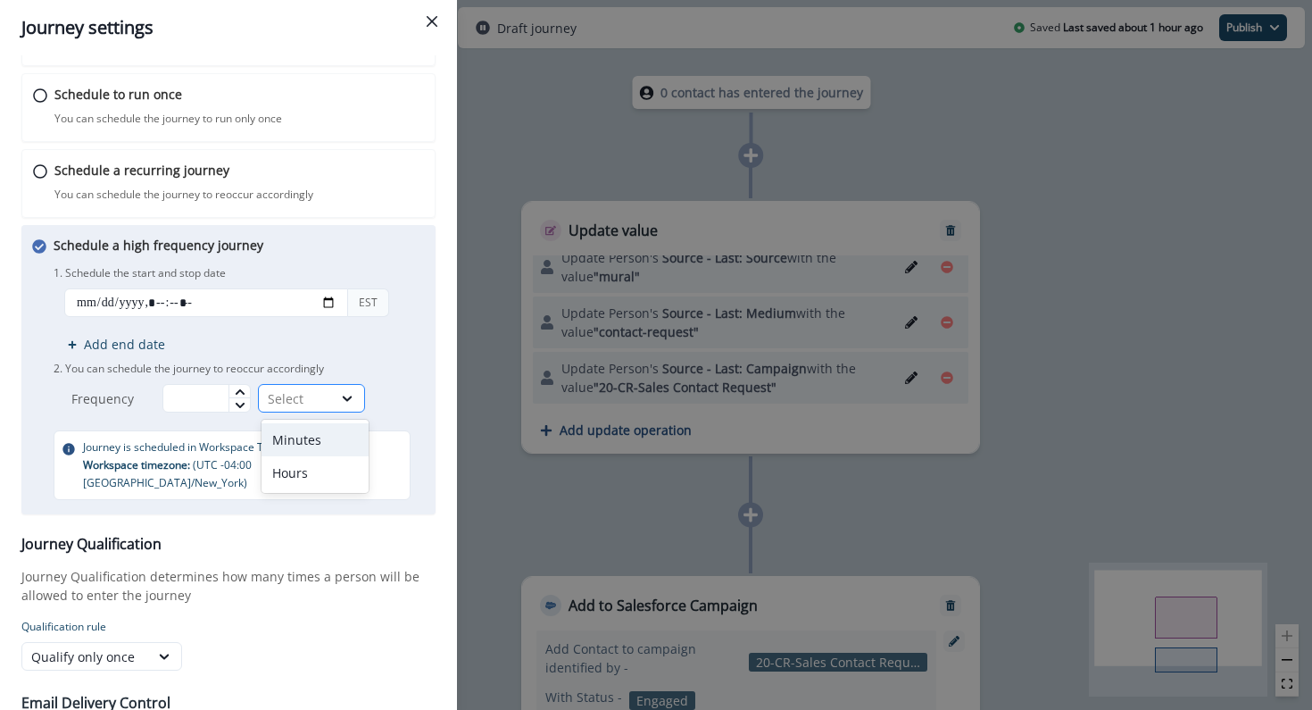
click at [356, 408] on div at bounding box center [348, 398] width 32 height 27
click at [290, 397] on div "Select" at bounding box center [295, 398] width 55 height 19
click at [334, 296] on input "datetime-local" at bounding box center [206, 302] width 284 height 29
type input "**********"
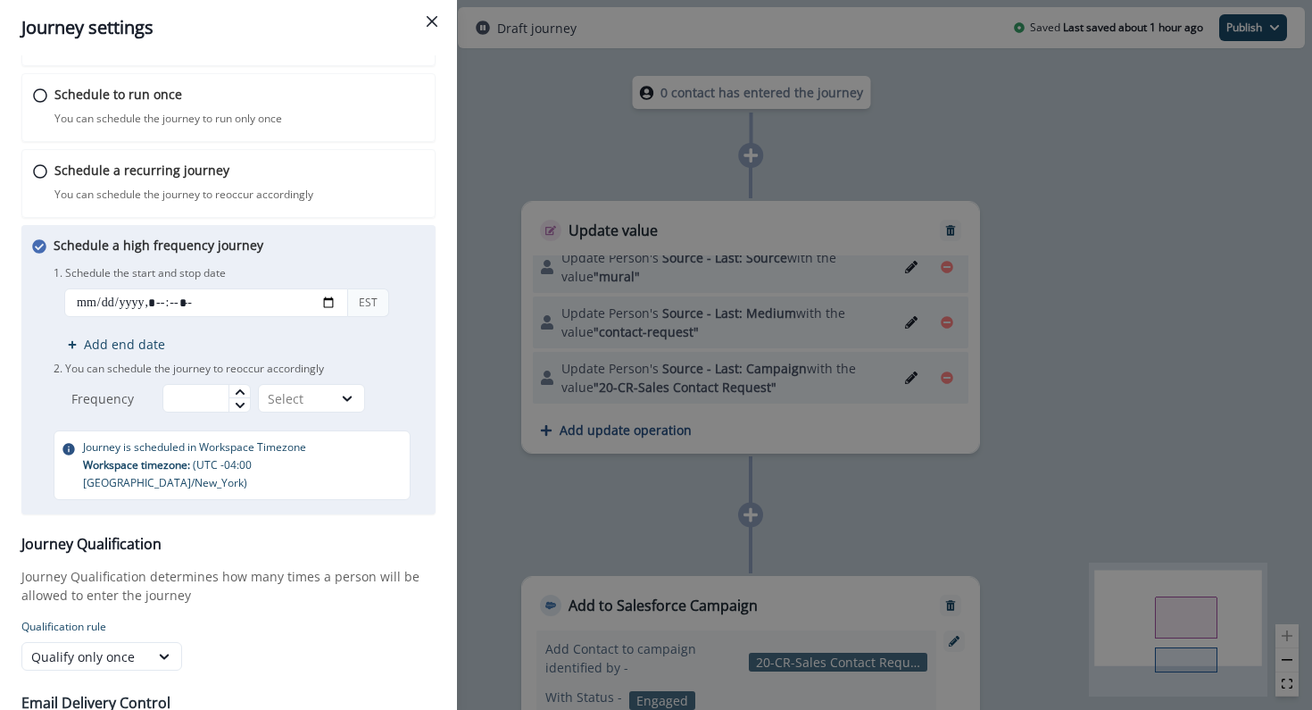
click at [330, 272] on p "1. Schedule the start and stop date" at bounding box center [239, 273] width 371 height 16
click at [240, 387] on icon at bounding box center [240, 392] width 11 height 11
click at [294, 391] on div "Select" at bounding box center [295, 398] width 55 height 19
click at [292, 433] on div "Minutes" at bounding box center [315, 439] width 107 height 33
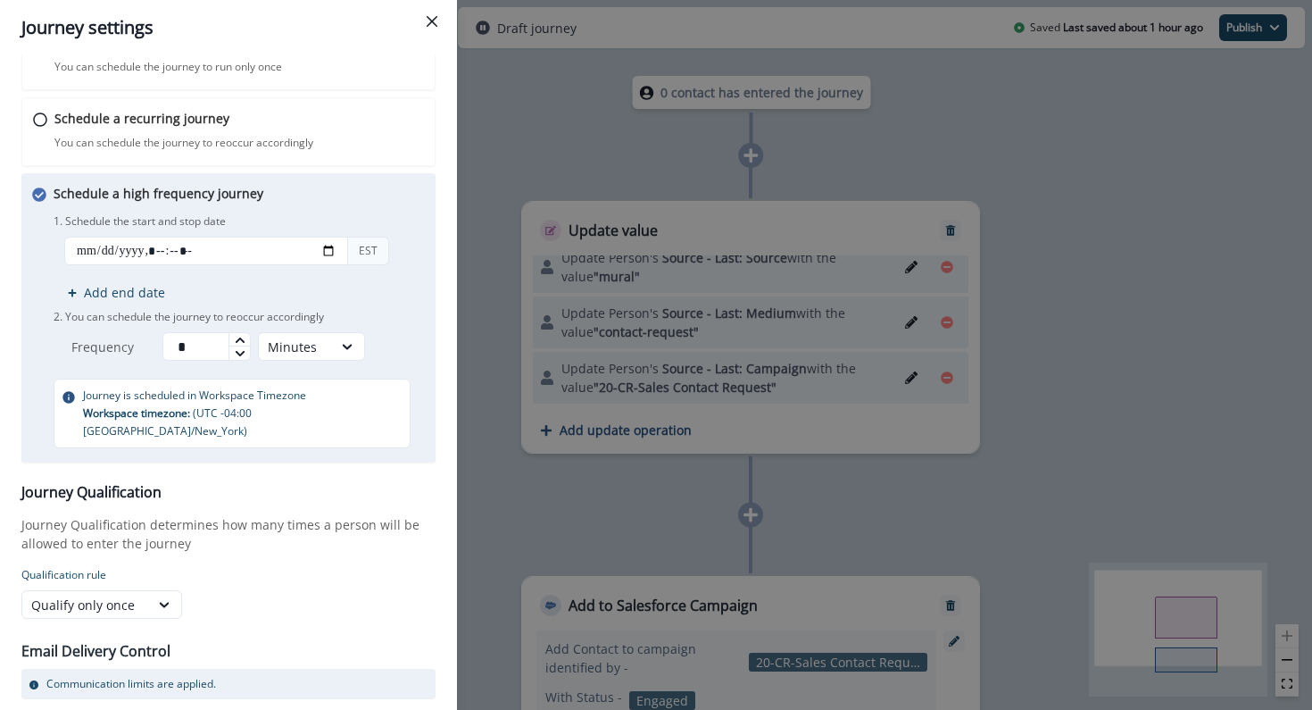
scroll to position [195, 0]
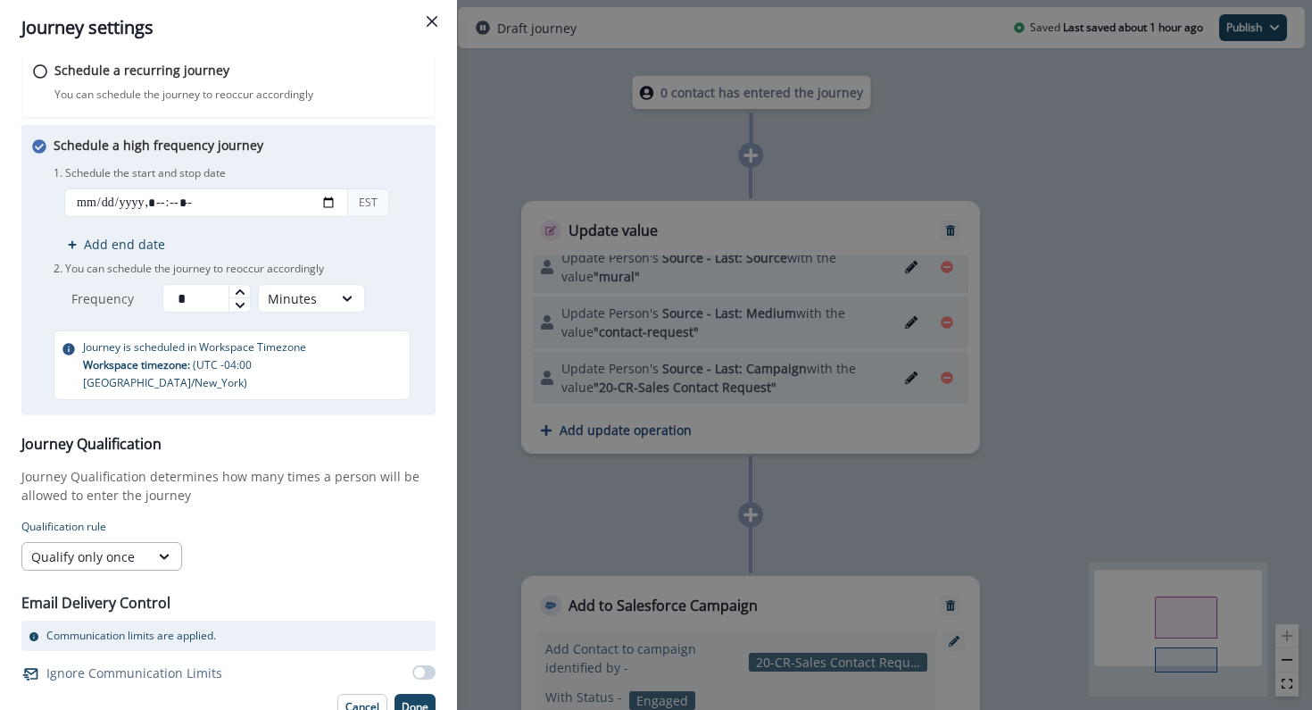
click at [120, 547] on div "Qualify only once" at bounding box center [85, 556] width 109 height 19
click at [141, 468] on p "Journey Qualification determines how many times a person will be allowed to ent…" at bounding box center [228, 485] width 414 height 37
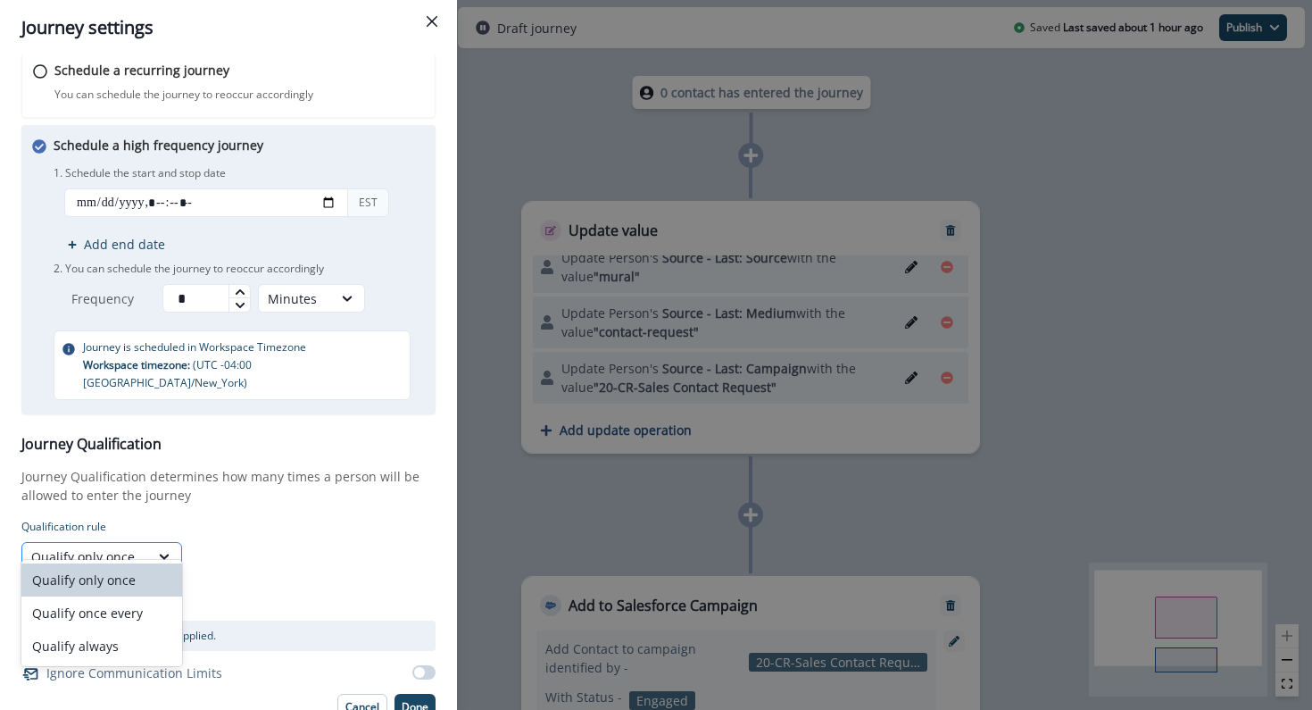
click at [129, 547] on div "Qualify only once" at bounding box center [85, 556] width 109 height 19
click at [120, 633] on div "Qualify always" at bounding box center [101, 645] width 161 height 33
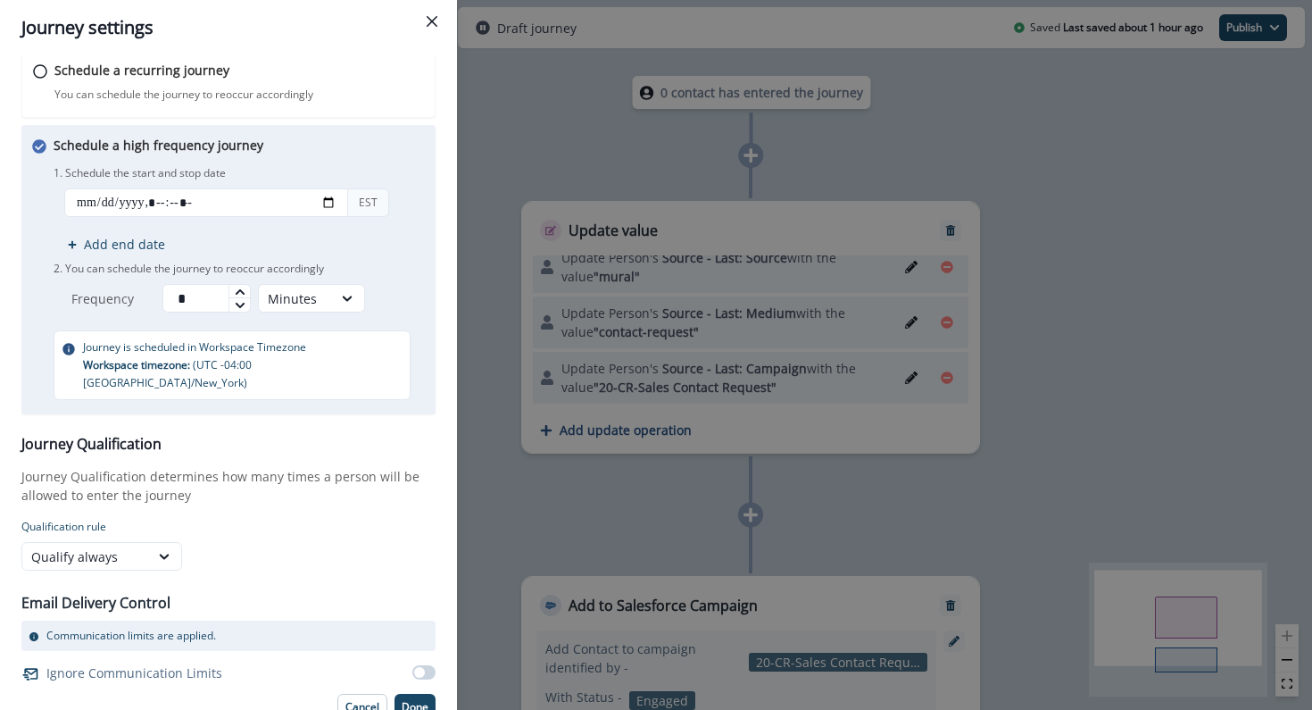
click at [246, 549] on div "option Qualify always, selected. Qualify always" at bounding box center [186, 556] width 331 height 29
click at [406, 701] on p "Done" at bounding box center [415, 707] width 27 height 12
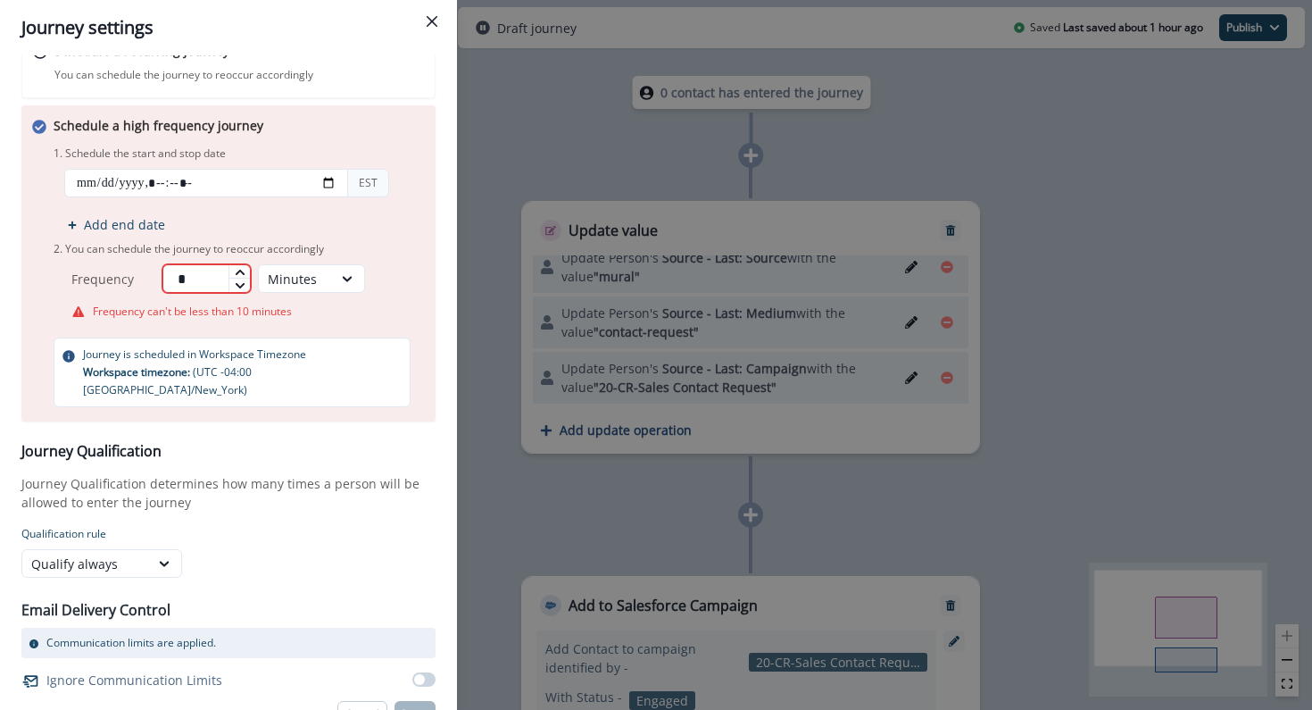
click at [212, 289] on input "*" at bounding box center [206, 278] width 88 height 29
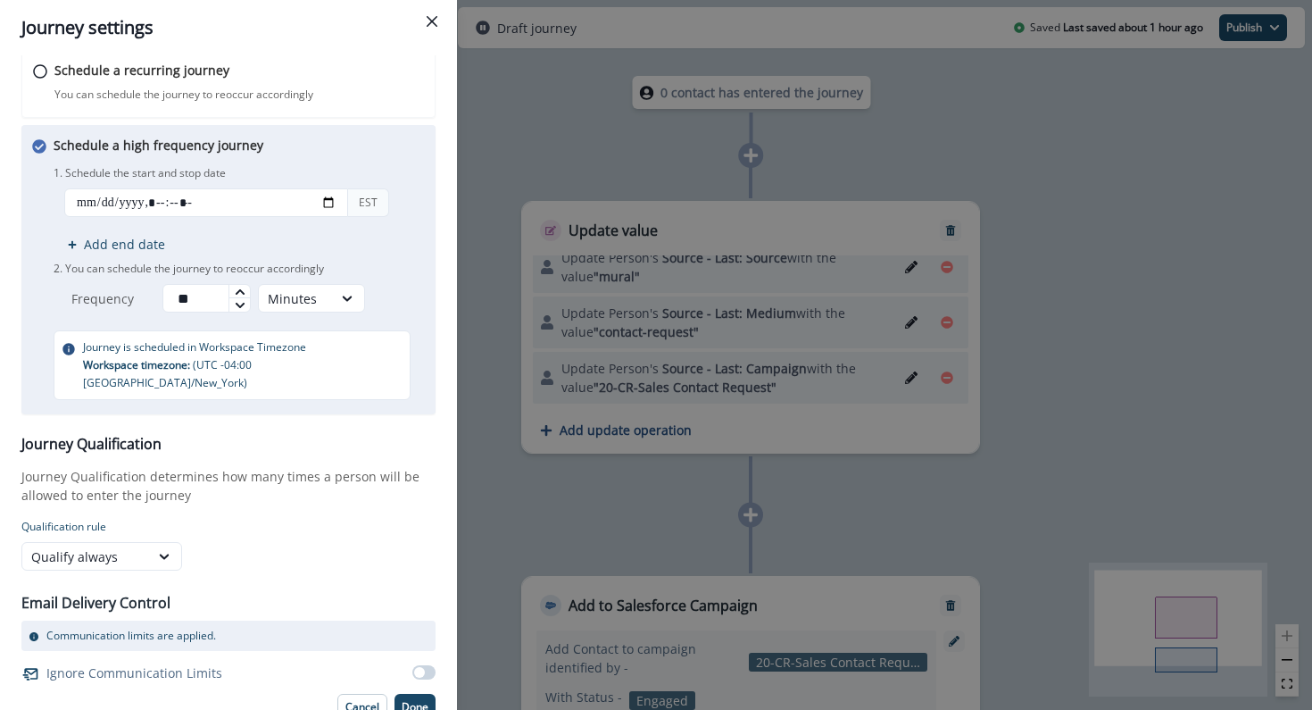
type input "**"
click at [244, 436] on h3 "Journey Qualification" at bounding box center [228, 444] width 414 height 17
click at [409, 701] on p "Done" at bounding box center [415, 707] width 27 height 12
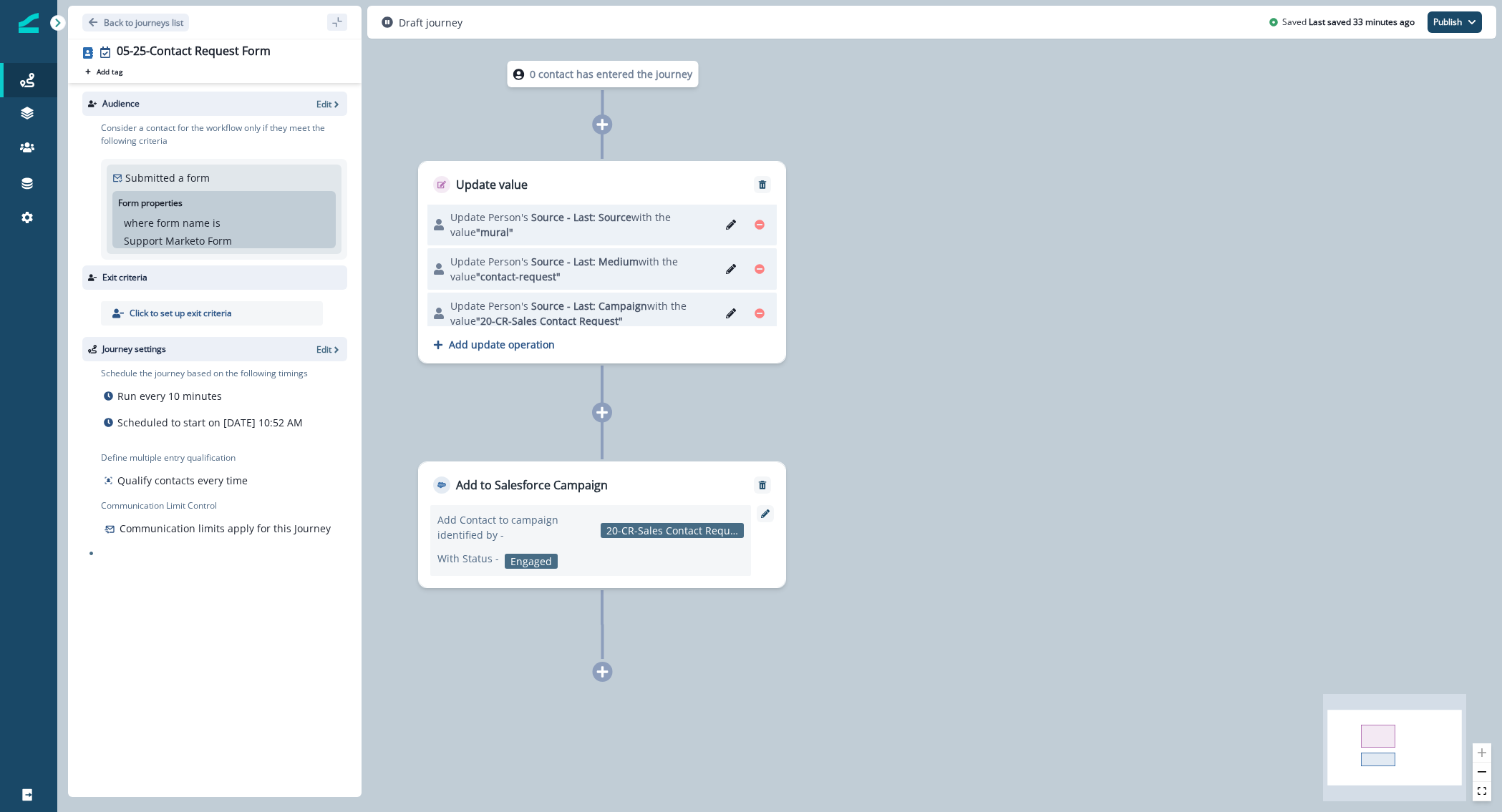
scroll to position [11, 0]
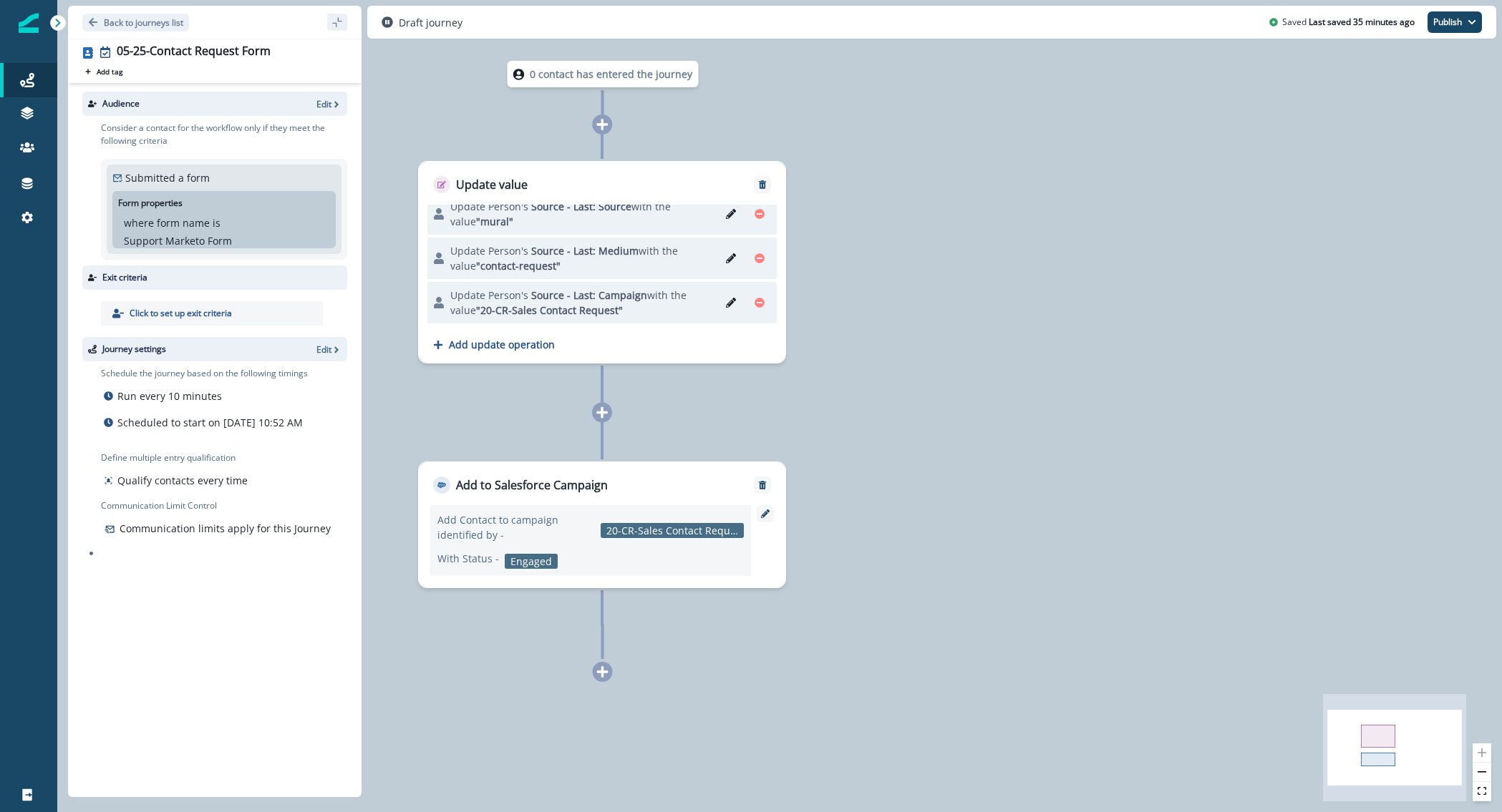
click at [605, 568] on icon at bounding box center [603, 672] width 13 height 13
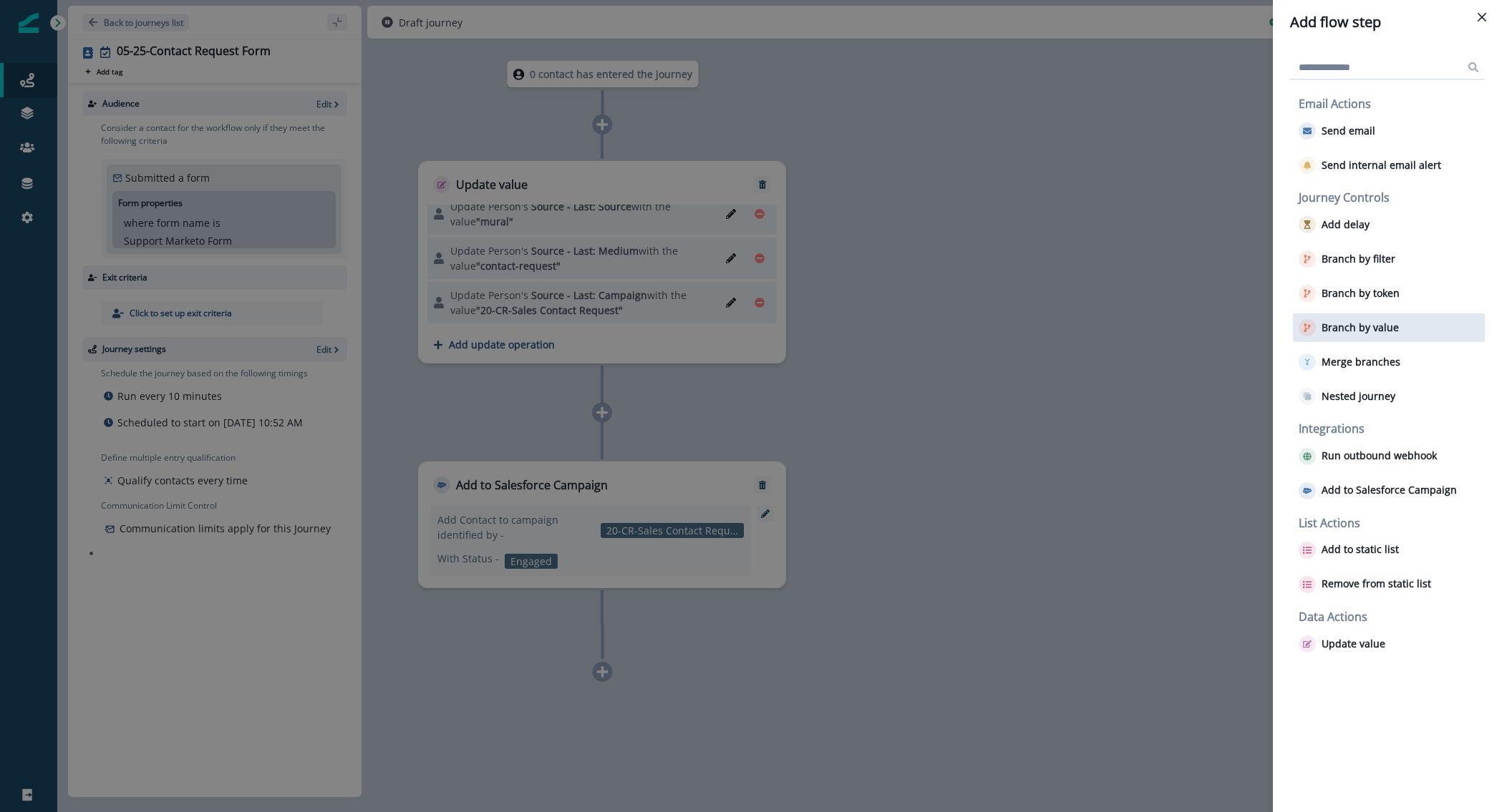
click at [1052, 327] on p "Branch by value" at bounding box center [1360, 328] width 77 height 12
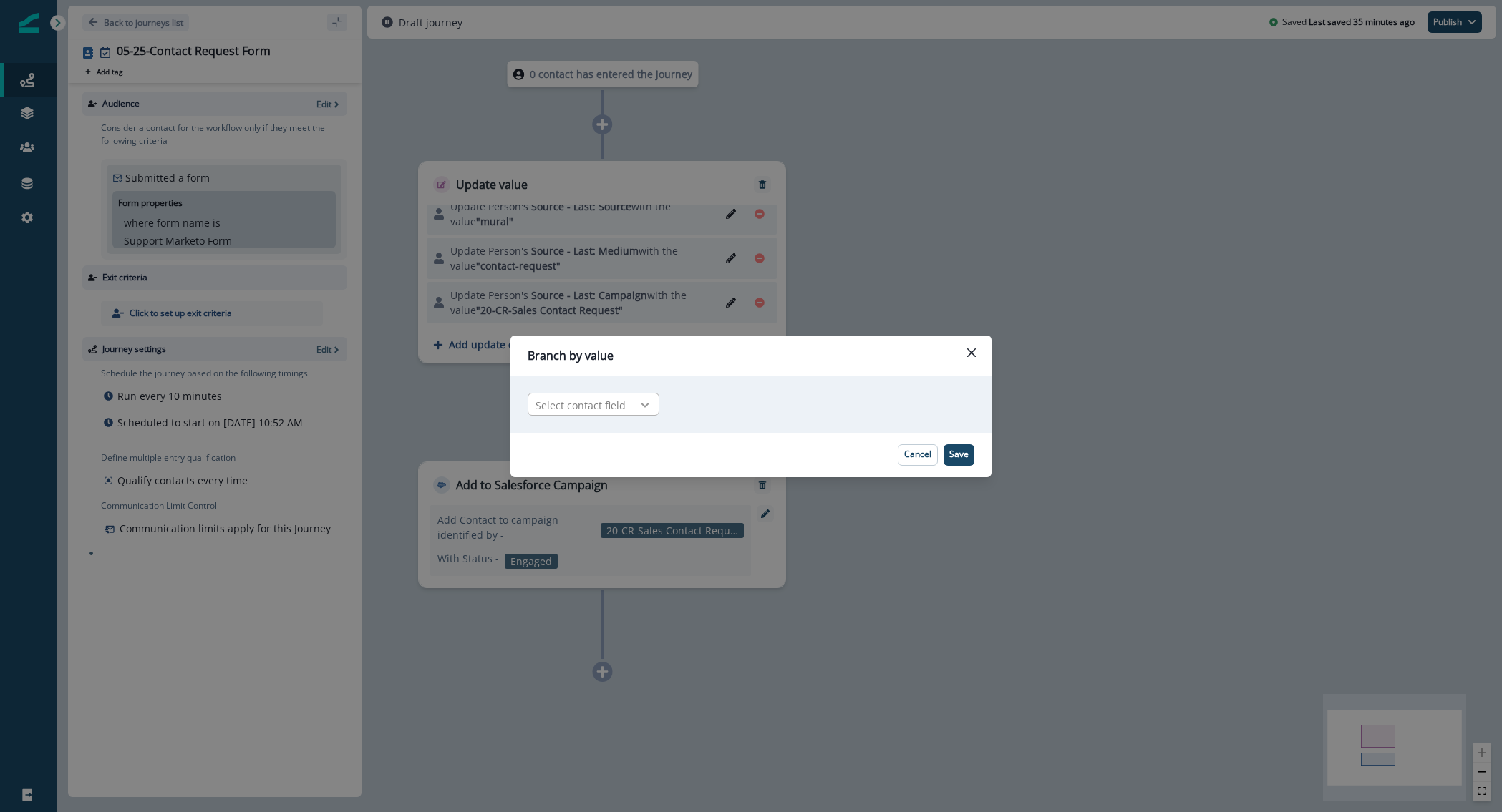
click at [633, 406] on div at bounding box center [645, 405] width 24 height 14
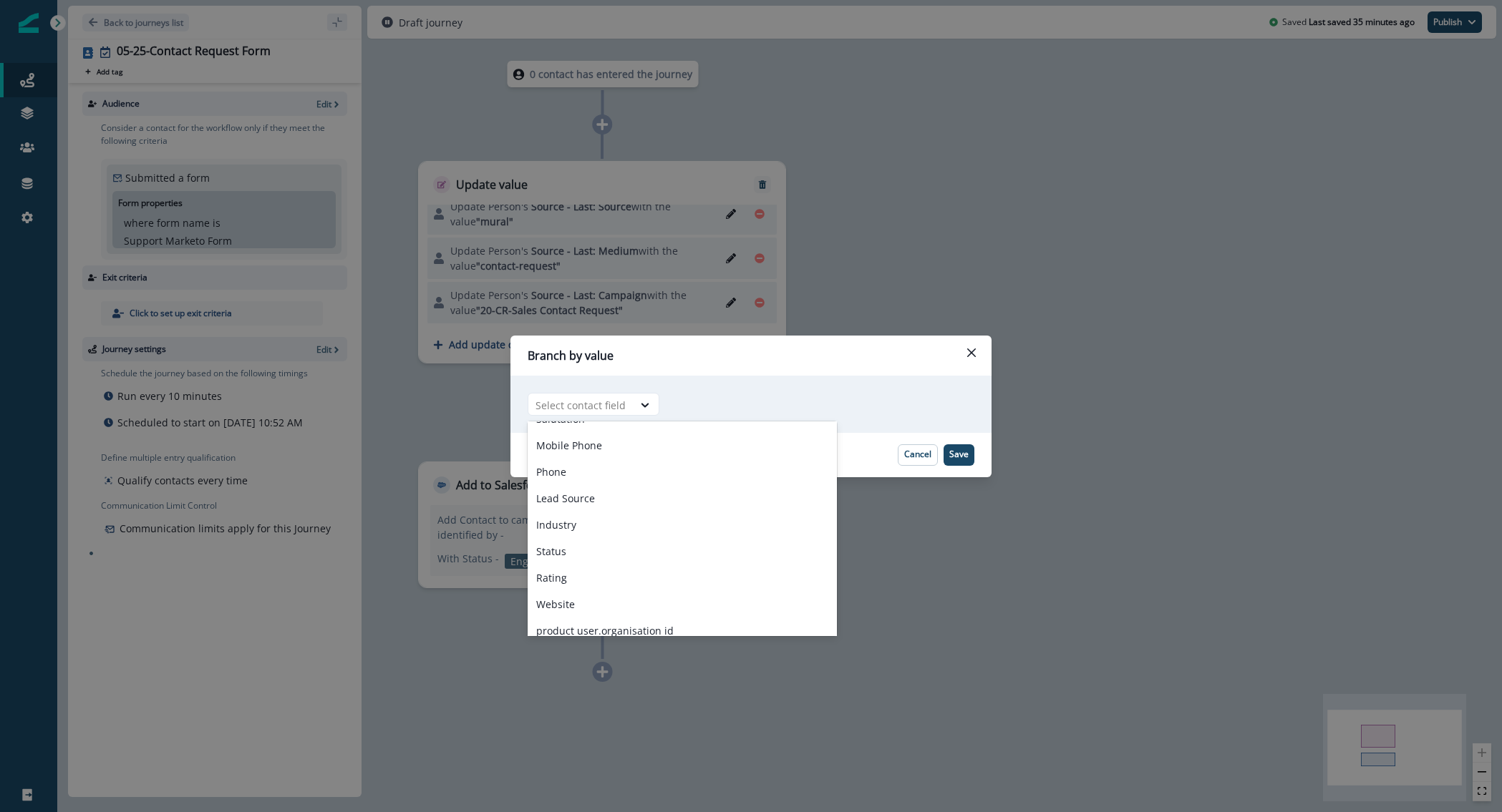
scroll to position [956, 0]
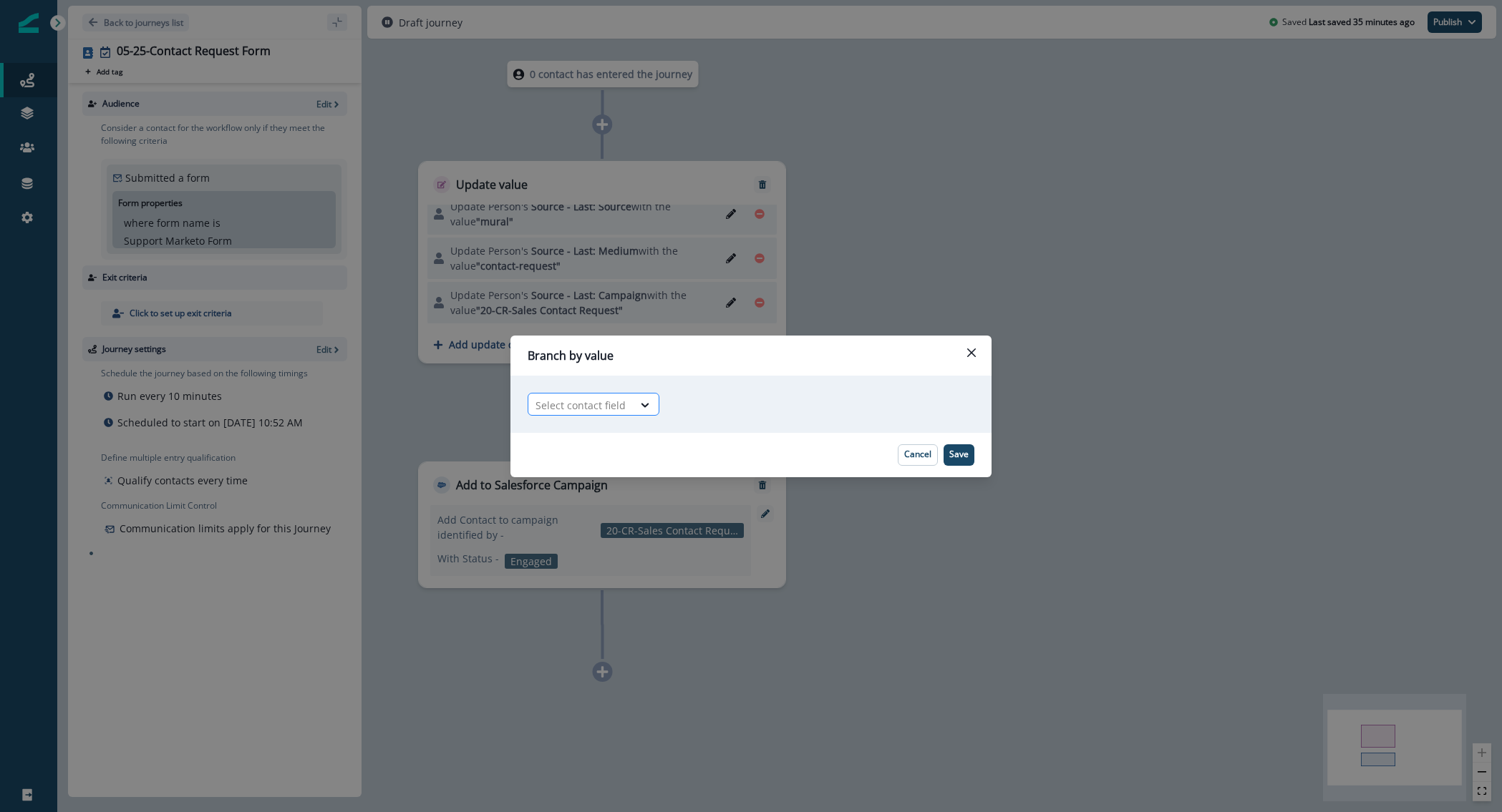
click at [618, 397] on div at bounding box center [581, 406] width 90 height 18
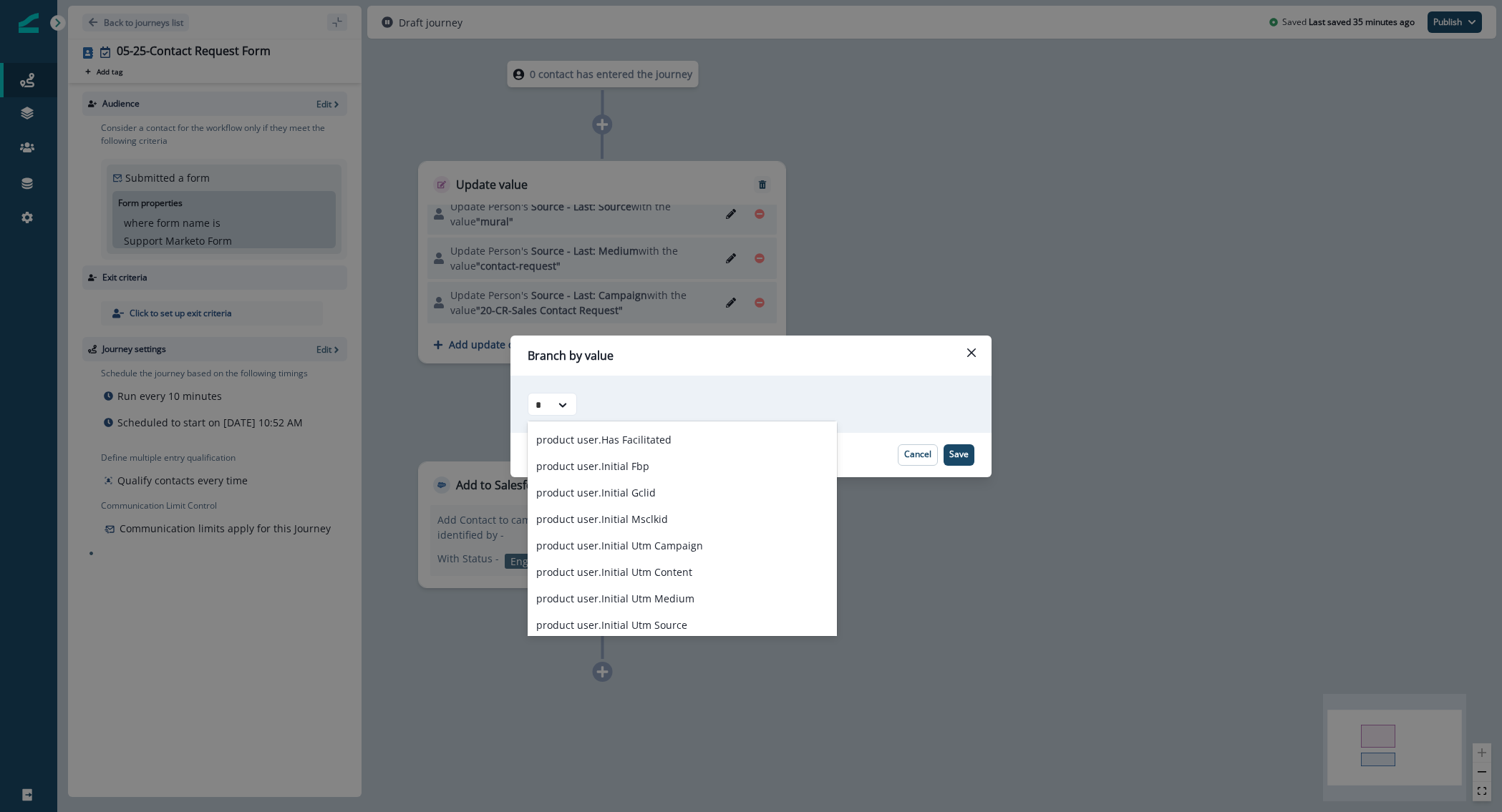
scroll to position [0, 0]
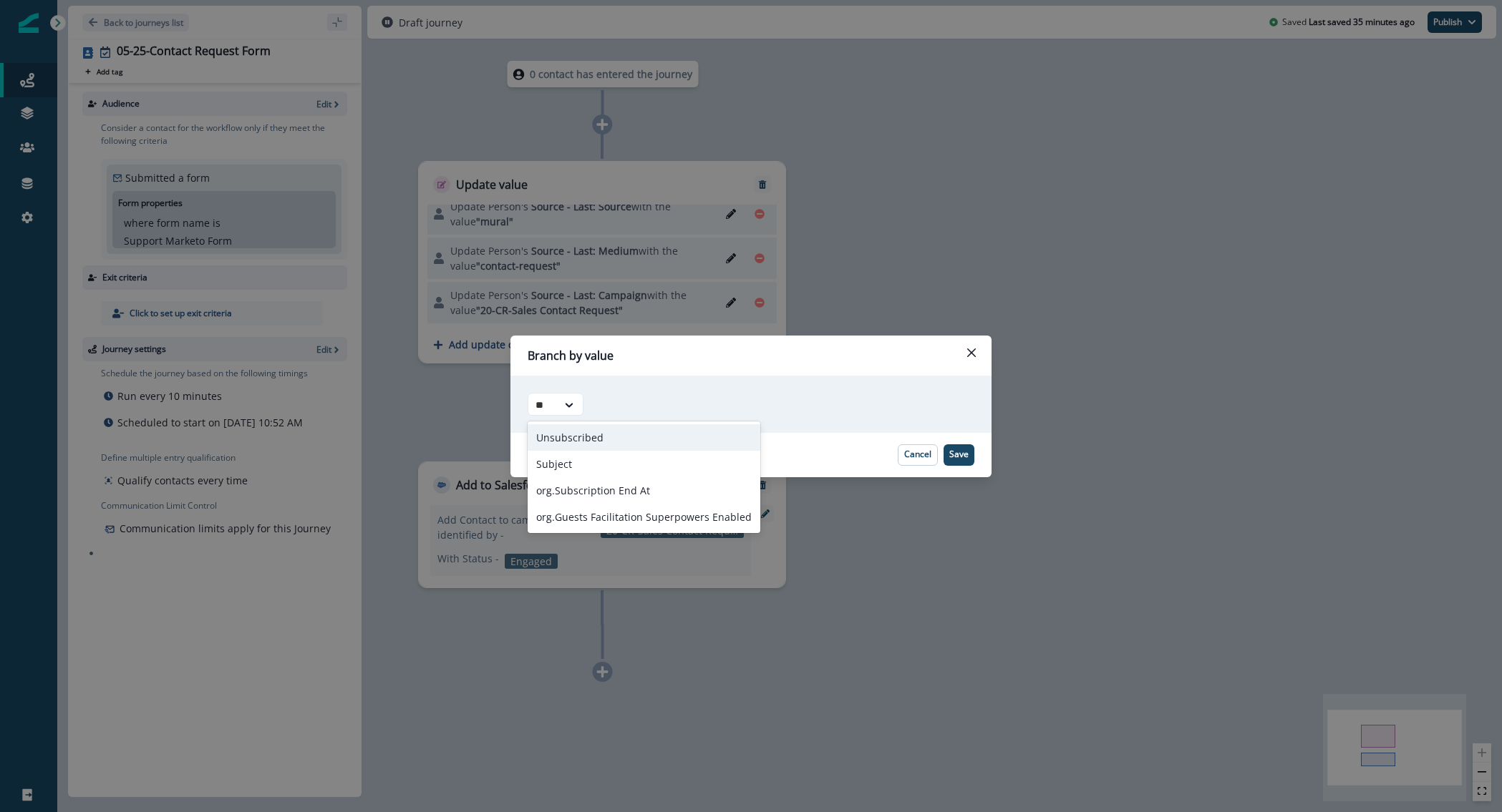
type input "***"
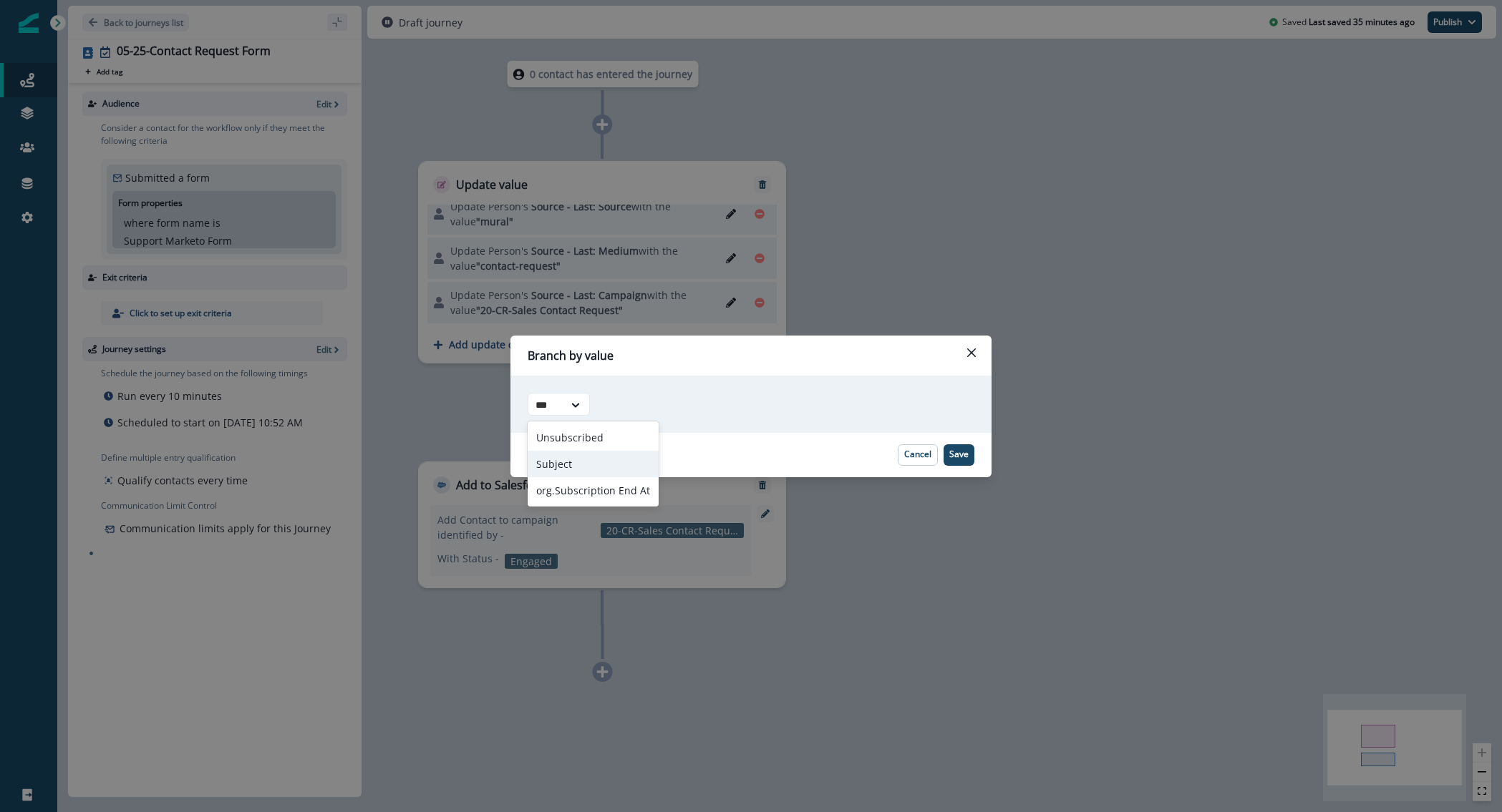
click at [595, 469] on div "Subject" at bounding box center [593, 463] width 131 height 26
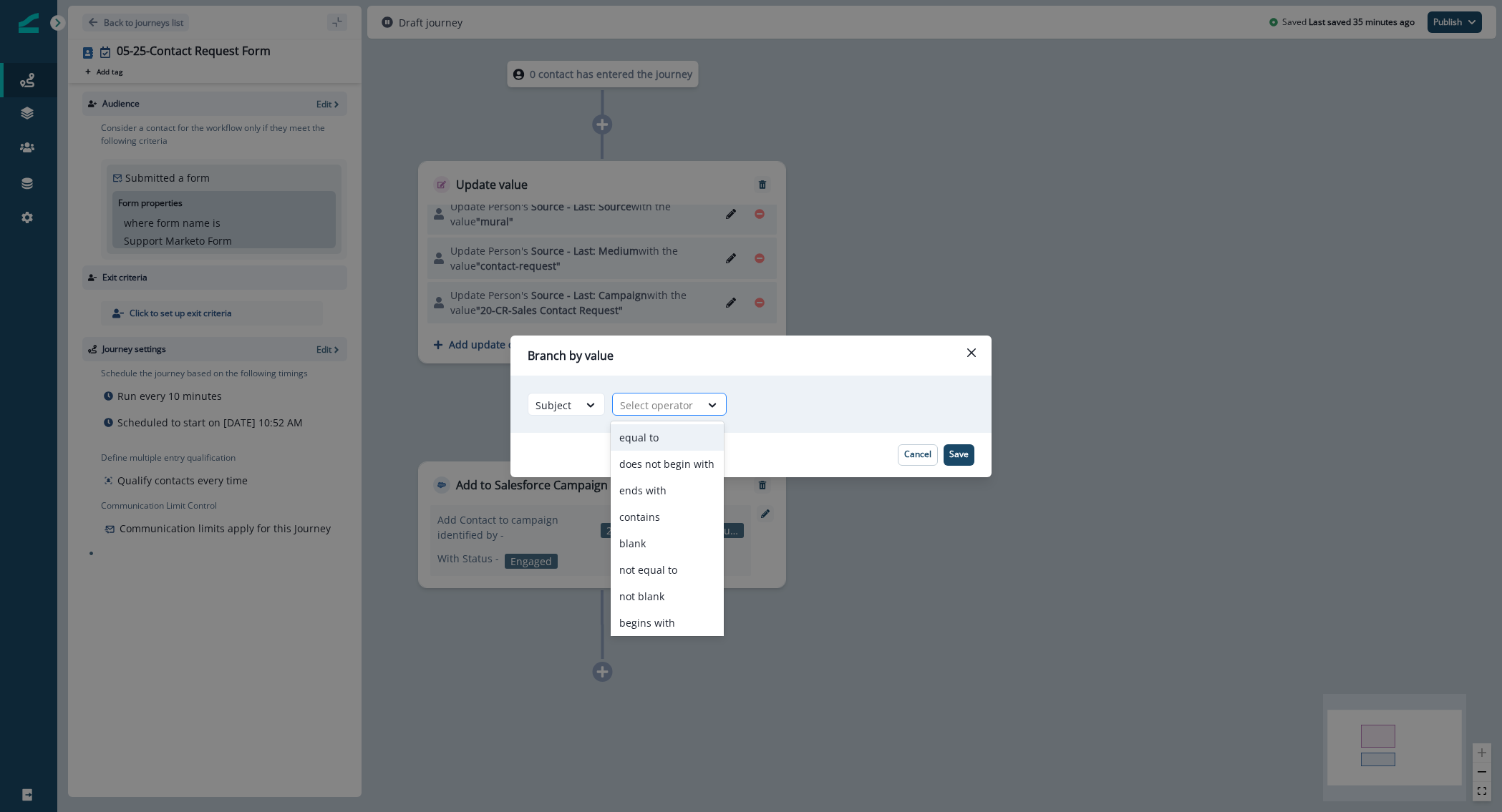
click at [662, 413] on div at bounding box center [656, 406] width 73 height 18
click at [682, 436] on div "equal to" at bounding box center [667, 437] width 113 height 26
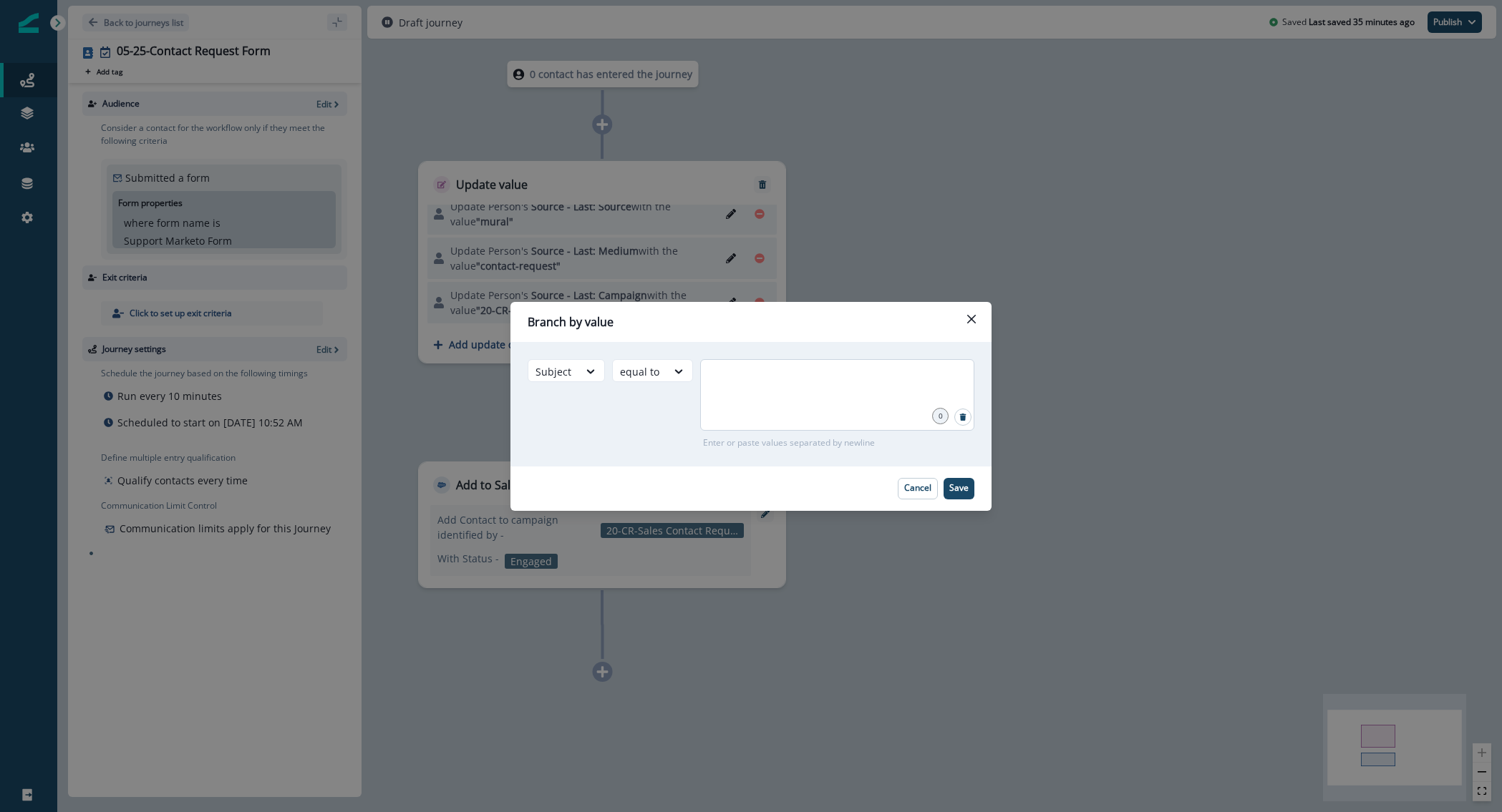
click at [805, 399] on div at bounding box center [837, 394] width 274 height 71
click at [916, 487] on p "Cancel" at bounding box center [918, 488] width 27 height 10
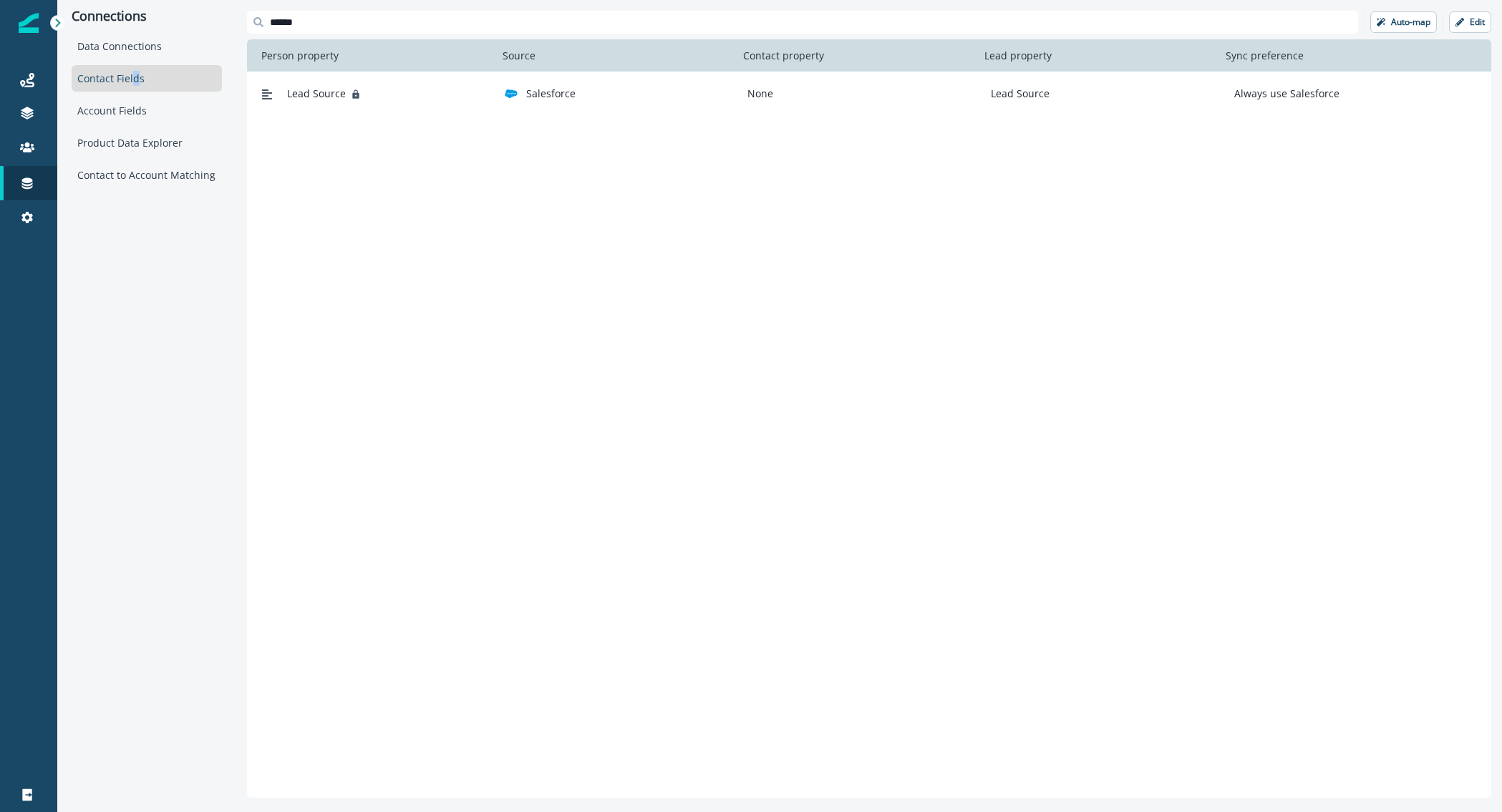
click at [138, 85] on div "Contact Fields" at bounding box center [146, 78] width 150 height 26
click at [14, 177] on div "Connections" at bounding box center [28, 183] width 46 height 17
click at [34, 185] on icon at bounding box center [27, 184] width 14 height 14
click at [1470, 21] on p "Edit" at bounding box center [1477, 22] width 15 height 10
drag, startPoint x: 1468, startPoint y: 21, endPoint x: 1433, endPoint y: 26, distance: 35.4
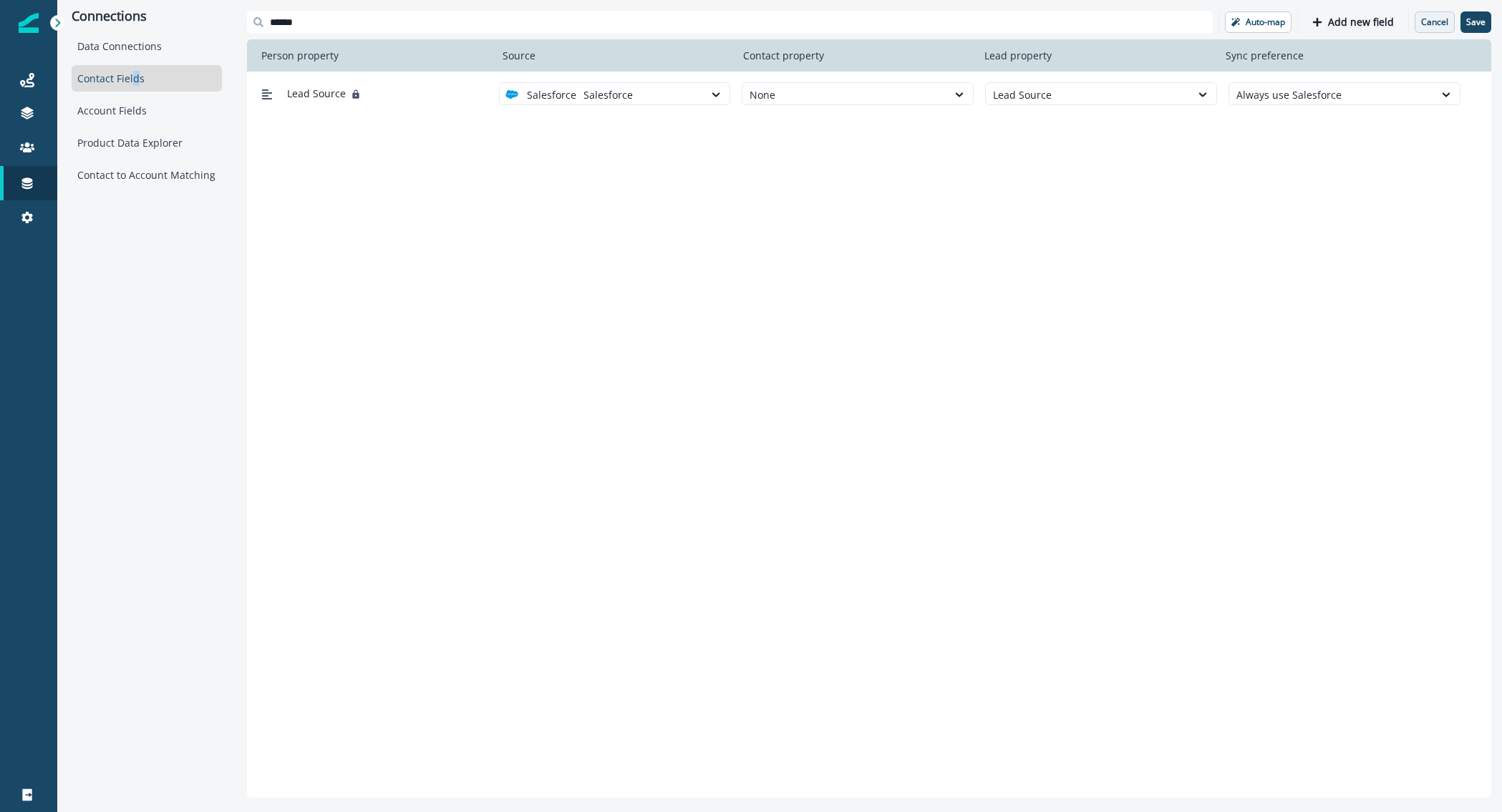
click at [1415, 34] on div "****** Auto-map Add new field Cancel Save Person property Source Contact proper…" at bounding box center [869, 404] width 1245 height 787
click at [1433, 26] on p "Cancel" at bounding box center [1435, 22] width 27 height 10
click at [33, 83] on icon at bounding box center [27, 80] width 14 height 14
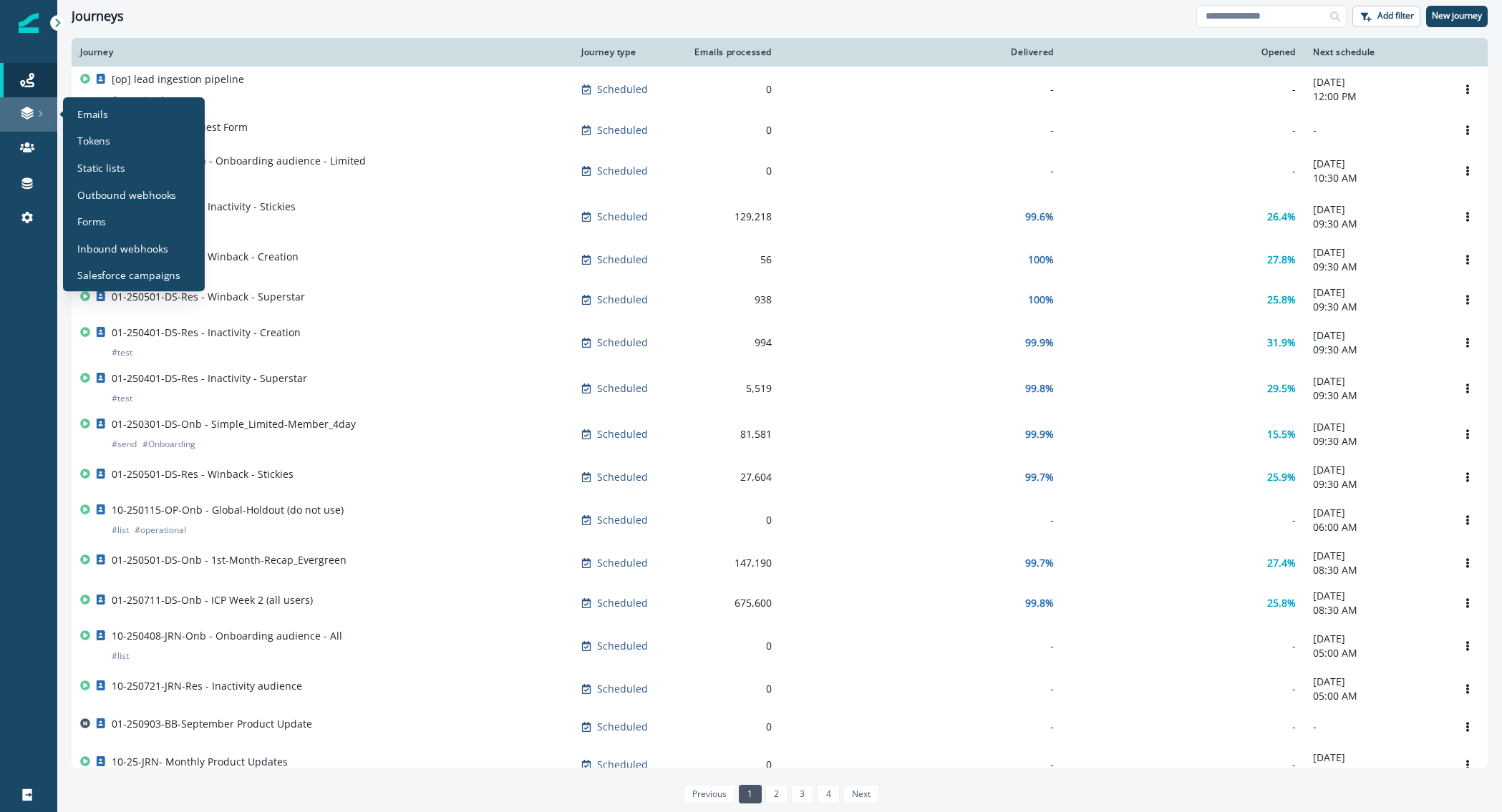
click at [11, 112] on div at bounding box center [28, 113] width 46 height 14
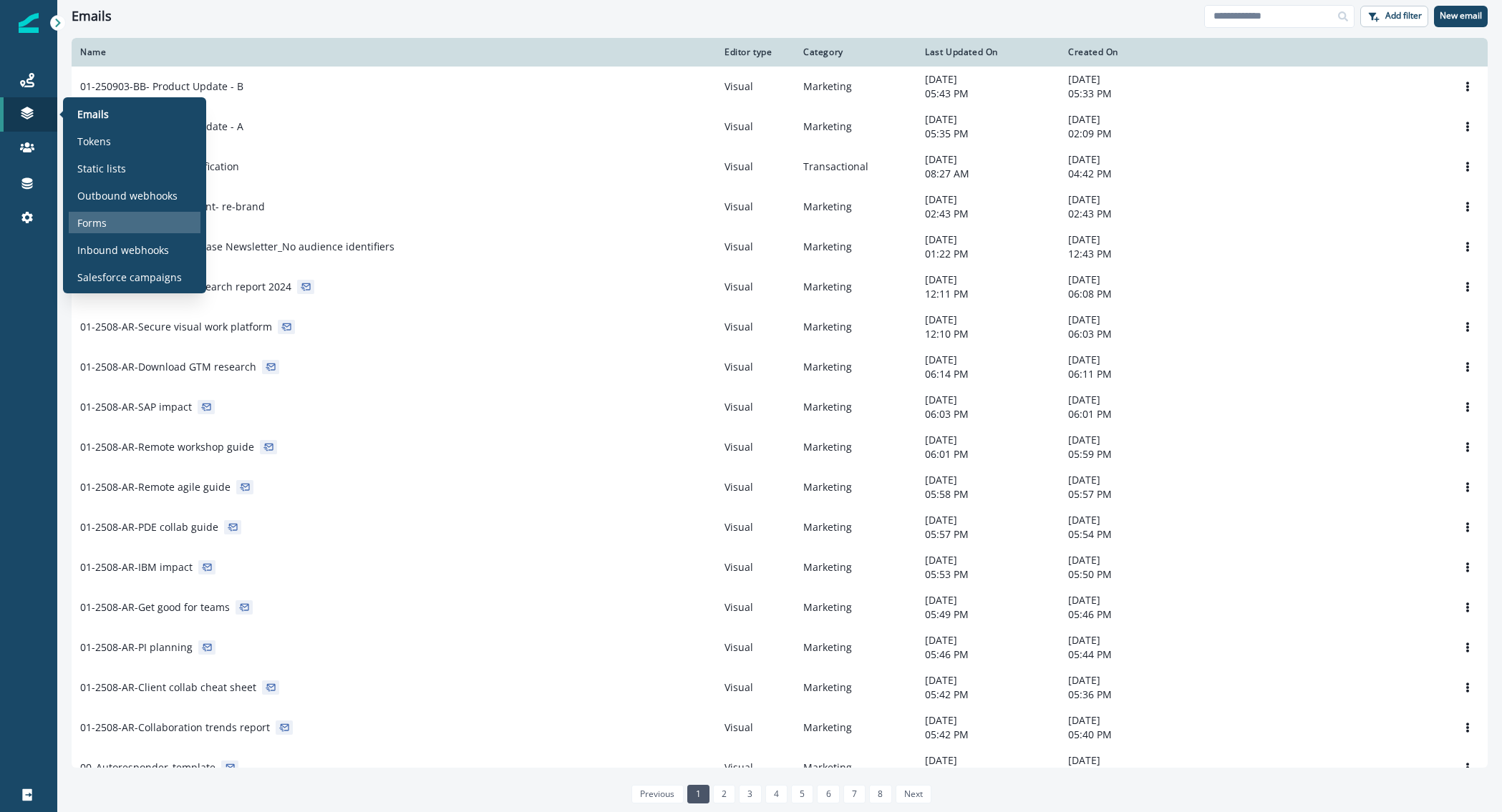
click at [91, 221] on p "Forms" at bounding box center [91, 223] width 30 height 15
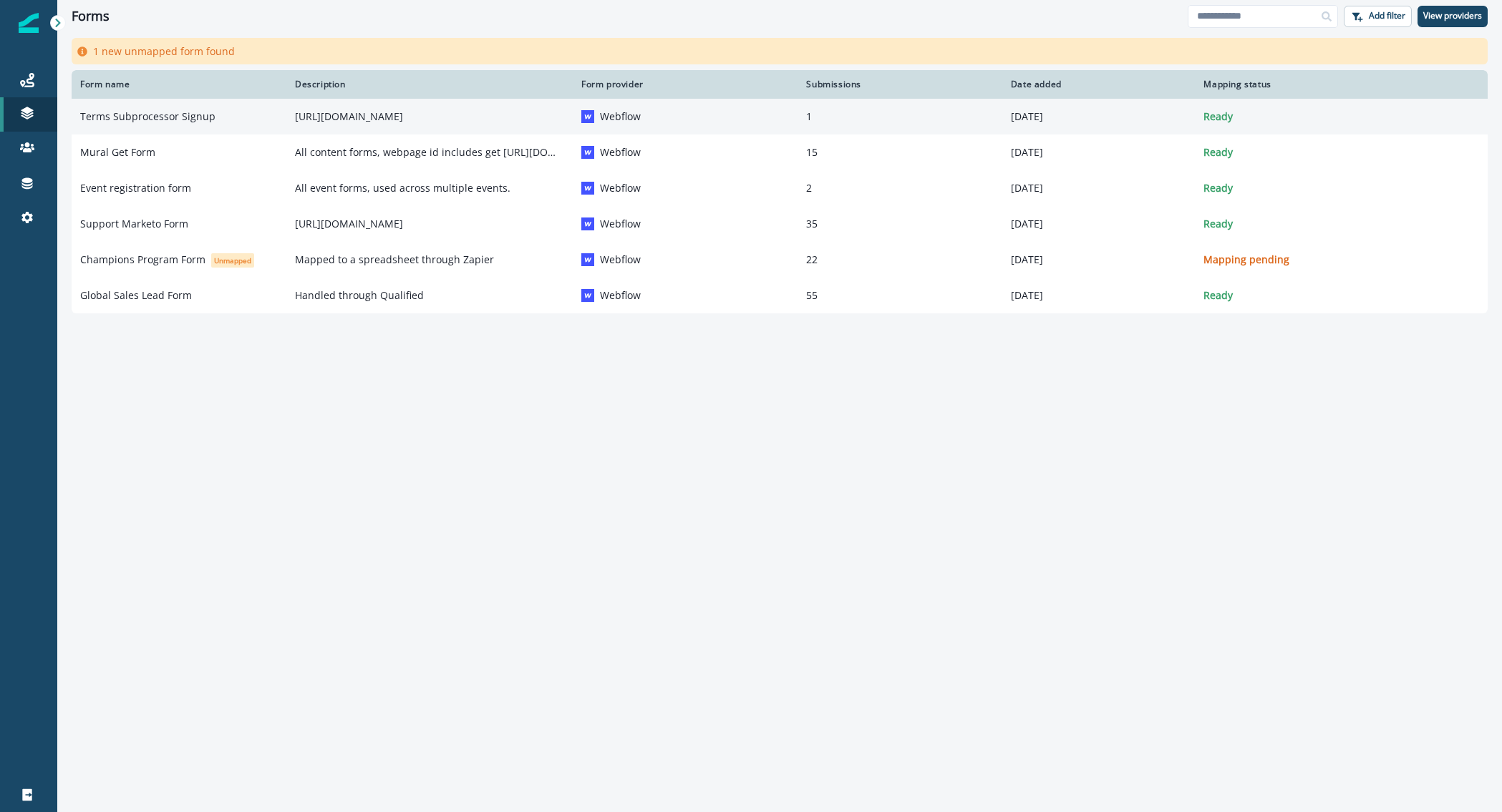
click at [336, 115] on p "[URL][DOMAIN_NAME]" at bounding box center [430, 117] width 269 height 14
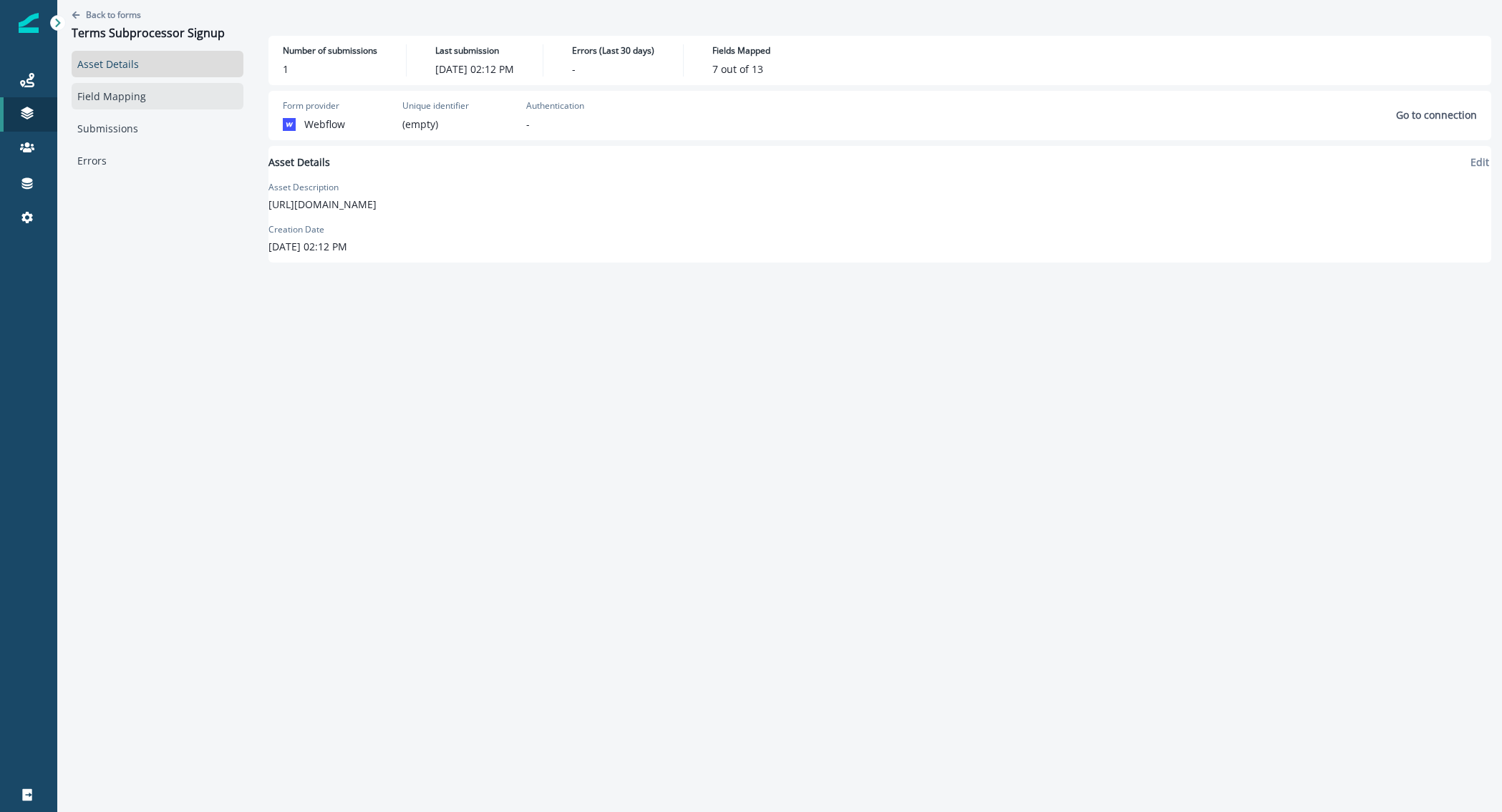
click at [124, 105] on link "Field Mapping" at bounding box center [157, 96] width 172 height 26
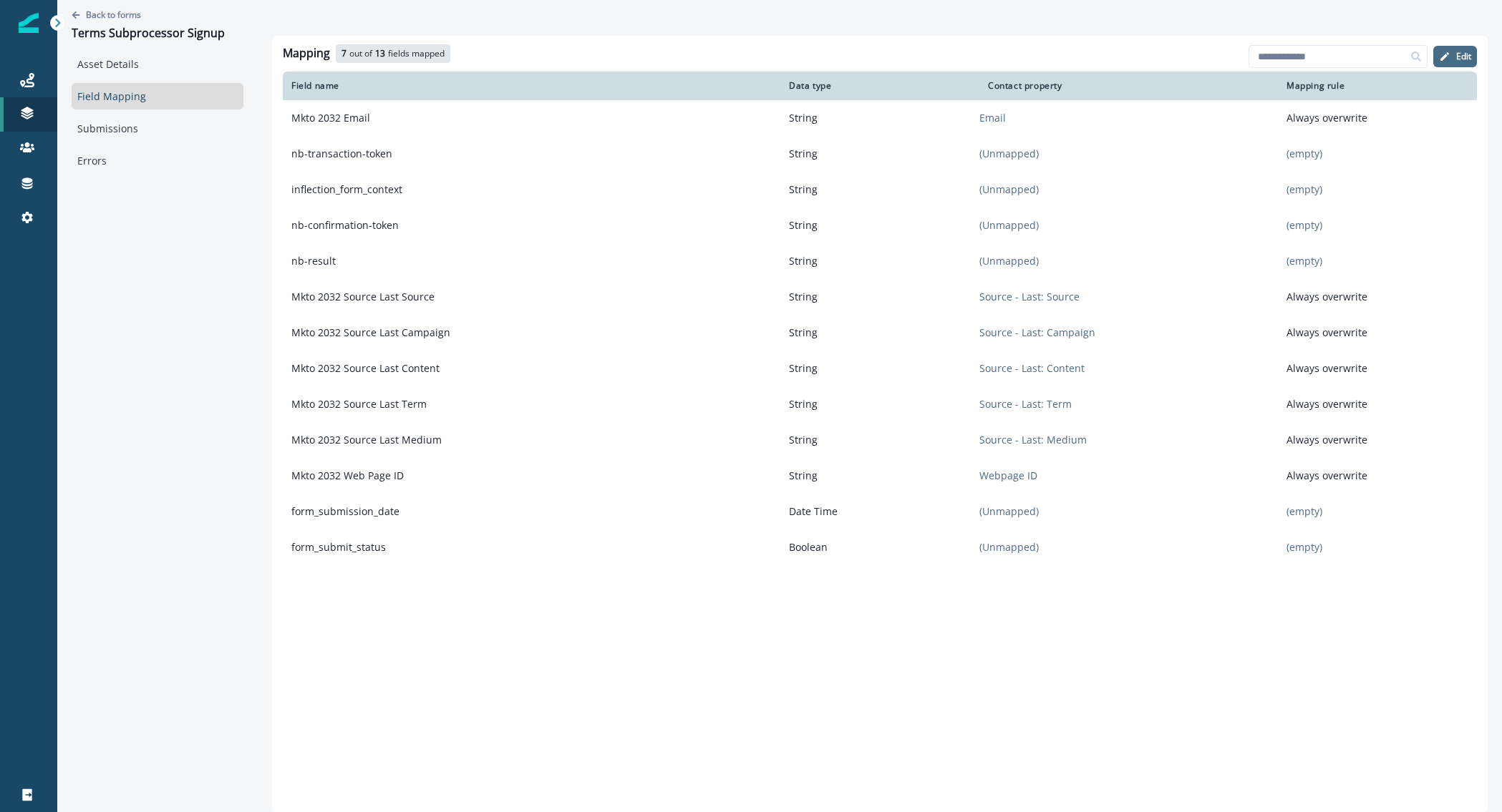
click at [1466, 55] on p "Edit" at bounding box center [1464, 56] width 15 height 10
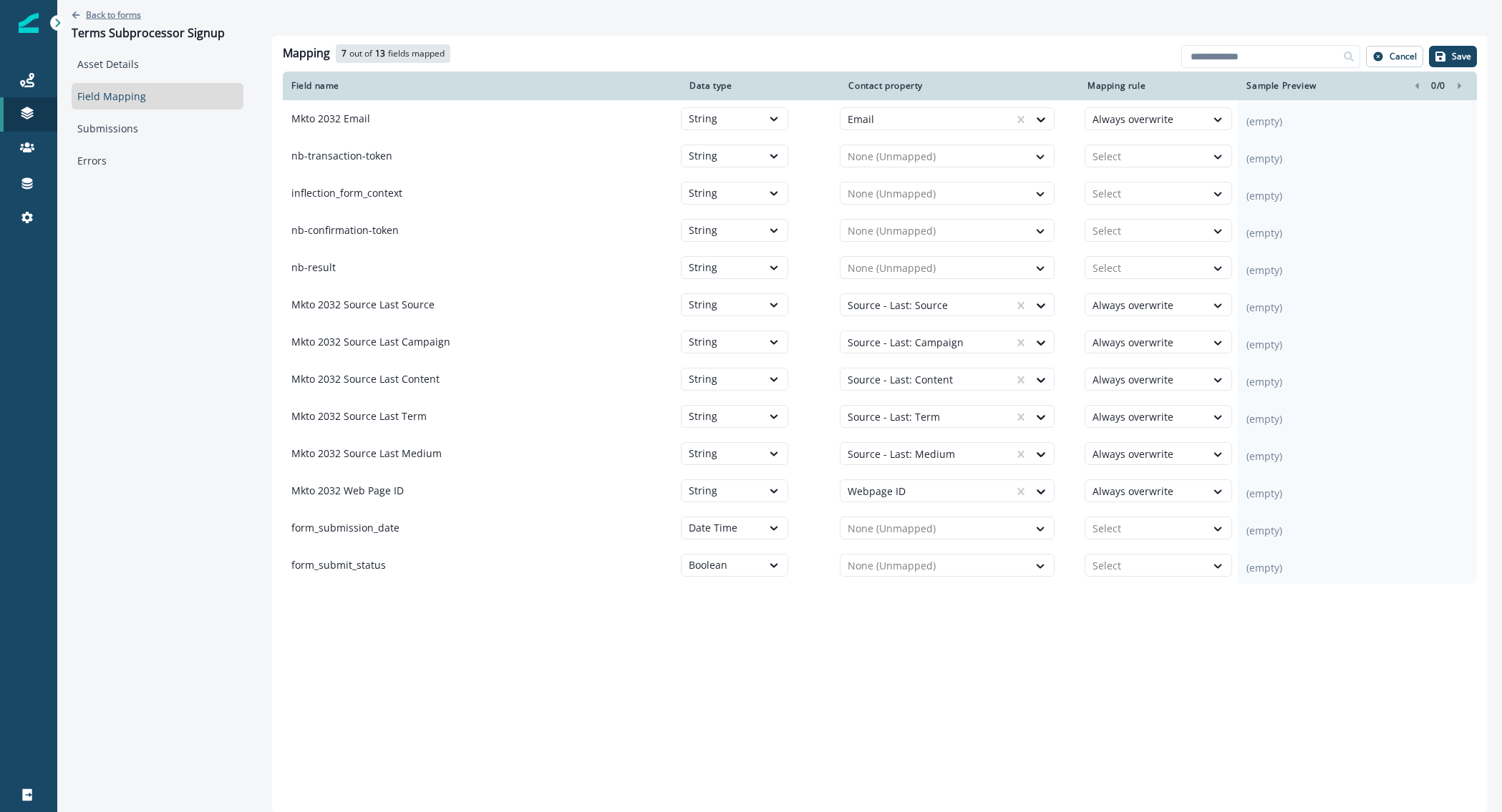
click at [115, 16] on p "Back to forms" at bounding box center [113, 14] width 55 height 12
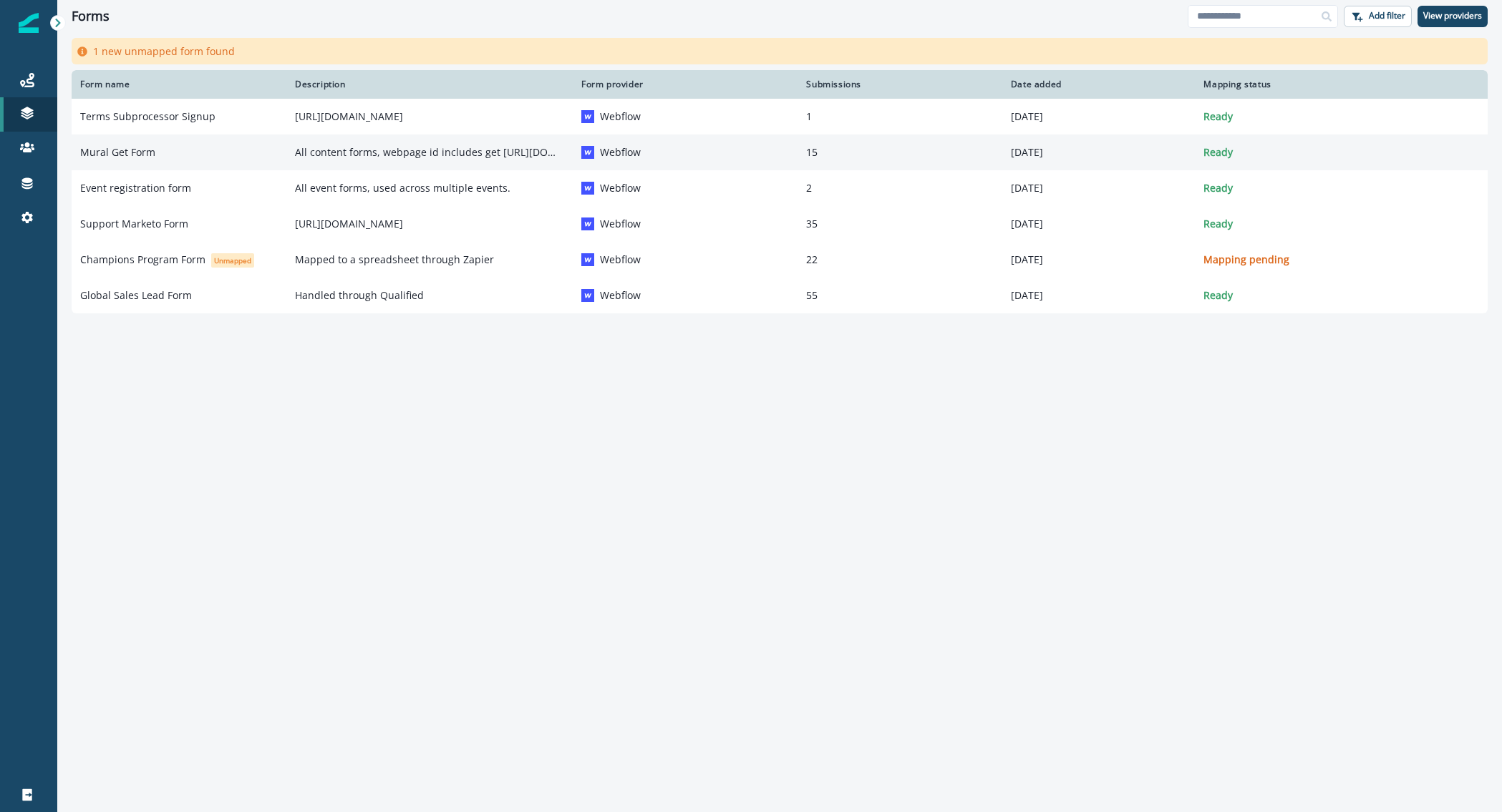
click at [289, 156] on td "All content forms, webpage id includes get [URL][DOMAIN_NAME]" at bounding box center [429, 152] width 286 height 36
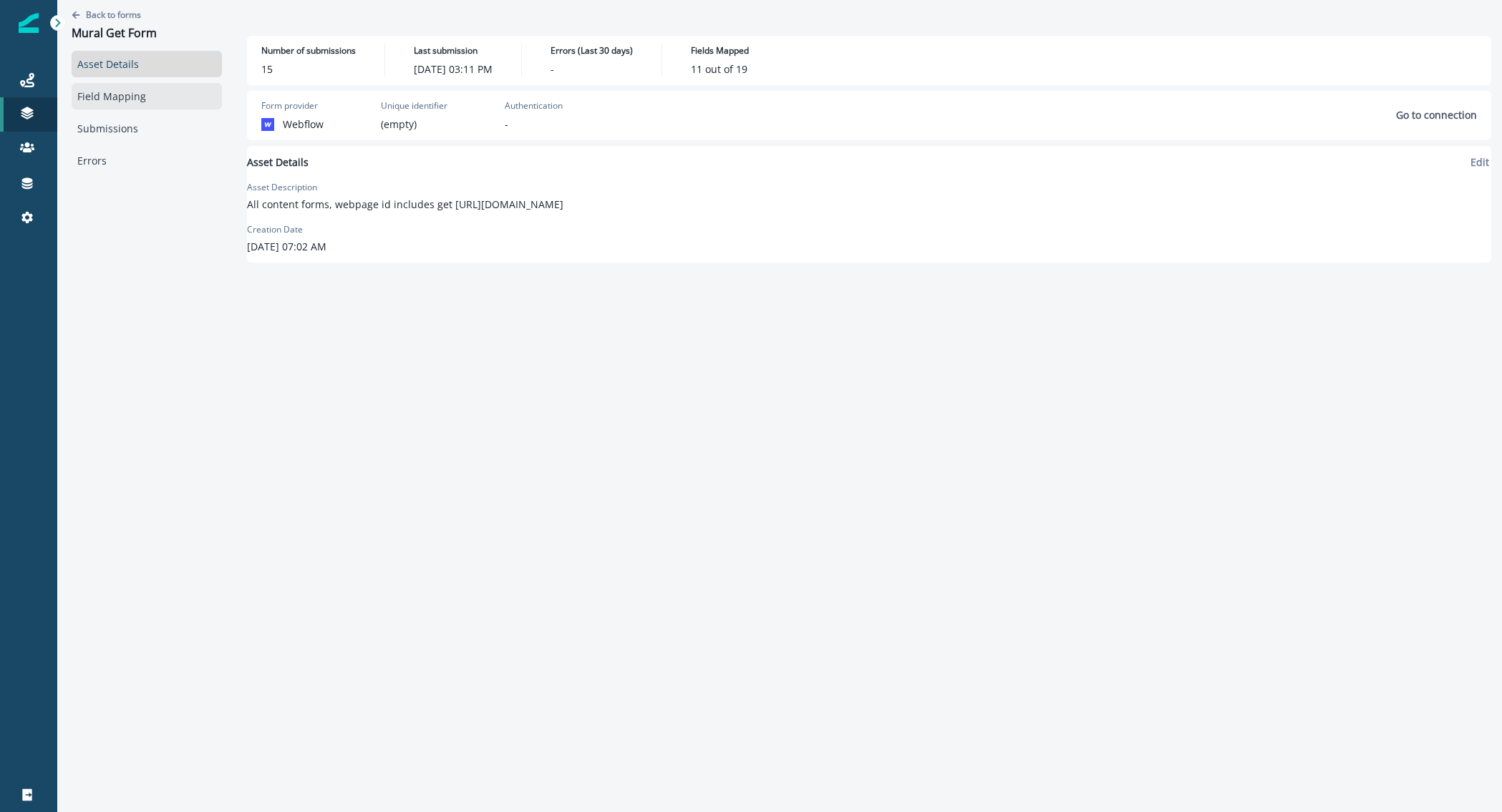
click at [106, 92] on link "Field Mapping" at bounding box center [146, 96] width 150 height 26
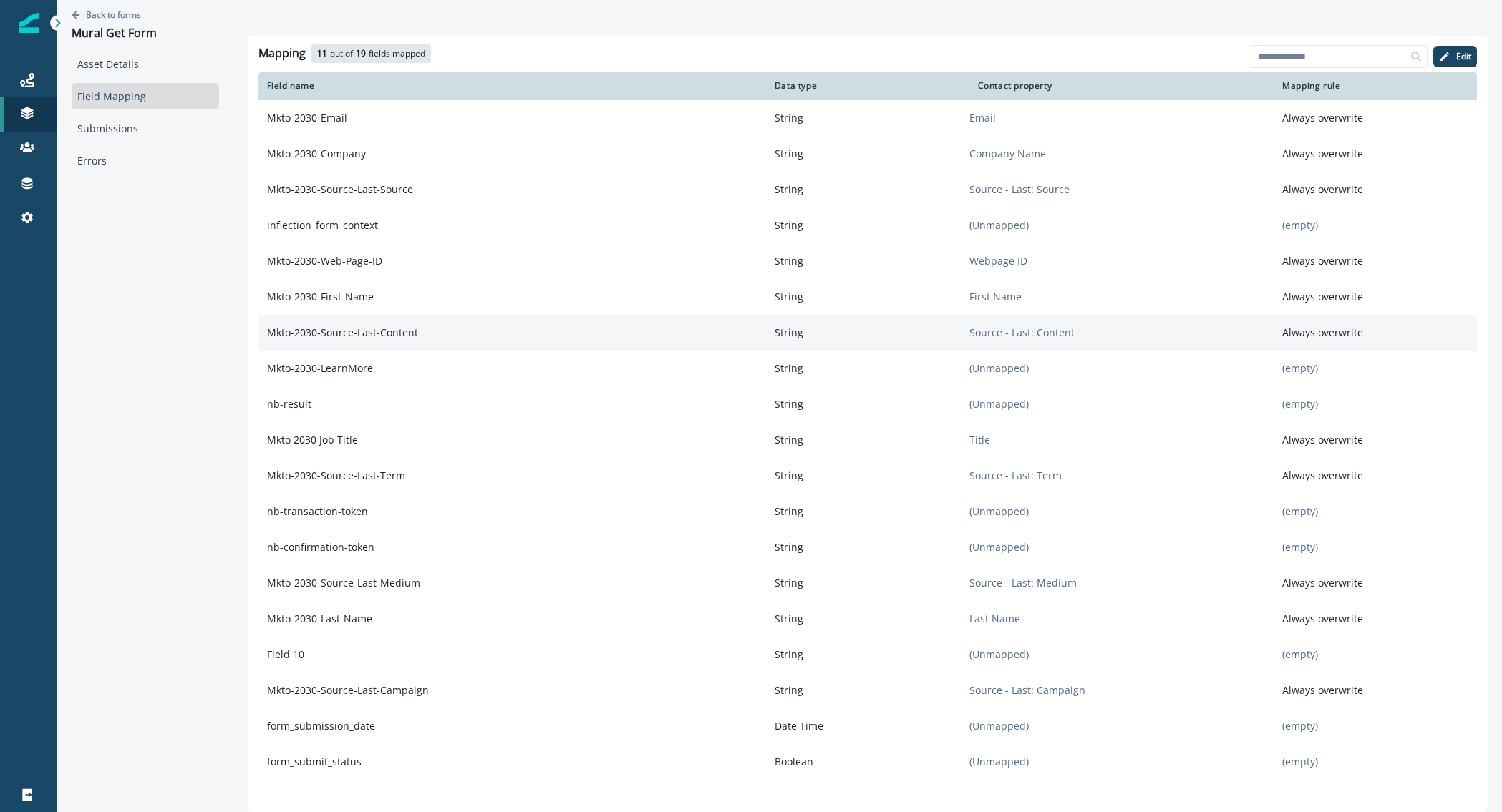
click at [967, 337] on p "String" at bounding box center [868, 333] width 204 height 26
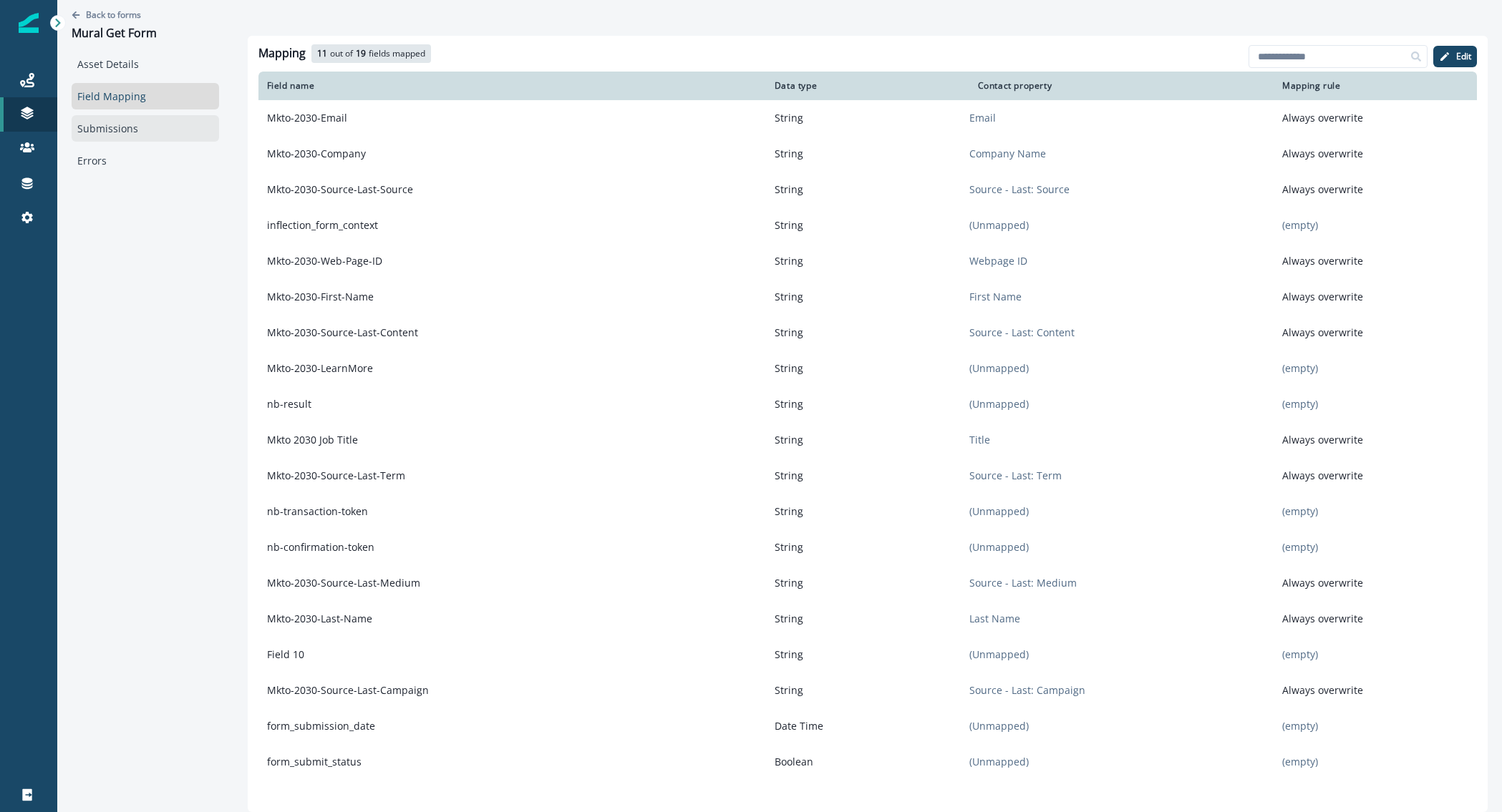
click at [191, 132] on link "Submissions" at bounding box center [145, 128] width 148 height 26
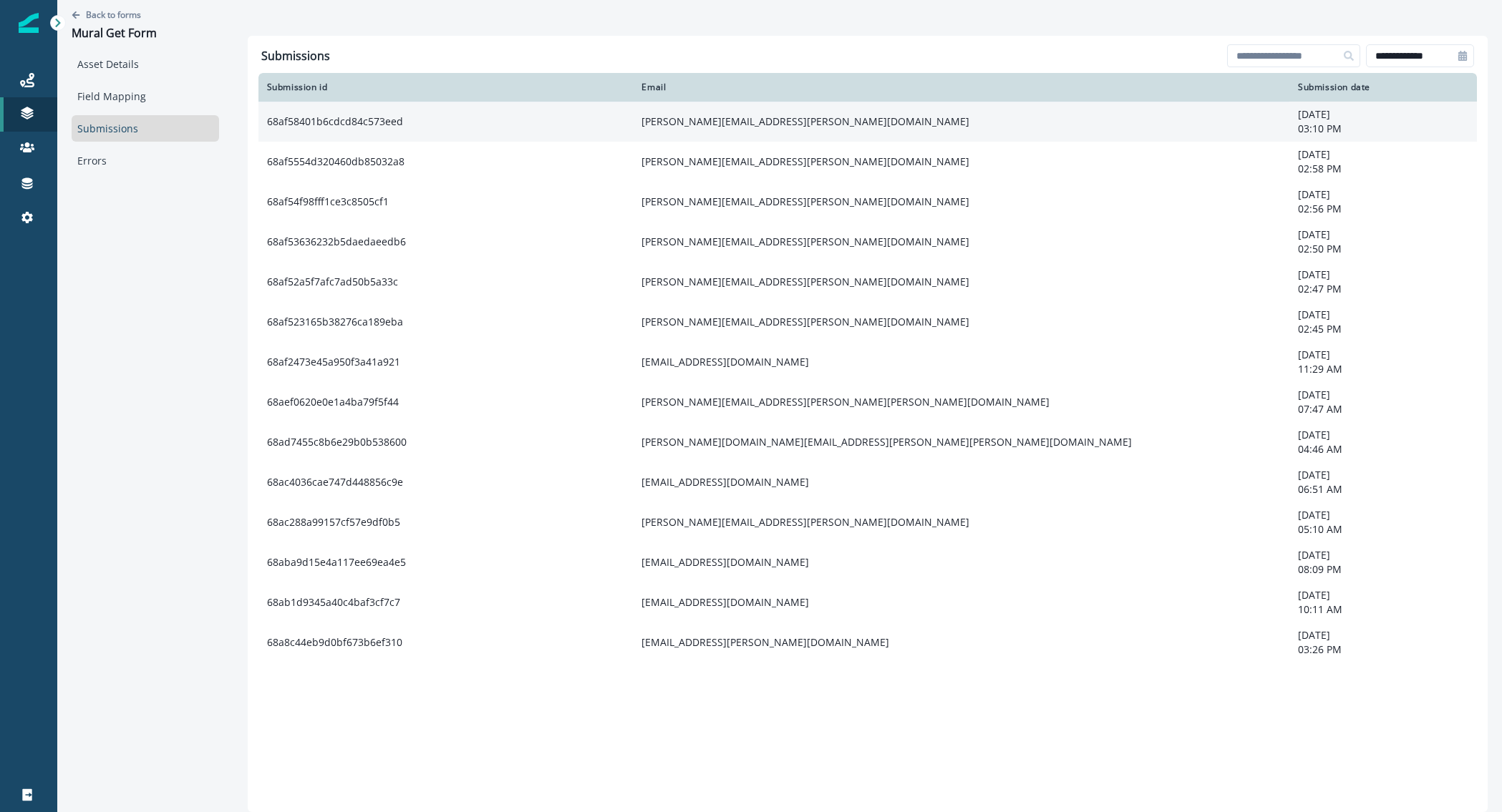
click at [466, 127] on td "68af58401b6cdcd84c573eed" at bounding box center [446, 122] width 375 height 40
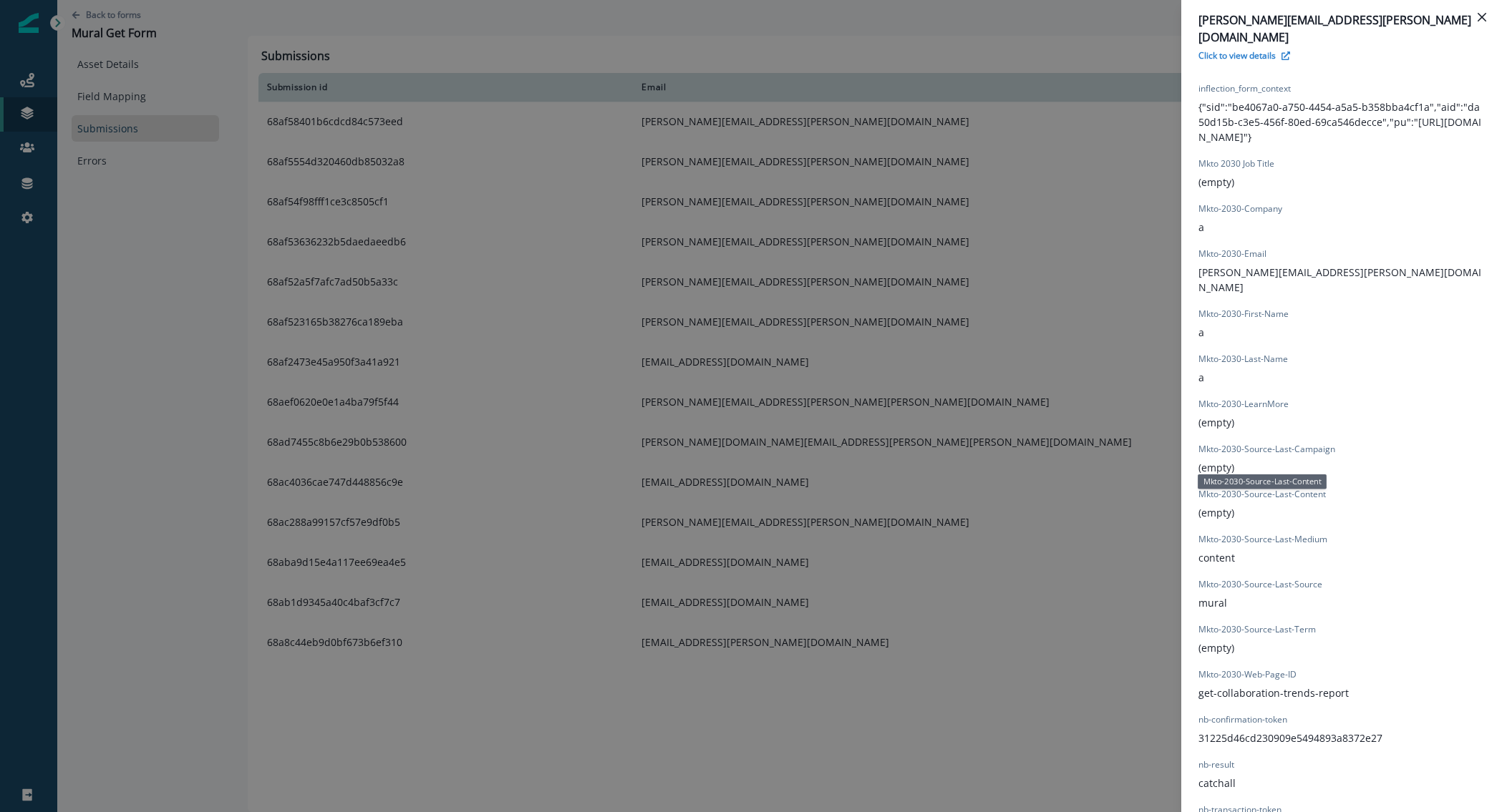
scroll to position [671, 0]
drag, startPoint x: 1275, startPoint y: 414, endPoint x: 1310, endPoint y: 503, distance: 95.6
click at [1310, 503] on div "Field 10 (empty) form_submission_date 2025-08-27T19:10:55.309Z form_submit_stat…" at bounding box center [1342, 392] width 286 height 889
click at [1310, 534] on p "Mkto-2030-Source-Last-Medium" at bounding box center [1263, 540] width 129 height 13
drag, startPoint x: 1252, startPoint y: 511, endPoint x: 1299, endPoint y: 564, distance: 70.8
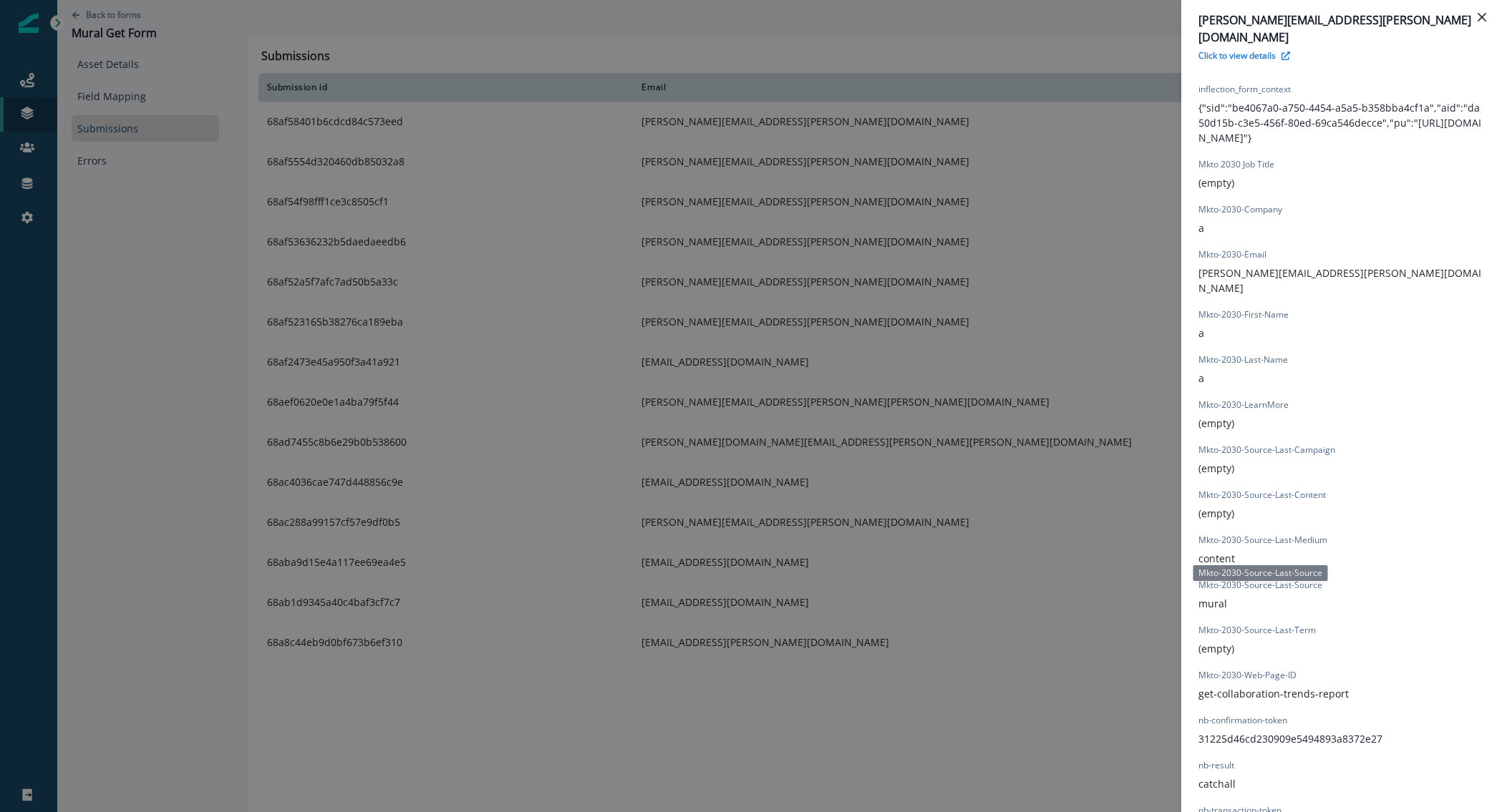
click at [1299, 564] on div "Field 10 (empty) form_submission_date 2025-08-27T19:10:55.309Z form_submit_stat…" at bounding box center [1342, 392] width 286 height 889
click at [1310, 579] on p "Mkto-2030-Source-Last-Source" at bounding box center [1261, 585] width 123 height 13
drag, startPoint x: 1310, startPoint y: 557, endPoint x: 1319, endPoint y: 599, distance: 43.0
click at [1319, 599] on div "Field 10 (empty) form_submission_date 2025-08-27T19:10:55.309Z form_submit_stat…" at bounding box center [1342, 392] width 286 height 889
click at [1319, 598] on div "Field 10 (empty) form_submission_date 2025-08-27T19:10:55.309Z form_submit_stat…" at bounding box center [1342, 392] width 286 height 889
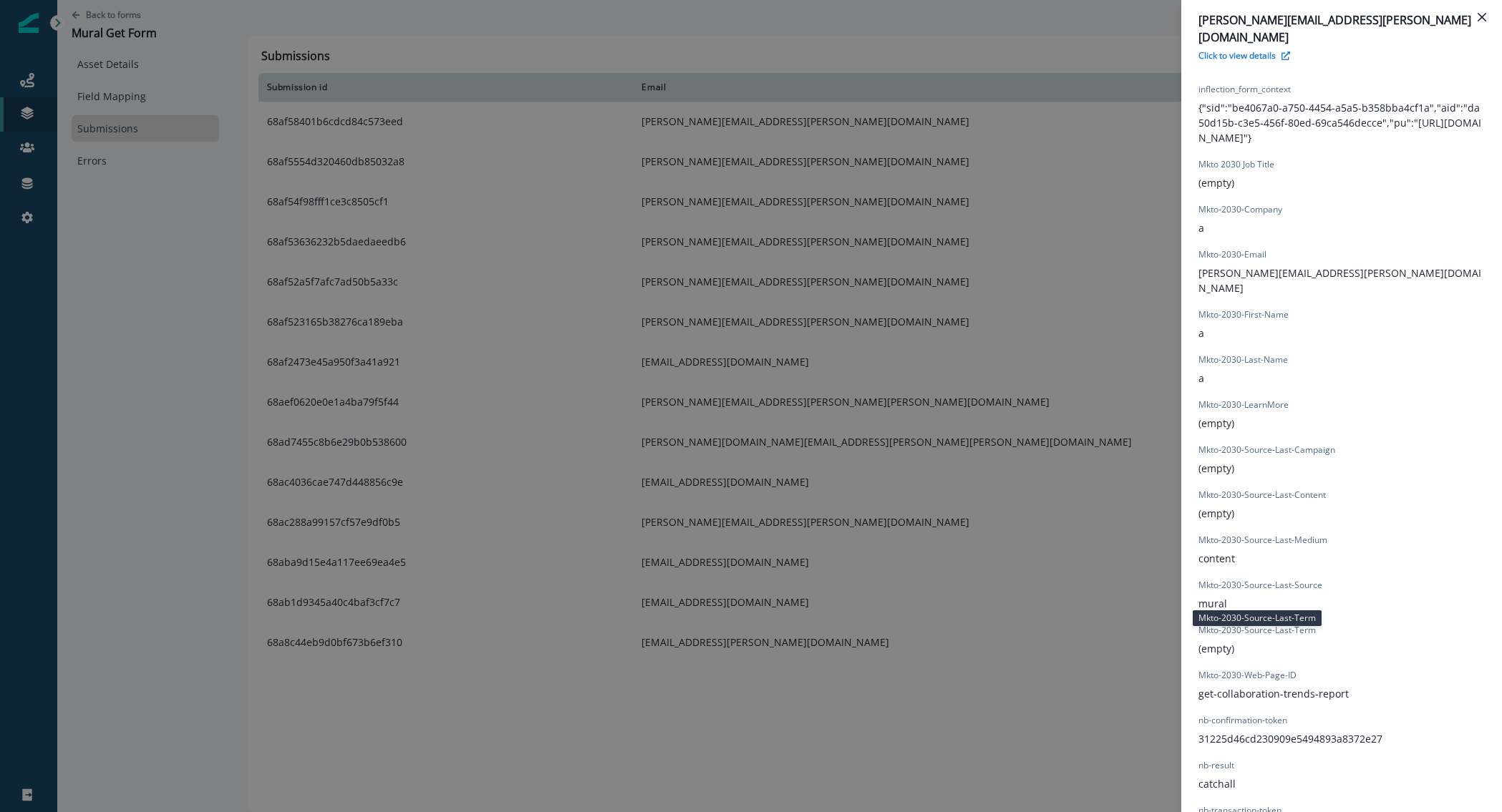
scroll to position [655, 0]
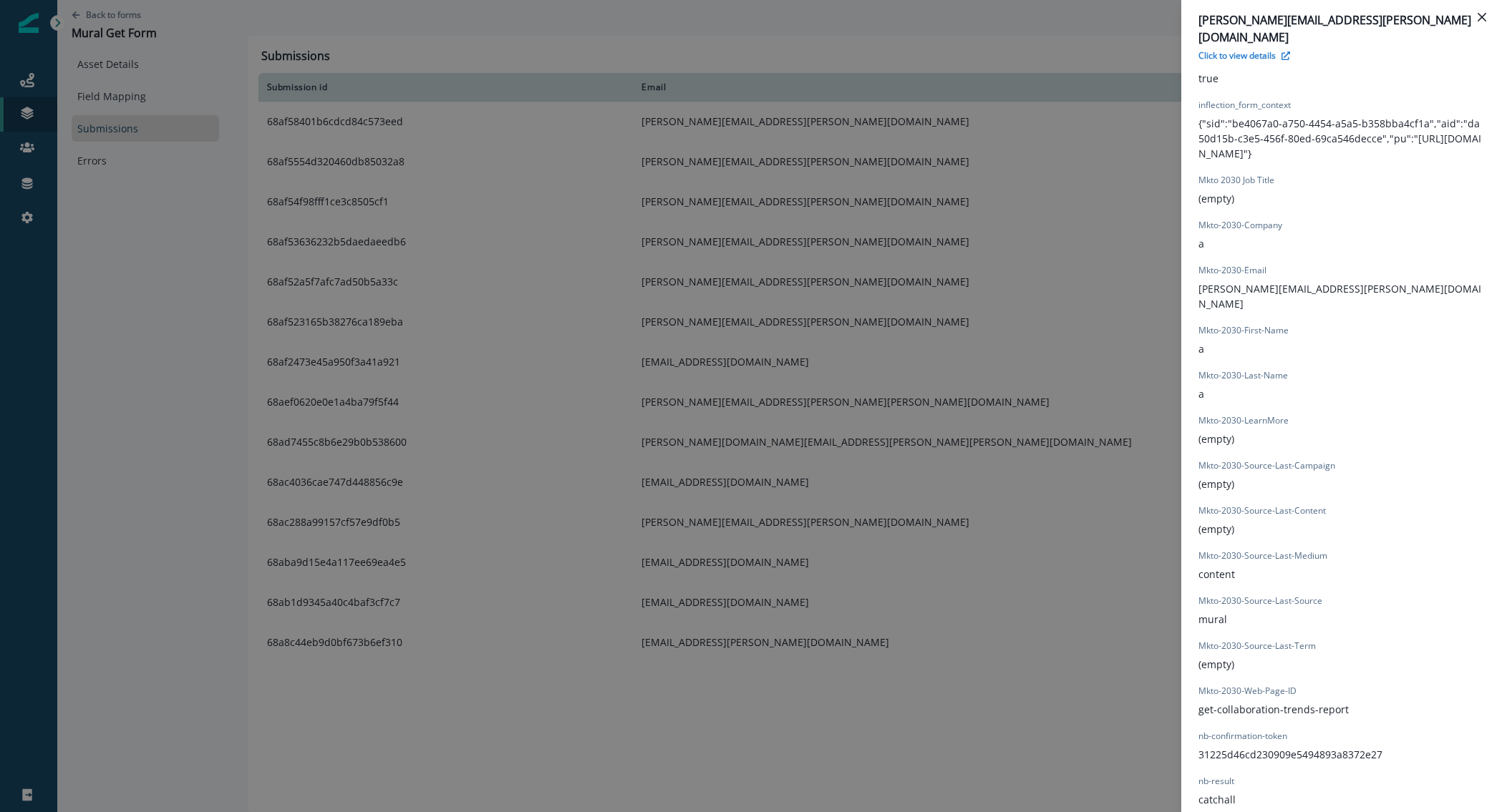
drag, startPoint x: 1326, startPoint y: 579, endPoint x: 1348, endPoint y: 521, distance: 62.0
click at [1348, 521] on div "Field 10 (empty) form_submission_date 2025-08-27T19:10:55.309Z form_submit_stat…" at bounding box center [1342, 407] width 286 height 889
click at [114, 25] on div "eugenia.bruguera@allianz.com Click to view details Form Provider Webflow Form N…" at bounding box center [751, 406] width 1502 height 812
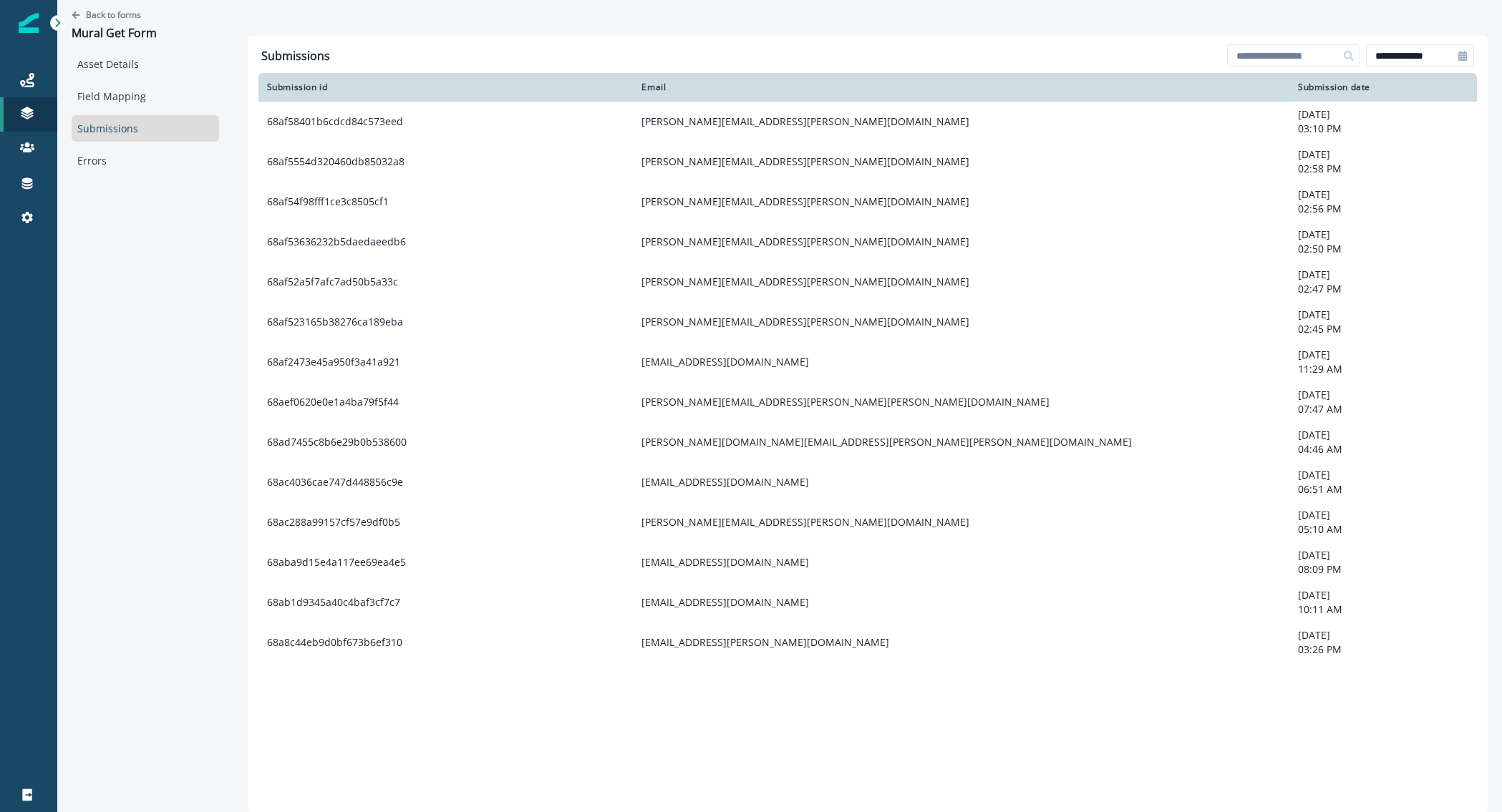
click at [115, 19] on p "Back to forms" at bounding box center [113, 14] width 55 height 12
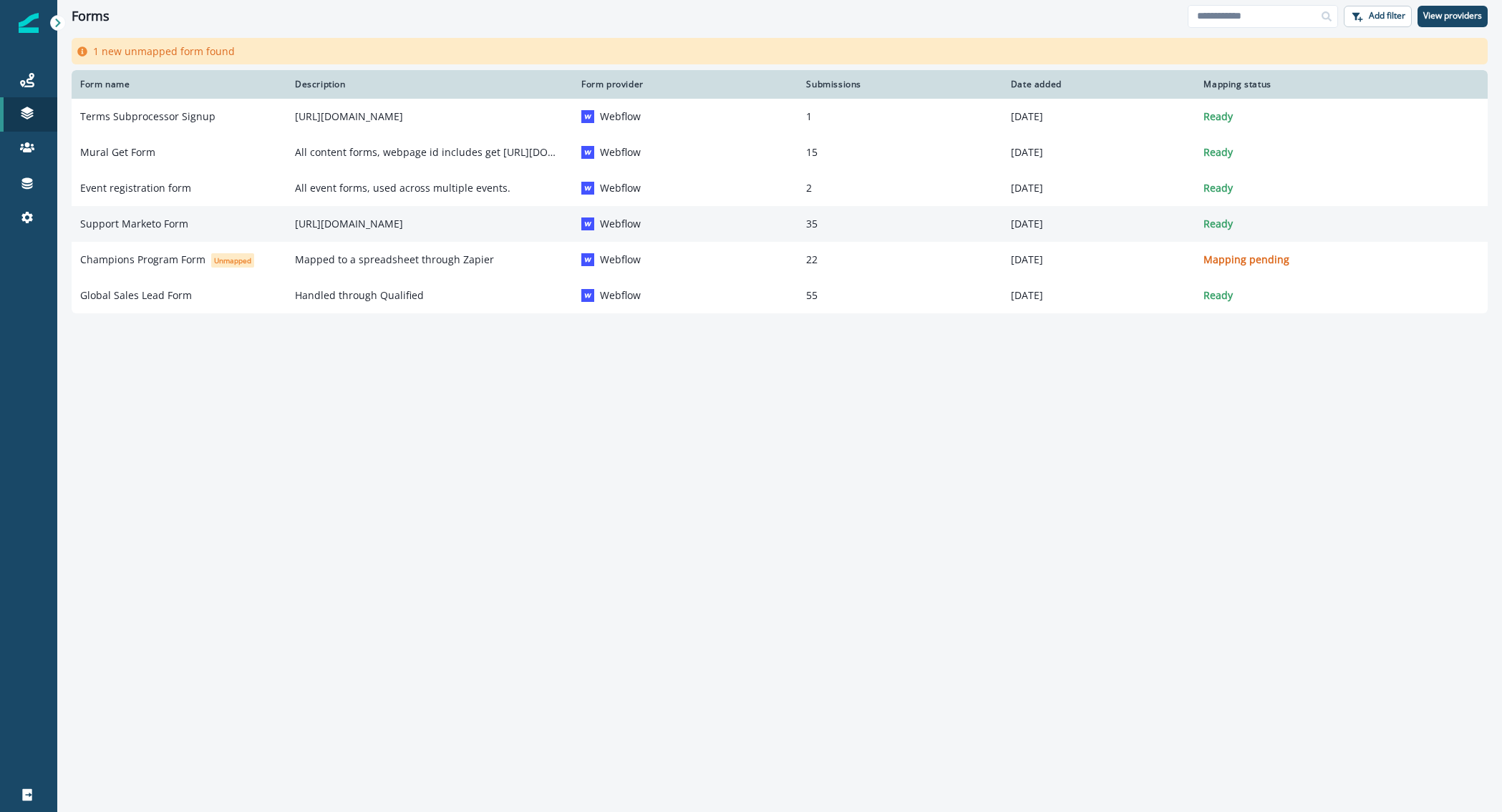
click at [150, 229] on p "Support Marketo Form" at bounding box center [134, 224] width 108 height 14
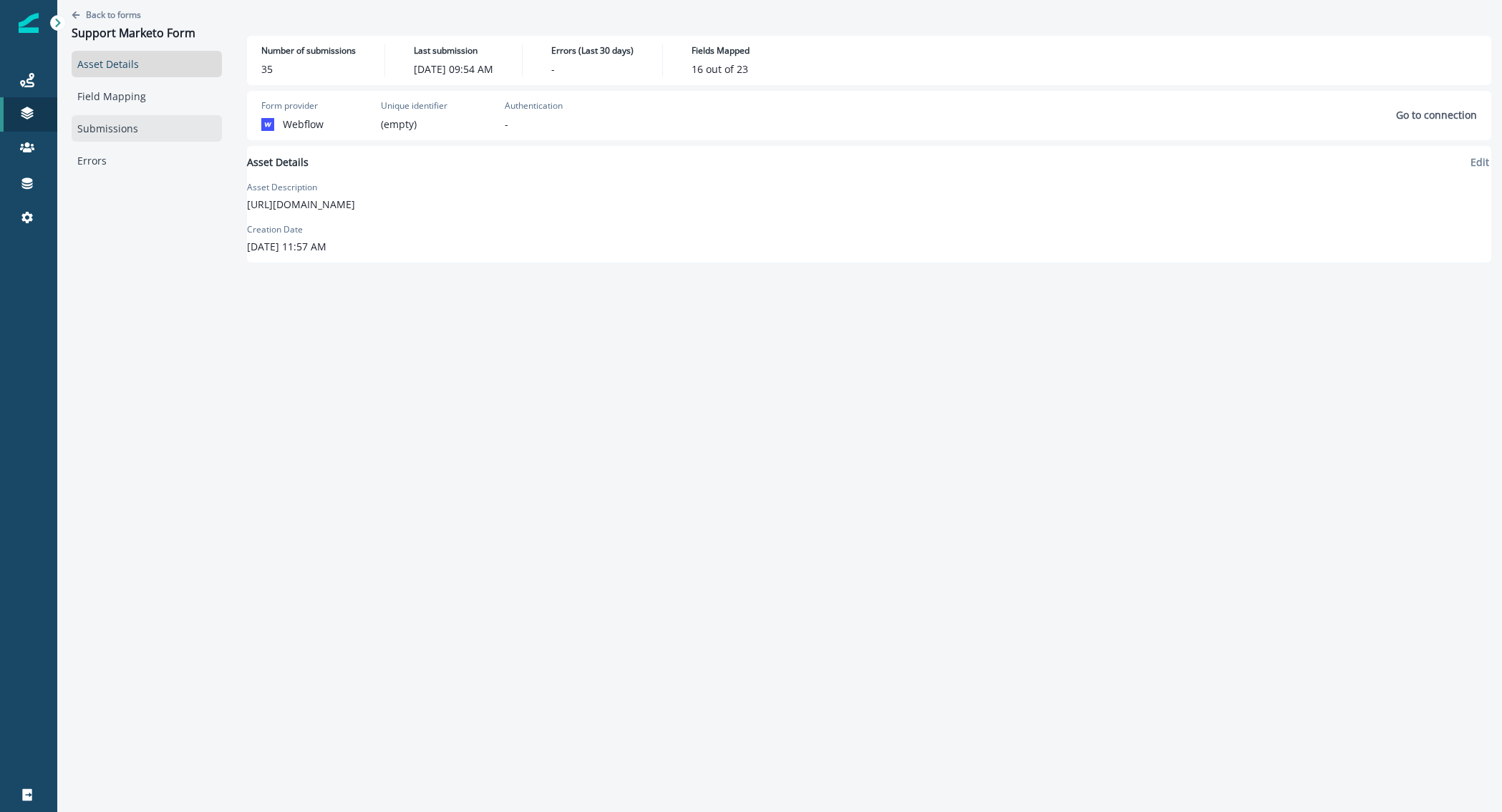
click at [143, 129] on link "Submissions" at bounding box center [146, 128] width 150 height 26
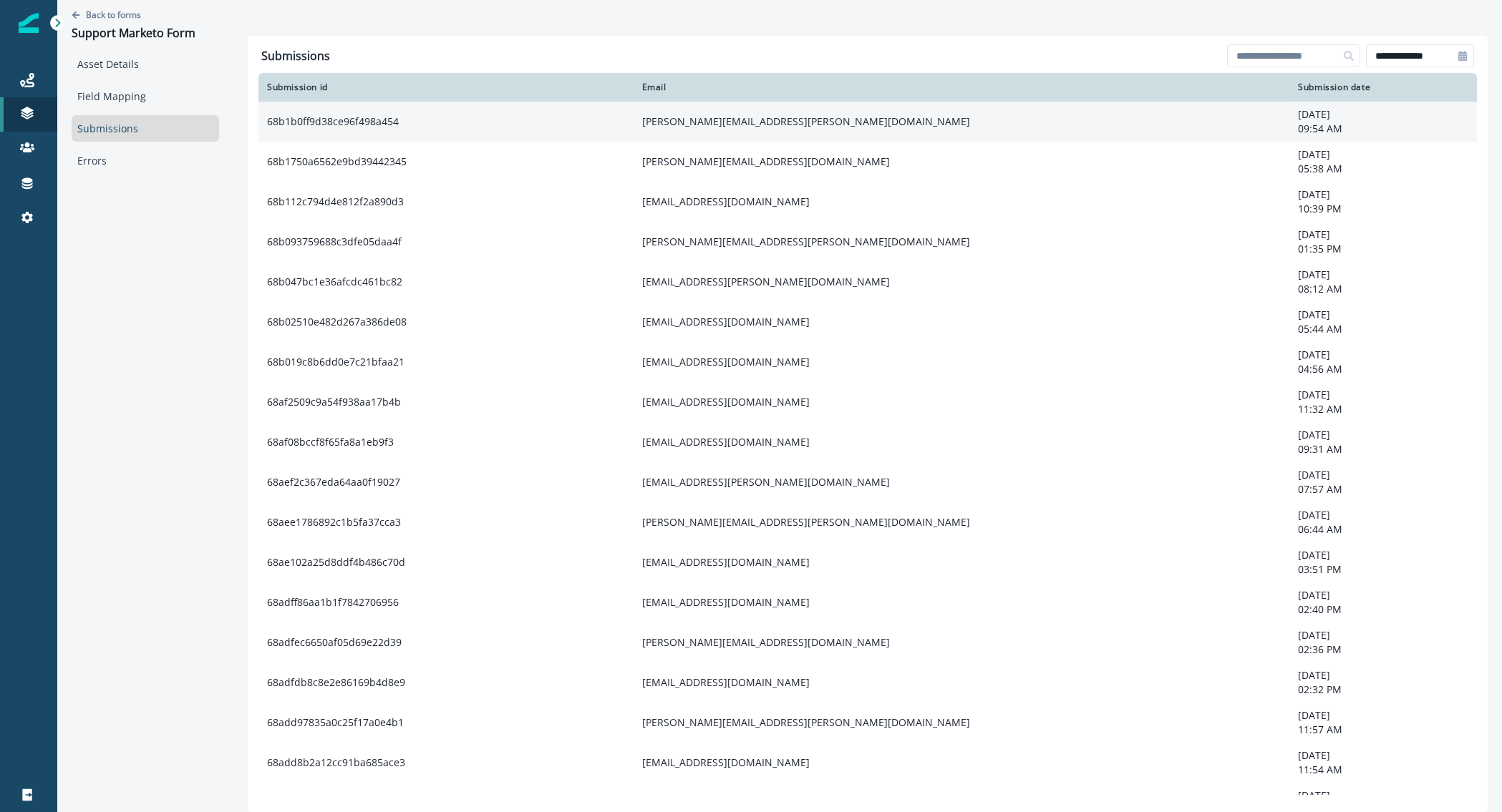
click at [367, 130] on td "68b1b0ff9d38ce96f498a454" at bounding box center [446, 122] width 375 height 40
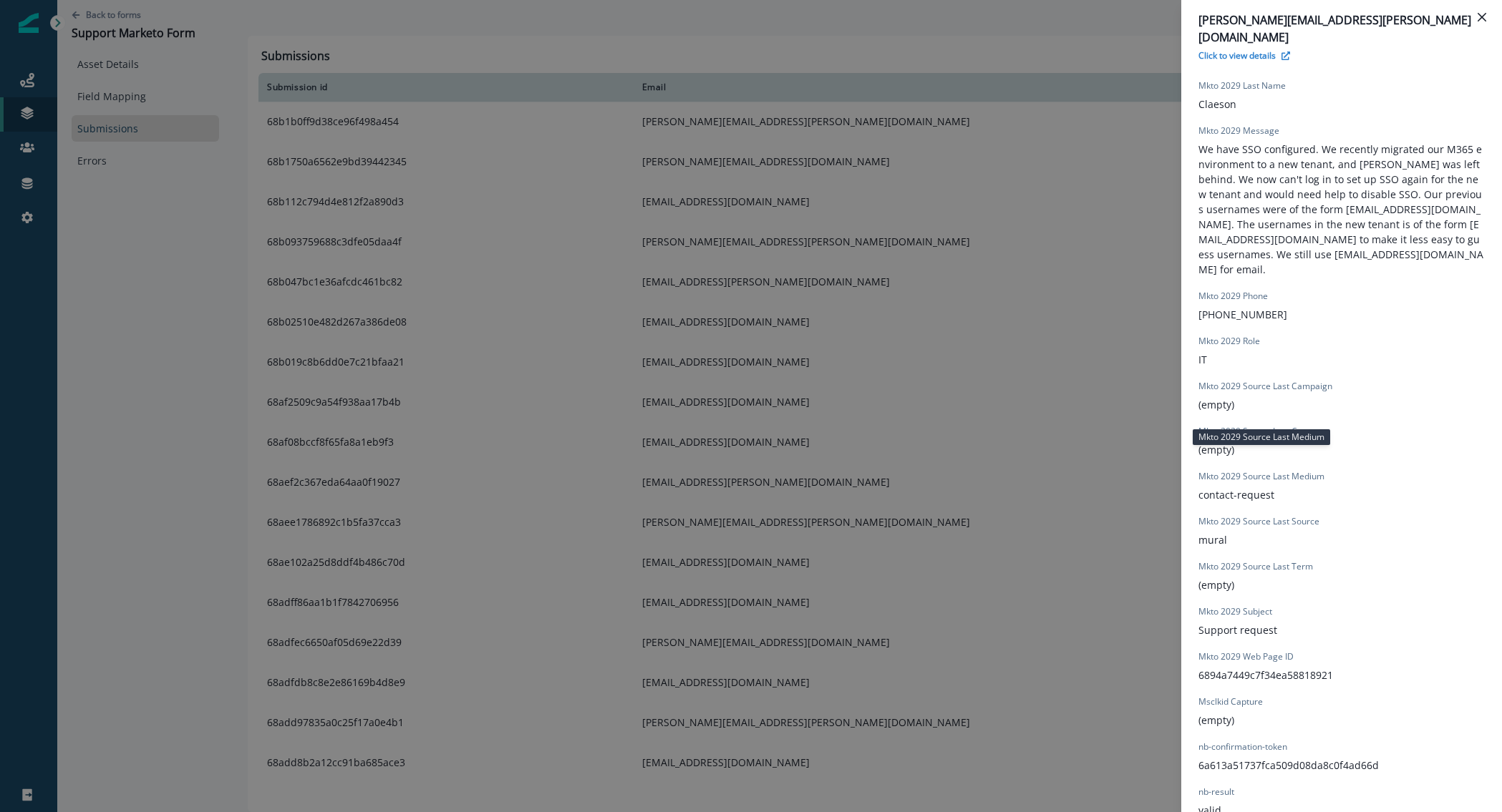
scroll to position [957, 0]
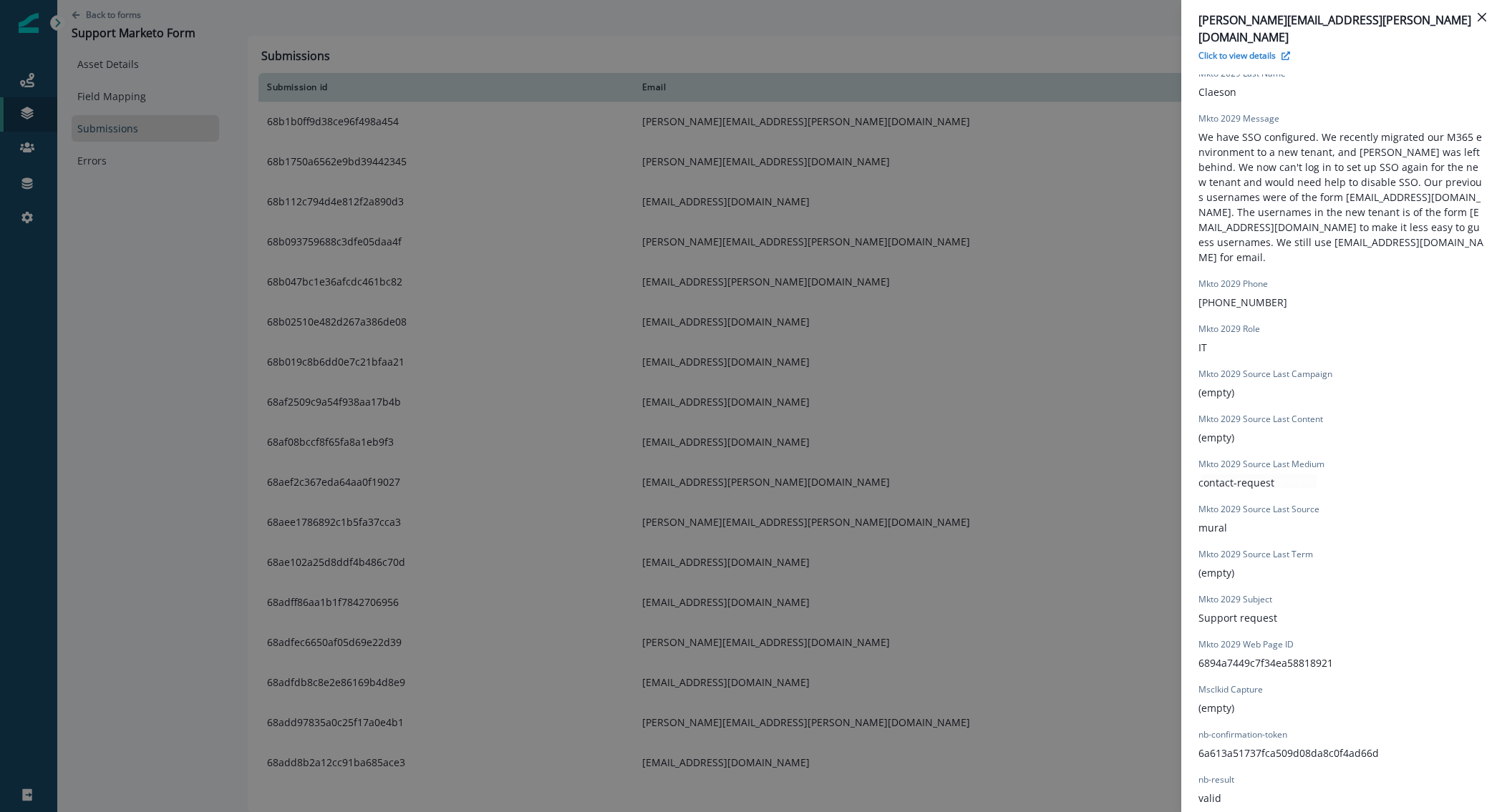
drag, startPoint x: 1231, startPoint y: 475, endPoint x: 1199, endPoint y: 430, distance: 55.2
click at [1199, 430] on div "form_submission_date 2025-08-29T13:54:06.467Z form_submit_status true Gclid Cap…" at bounding box center [1342, 257] width 286 height 1190
click at [1199, 475] on p "contact-request" at bounding box center [1237, 483] width 76 height 15
drag, startPoint x: 1246, startPoint y: 478, endPoint x: 1199, endPoint y: 415, distance: 78.6
click at [1199, 415] on div "form_submission_date 2025-08-29T13:54:06.467Z form_submit_status true Gclid Cap…" at bounding box center [1342, 257] width 286 height 1190
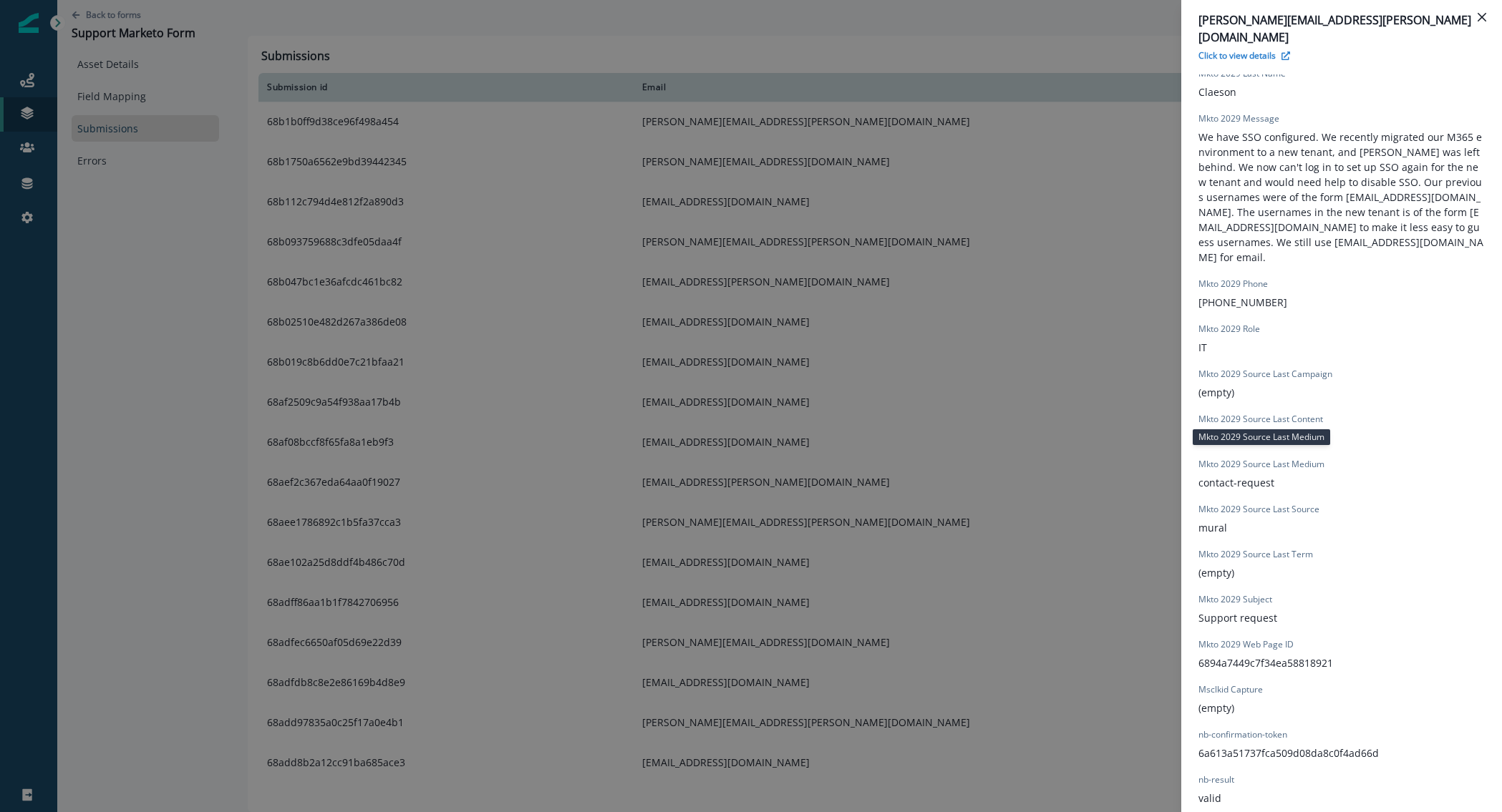
click at [1199, 458] on p "Mkto 2029 Source Last Medium" at bounding box center [1261, 464] width 126 height 13
drag, startPoint x: 1199, startPoint y: 415, endPoint x: 1240, endPoint y: 483, distance: 79.4
click at [1240, 483] on div "form_submission_date 2025-08-29T13:54:06.467Z form_submit_status true Gclid Cap…" at bounding box center [1342, 257] width 286 height 1190
click at [1240, 503] on div "Mkto 2029 Source Last Source mural" at bounding box center [1259, 519] width 121 height 32
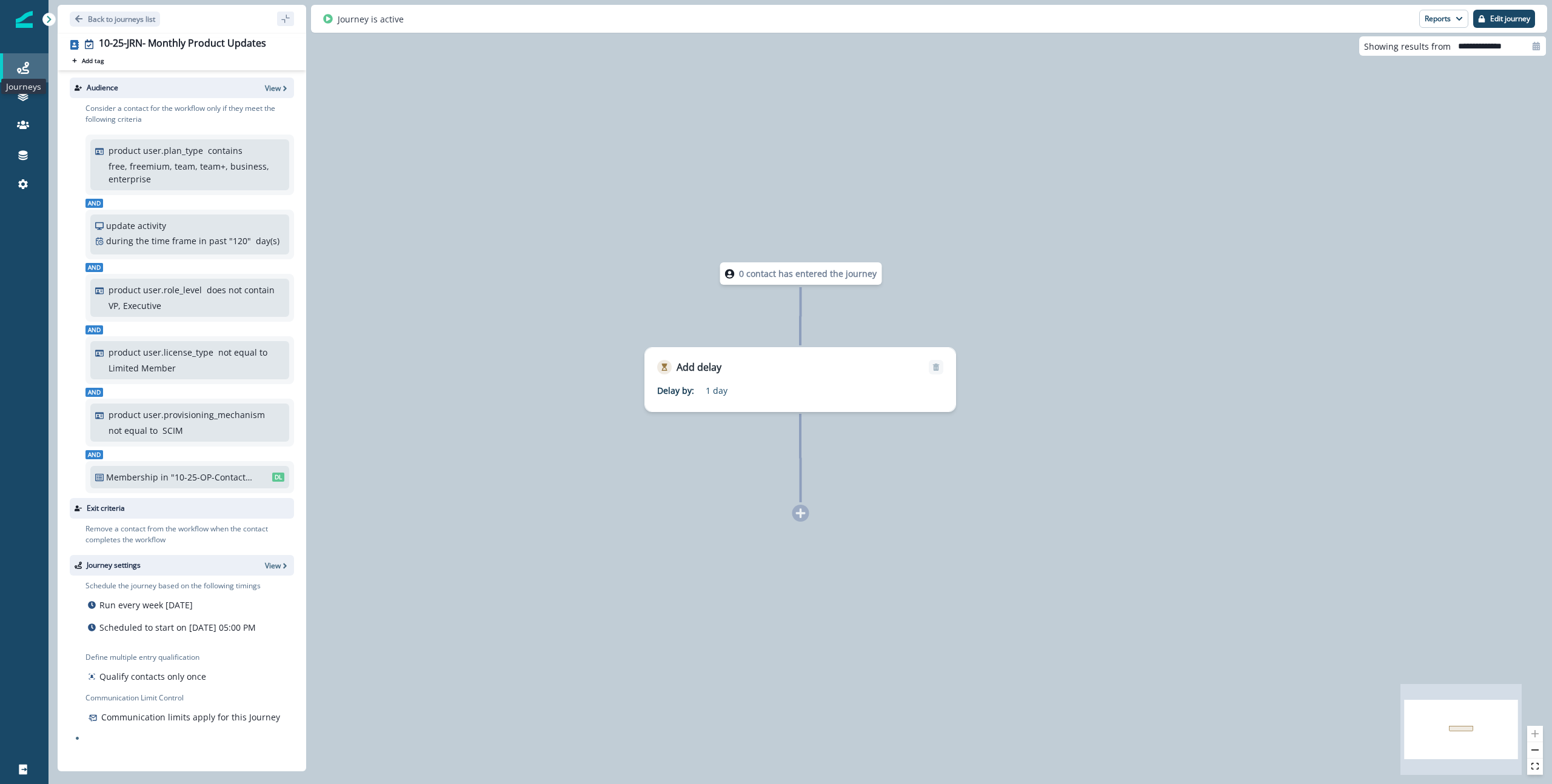
click at [22, 70] on icon at bounding box center [23, 68] width 12 height 12
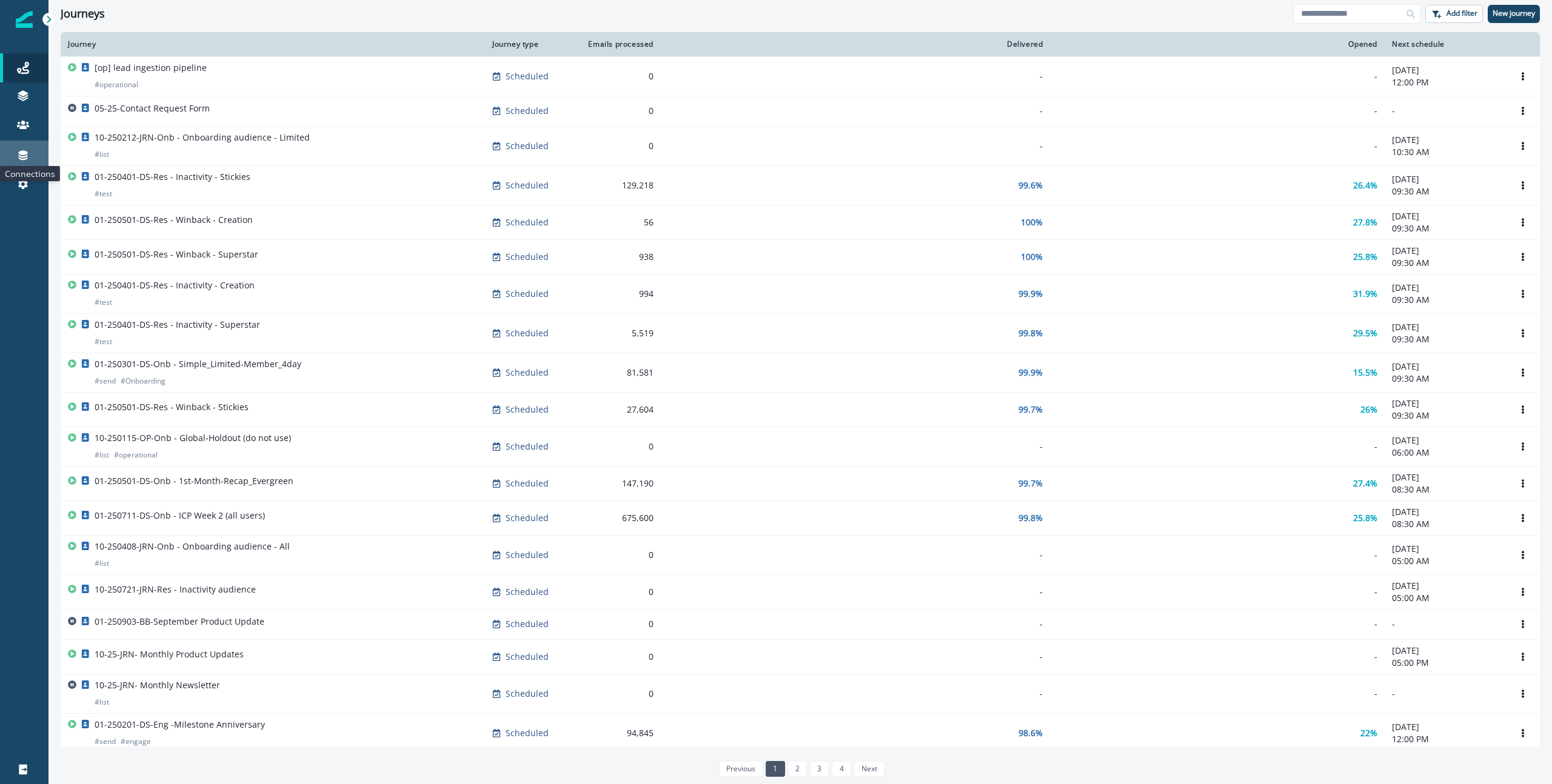
click at [19, 149] on icon at bounding box center [23, 155] width 12 height 12
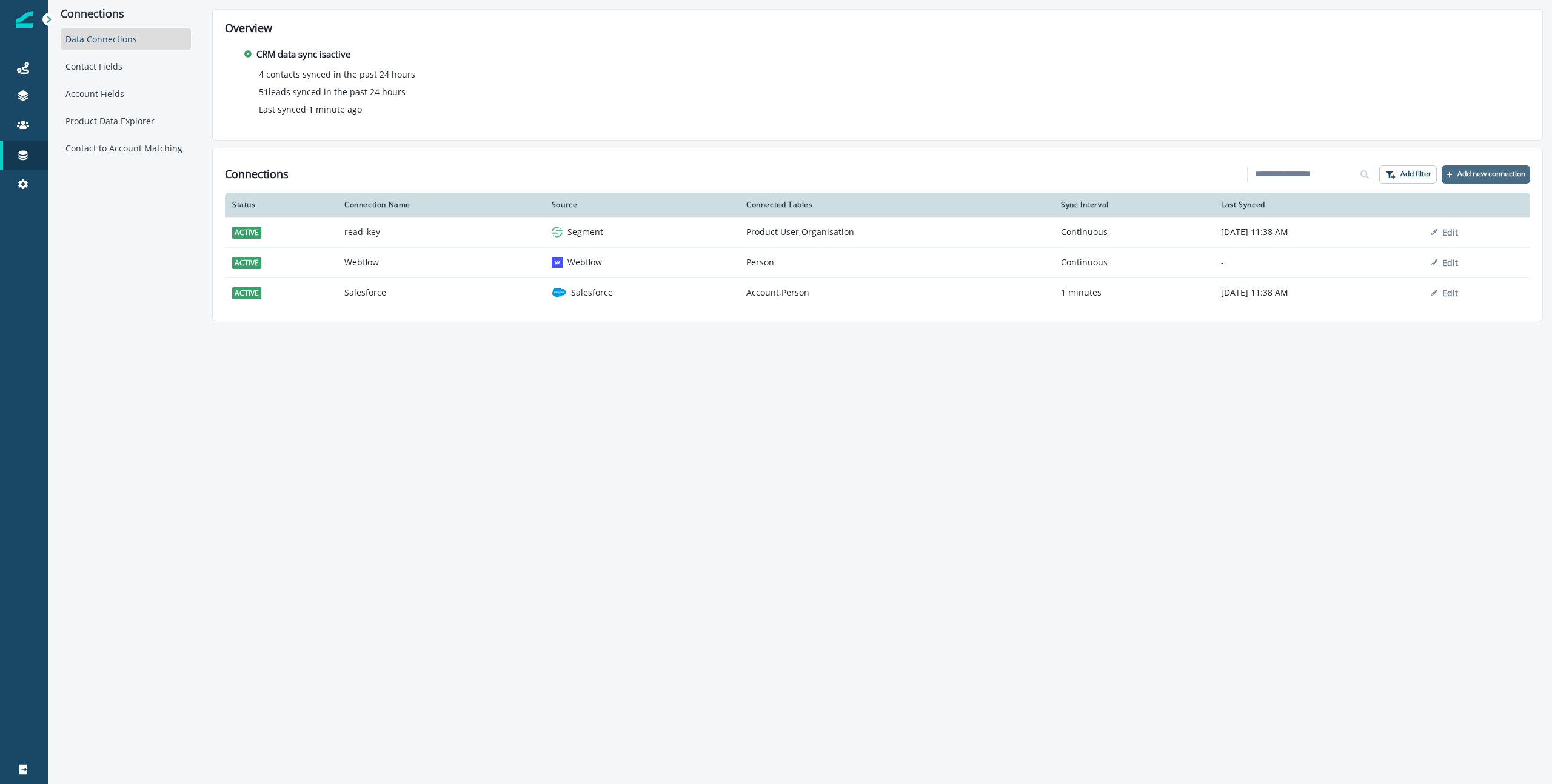
click at [1504, 178] on p "Add new connection" at bounding box center [1491, 174] width 68 height 8
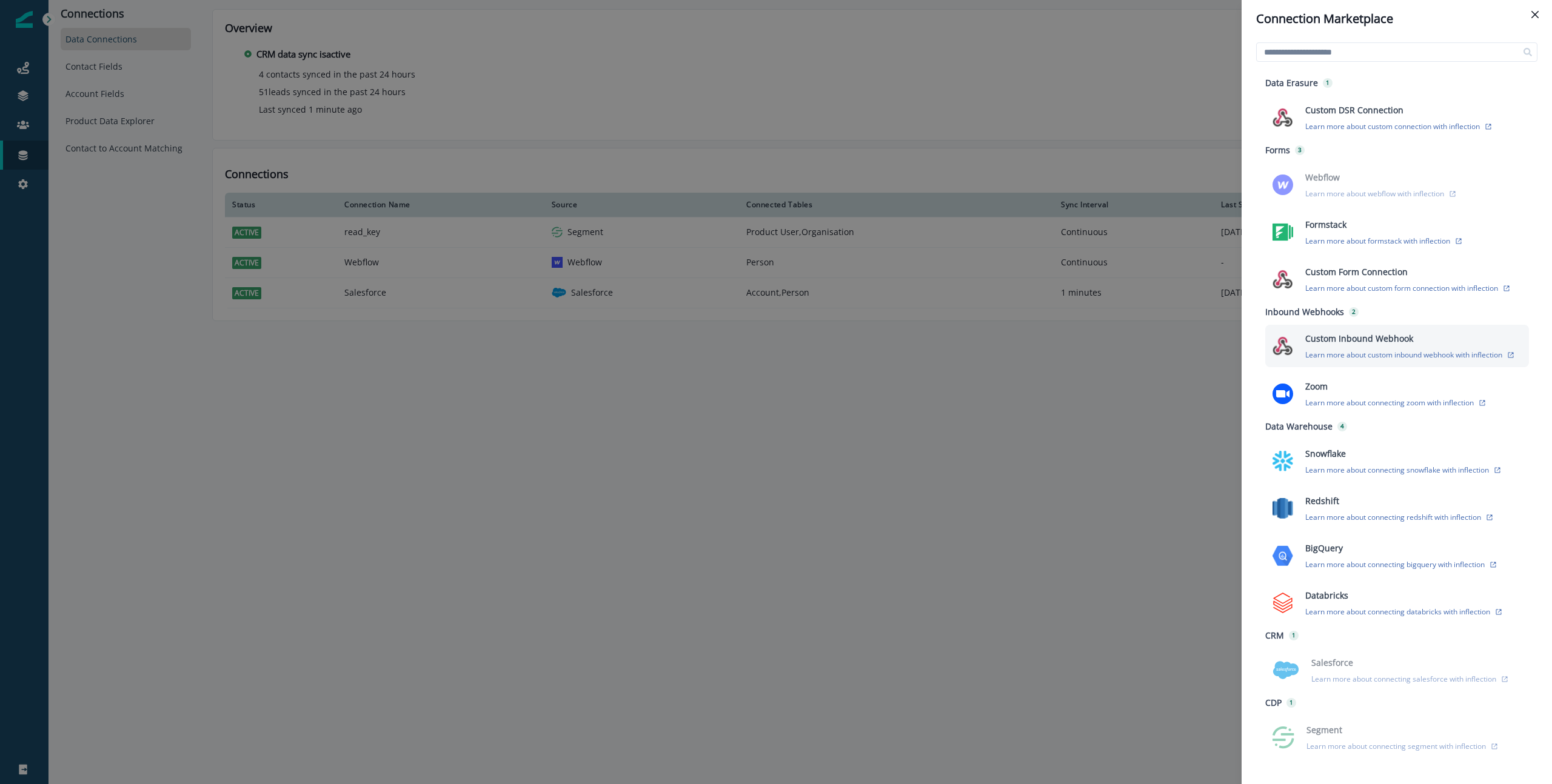
click at [1342, 342] on p "Custom Inbound Webhook" at bounding box center [1359, 338] width 108 height 13
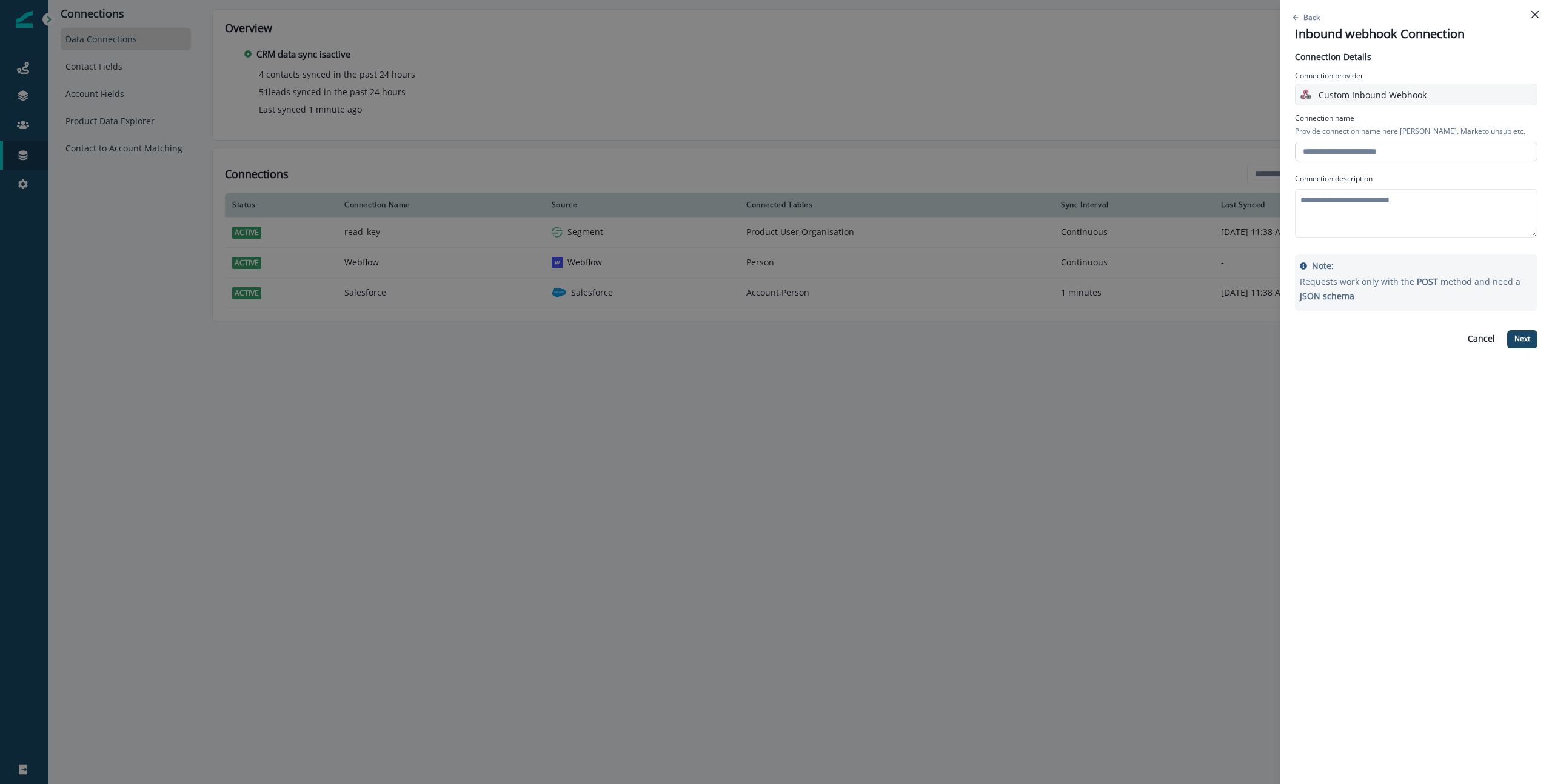
click at [1336, 158] on input "text" at bounding box center [1416, 151] width 242 height 20
click at [1403, 153] on input "text" at bounding box center [1416, 151] width 242 height 20
type input "********"
click at [1361, 211] on textarea at bounding box center [1416, 213] width 242 height 48
type textarea "**********"
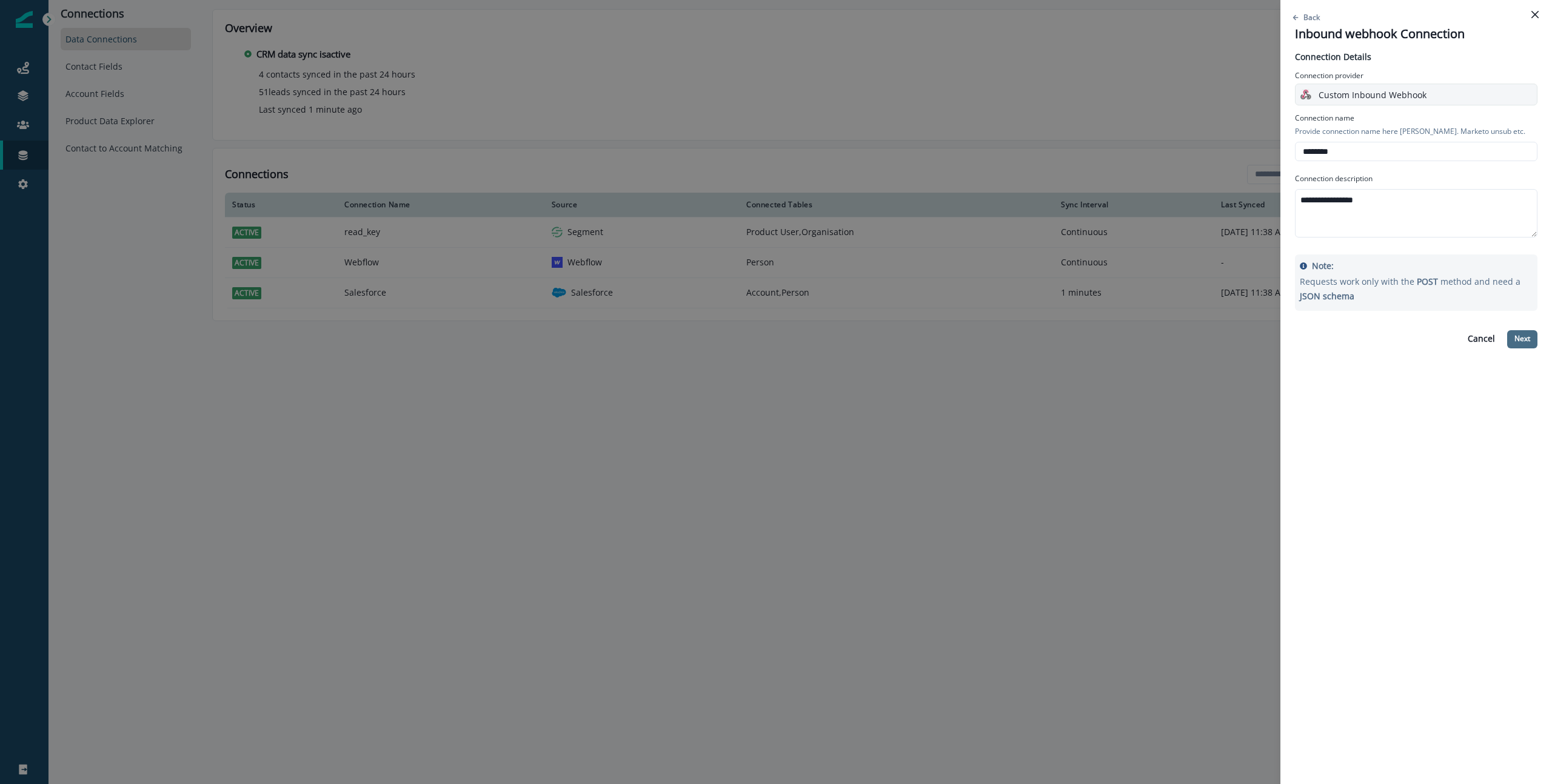
click at [1523, 335] on p "Next" at bounding box center [1521, 339] width 16 height 8
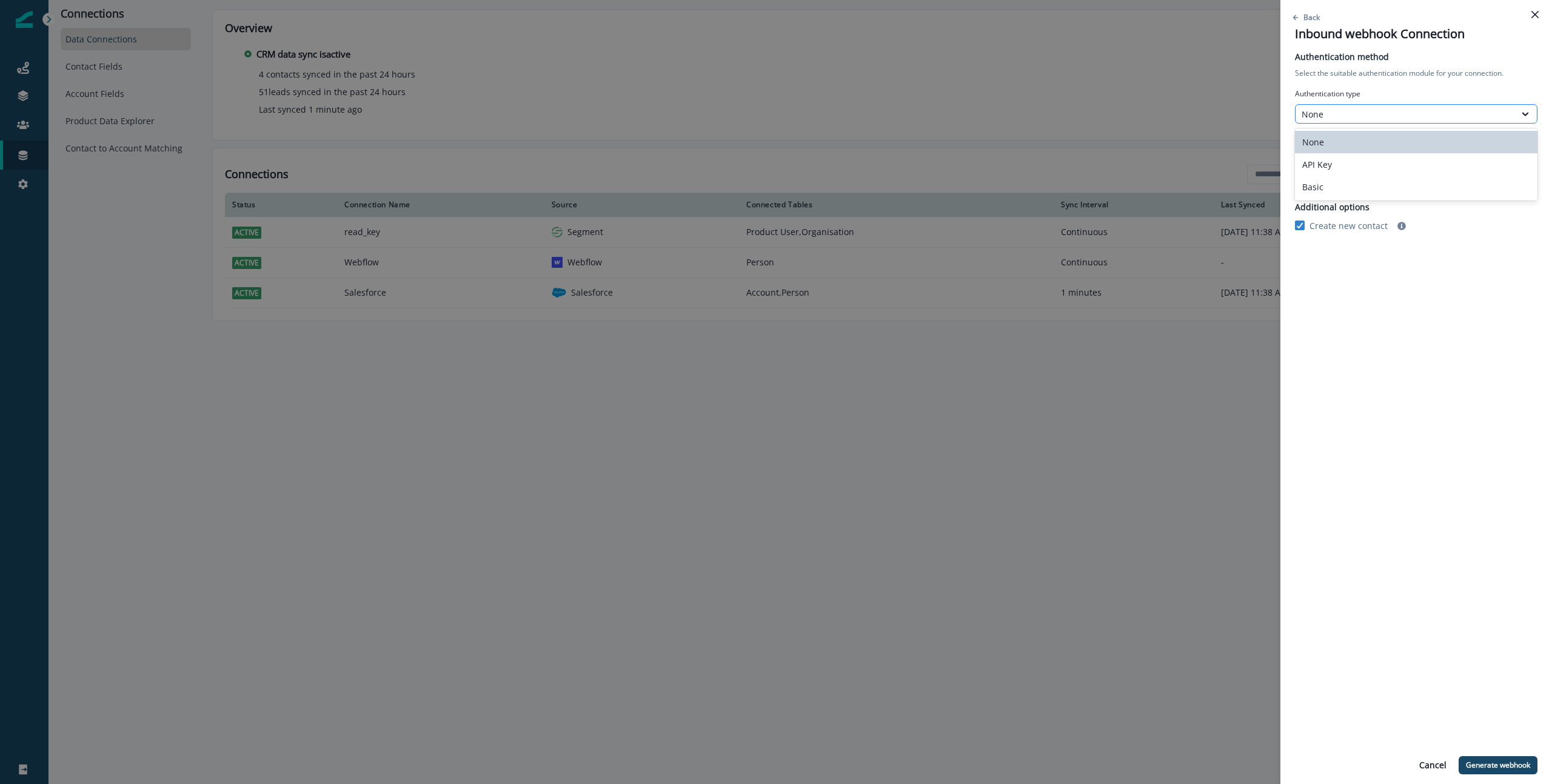
click at [1388, 110] on div "None" at bounding box center [1405, 114] width 207 height 13
click at [1381, 142] on div "None" at bounding box center [1416, 142] width 242 height 22
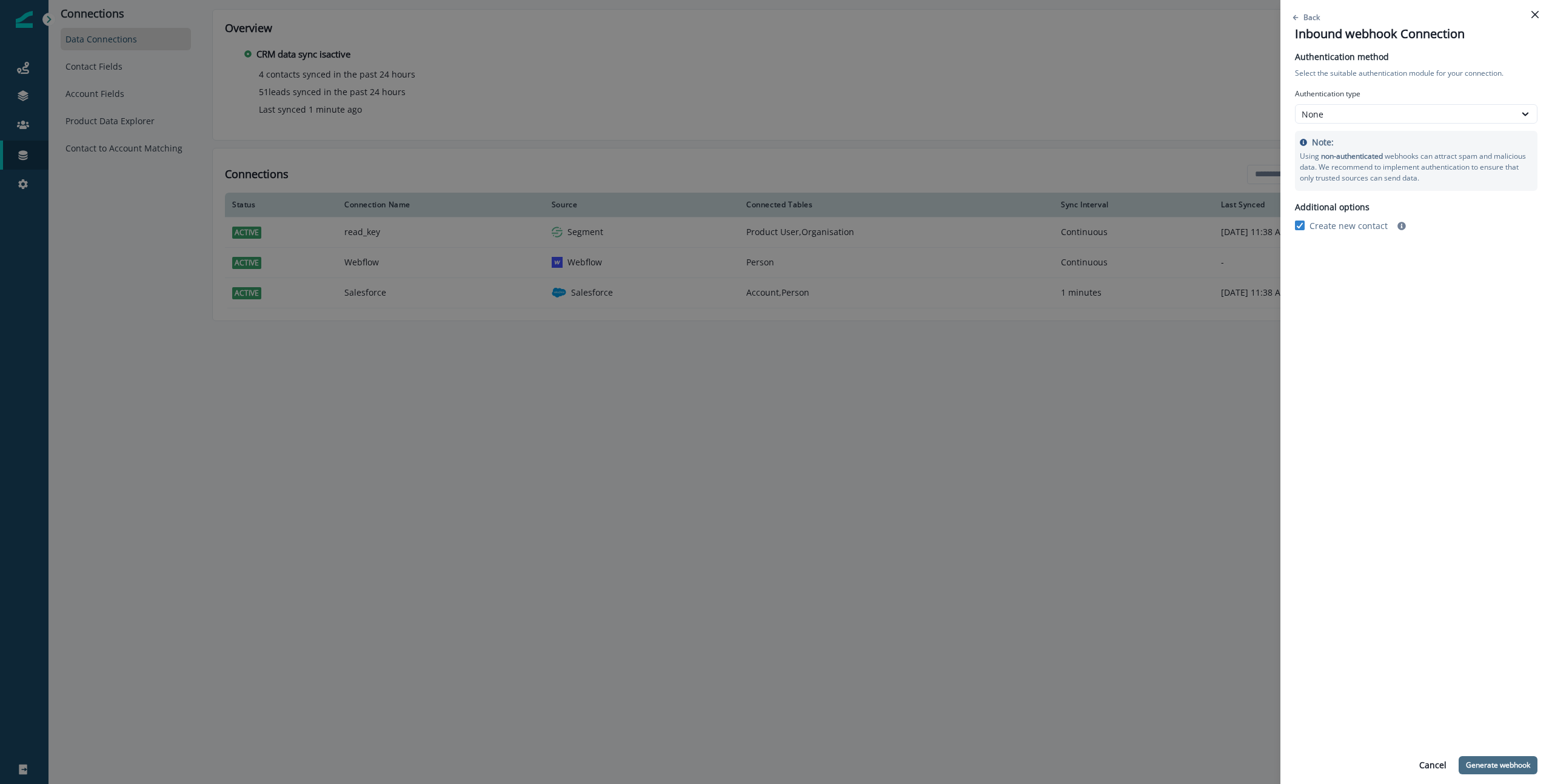
click at [1503, 762] on p "Generate webhook" at bounding box center [1498, 765] width 64 height 8
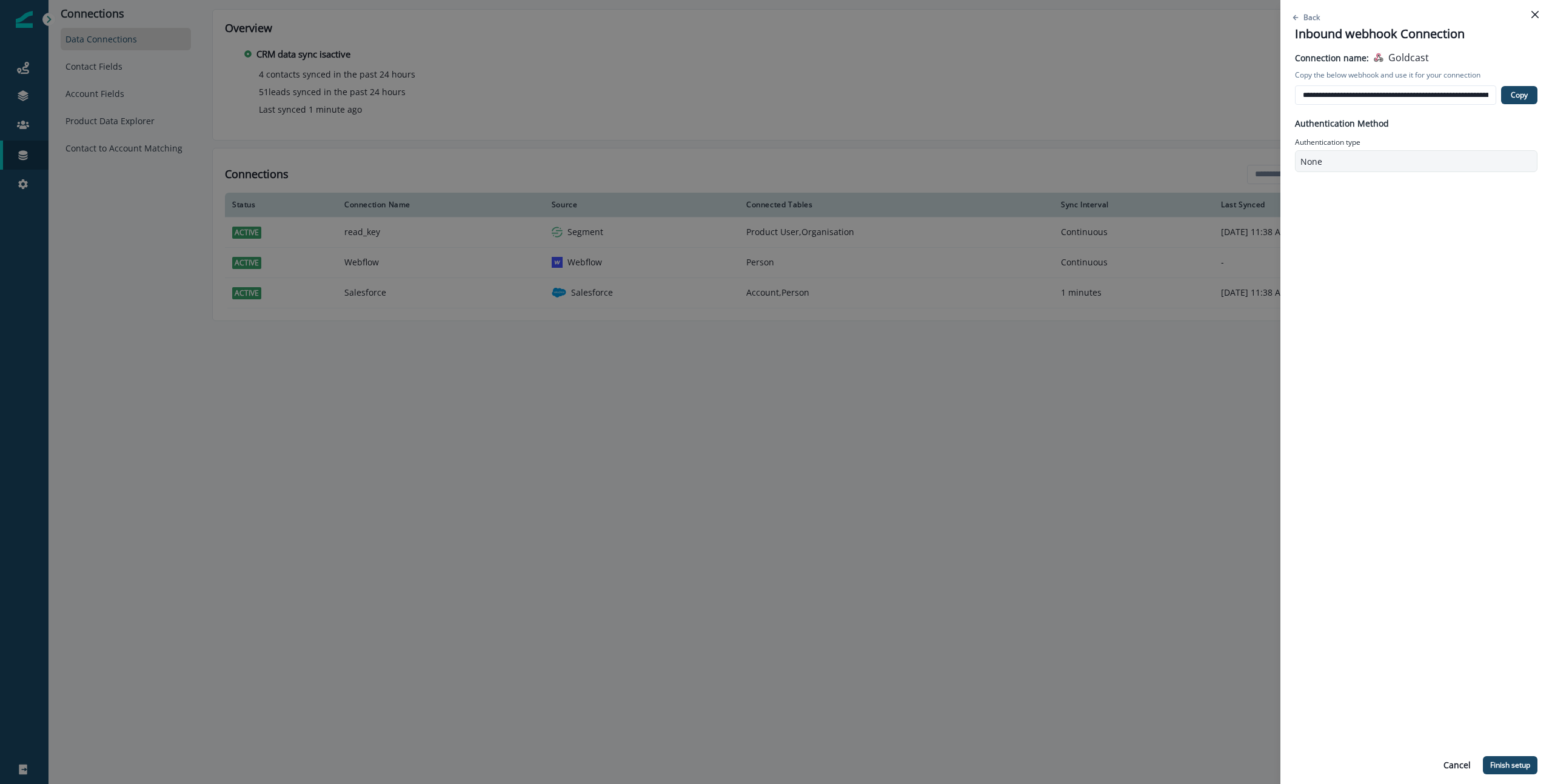
scroll to position [0, 45]
click at [1420, 92] on input "**********" at bounding box center [1395, 95] width 201 height 20
click at [1527, 92] on p "Copy" at bounding box center [1519, 95] width 17 height 8
click at [1505, 772] on button "Finish setup" at bounding box center [1510, 765] width 54 height 18
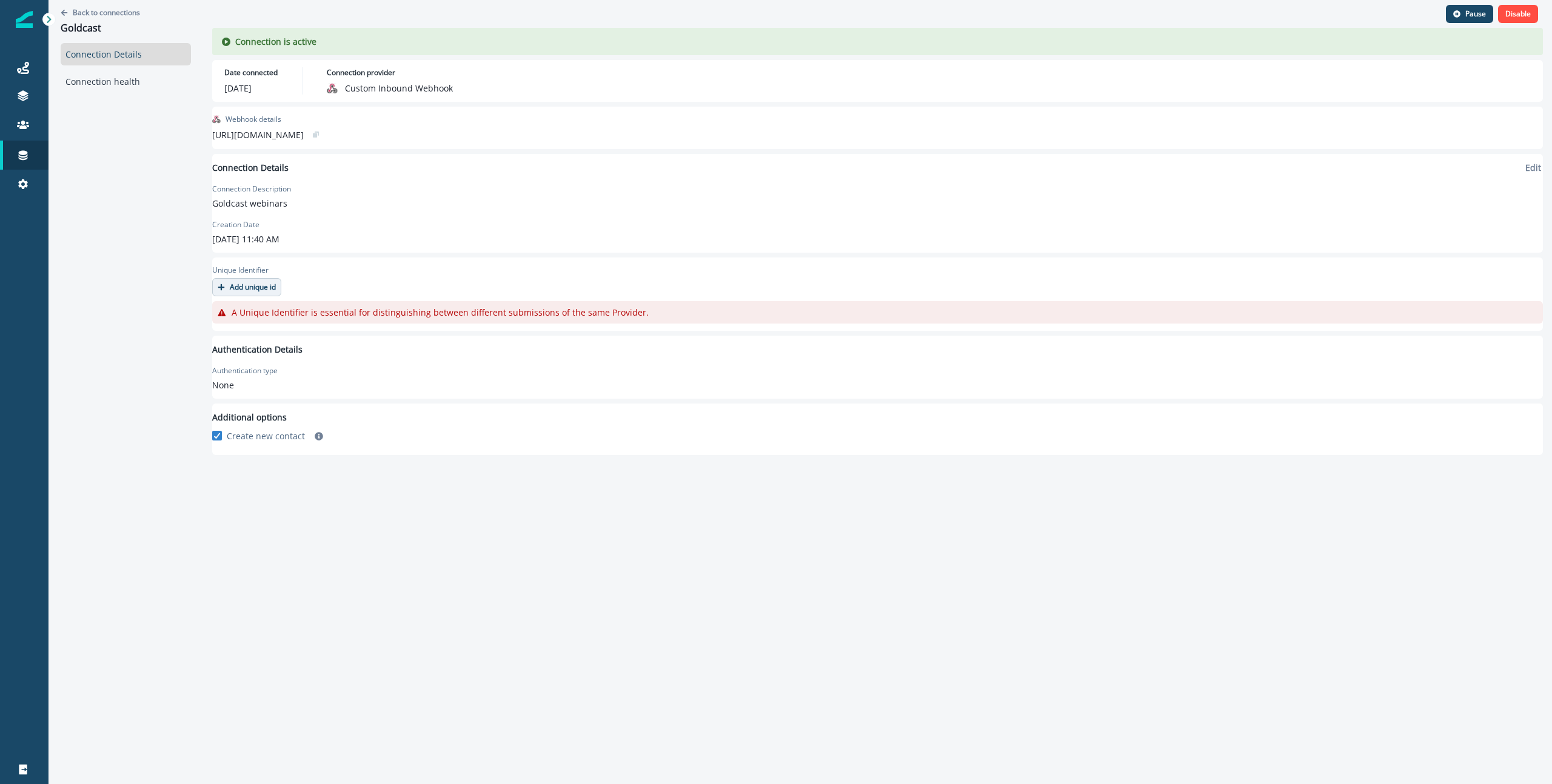
click at [273, 286] on p "Add unique id" at bounding box center [253, 287] width 46 height 8
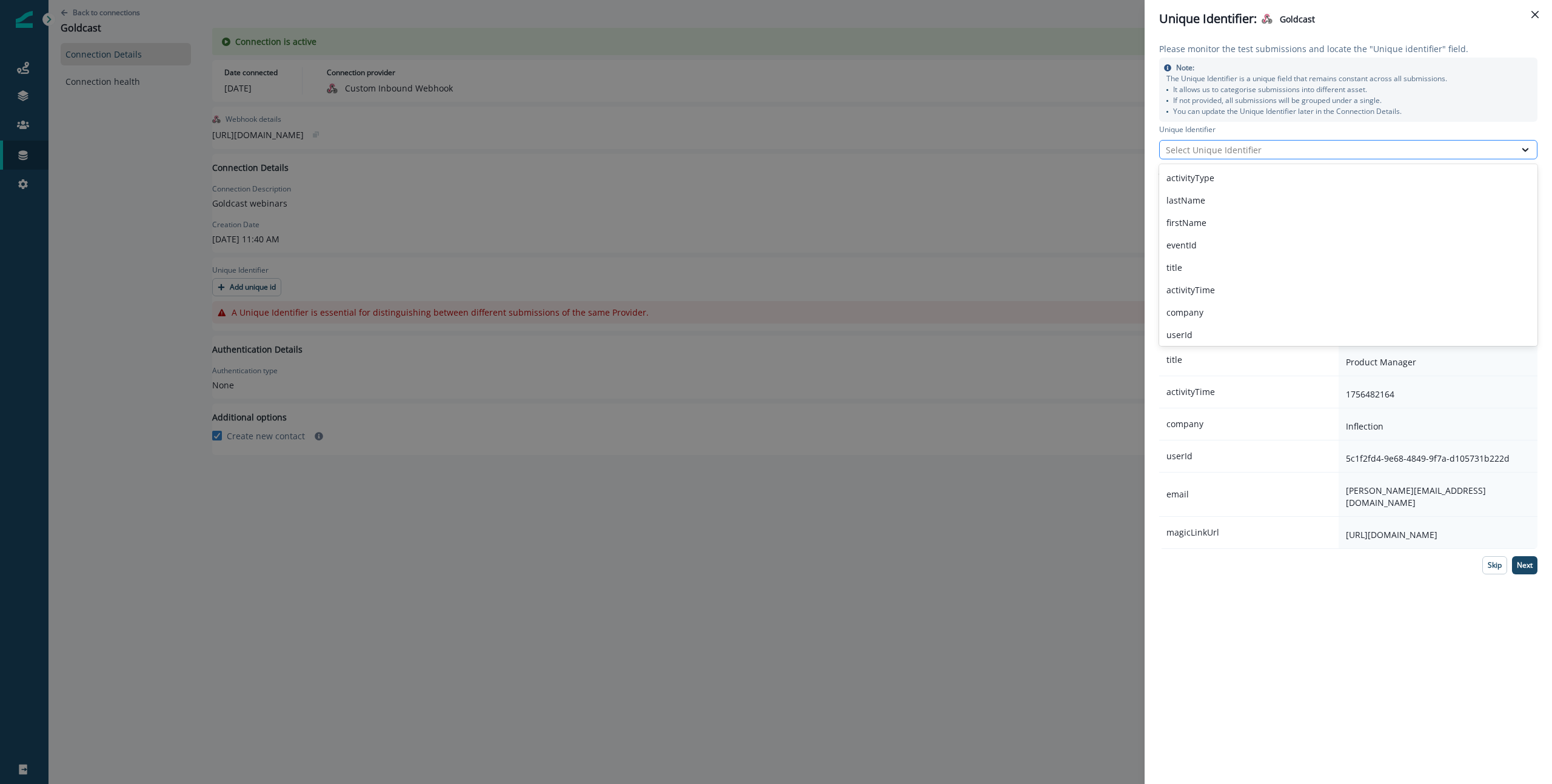
click at [1198, 147] on div "Select Unique Identifier" at bounding box center [1337, 150] width 343 height 13
click at [1198, 147] on div "Select Unique Identifier" at bounding box center [1337, 150] width 343 height 13
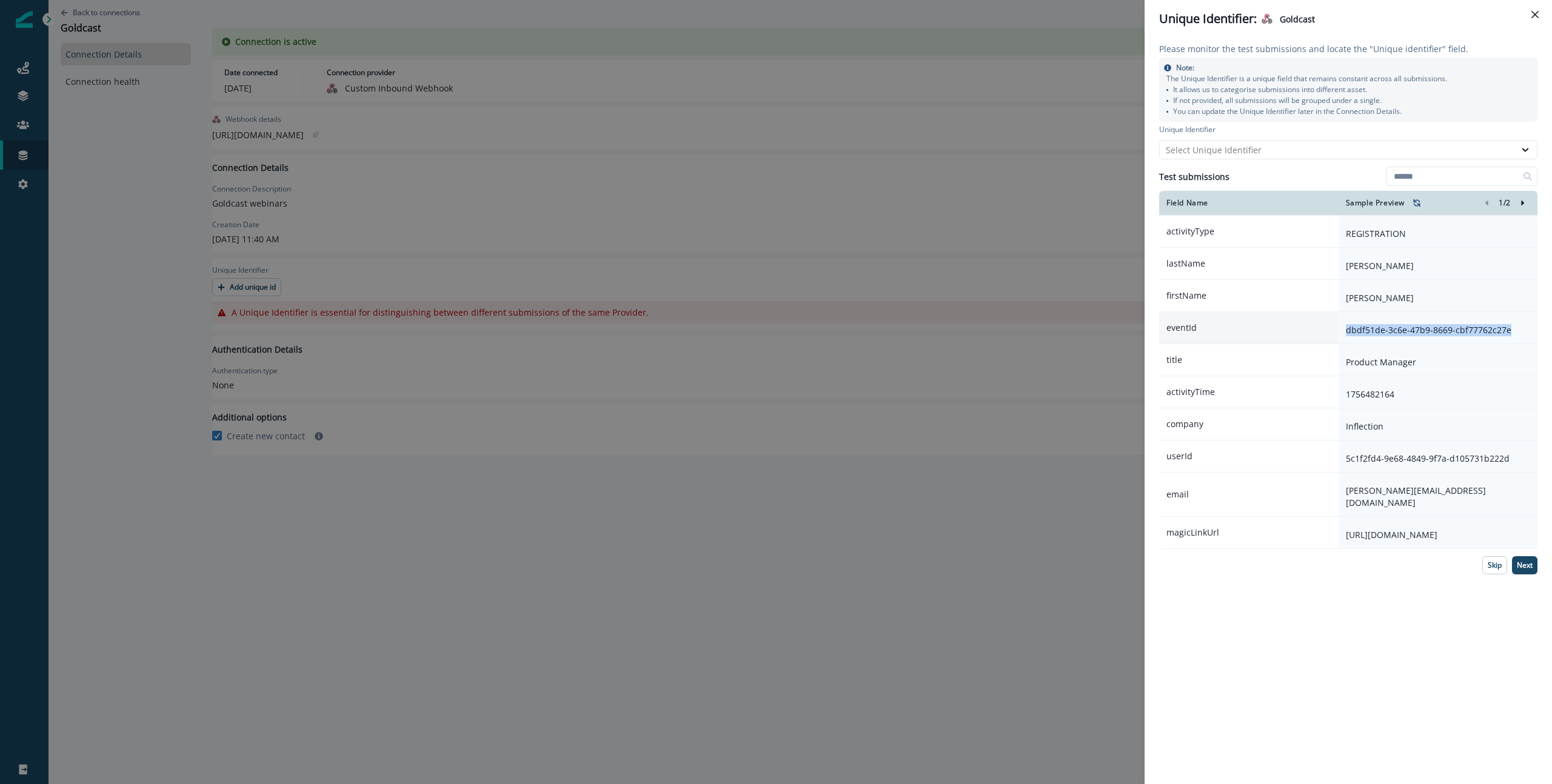
drag, startPoint x: 1513, startPoint y: 331, endPoint x: 1344, endPoint y: 329, distance: 169.0
click at [1344, 329] on div "dbdf51de-3c6e-47b9-8669-cbf77762c27e" at bounding box center [1437, 328] width 199 height 31
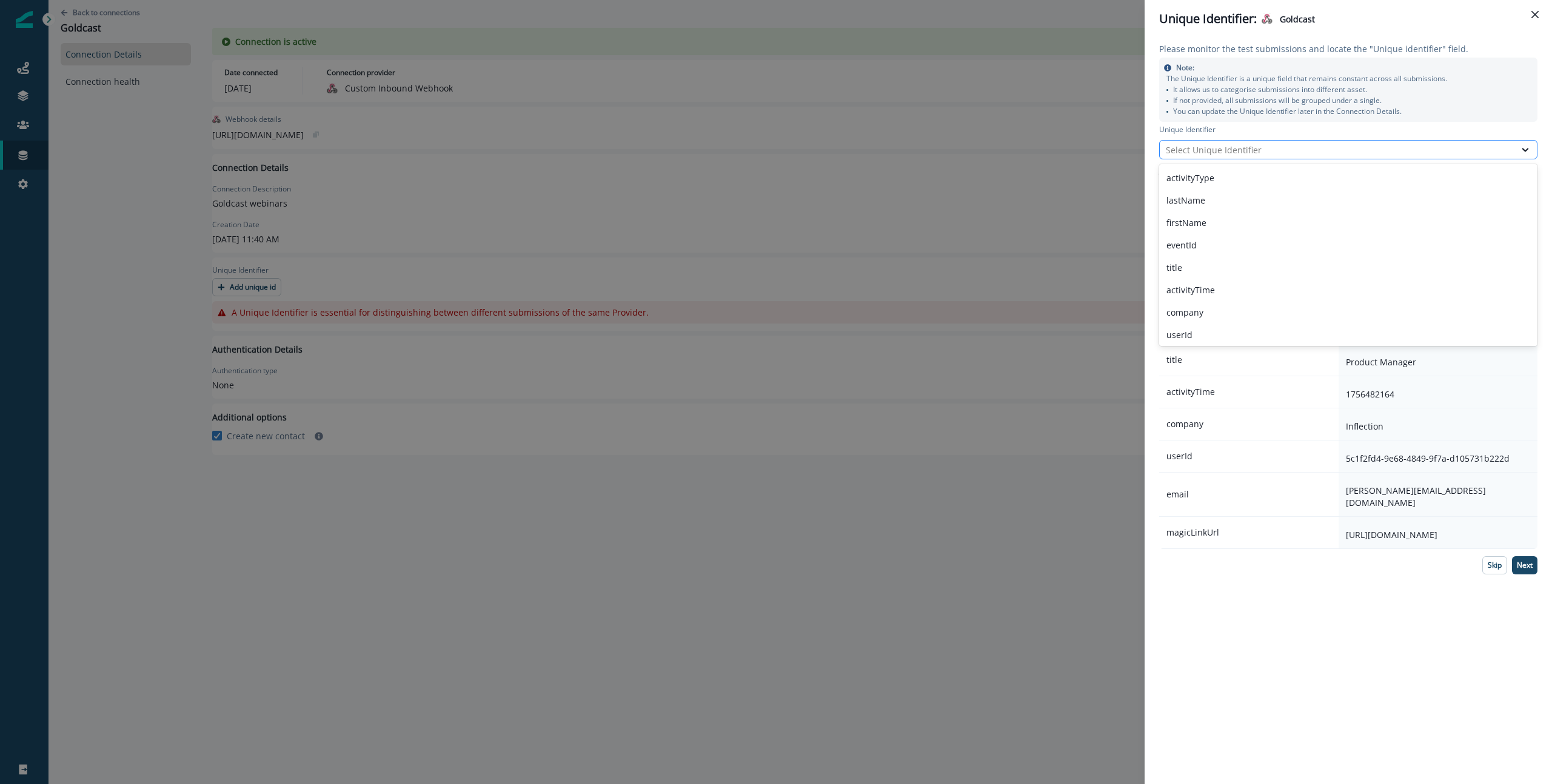
click at [1232, 150] on div "Select Unique Identifier" at bounding box center [1337, 150] width 343 height 13
click at [1197, 243] on div "eventId" at bounding box center [1348, 245] width 378 height 22
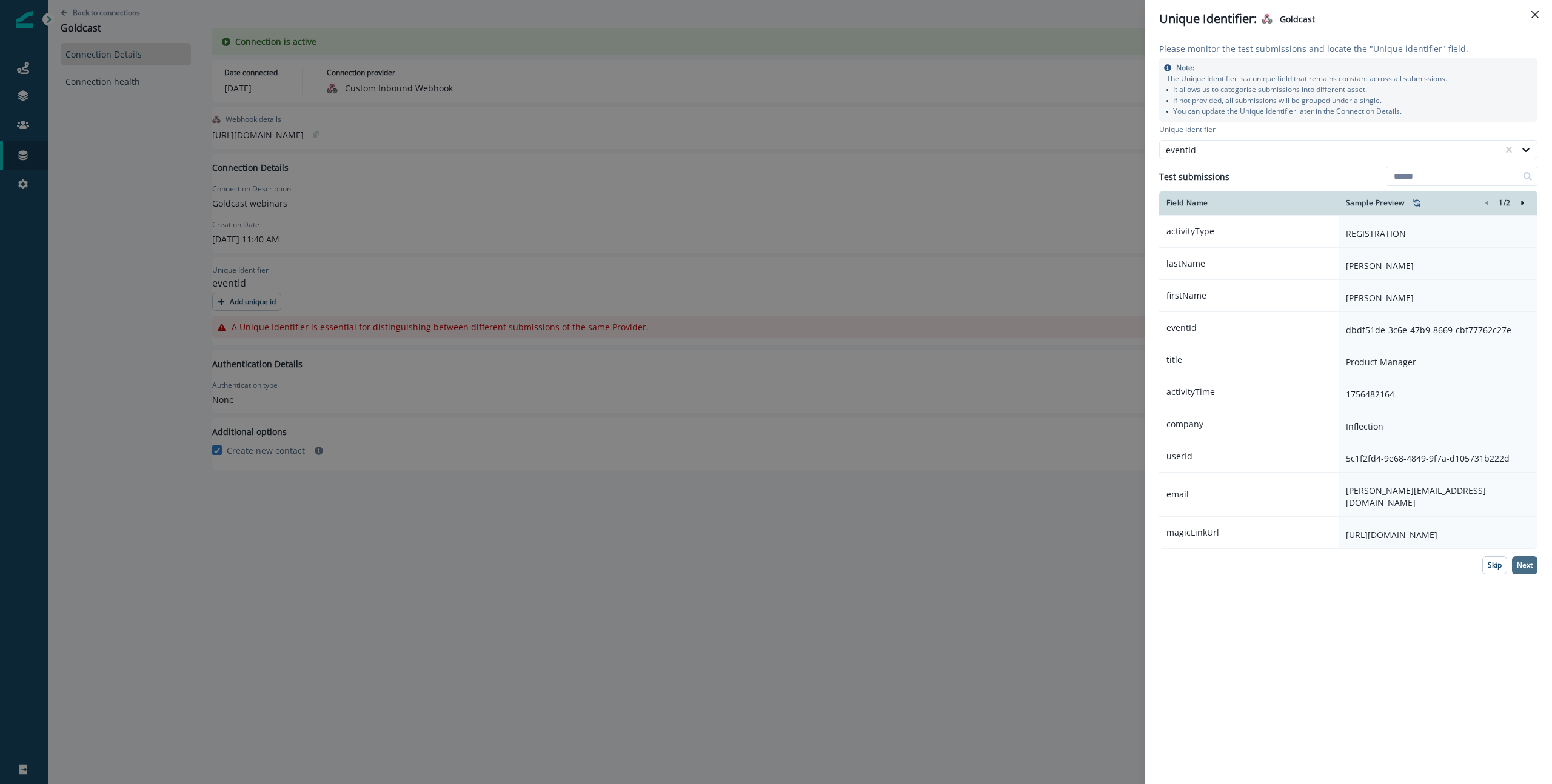
click at [1524, 570] on p "Next" at bounding box center [1524, 565] width 16 height 8
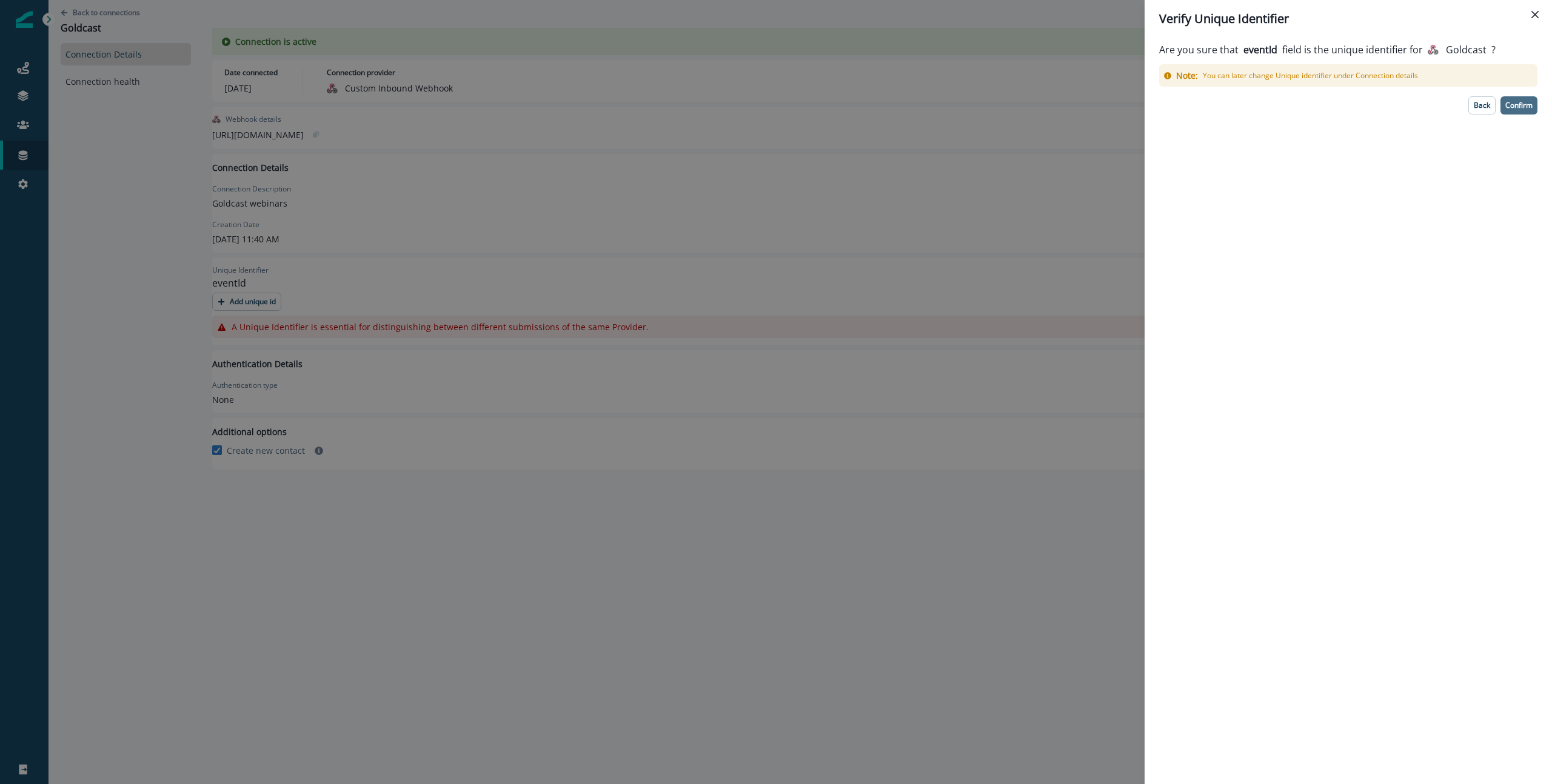
click at [1522, 107] on p "Confirm" at bounding box center [1519, 105] width 27 height 8
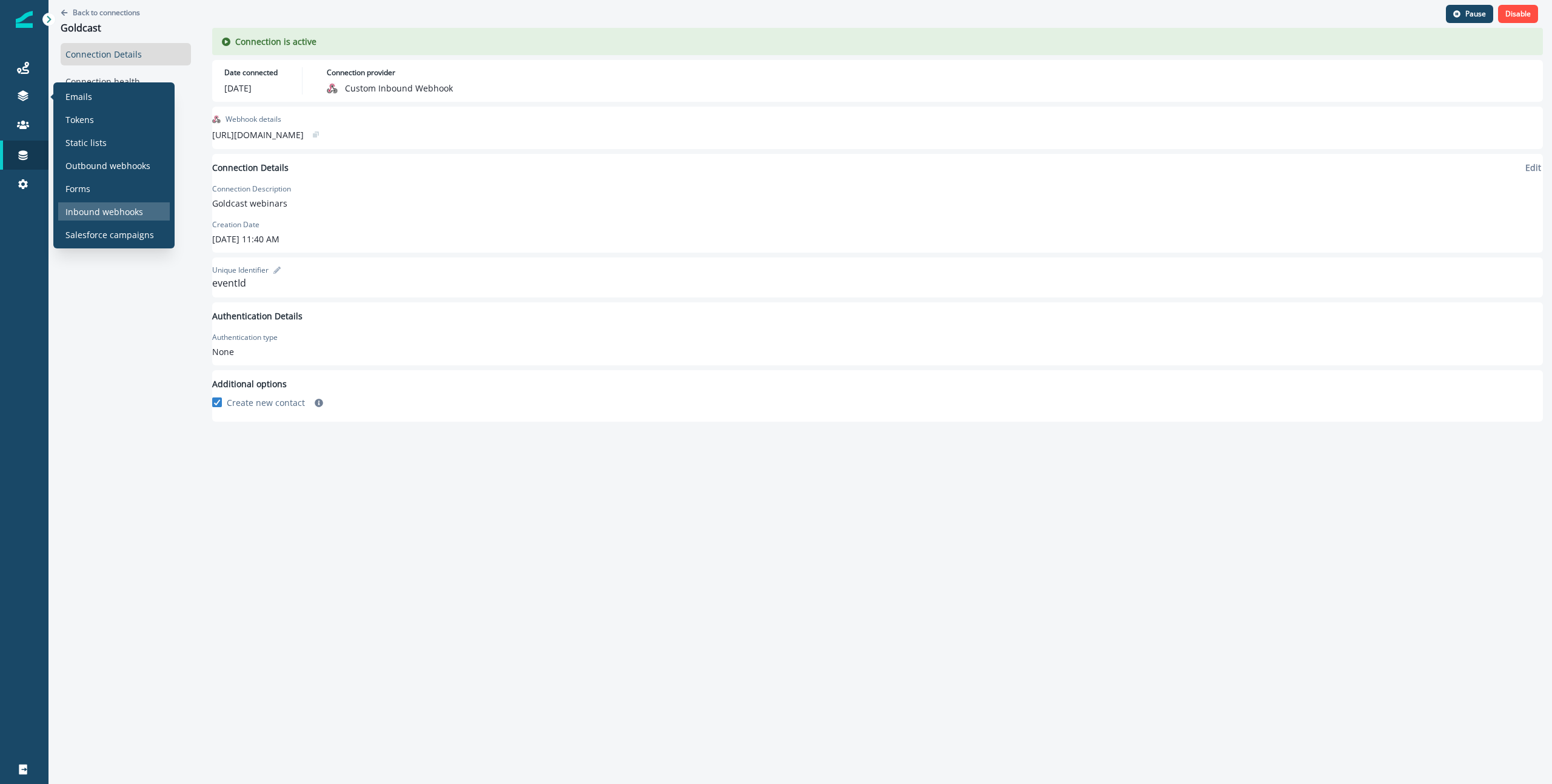
click at [119, 214] on p "Inbound webhooks" at bounding box center [104, 212] width 77 height 13
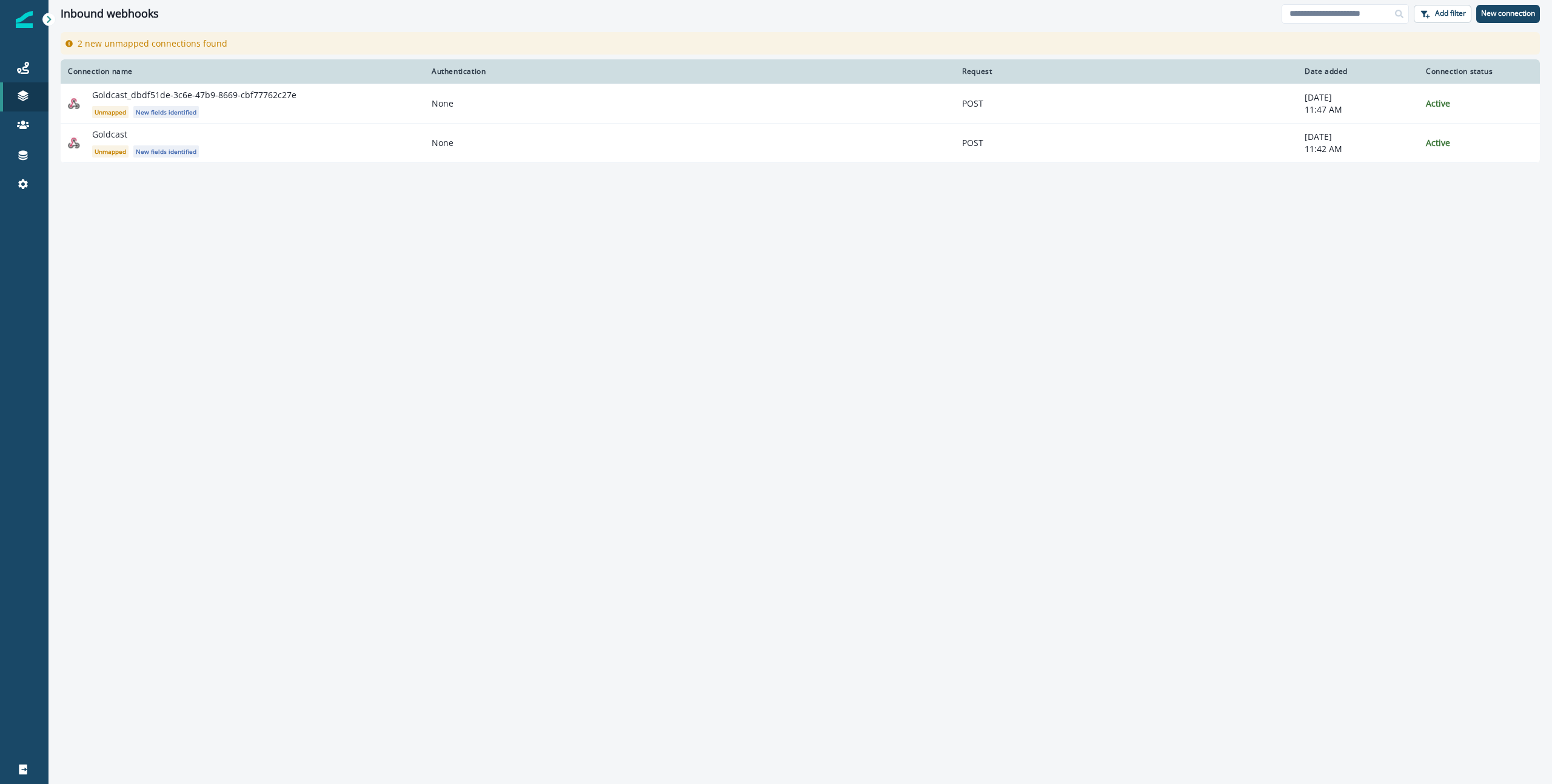
click at [299, 211] on div "Connection name Authentication Request Date added Connection status Goldcast_db…" at bounding box center [800, 421] width 1503 height 724
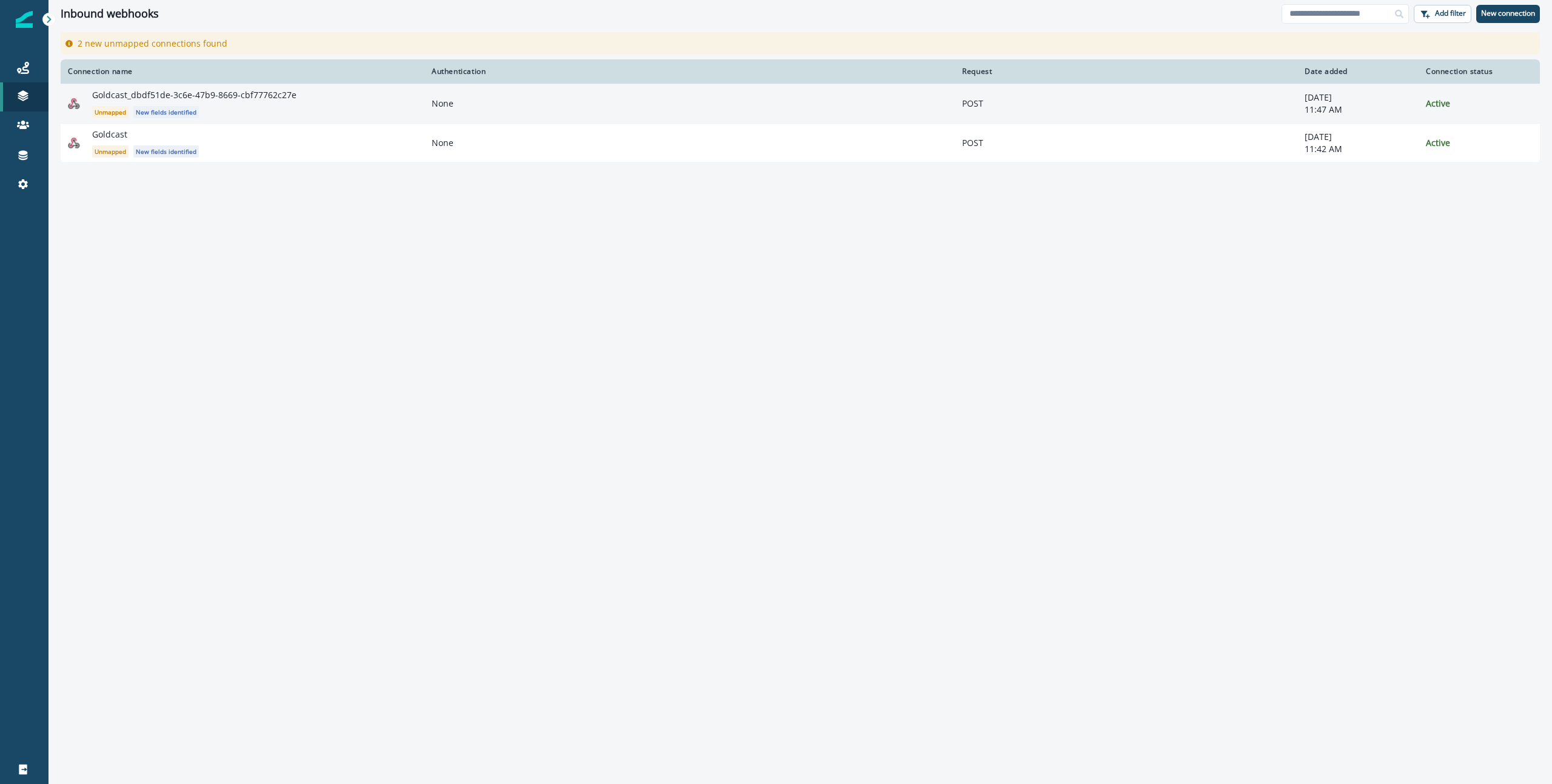
click at [254, 103] on div "Goldcast_dbdf51de-3c6e-47b9-8669-cbf77762c27e Unmapped New fields identified" at bounding box center [255, 103] width 325 height 29
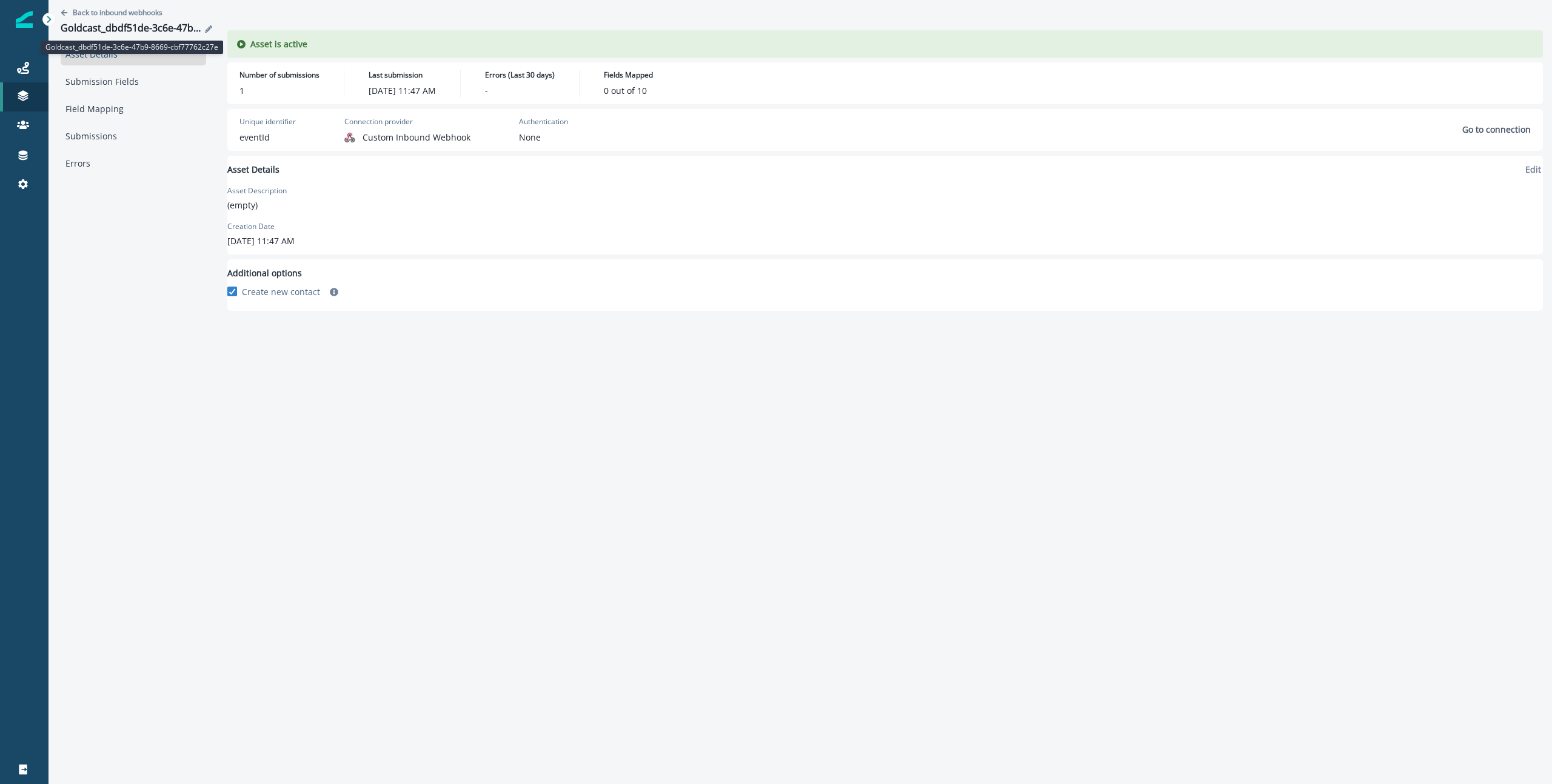
click at [124, 27] on div "Goldcast_dbdf51de-3c6e-47b9-8669-cbf77762c27e" at bounding box center [130, 29] width 141 height 14
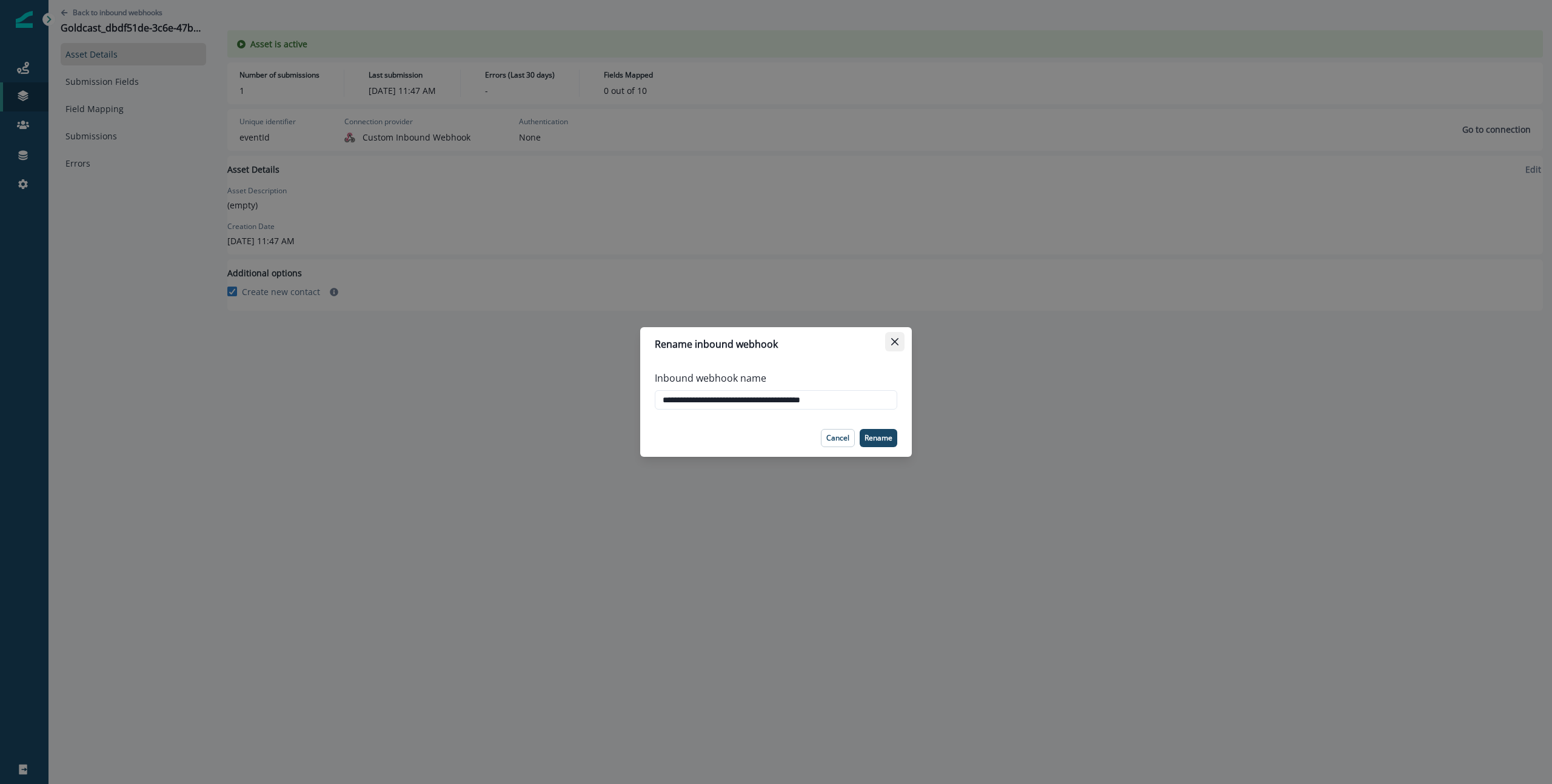
click at [900, 340] on button "Close" at bounding box center [895, 341] width 20 height 20
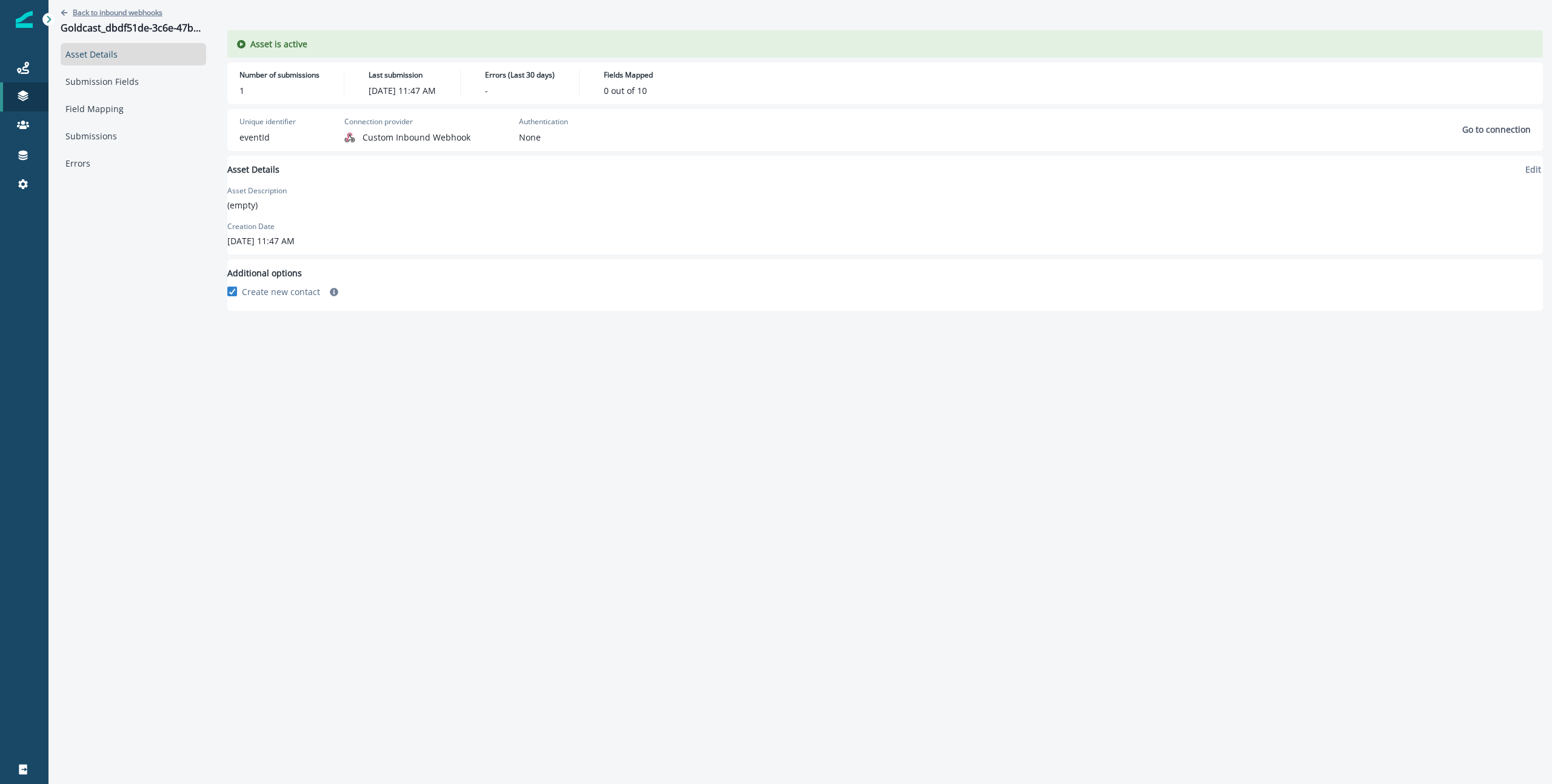
click at [107, 12] on p "Back to inbound webhooks" at bounding box center [117, 12] width 90 height 10
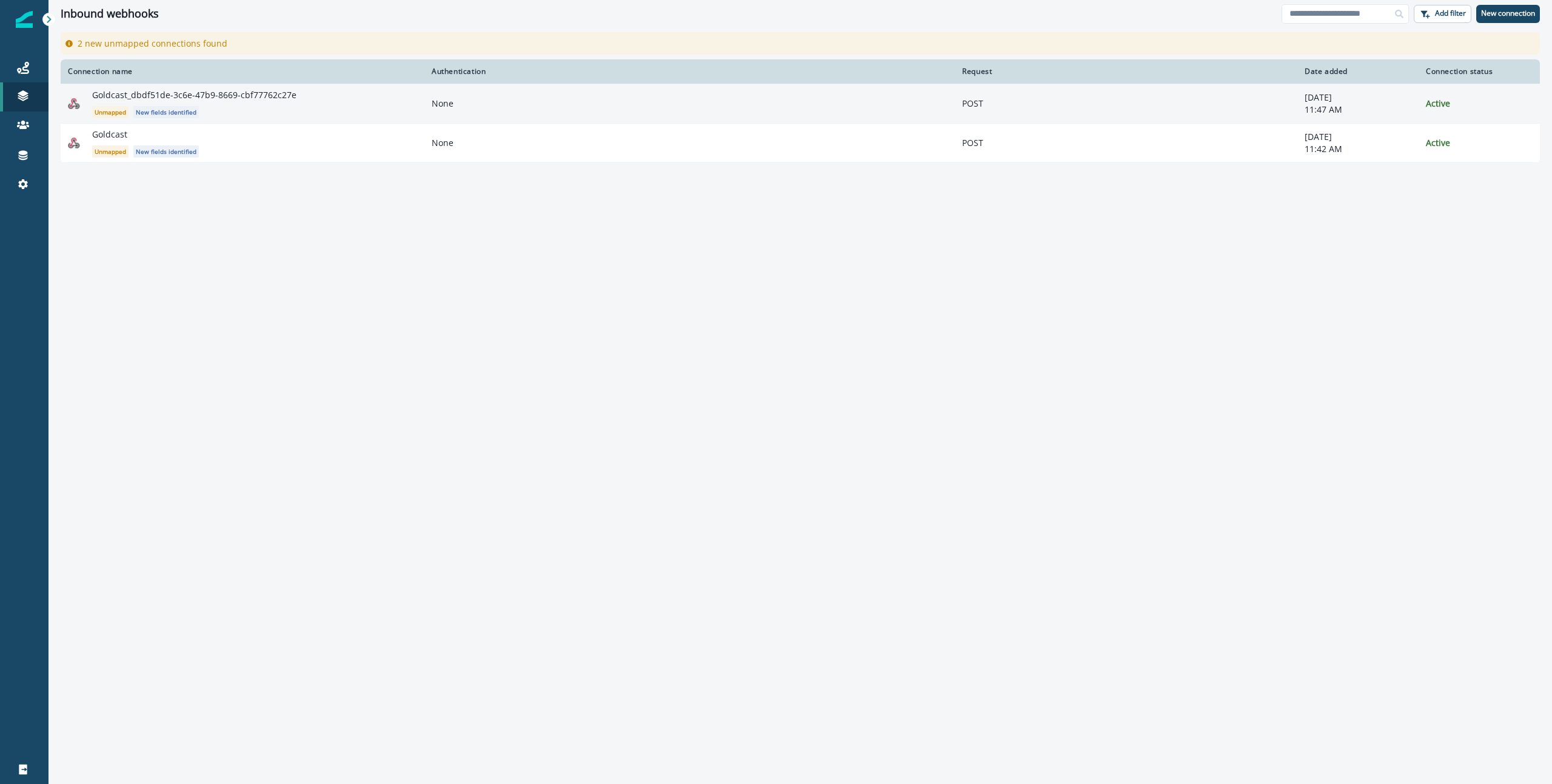
click at [265, 94] on p "Goldcast_dbdf51de-3c6e-47b9-8669-cbf77762c27e" at bounding box center [194, 95] width 204 height 12
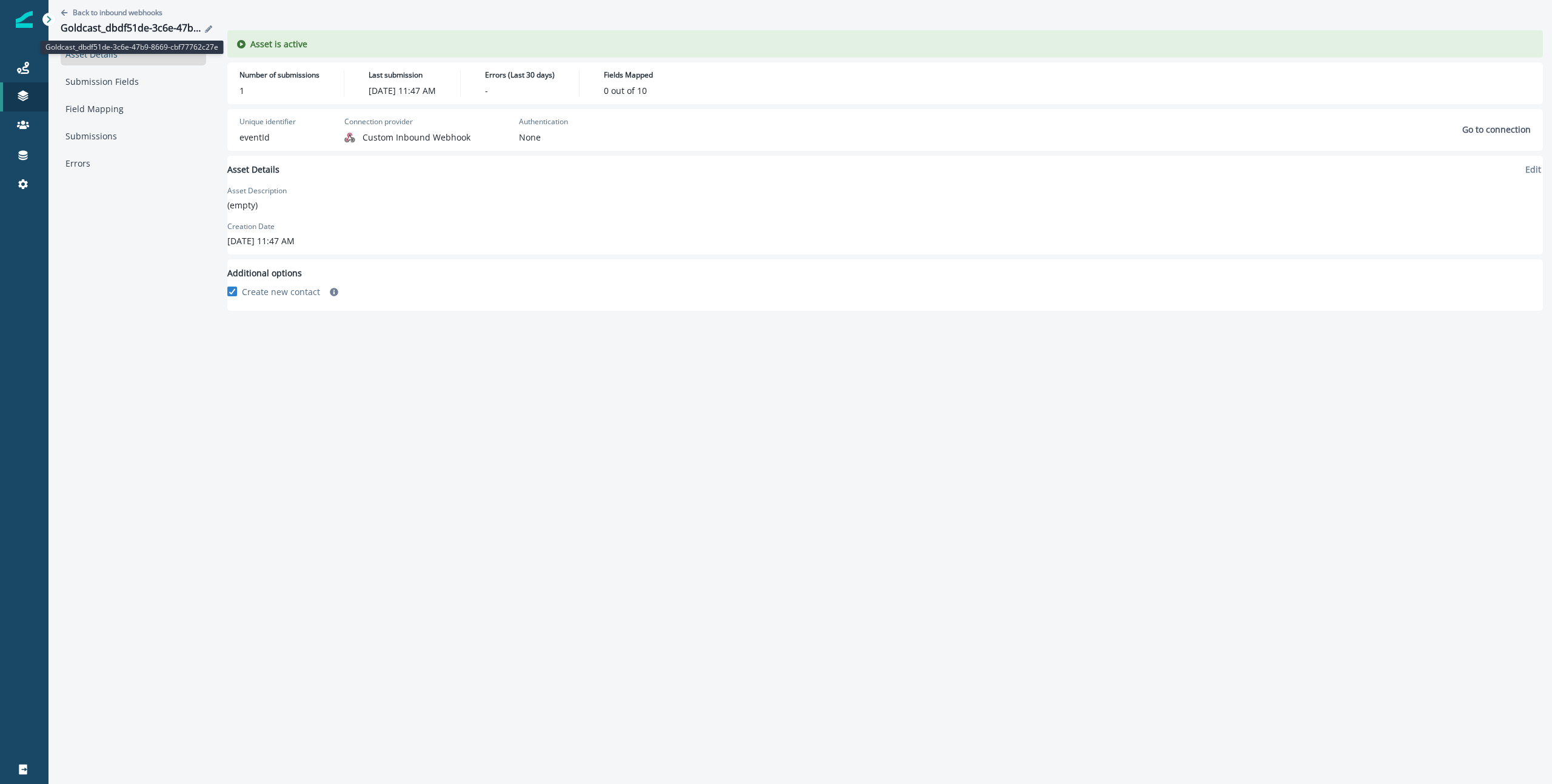
click at [107, 26] on div "Goldcast_dbdf51de-3c6e-47b9-8669-cbf77762c27e" at bounding box center [130, 29] width 141 height 14
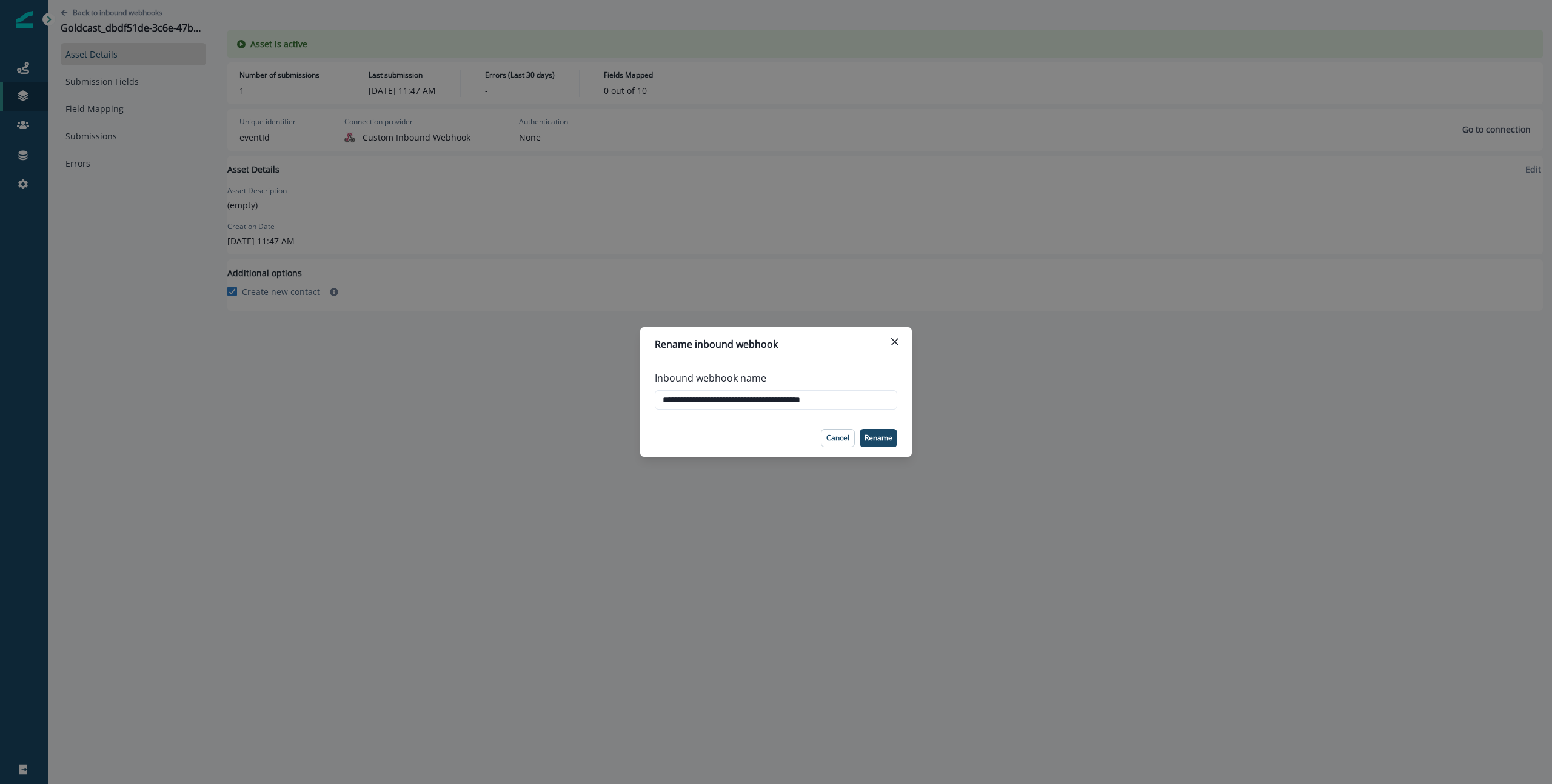
drag, startPoint x: 862, startPoint y: 404, endPoint x: 600, endPoint y: 398, distance: 262.1
click at [600, 398] on div "**********" at bounding box center [776, 392] width 1552 height 784
paste input "text"
type input "**********"
click at [881, 434] on p "Rename" at bounding box center [878, 438] width 28 height 8
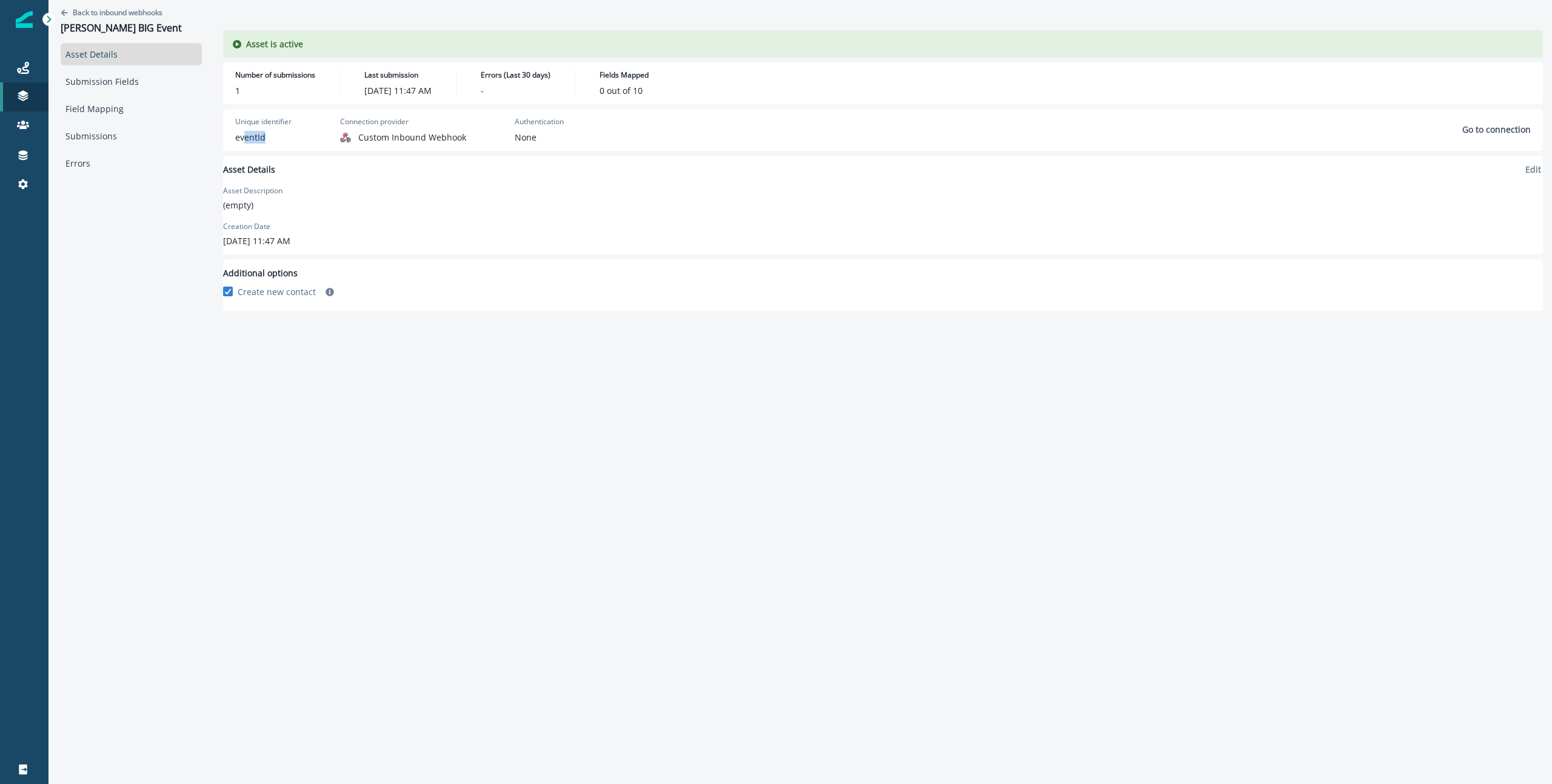
drag, startPoint x: 233, startPoint y: 138, endPoint x: 259, endPoint y: 140, distance: 26.1
click at [259, 140] on div "Unique identifier eventId" at bounding box center [263, 130] width 56 height 27
drag, startPoint x: 259, startPoint y: 140, endPoint x: 331, endPoint y: 140, distance: 72.0
click at [267, 141] on div "Unique identifier eventId" at bounding box center [263, 130] width 56 height 27
click at [115, 109] on link "Field Mapping" at bounding box center [131, 109] width 141 height 22
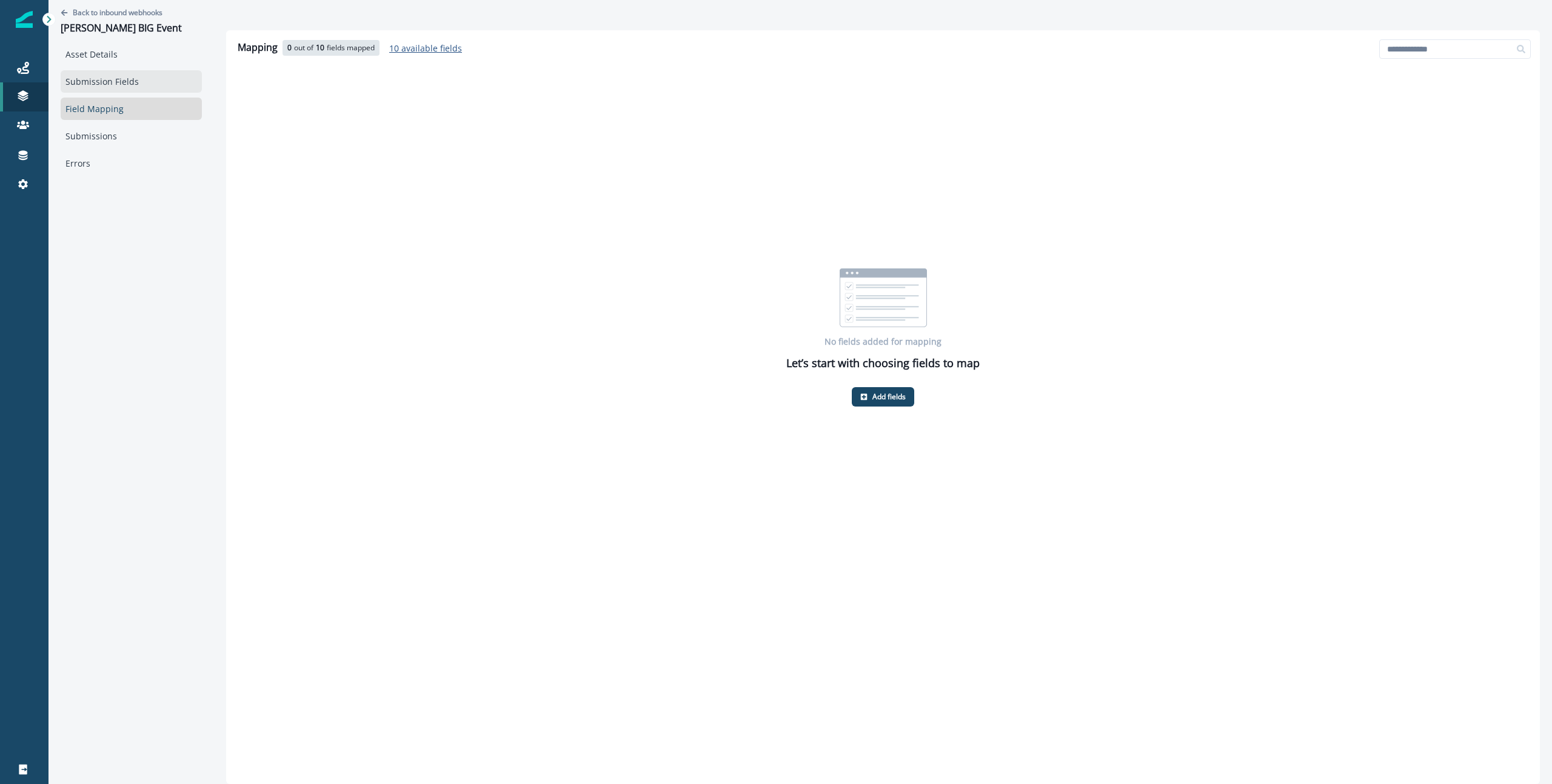
click at [102, 78] on link "Submission Fields" at bounding box center [131, 81] width 141 height 22
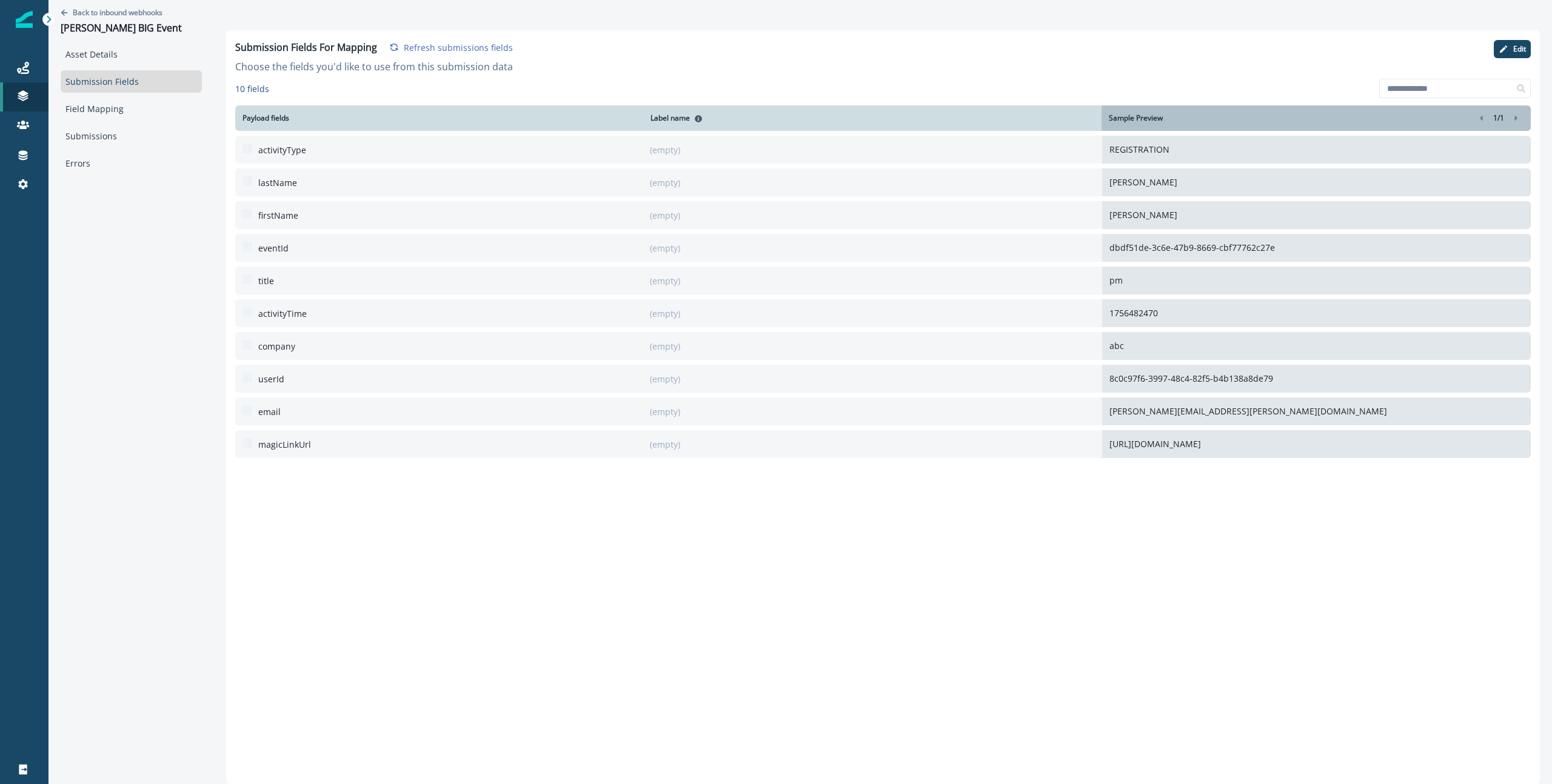
click at [267, 155] on p "activityType" at bounding box center [282, 150] width 48 height 13
click at [1523, 54] on button "Edit" at bounding box center [1512, 49] width 37 height 18
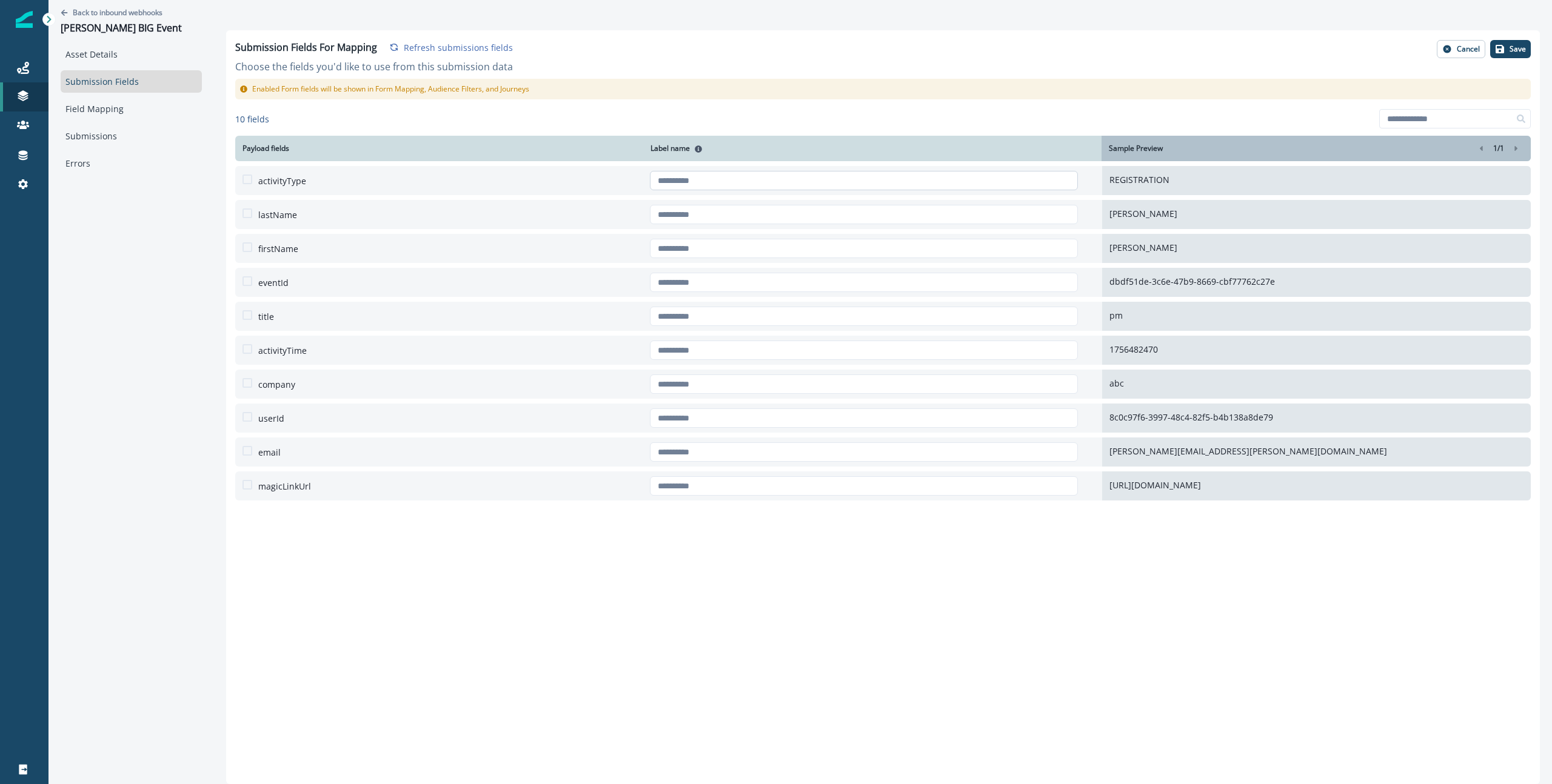
click at [865, 184] on input "text" at bounding box center [864, 181] width 428 height 20
type input "*"
click at [1025, 217] on input "text" at bounding box center [864, 214] width 428 height 20
type input "*********"
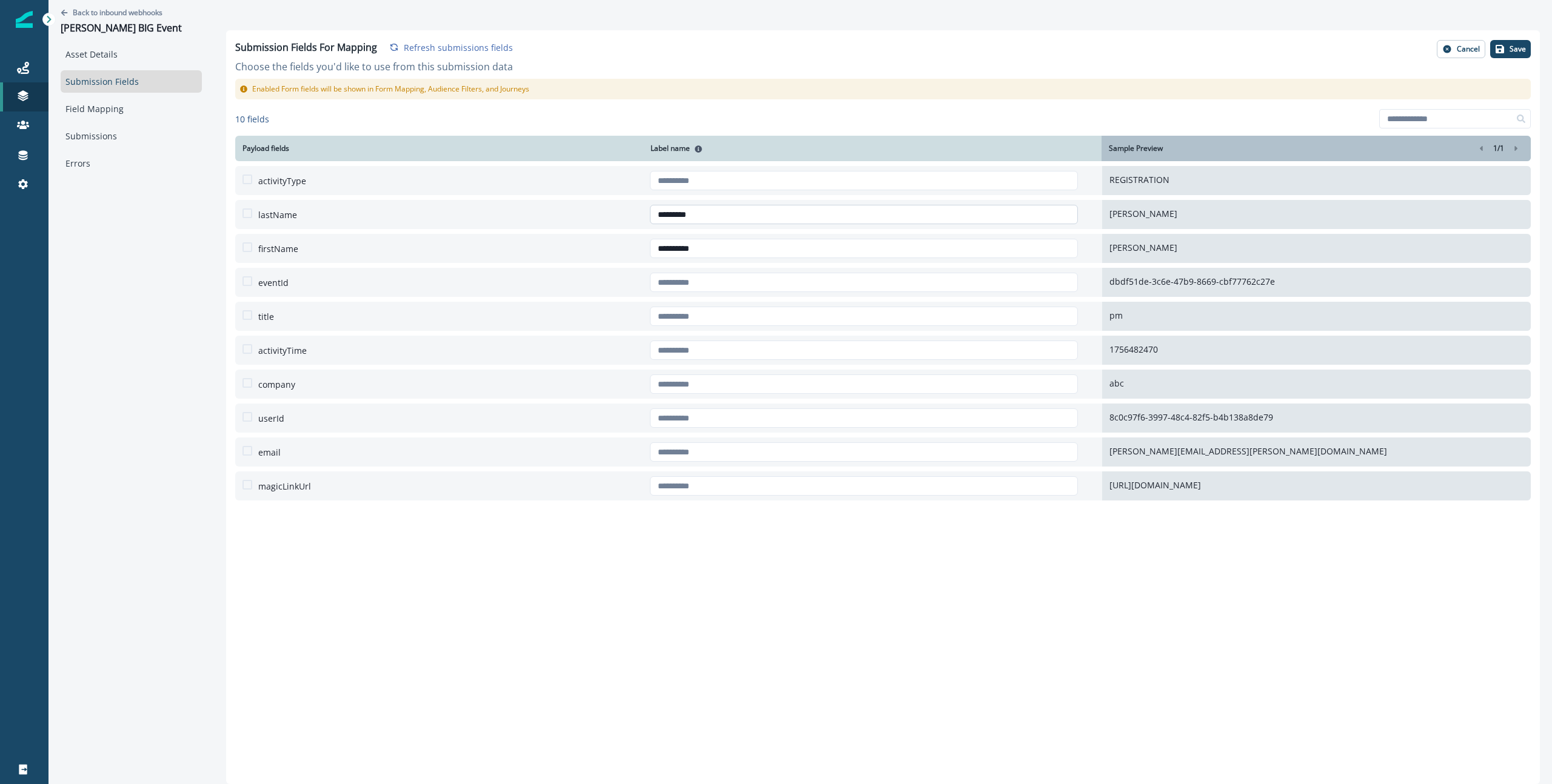
type input "**********"
type input "*"
type input "**********"
click at [712, 288] on input "**********" at bounding box center [864, 282] width 428 height 20
drag, startPoint x: 746, startPoint y: 284, endPoint x: 648, endPoint y: 282, distance: 98.0
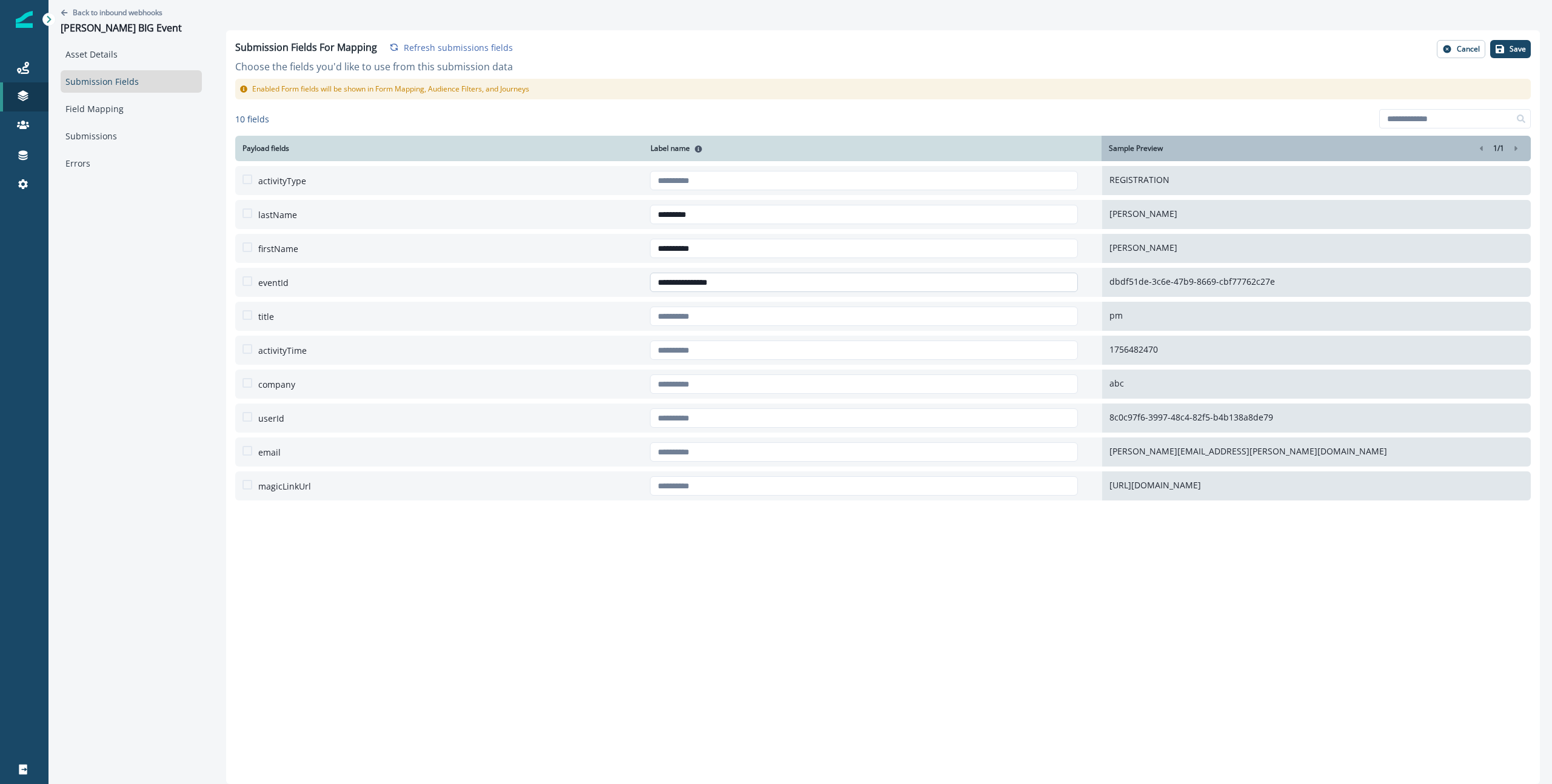
click at [650, 282] on input "**********" at bounding box center [864, 282] width 428 height 20
click at [760, 281] on input "**********" at bounding box center [864, 282] width 428 height 20
drag, startPoint x: 676, startPoint y: 314, endPoint x: 737, endPoint y: 314, distance: 61.0
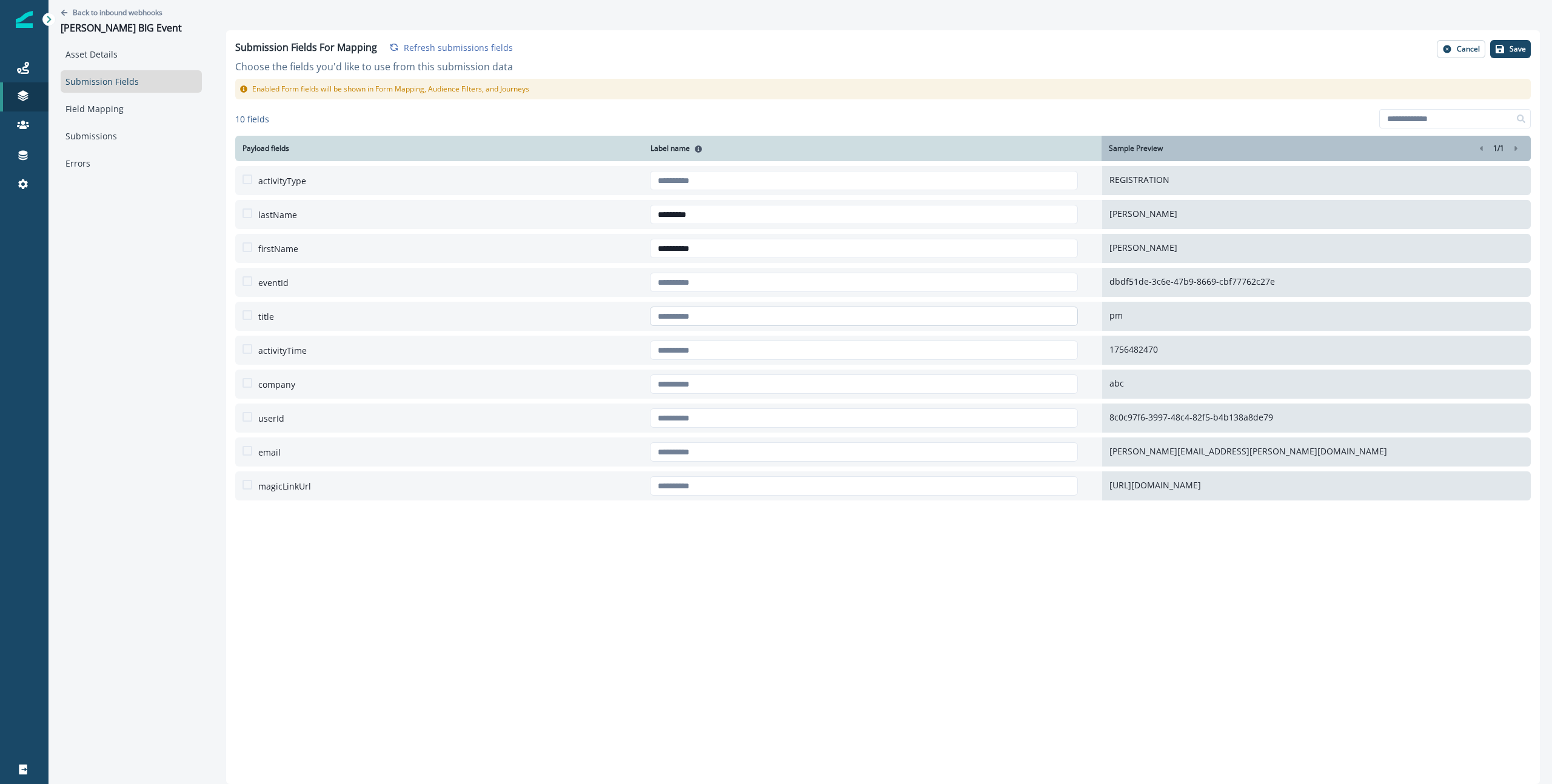
click at [678, 314] on input "text" at bounding box center [864, 316] width 428 height 20
type input "*********"
click at [1003, 386] on input "text" at bounding box center [864, 384] width 428 height 20
type input "*******"
click at [1027, 445] on input "text" at bounding box center [864, 452] width 428 height 20
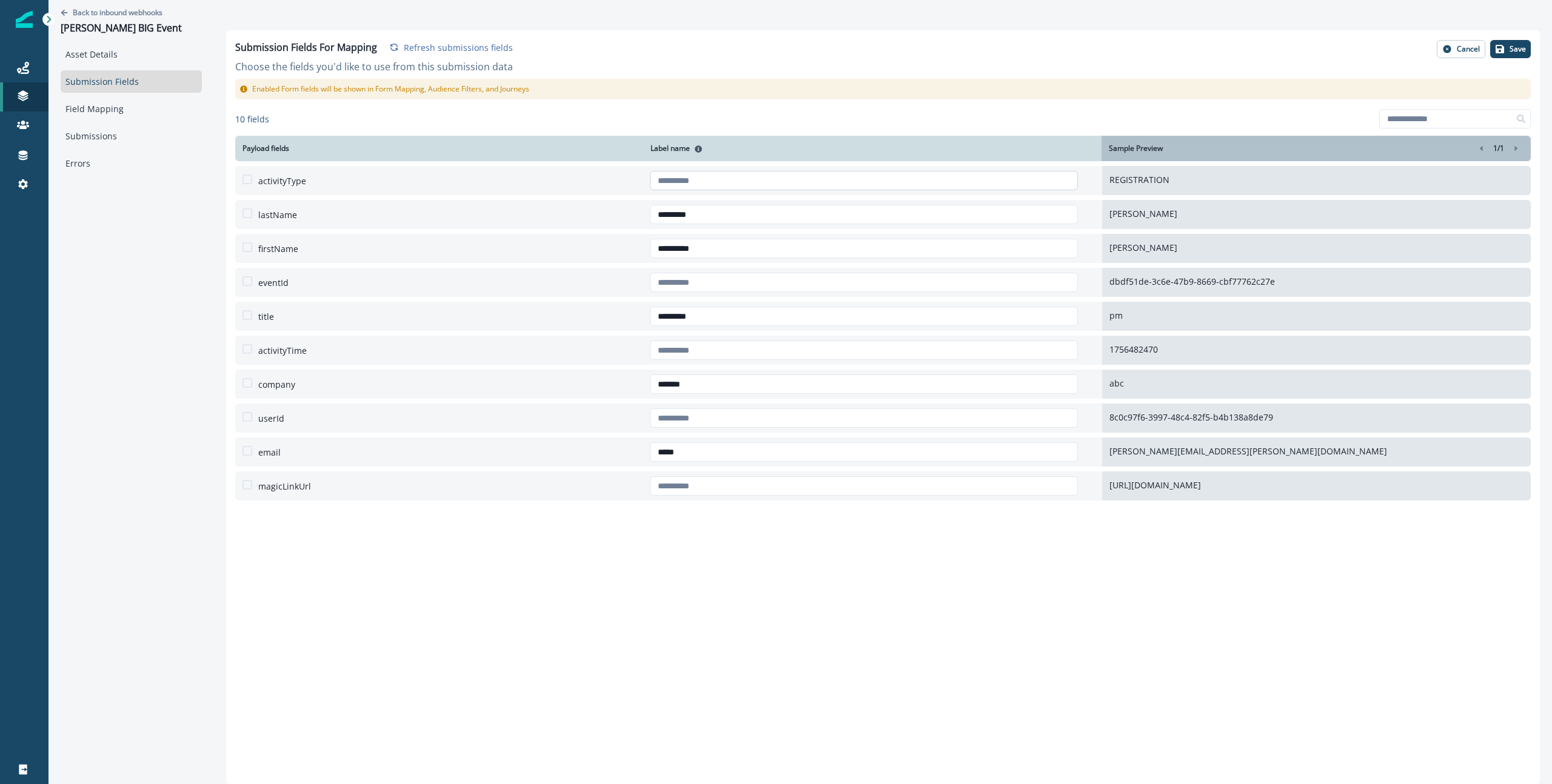
type input "*****"
click at [741, 185] on input "text" at bounding box center [864, 181] width 428 height 20
drag, startPoint x: 1105, startPoint y: 178, endPoint x: 1170, endPoint y: 181, distance: 65.1
click at [1170, 181] on p "REGISTRATION" at bounding box center [1316, 179] width 414 height 13
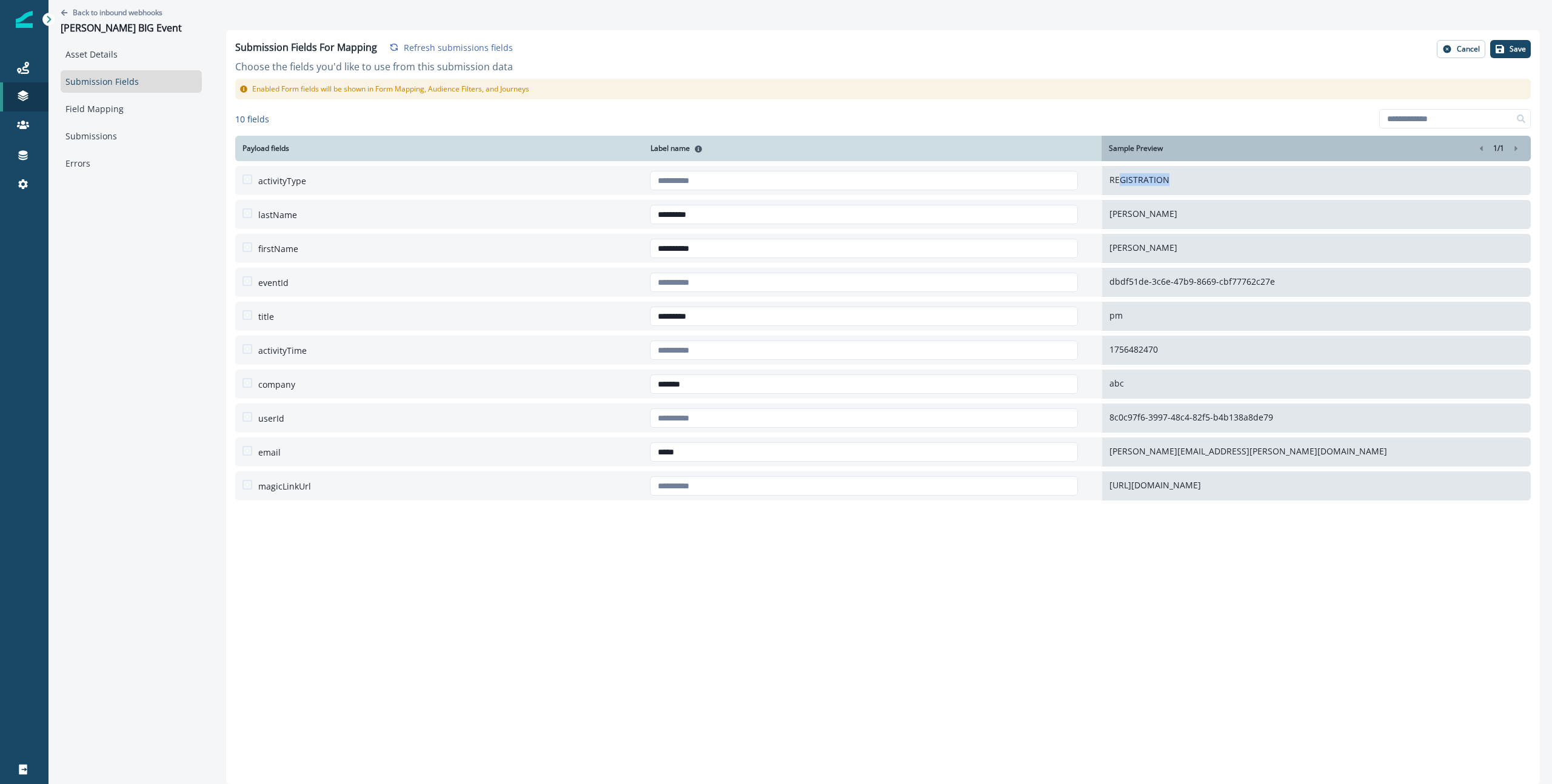
drag, startPoint x: 1170, startPoint y: 181, endPoint x: 1113, endPoint y: 181, distance: 57.0
click at [1113, 181] on p "REGISTRATION" at bounding box center [1316, 179] width 414 height 13
click at [1140, 183] on p "REGISTRATION" at bounding box center [1316, 179] width 414 height 13
drag, startPoint x: 1121, startPoint y: 179, endPoint x: 1160, endPoint y: 183, distance: 39.2
click at [1160, 183] on p "REGISTRATION" at bounding box center [1316, 179] width 414 height 13
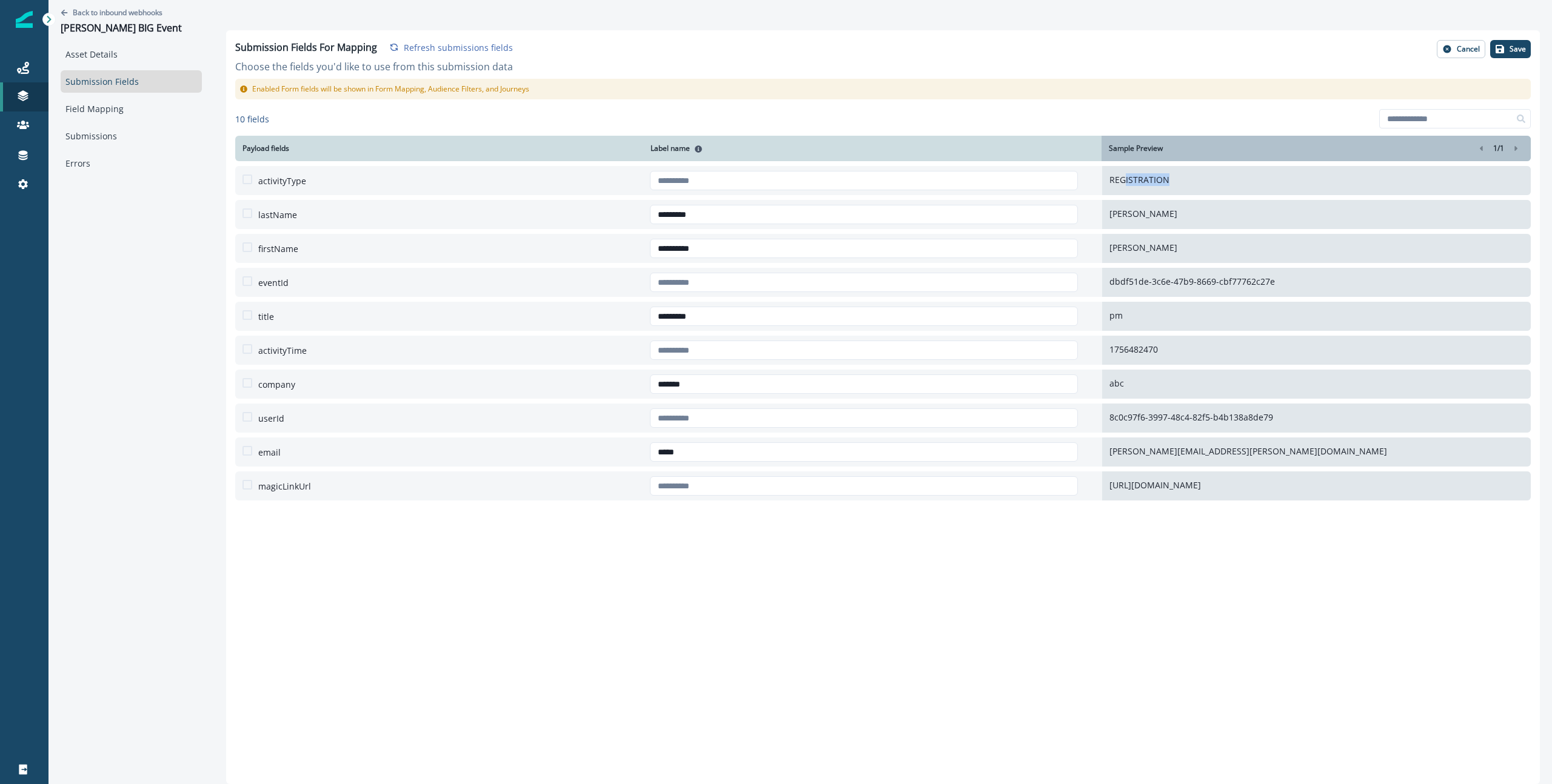
click at [1160, 183] on p "REGISTRATION" at bounding box center [1316, 179] width 414 height 13
click at [242, 451] on span at bounding box center [247, 451] width 10 height 10
click at [242, 381] on span at bounding box center [247, 383] width 10 height 10
click at [242, 315] on span at bounding box center [247, 315] width 10 height 10
click at [242, 246] on span at bounding box center [247, 247] width 10 height 10
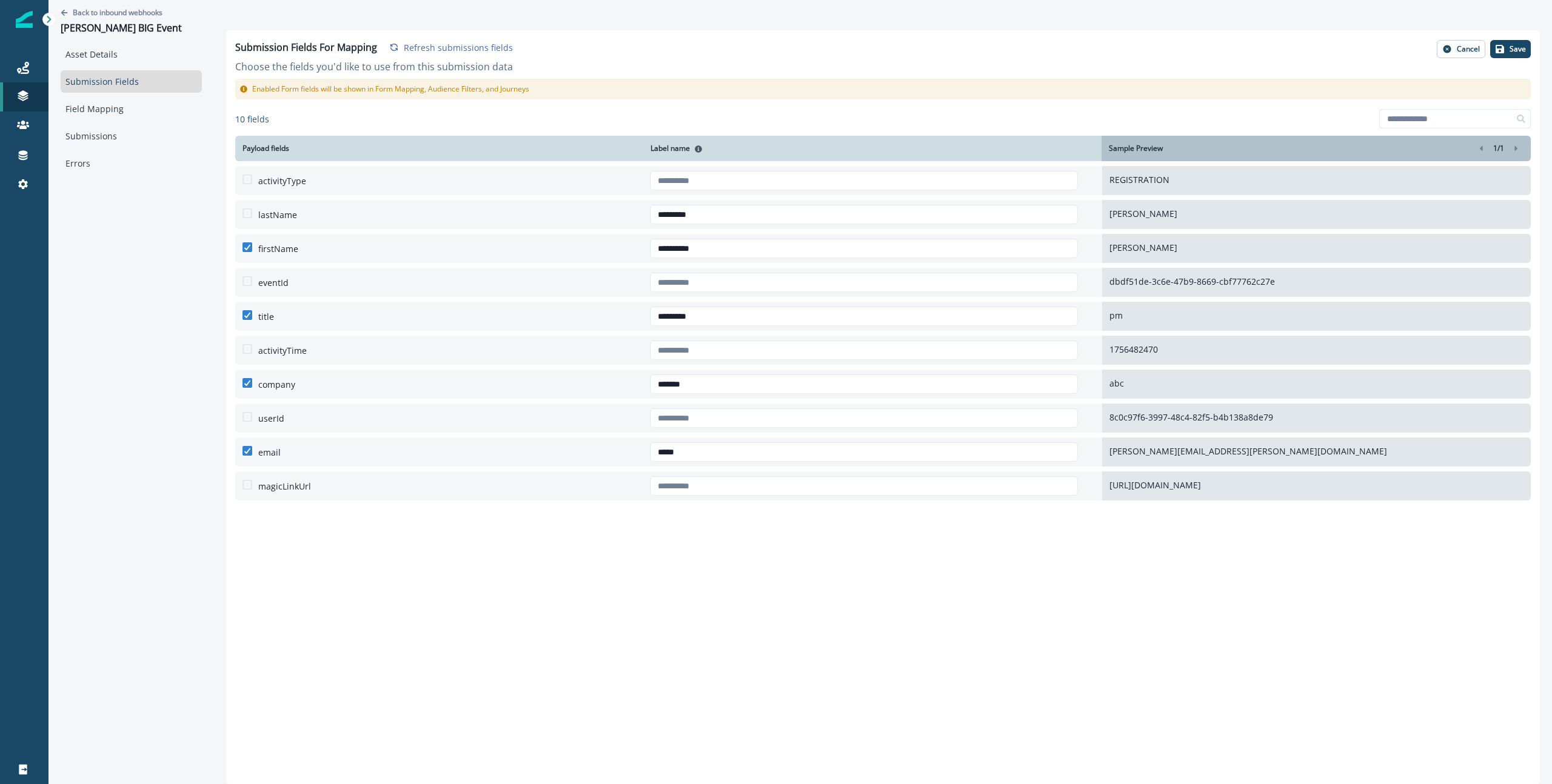
click at [242, 212] on span at bounding box center [247, 213] width 10 height 10
click at [1508, 48] on button "Save" at bounding box center [1511, 49] width 41 height 18
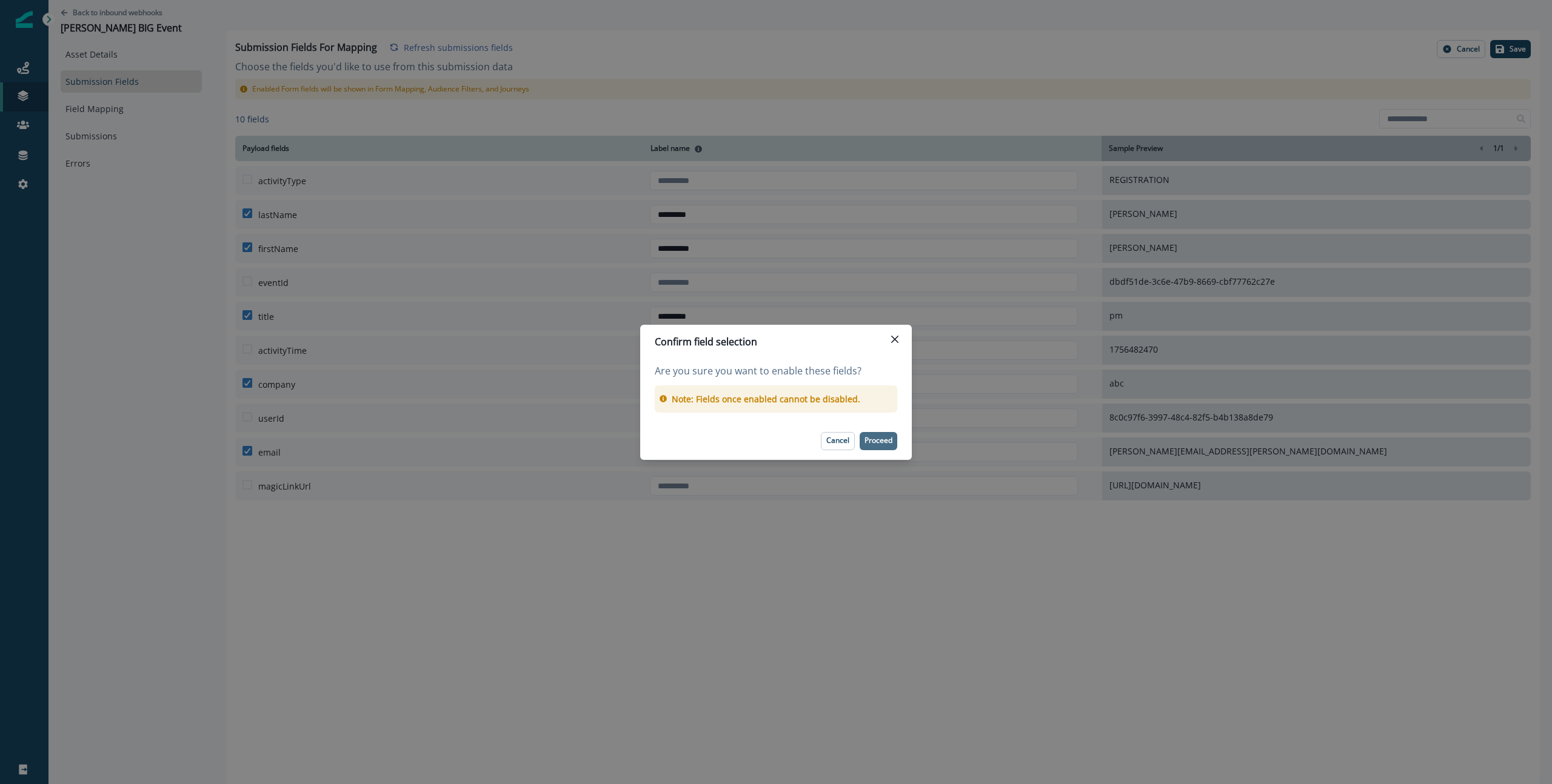
click at [879, 444] on p "Proceed" at bounding box center [878, 441] width 28 height 8
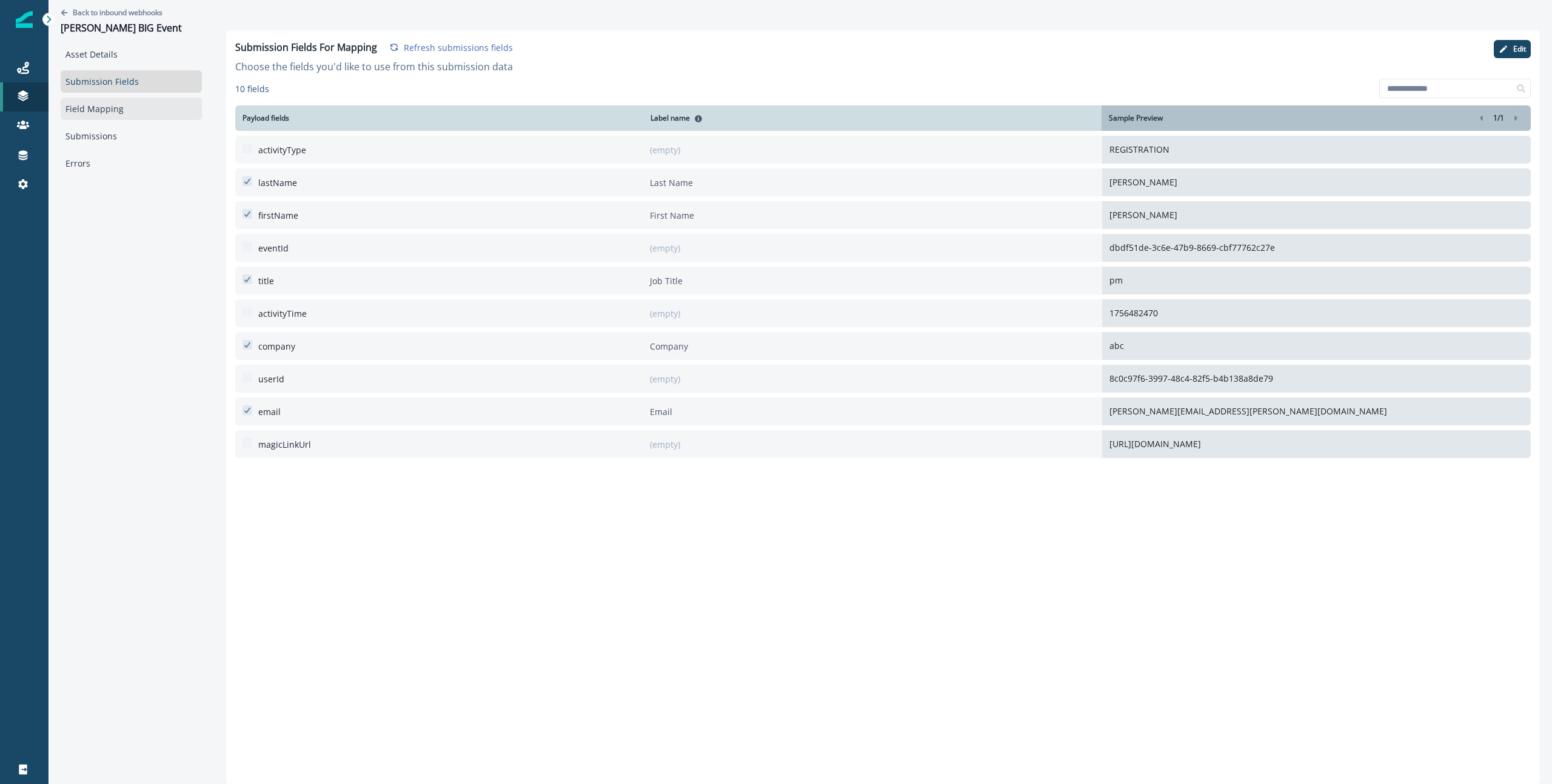
click at [130, 110] on link "Field Mapping" at bounding box center [131, 109] width 141 height 22
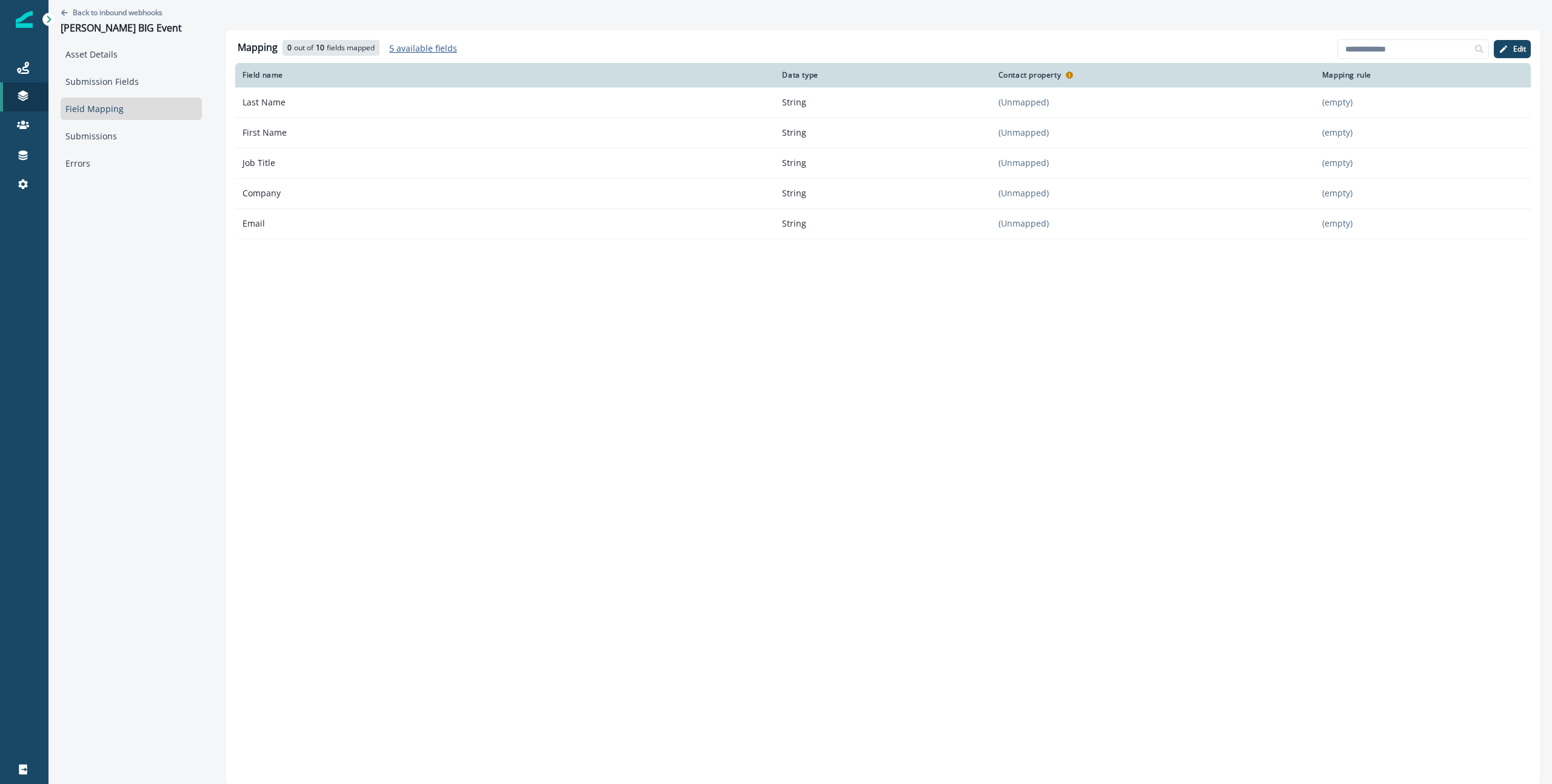
drag, startPoint x: 697, startPoint y: 348, endPoint x: 949, endPoint y: 292, distance: 258.1
click at [698, 348] on div "Mapping 0 out of 10 fields mapped 5 available fields Add fields Edit Mapping th…" at bounding box center [883, 407] width 1314 height 754
click at [1519, 45] on p "Edit" at bounding box center [1519, 49] width 13 height 8
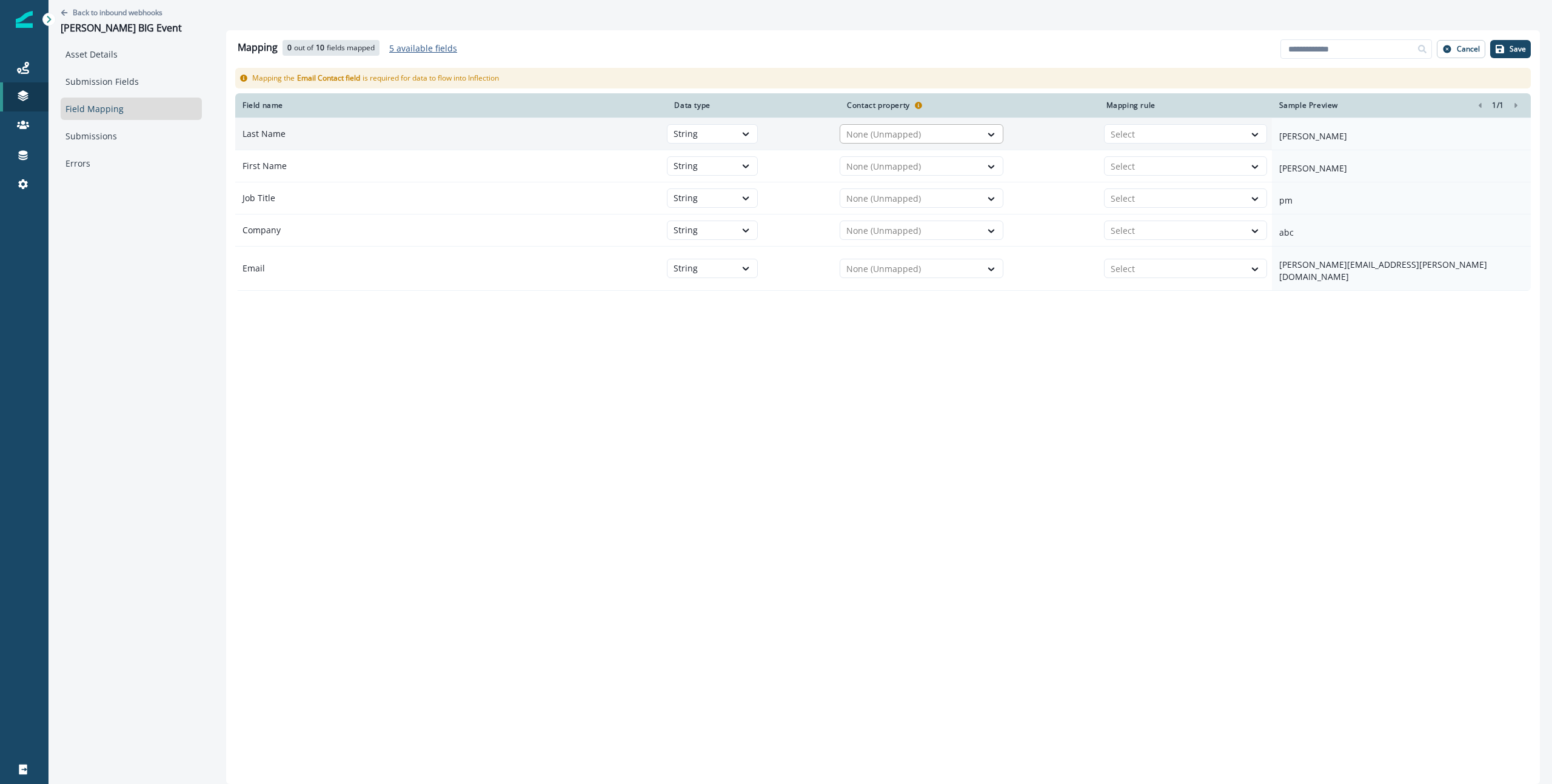
click at [913, 141] on div at bounding box center [910, 134] width 128 height 14
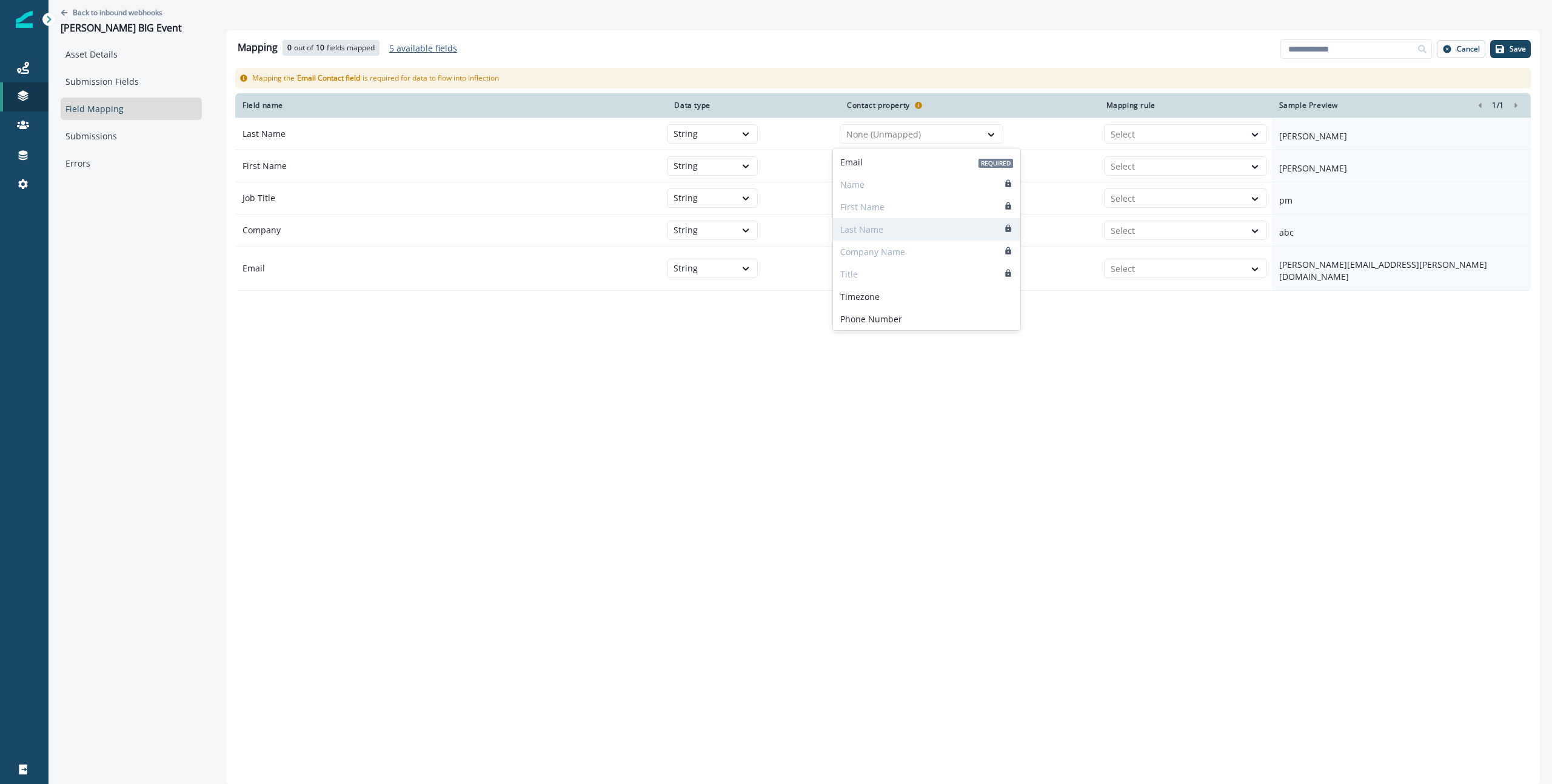
click at [885, 227] on div "Last Name" at bounding box center [927, 229] width 187 height 22
click at [876, 216] on div "First Name" at bounding box center [927, 206] width 187 height 22
click at [773, 320] on div "Mapping 0 out of 10 fields mapped 5 available fields Add fields Cancel Save Map…" at bounding box center [883, 407] width 1314 height 754
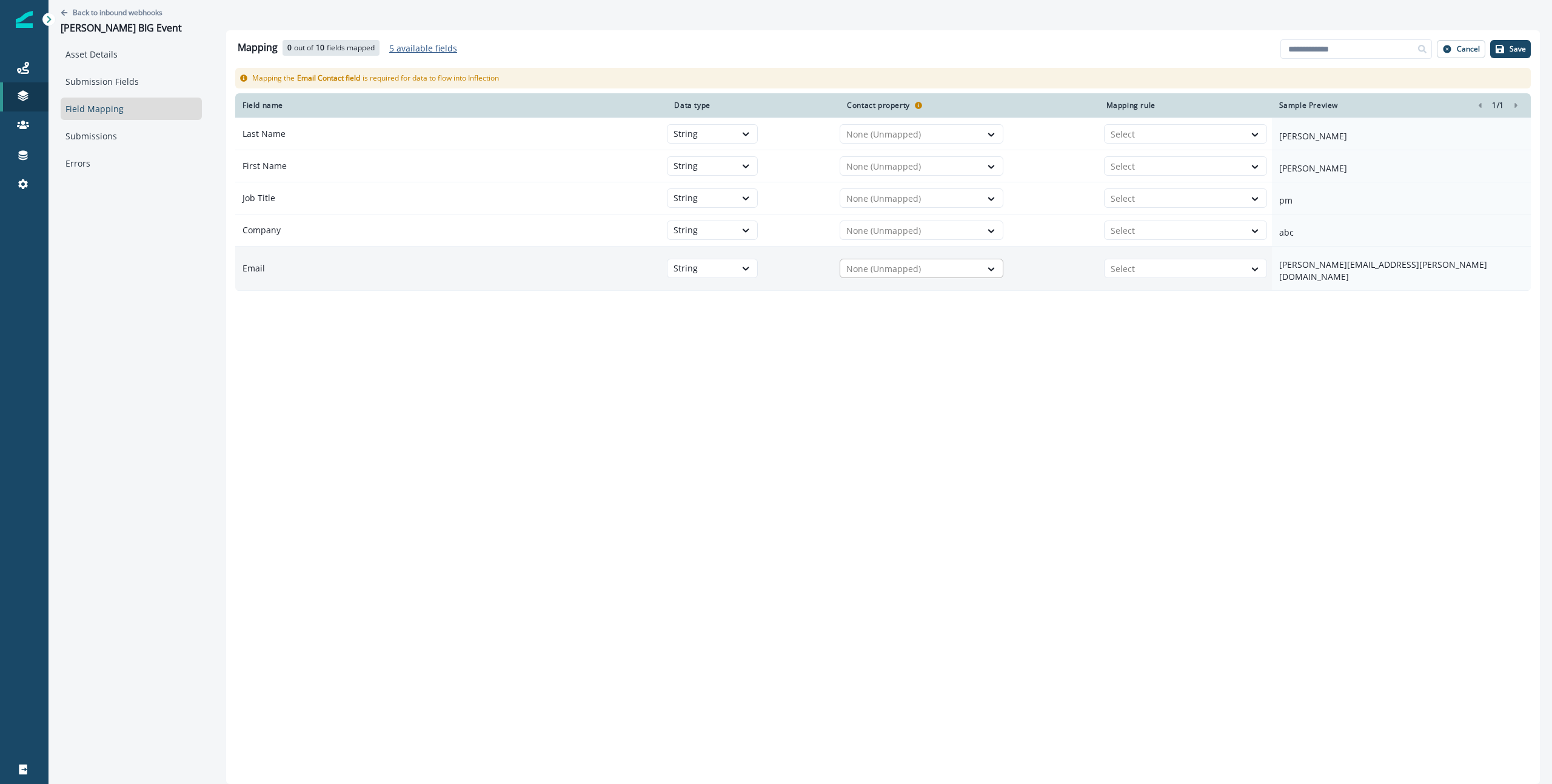
click at [866, 266] on div at bounding box center [910, 269] width 128 height 14
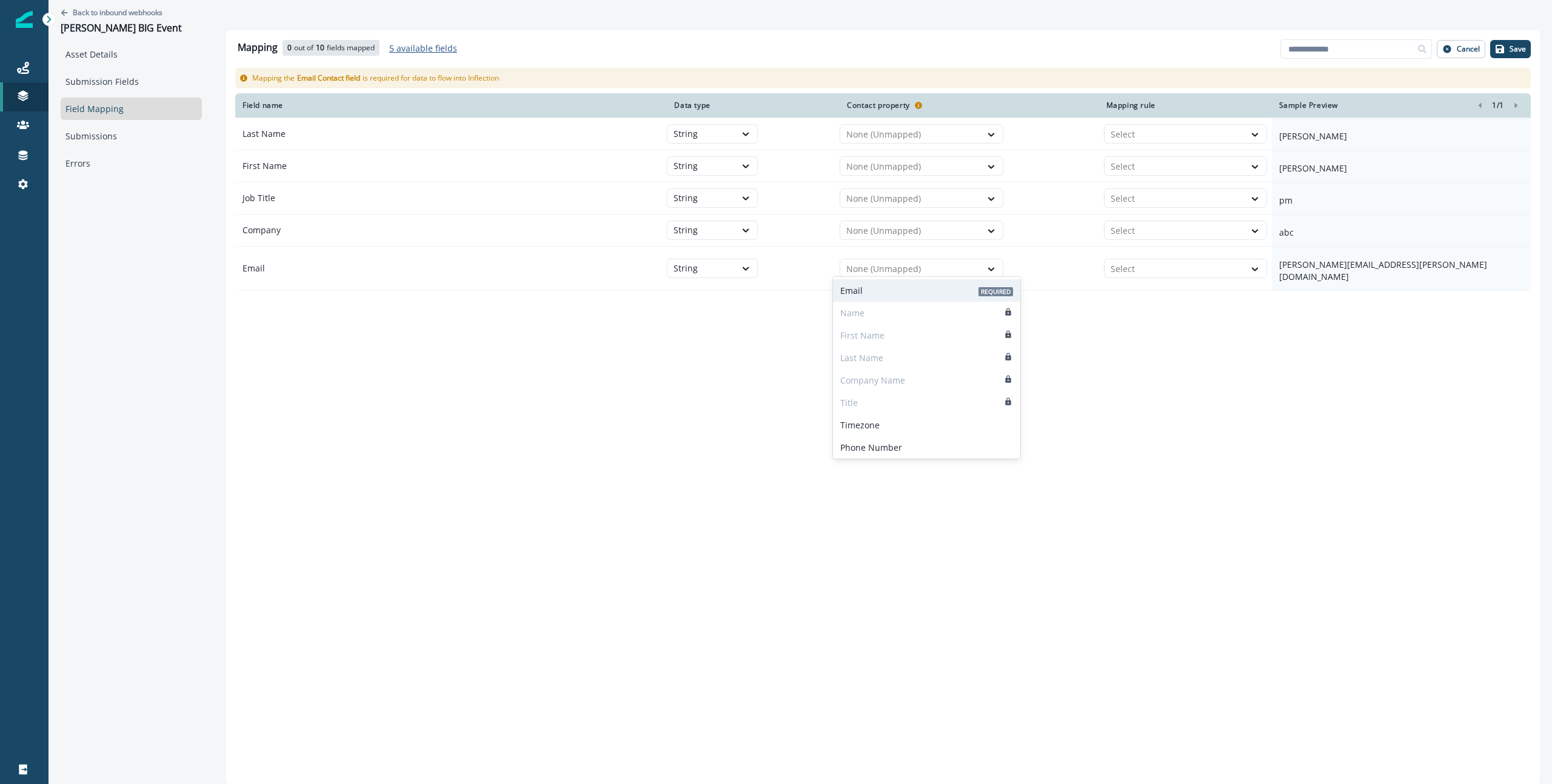
click at [877, 286] on div "Email Required" at bounding box center [927, 291] width 187 height 22
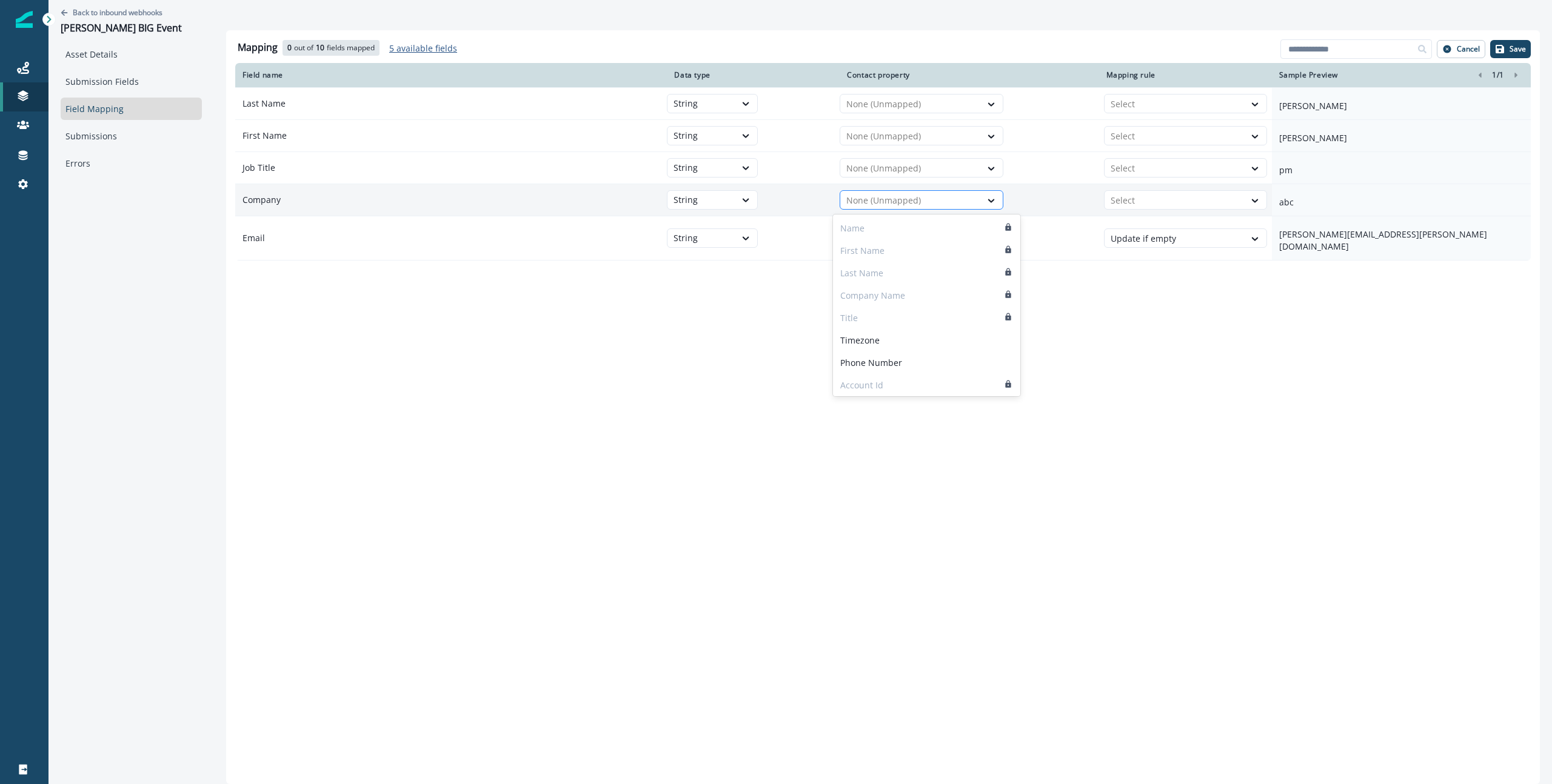
click at [889, 200] on div at bounding box center [910, 200] width 128 height 14
drag, startPoint x: 1089, startPoint y: 367, endPoint x: 1060, endPoint y: 361, distance: 29.6
click at [1089, 367] on div "Mapping 0 out of 10 fields mapped 5 available fields Add fields Cancel Save Fie…" at bounding box center [883, 407] width 1314 height 754
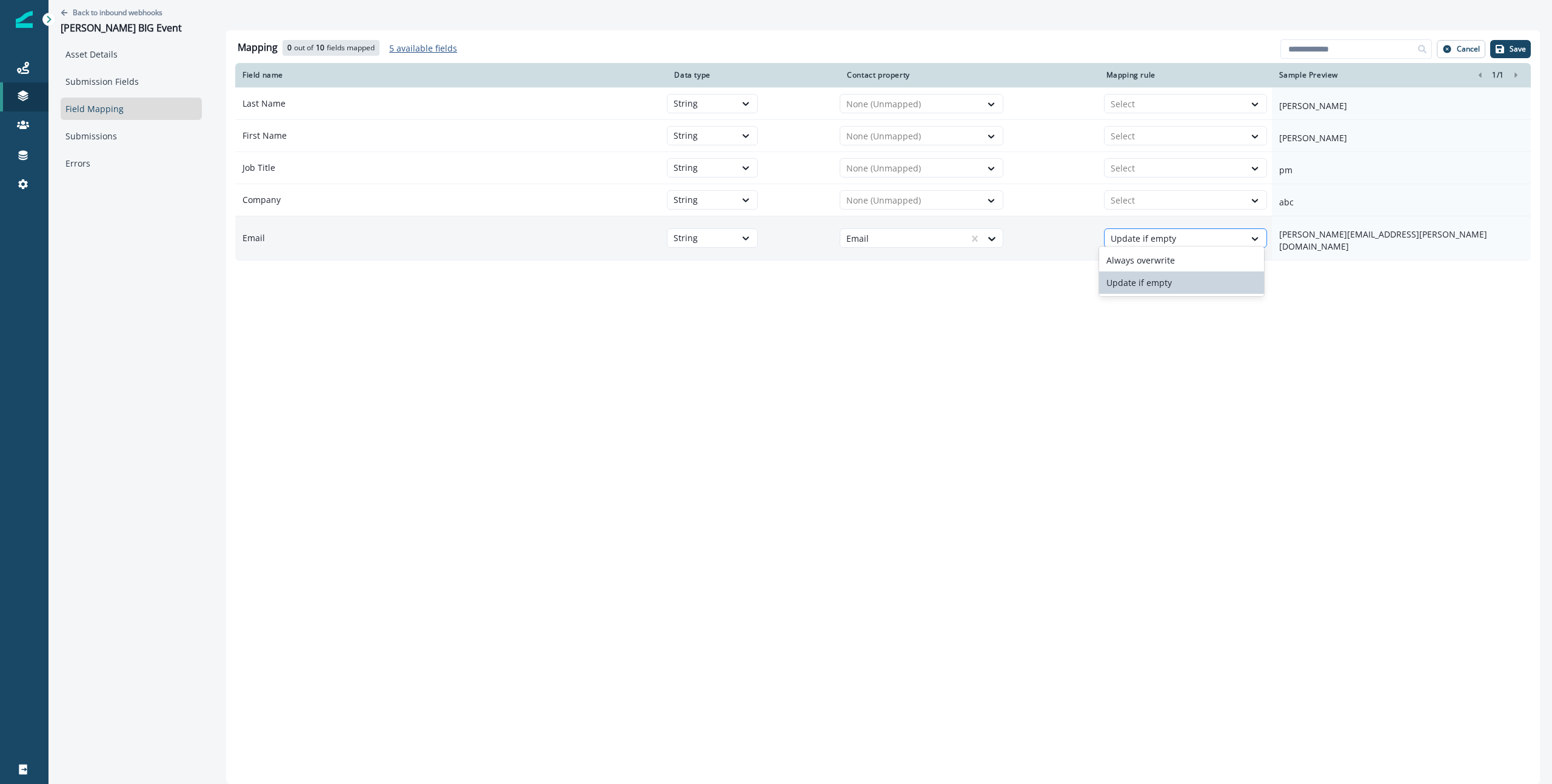
click at [1194, 240] on div at bounding box center [1175, 238] width 128 height 14
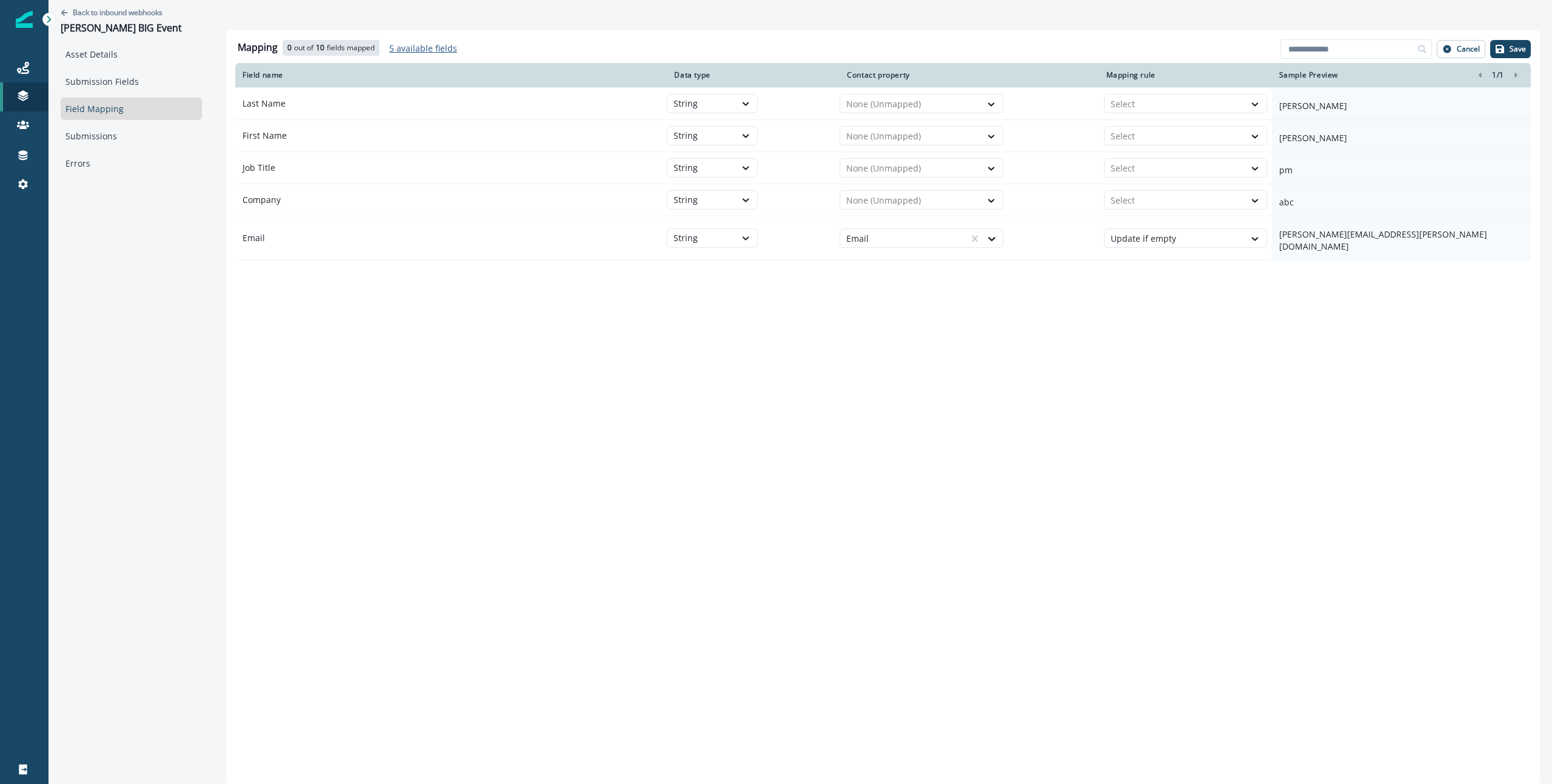
drag, startPoint x: 1197, startPoint y: 320, endPoint x: 1353, endPoint y: 284, distance: 160.1
click at [1200, 320] on div "Mapping 0 out of 10 fields mapped 5 available fields Add fields Cancel Save Fie…" at bounding box center [883, 407] width 1314 height 754
click at [1518, 45] on p "Save" at bounding box center [1517, 49] width 16 height 8
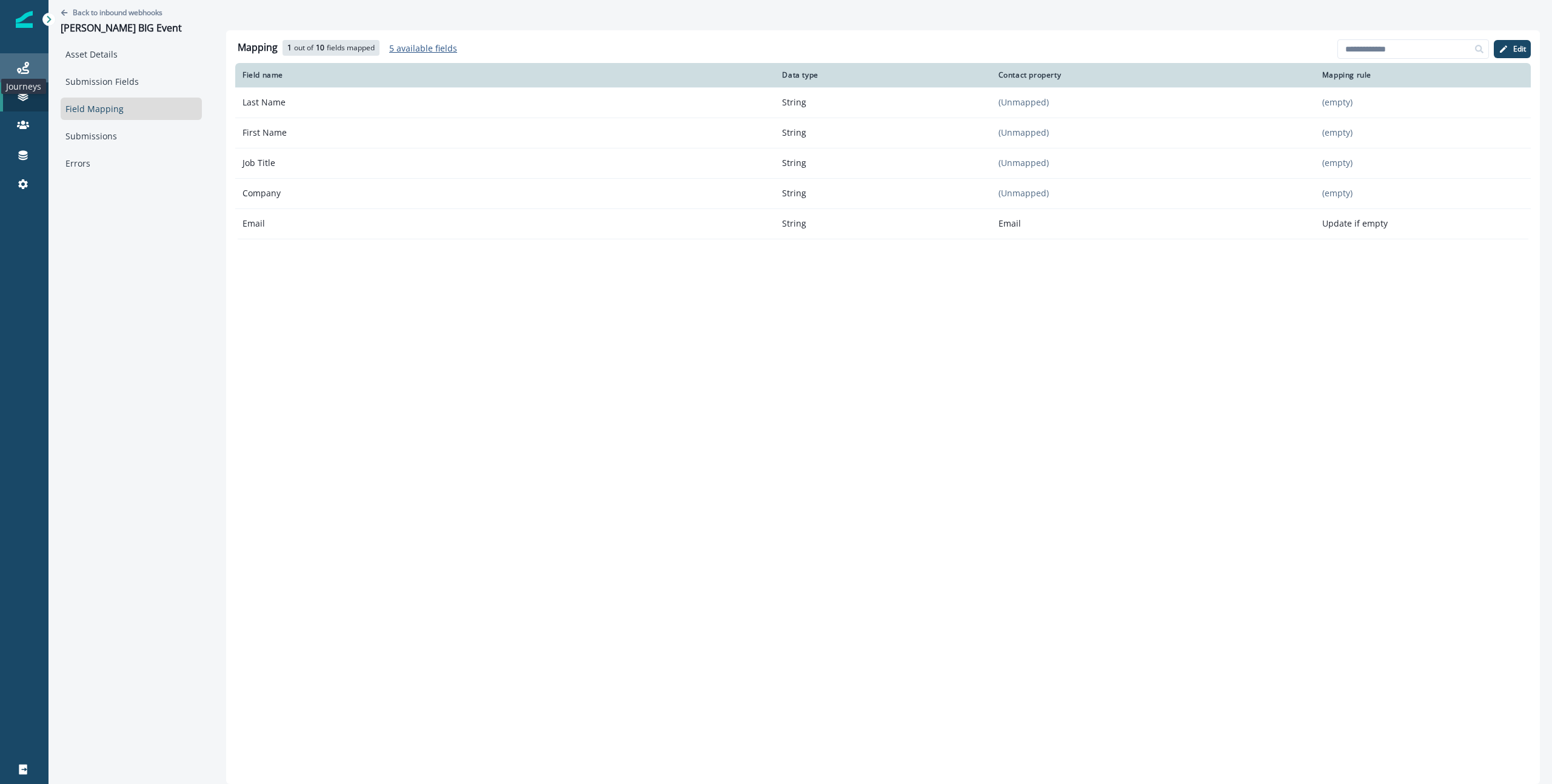
click at [26, 64] on icon at bounding box center [23, 68] width 12 height 12
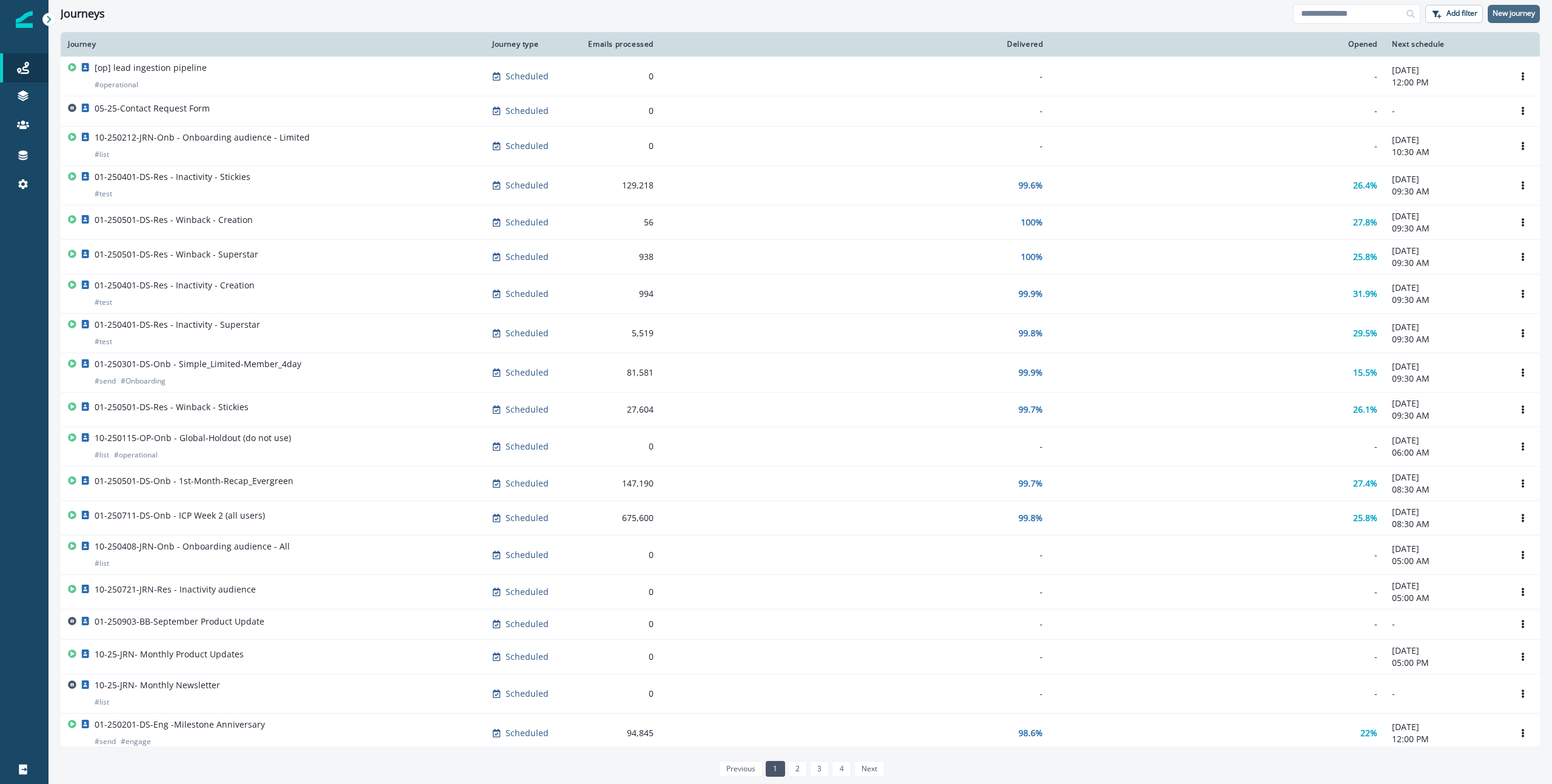
click at [1504, 20] on button "New journey" at bounding box center [1513, 14] width 52 height 18
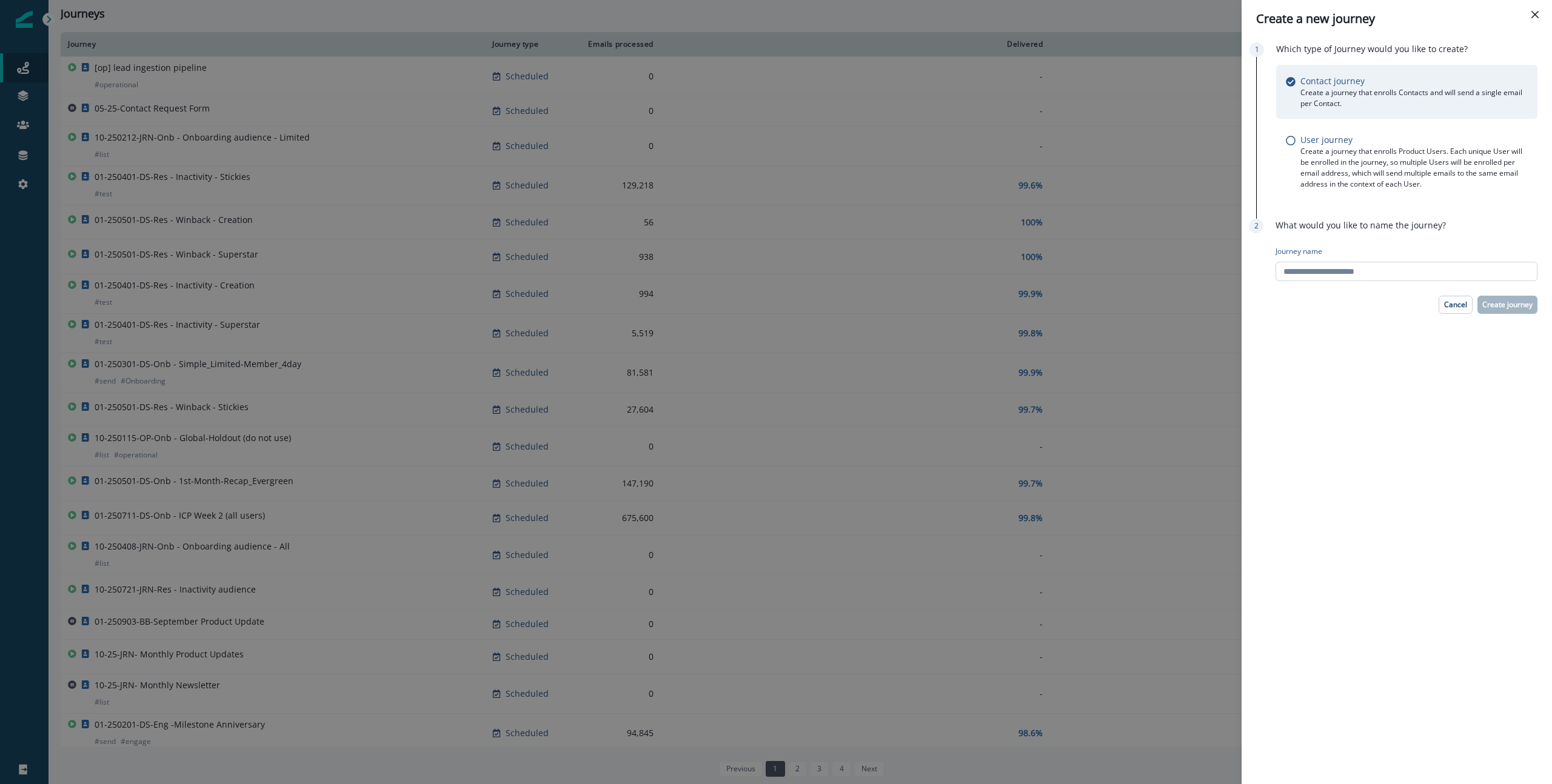
click at [1343, 274] on input "Journey name" at bounding box center [1407, 272] width 262 height 20
type input "**********"
click at [1492, 301] on p "Create journey" at bounding box center [1507, 305] width 50 height 8
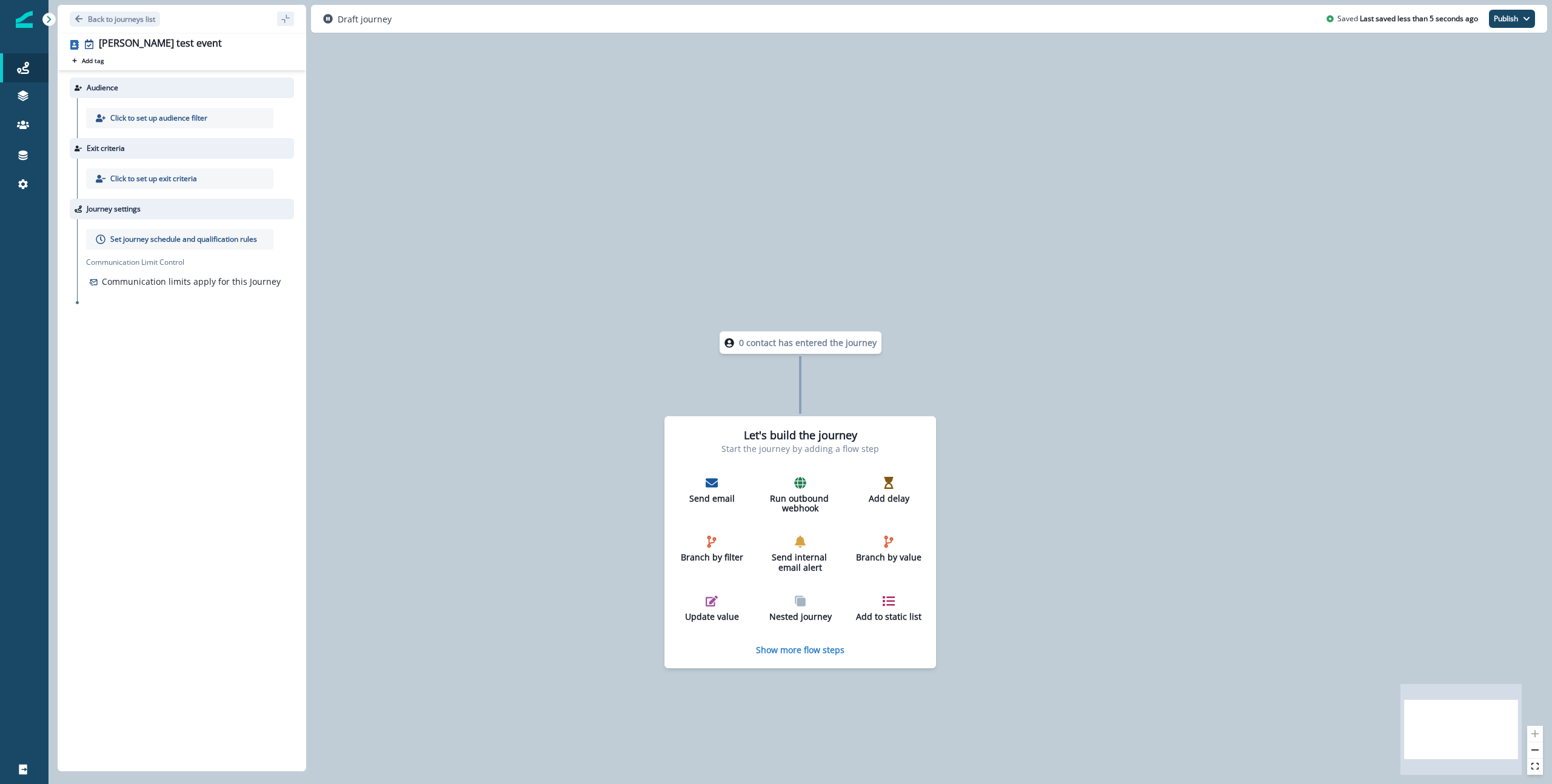
click at [124, 119] on p "Click to set up audience filter" at bounding box center [158, 118] width 97 height 11
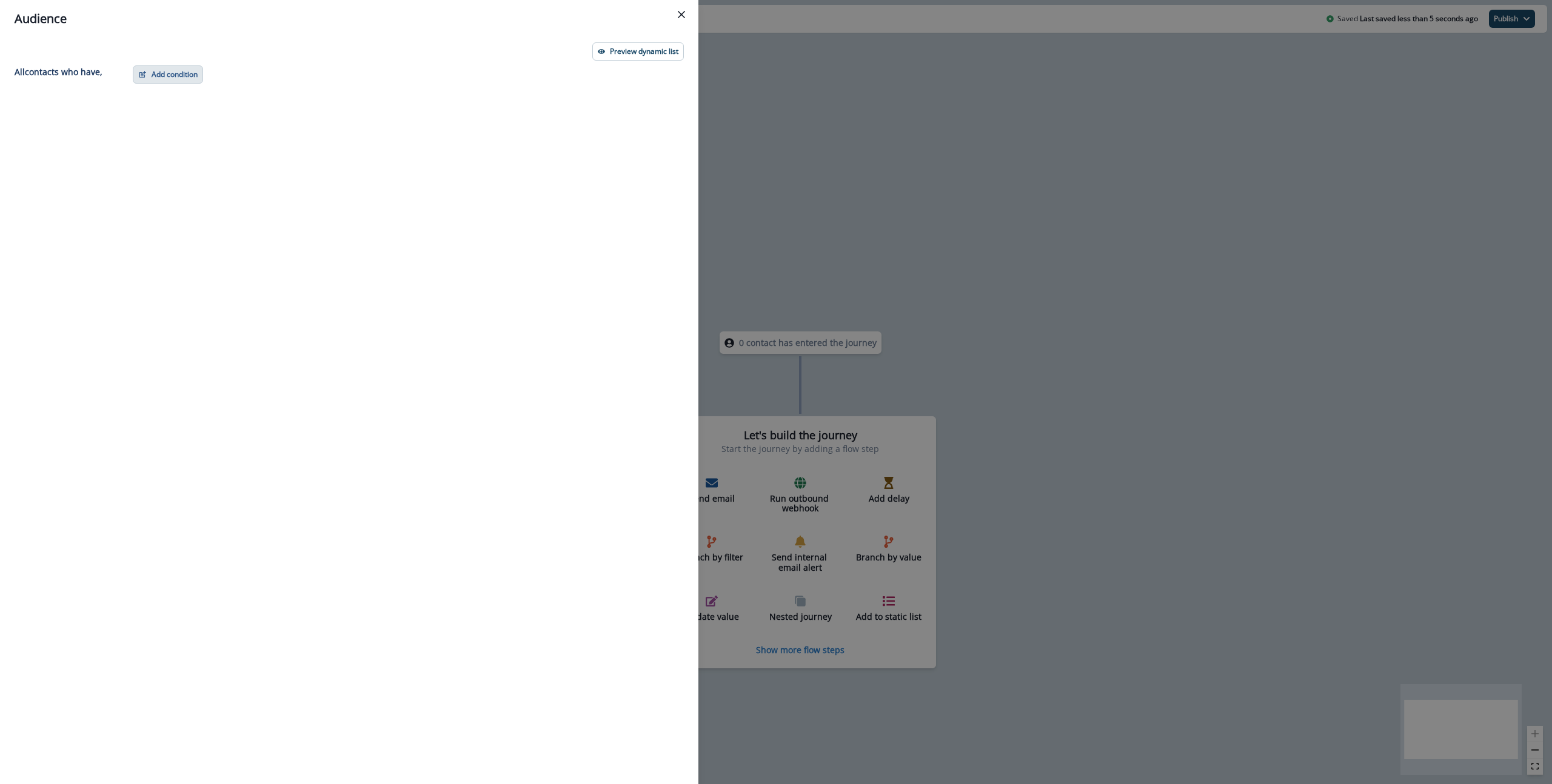
click at [183, 71] on button "Add condition" at bounding box center [168, 74] width 71 height 18
click at [196, 168] on button "Performed a marketing activity" at bounding box center [210, 166] width 153 height 20
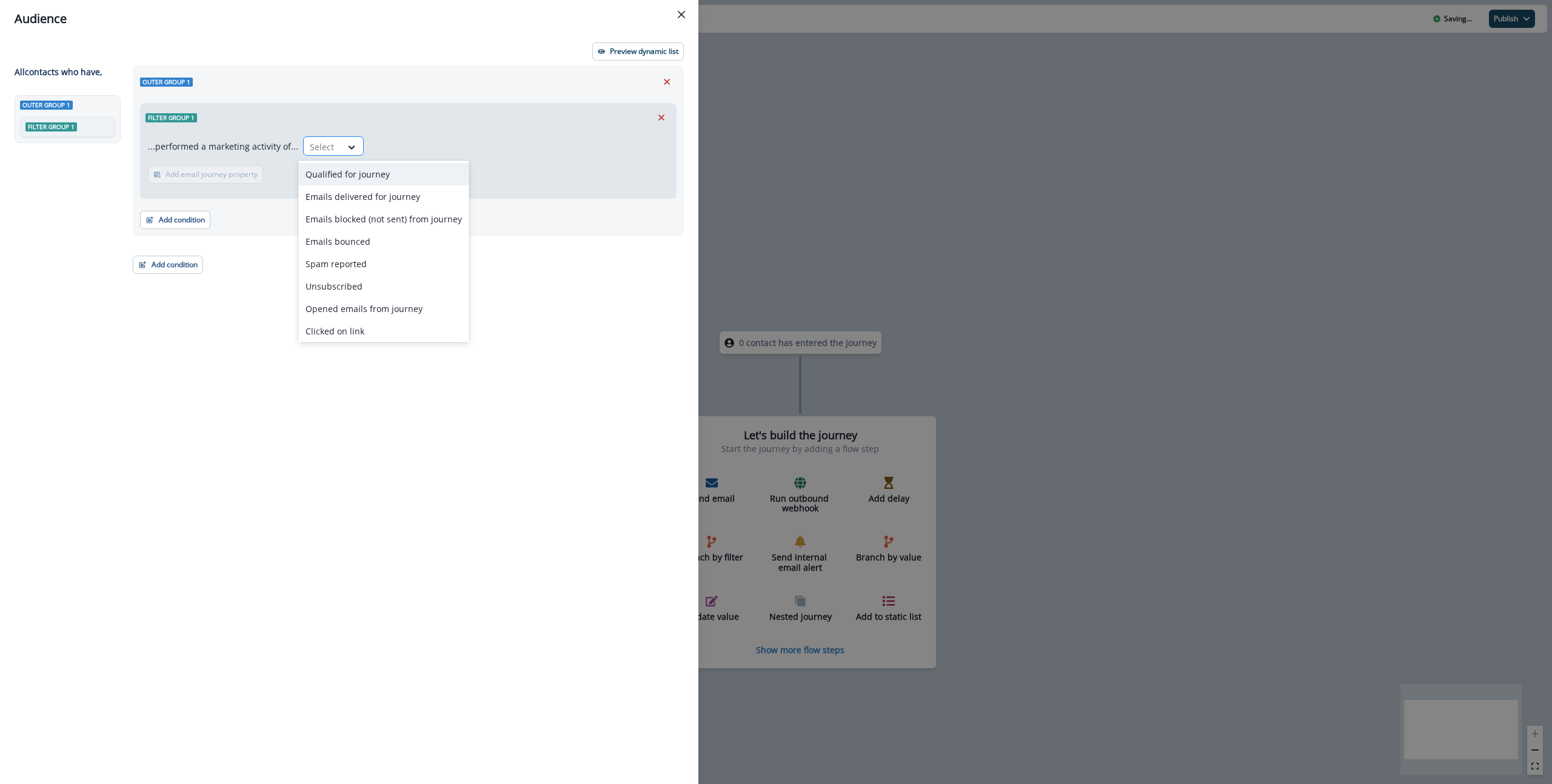
click at [333, 144] on div "Select" at bounding box center [322, 147] width 37 height 20
click at [395, 330] on div "Inbound webhook sync" at bounding box center [384, 329] width 171 height 22
click at [342, 176] on p "Add webhook property" at bounding box center [361, 174] width 76 height 8
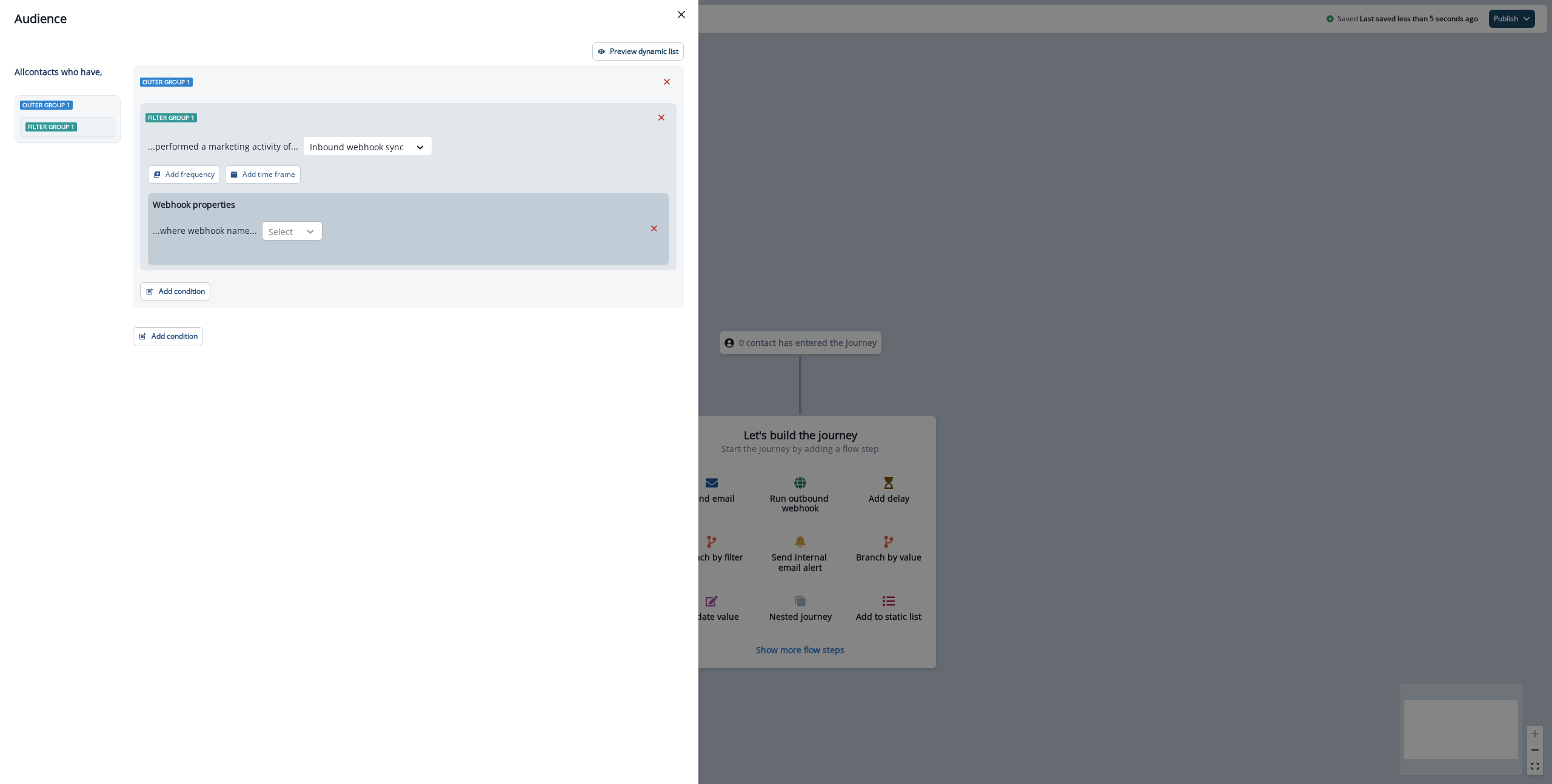
drag, startPoint x: 300, startPoint y: 219, endPoint x: 301, endPoint y: 226, distance: 7.1
click at [300, 219] on div "...where webhook name... Select" at bounding box center [238, 231] width 170 height 30
click at [305, 229] on icon at bounding box center [310, 231] width 11 height 12
click at [291, 278] on div "is" at bounding box center [289, 281] width 60 height 22
click at [500, 233] on icon at bounding box center [503, 231] width 11 height 12
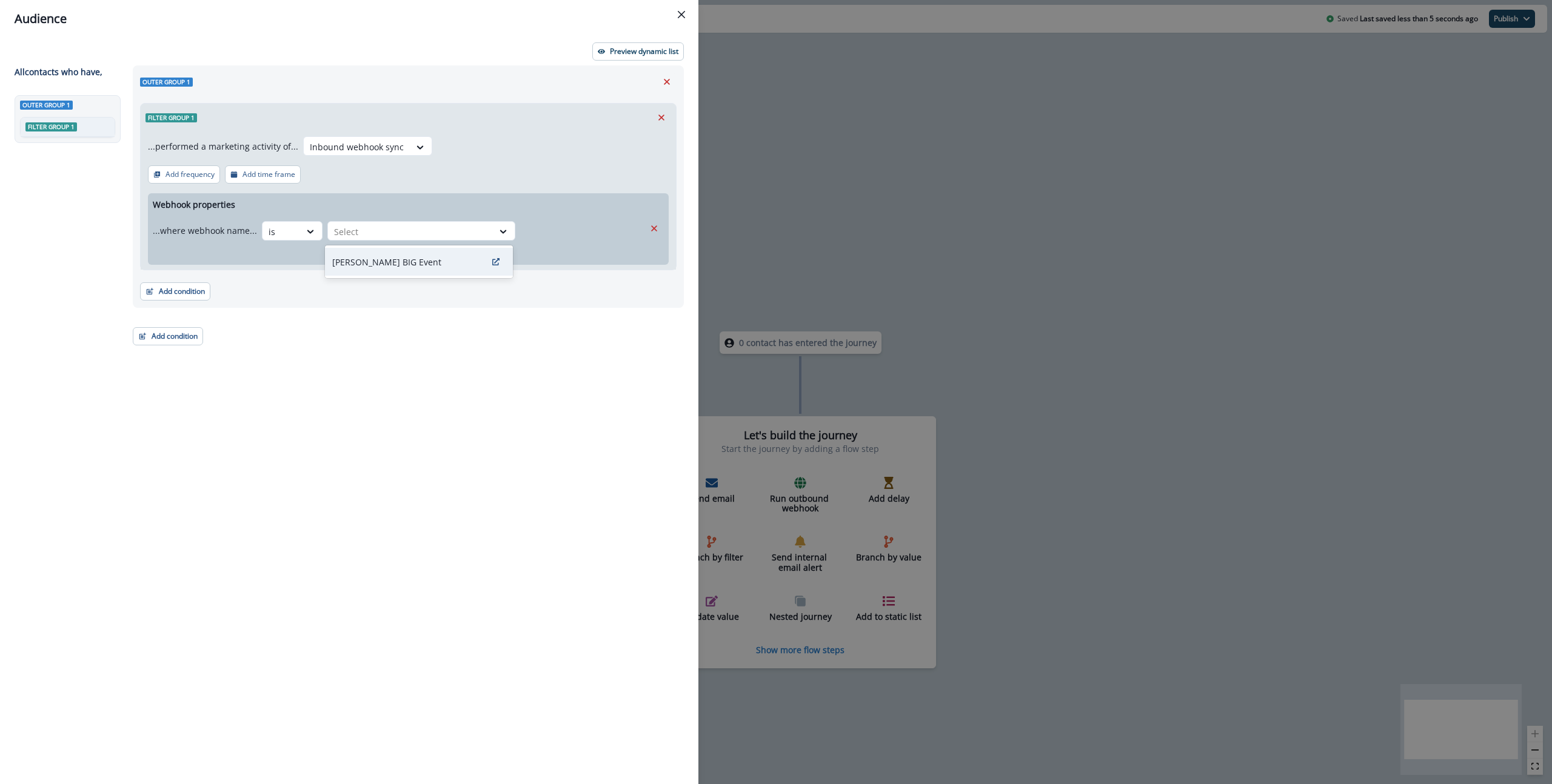
click at [362, 261] on p "[PERSON_NAME] BIG Event" at bounding box center [386, 262] width 109 height 13
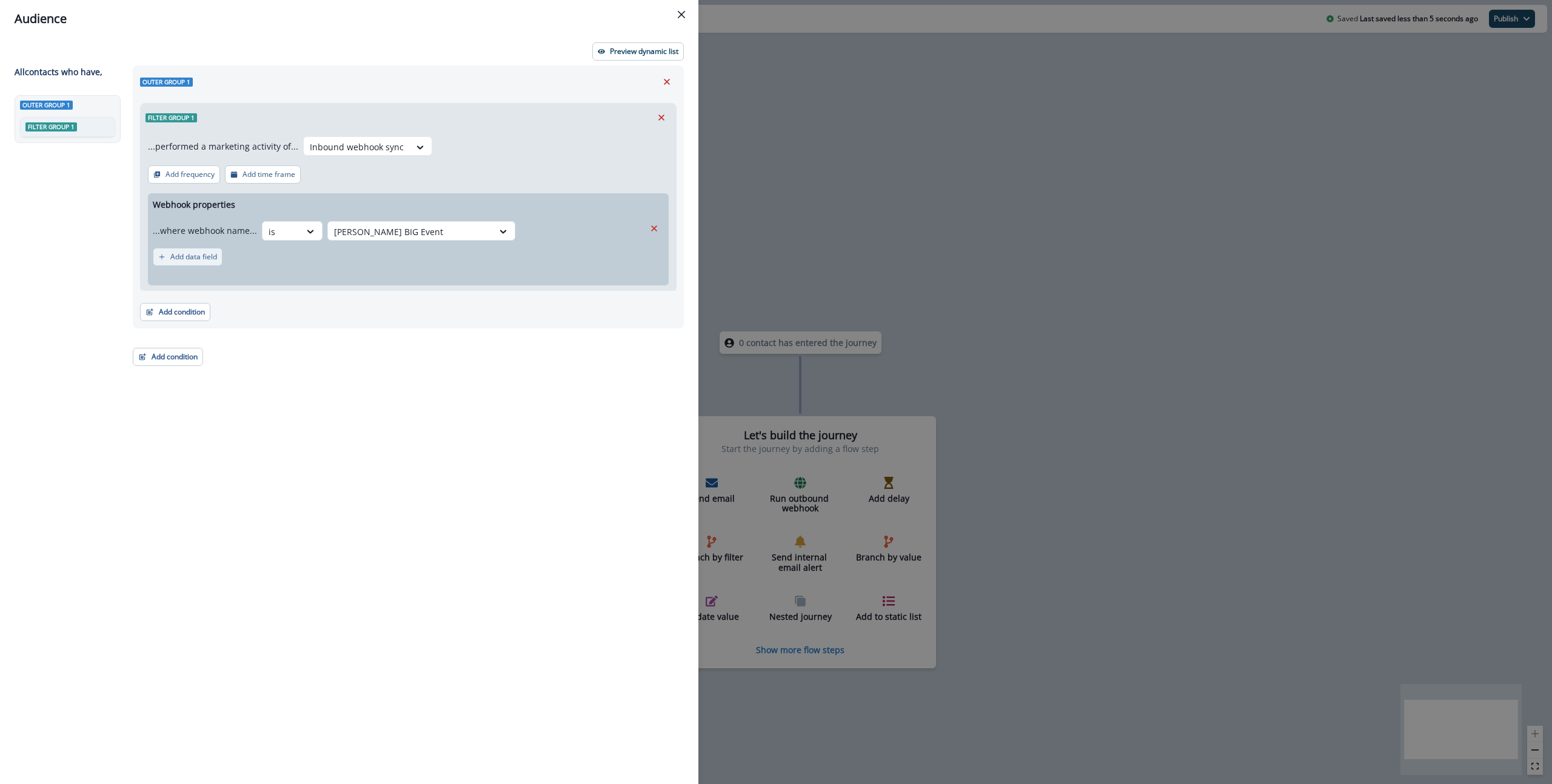
click at [175, 259] on p "Add data field" at bounding box center [193, 257] width 47 height 8
click at [320, 259] on icon at bounding box center [323, 259] width 7 height 3
drag, startPoint x: 232, startPoint y: 259, endPoint x: 293, endPoint y: 263, distance: 61.1
click at [232, 259] on p "...where webhook value for..." at bounding box center [211, 258] width 117 height 13
click at [331, 264] on div at bounding box center [324, 258] width 22 height 20
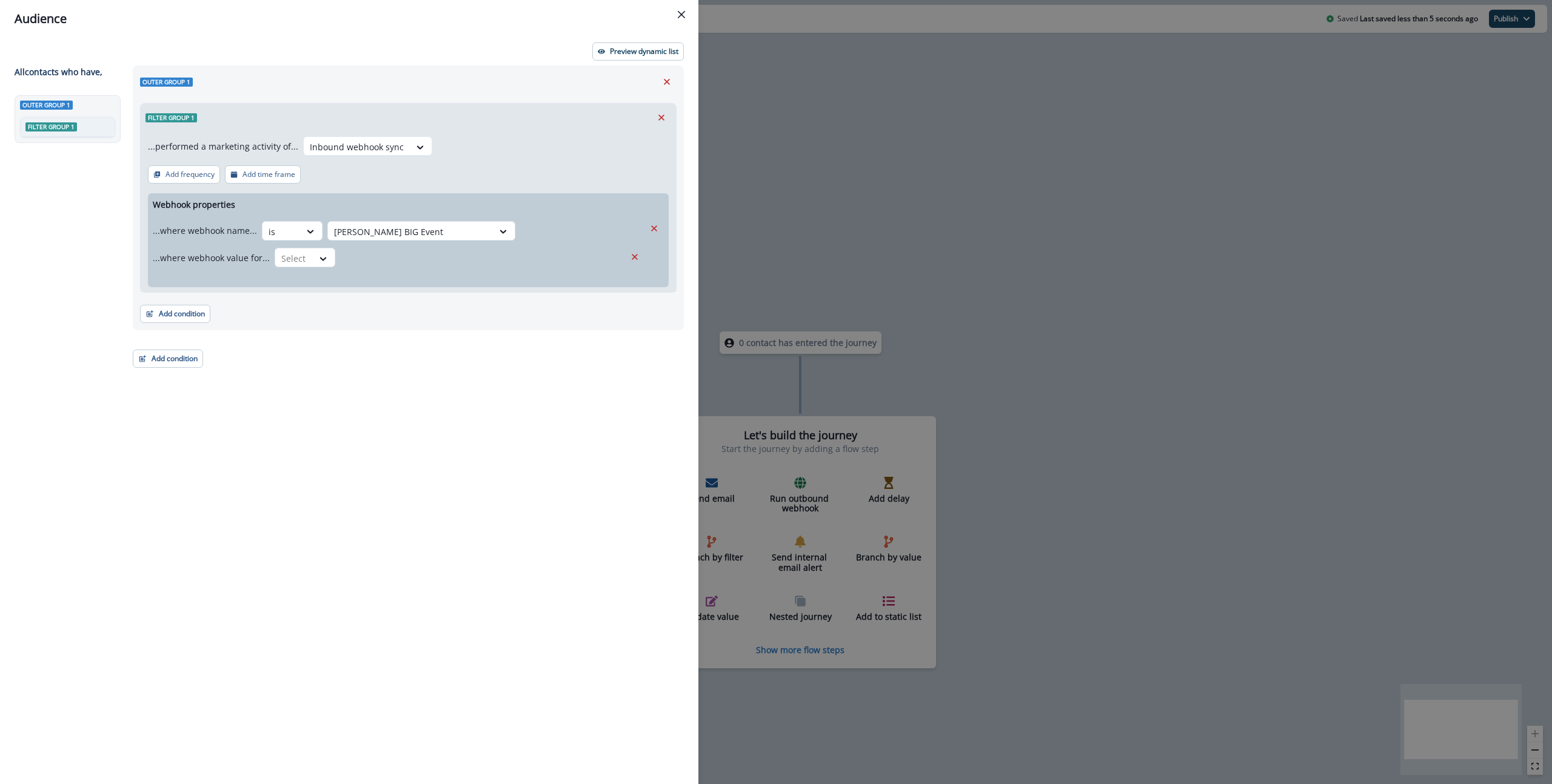
click at [405, 253] on div "...where webhook value for... Select" at bounding box center [389, 257] width 473 height 20
click at [348, 259] on div "...where webhook value for... Select" at bounding box center [389, 257] width 473 height 20
click at [682, 16] on icon "Close" at bounding box center [681, 14] width 7 height 7
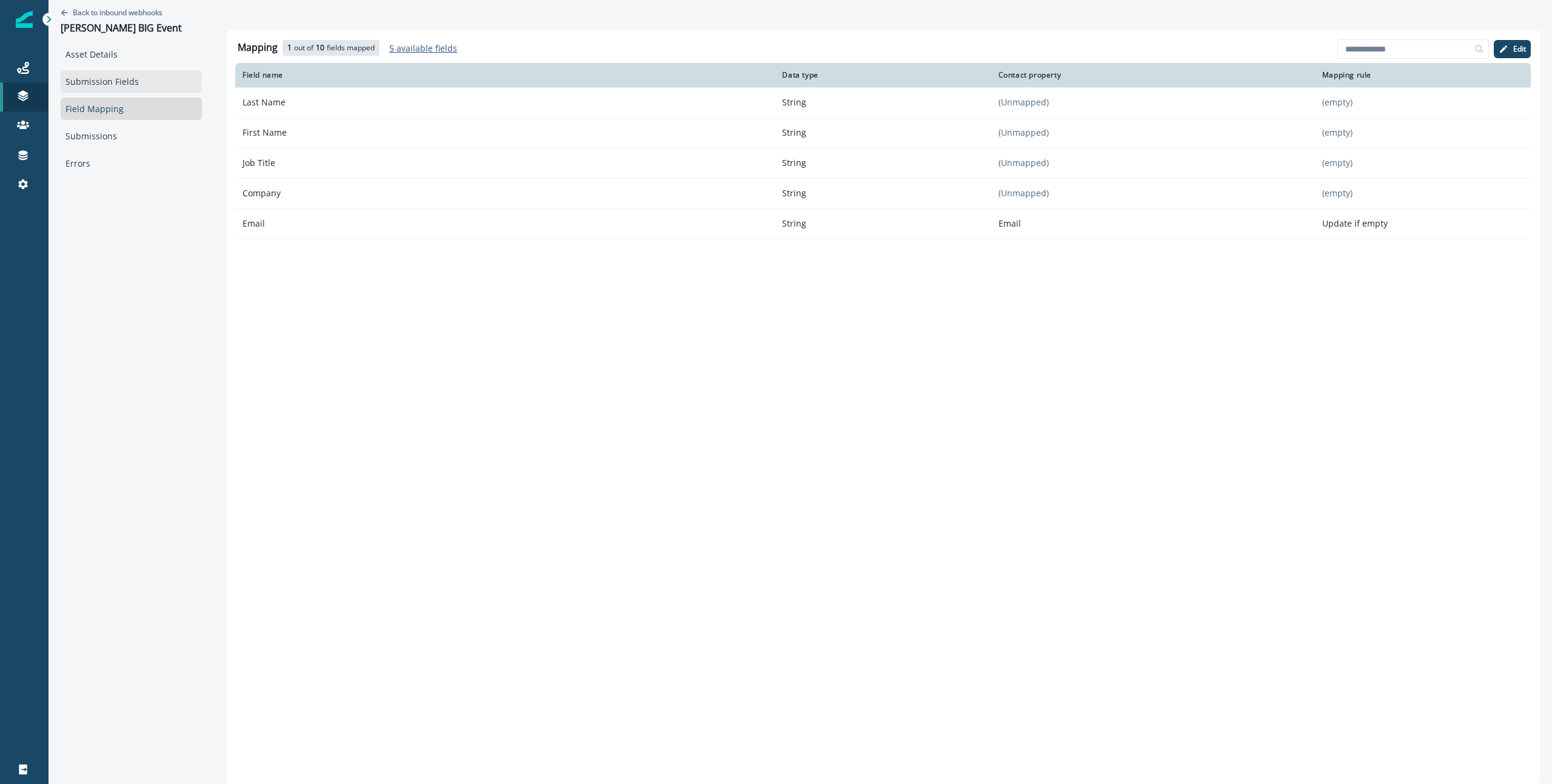
click at [130, 83] on link "Submission Fields" at bounding box center [131, 81] width 141 height 22
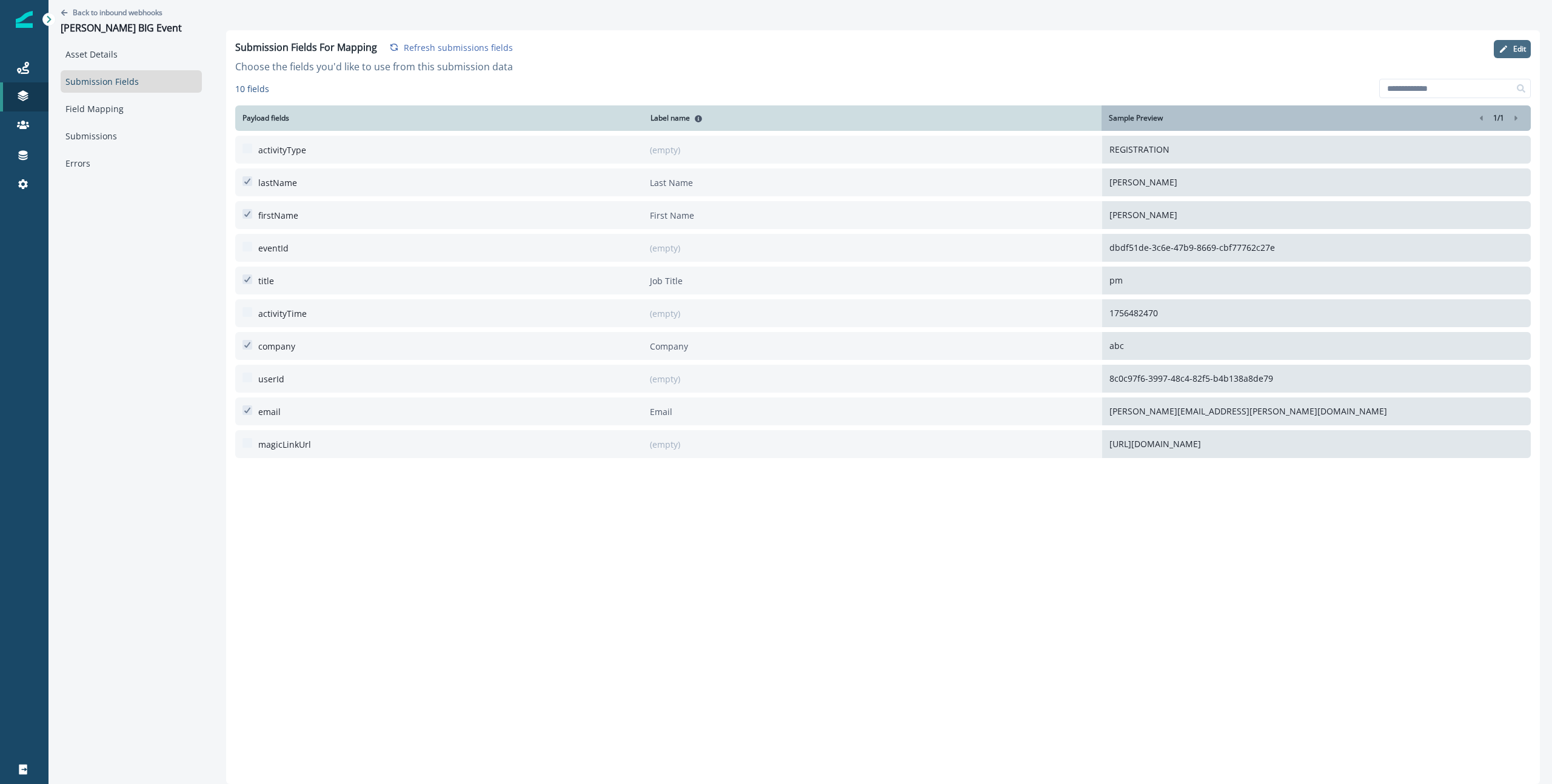
click at [1518, 49] on p "Edit" at bounding box center [1519, 49] width 13 height 8
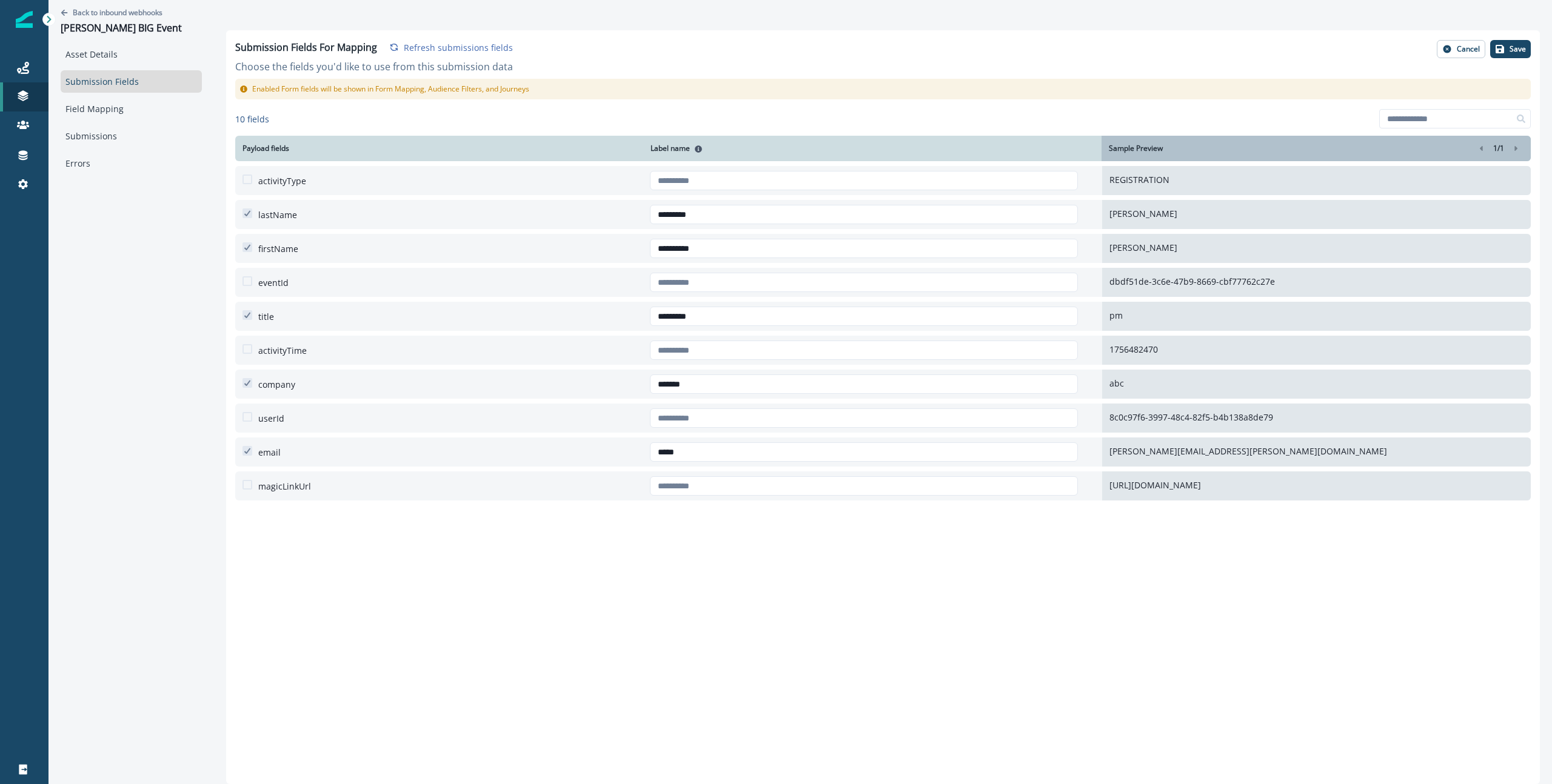
click at [242, 182] on span at bounding box center [247, 179] width 10 height 10
click at [728, 181] on input "text" at bounding box center [864, 181] width 428 height 20
type input "**********"
click at [1507, 42] on button "Save" at bounding box center [1511, 49] width 41 height 18
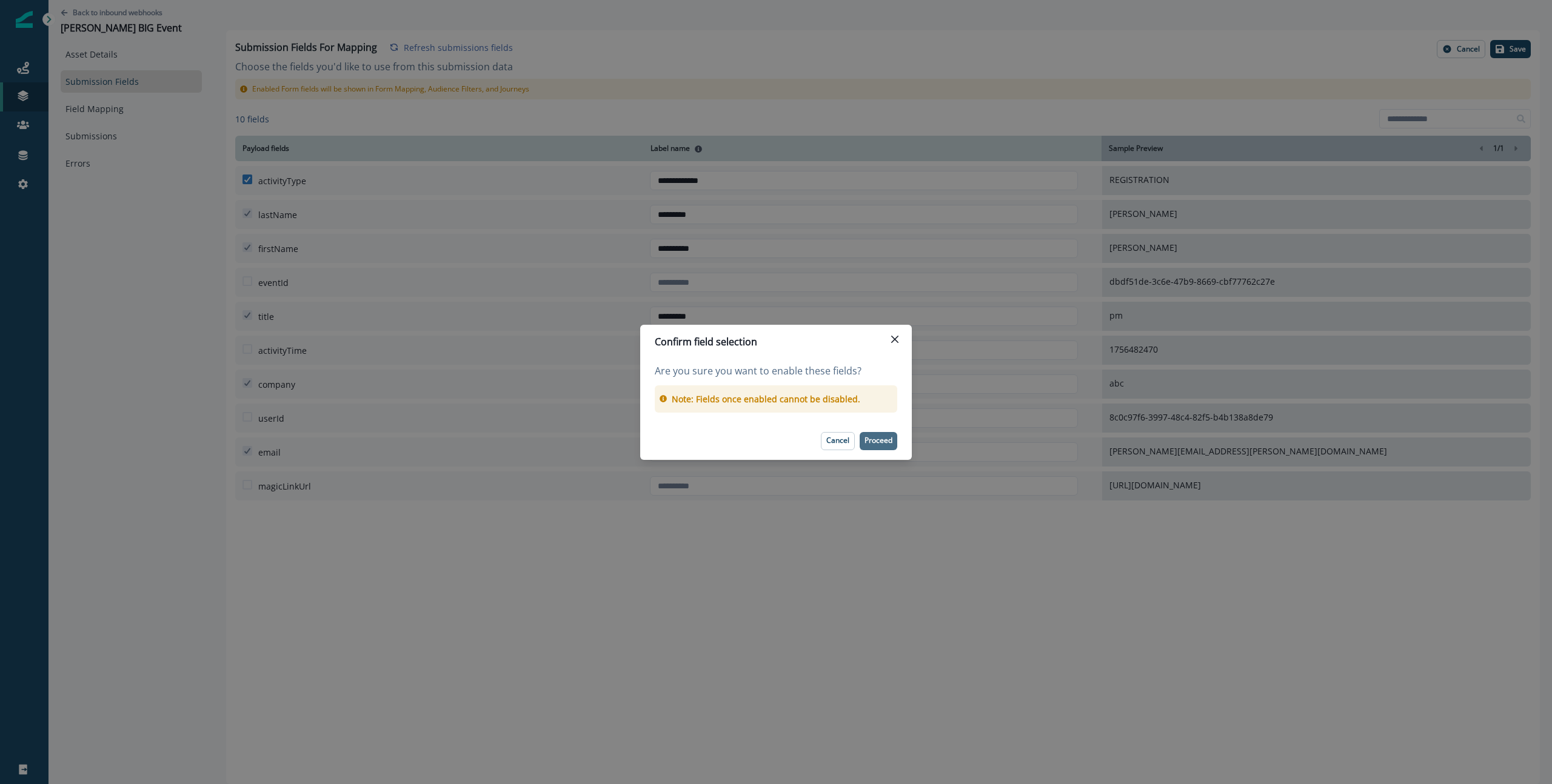
click at [868, 445] on p "Proceed" at bounding box center [878, 441] width 28 height 8
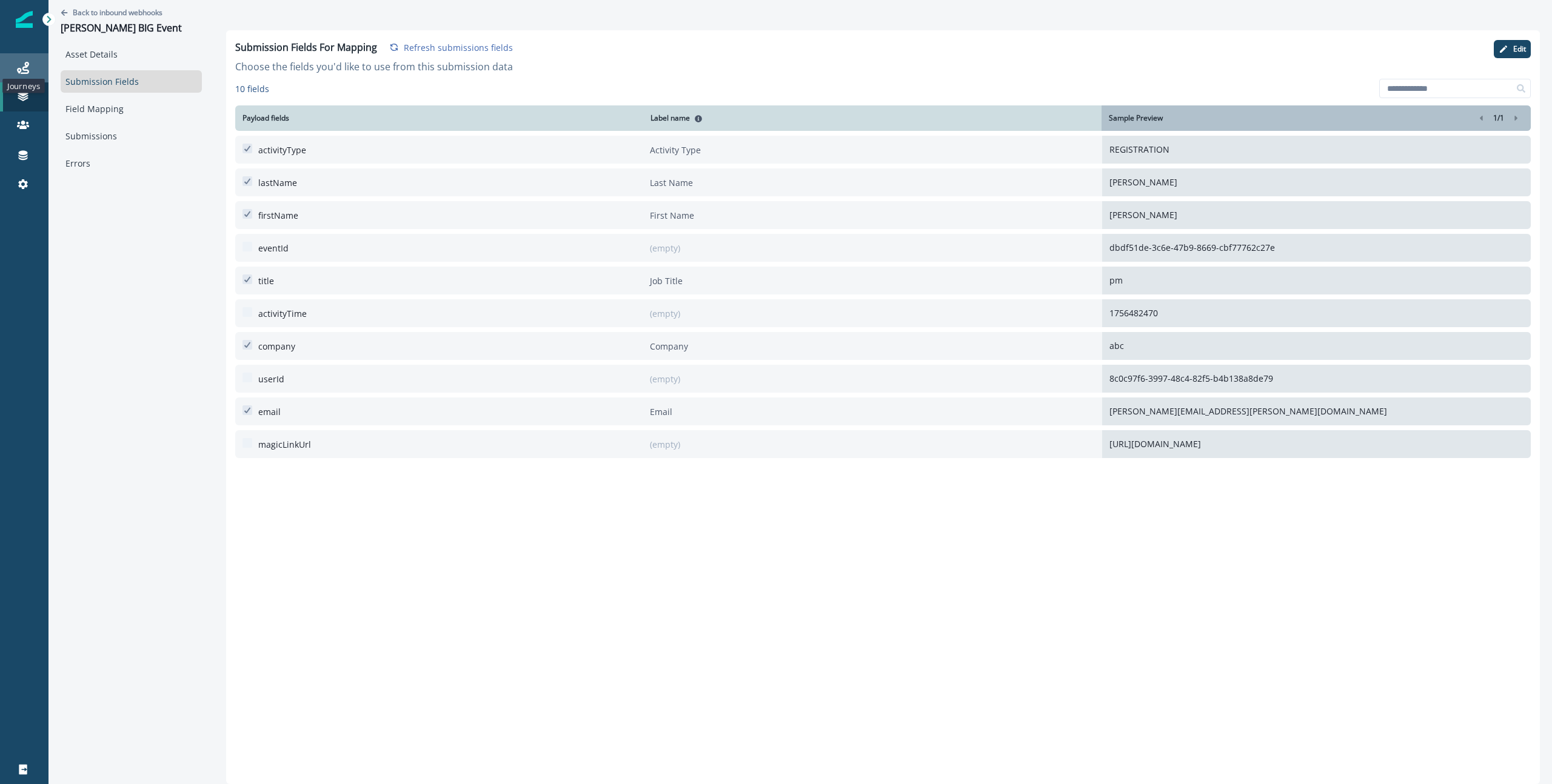
click at [20, 64] on icon at bounding box center [23, 68] width 12 height 12
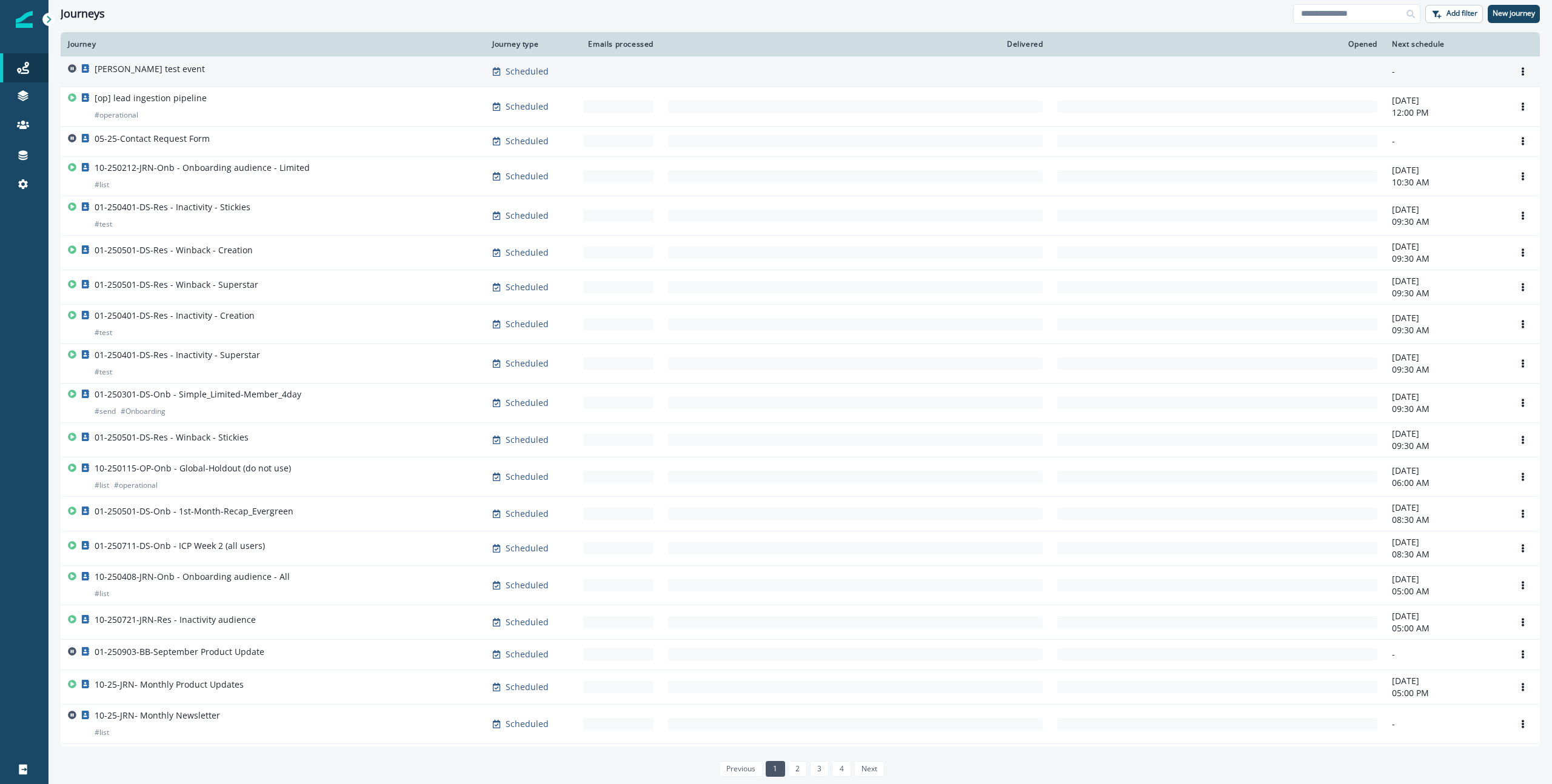
click at [131, 59] on td "[PERSON_NAME] test event" at bounding box center [272, 71] width 424 height 31
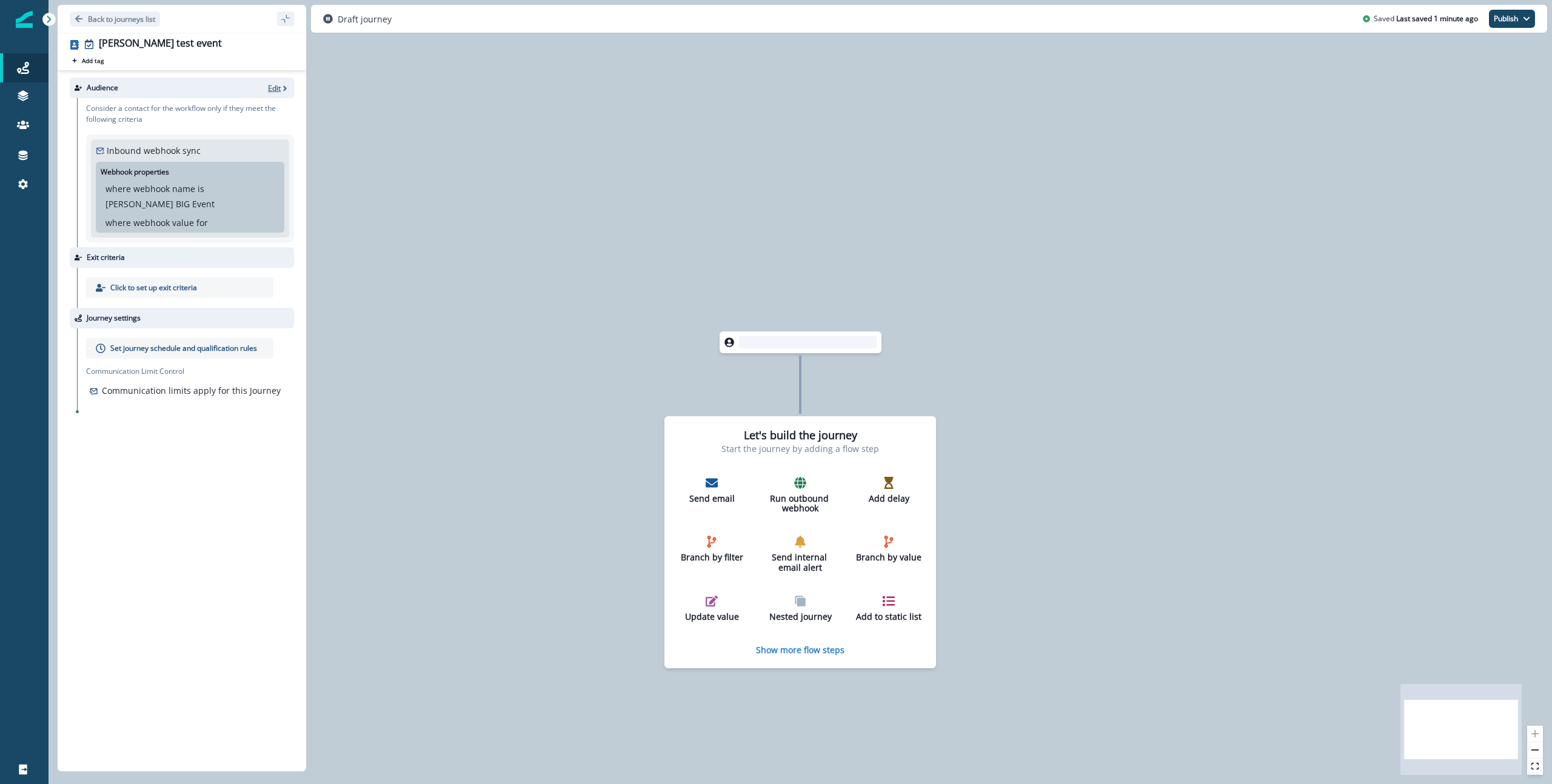
click at [274, 84] on p "Edit" at bounding box center [274, 88] width 13 height 10
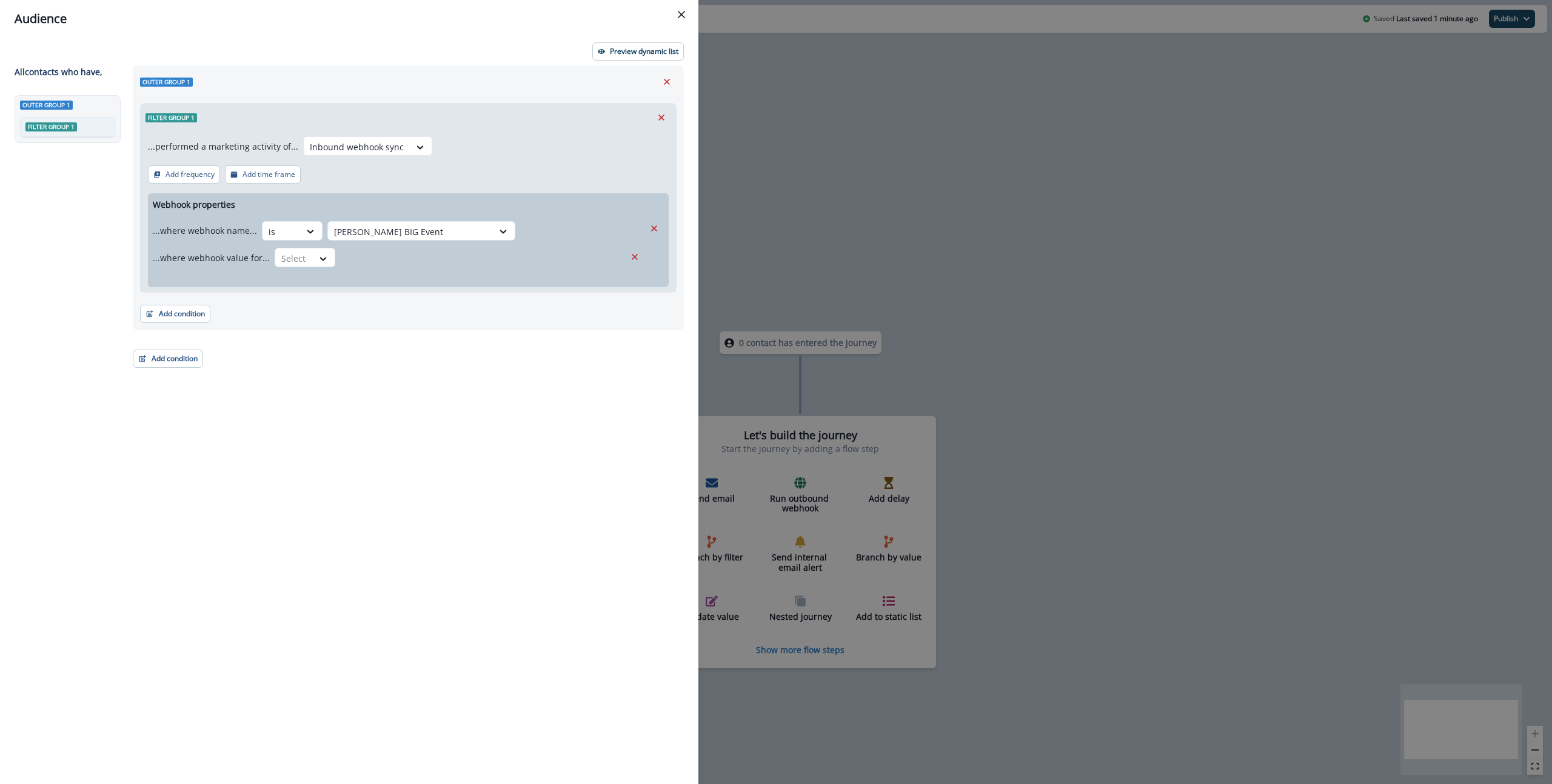
drag, startPoint x: 184, startPoint y: 252, endPoint x: 193, endPoint y: 253, distance: 9.1
click at [187, 252] on p "...where webhook value for..." at bounding box center [211, 258] width 117 height 13
click at [322, 256] on icon at bounding box center [323, 259] width 11 height 12
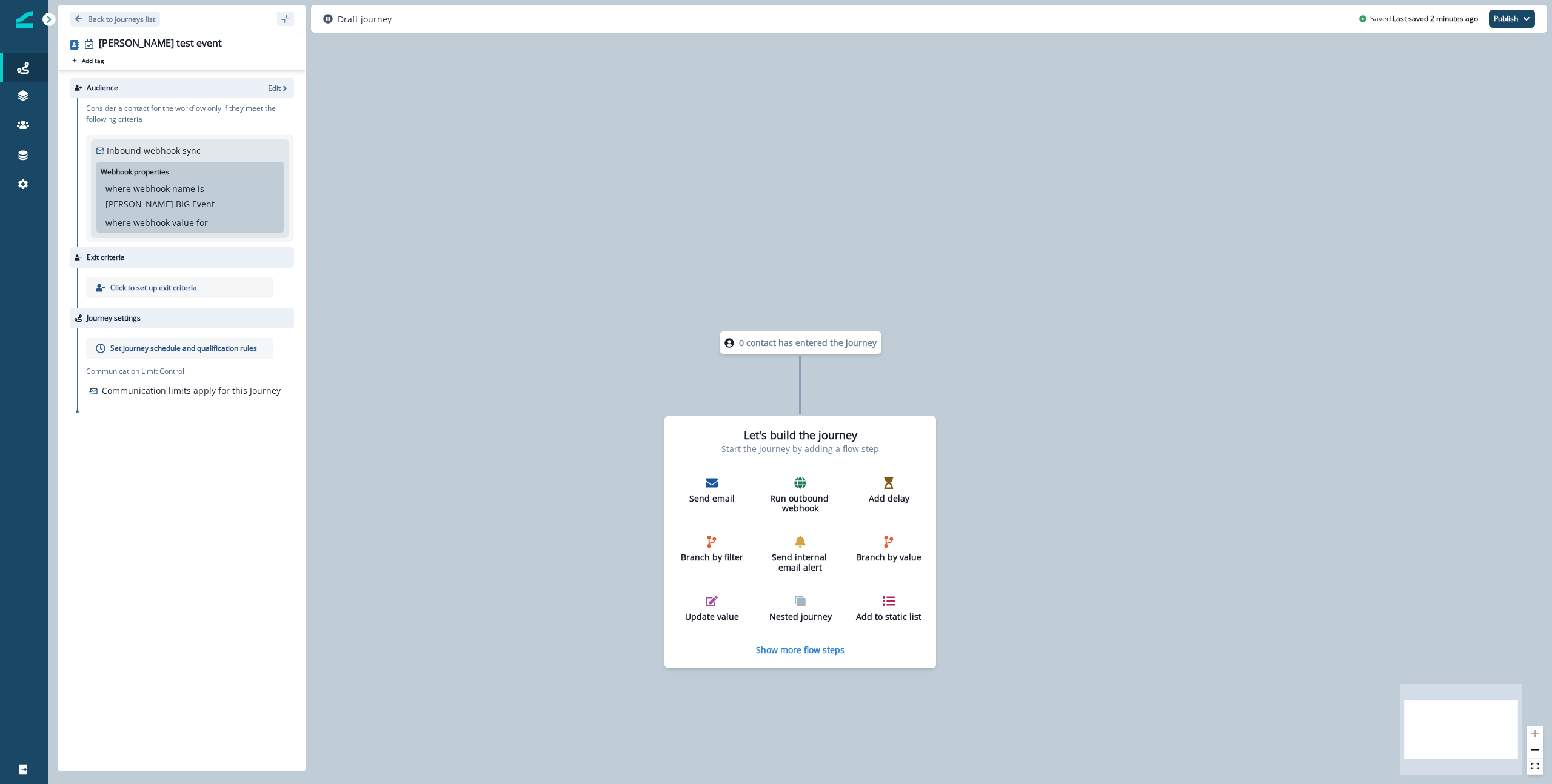
click at [269, 95] on div "Audience Edit" at bounding box center [182, 88] width 224 height 20
click at [271, 89] on p "Edit" at bounding box center [274, 88] width 13 height 10
click at [279, 90] on p "Edit" at bounding box center [274, 88] width 13 height 10
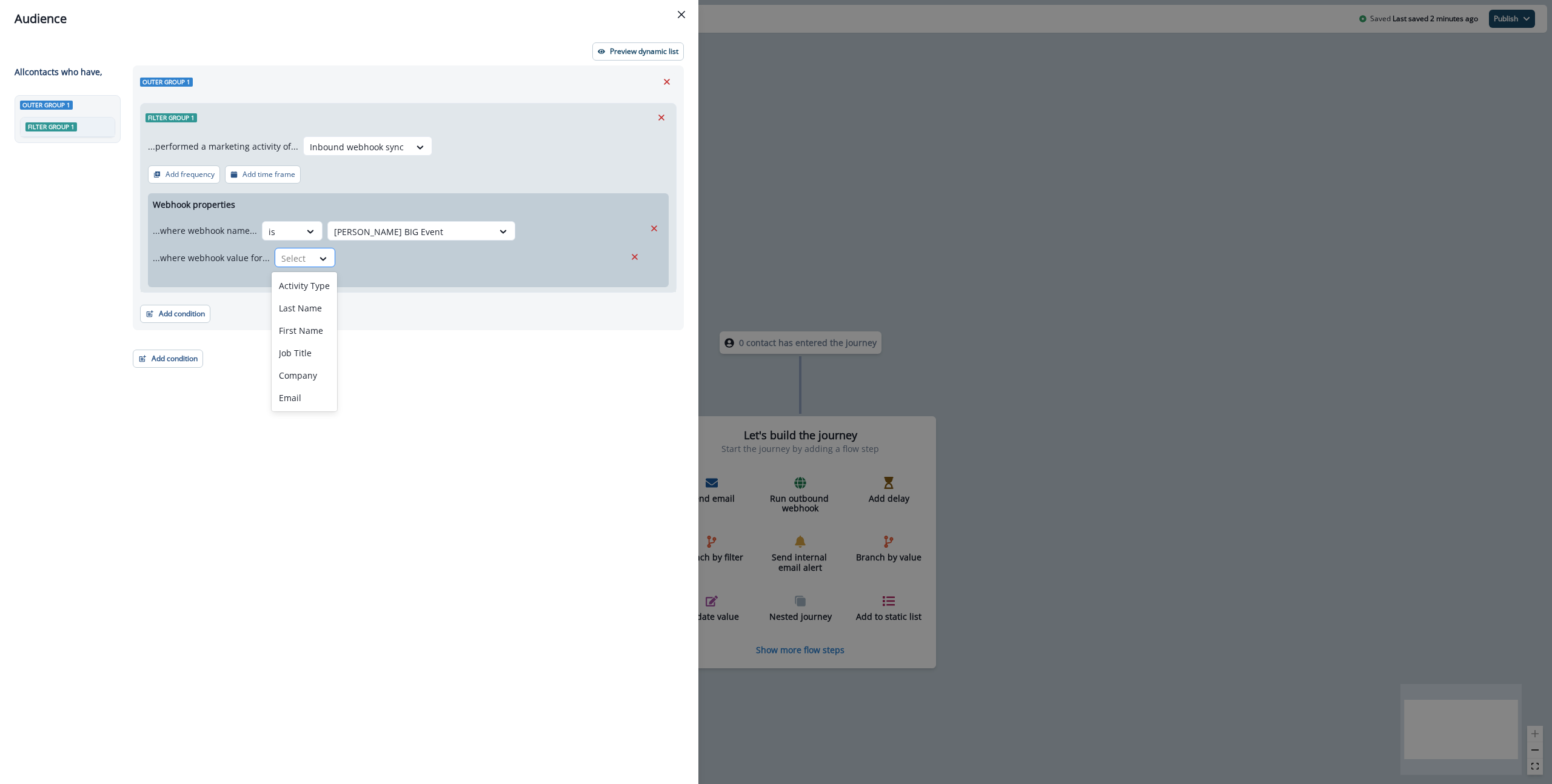
click at [296, 263] on div at bounding box center [293, 259] width 25 height 15
click at [303, 286] on p "Activity Type" at bounding box center [304, 286] width 51 height 13
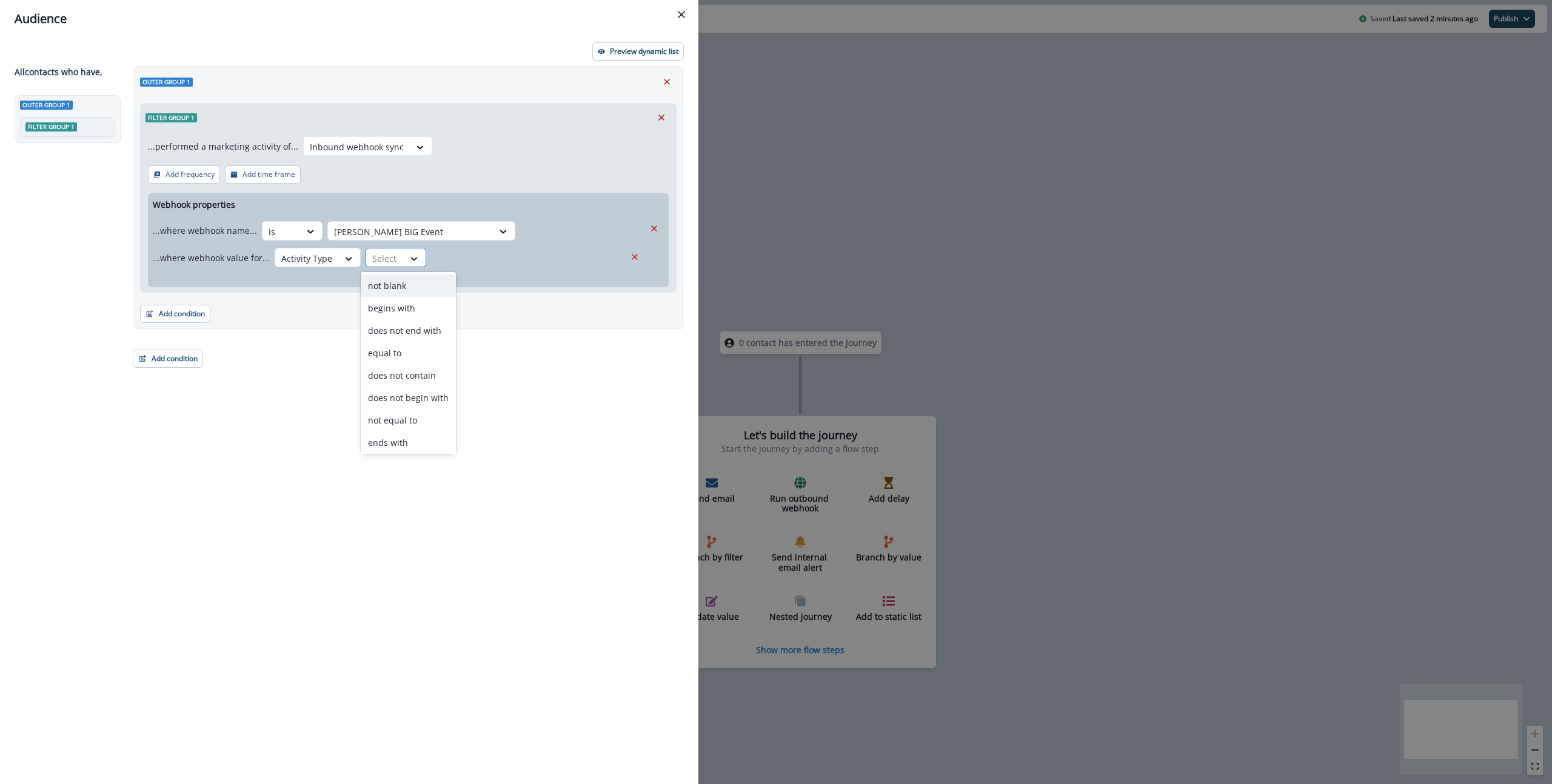
click at [409, 253] on icon at bounding box center [414, 259] width 11 height 12
click at [407, 354] on div "equal to" at bounding box center [408, 353] width 95 height 22
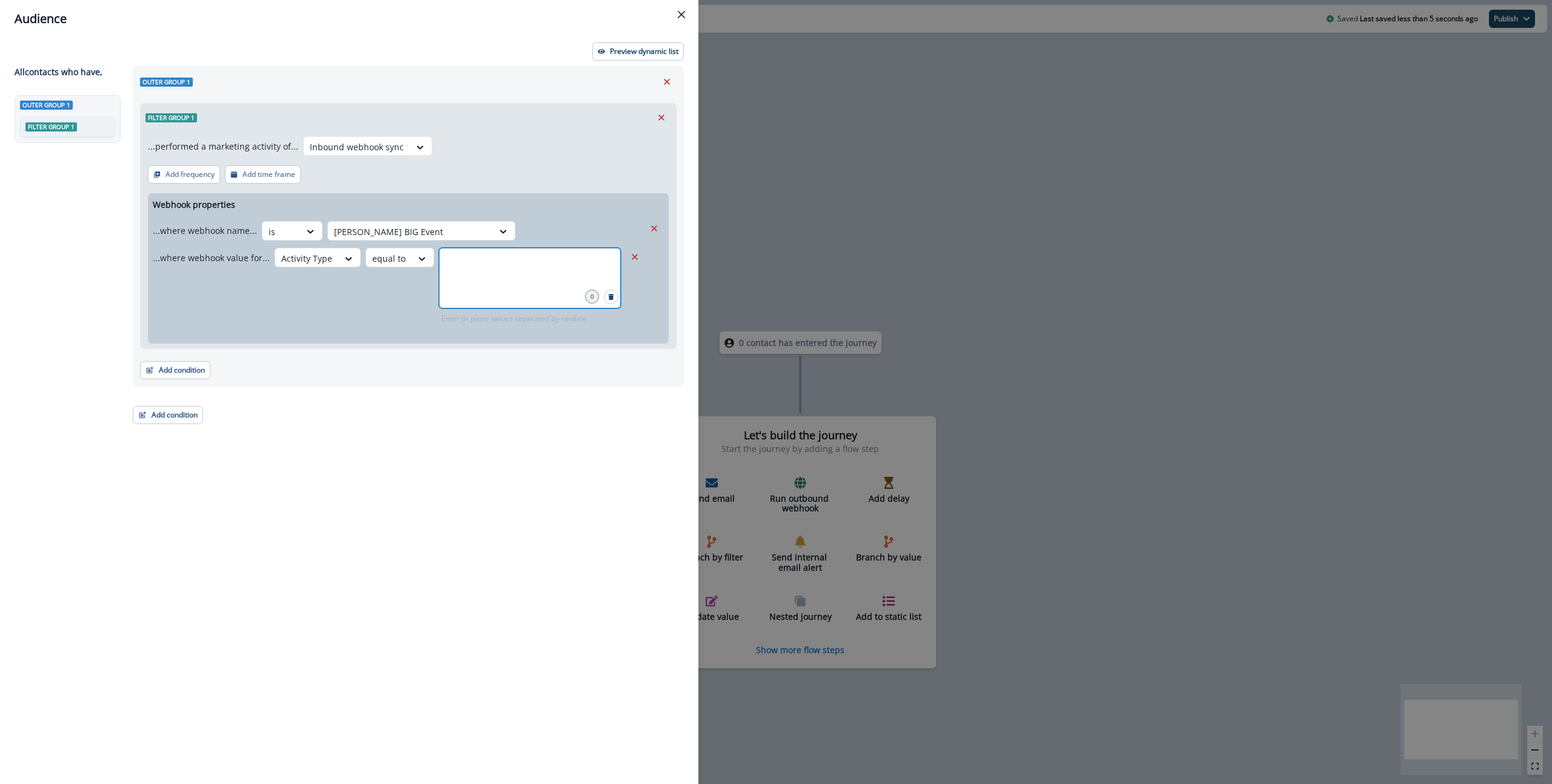
click at [561, 259] on input "text" at bounding box center [530, 263] width 178 height 24
type input "**********"
click at [394, 432] on div "**********" at bounding box center [405, 403] width 558 height 675
click at [625, 48] on p "Preview dynamic list" at bounding box center [644, 52] width 69 height 8
click at [526, 259] on input "**********" at bounding box center [530, 263] width 178 height 24
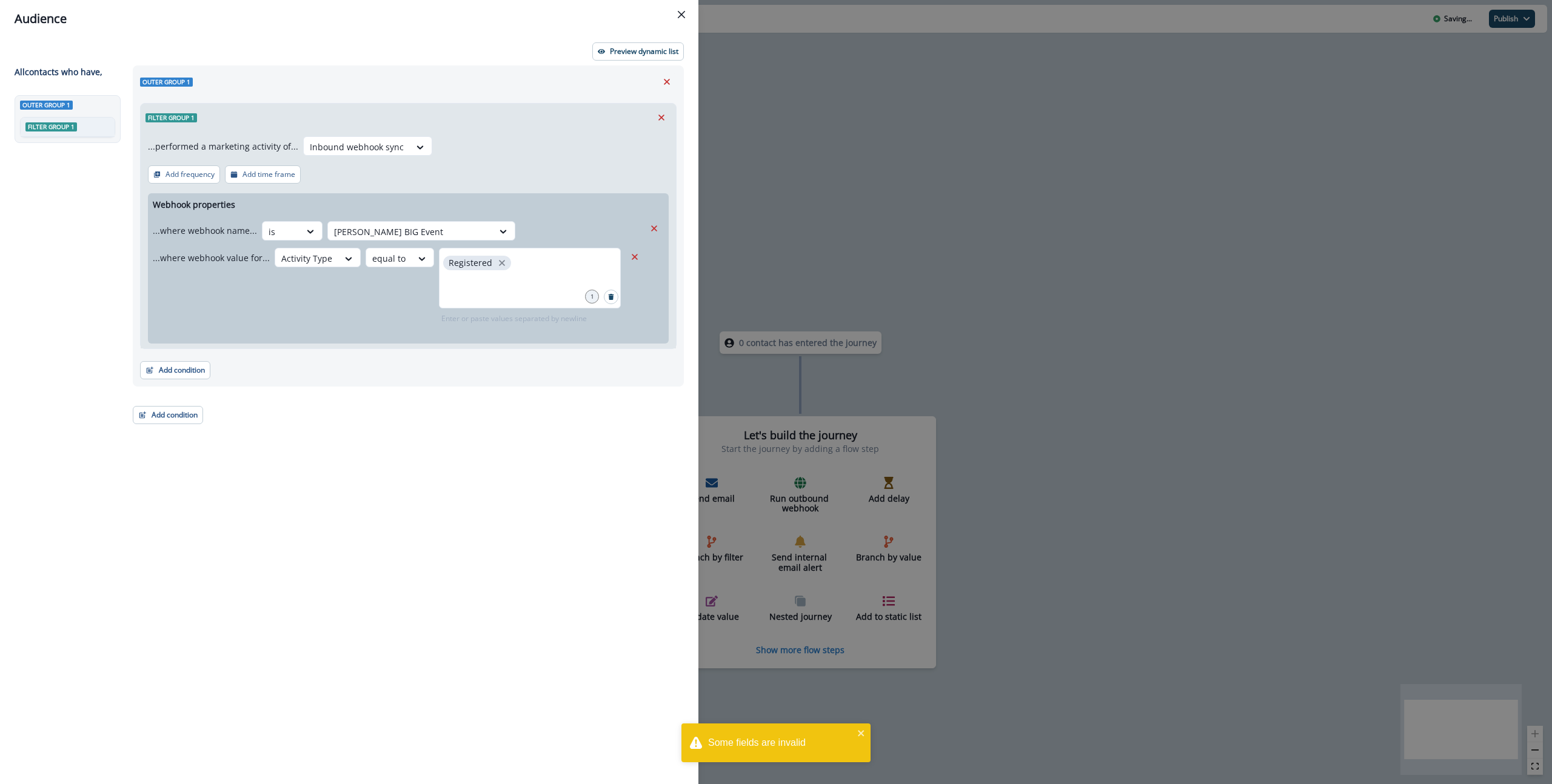
click at [502, 385] on div "Outer group 1 Filter group 1 ...performed a marketing activity of... Inbound we…" at bounding box center [409, 225] width 551 height 321
click at [665, 50] on p "Preview dynamic list" at bounding box center [644, 52] width 69 height 8
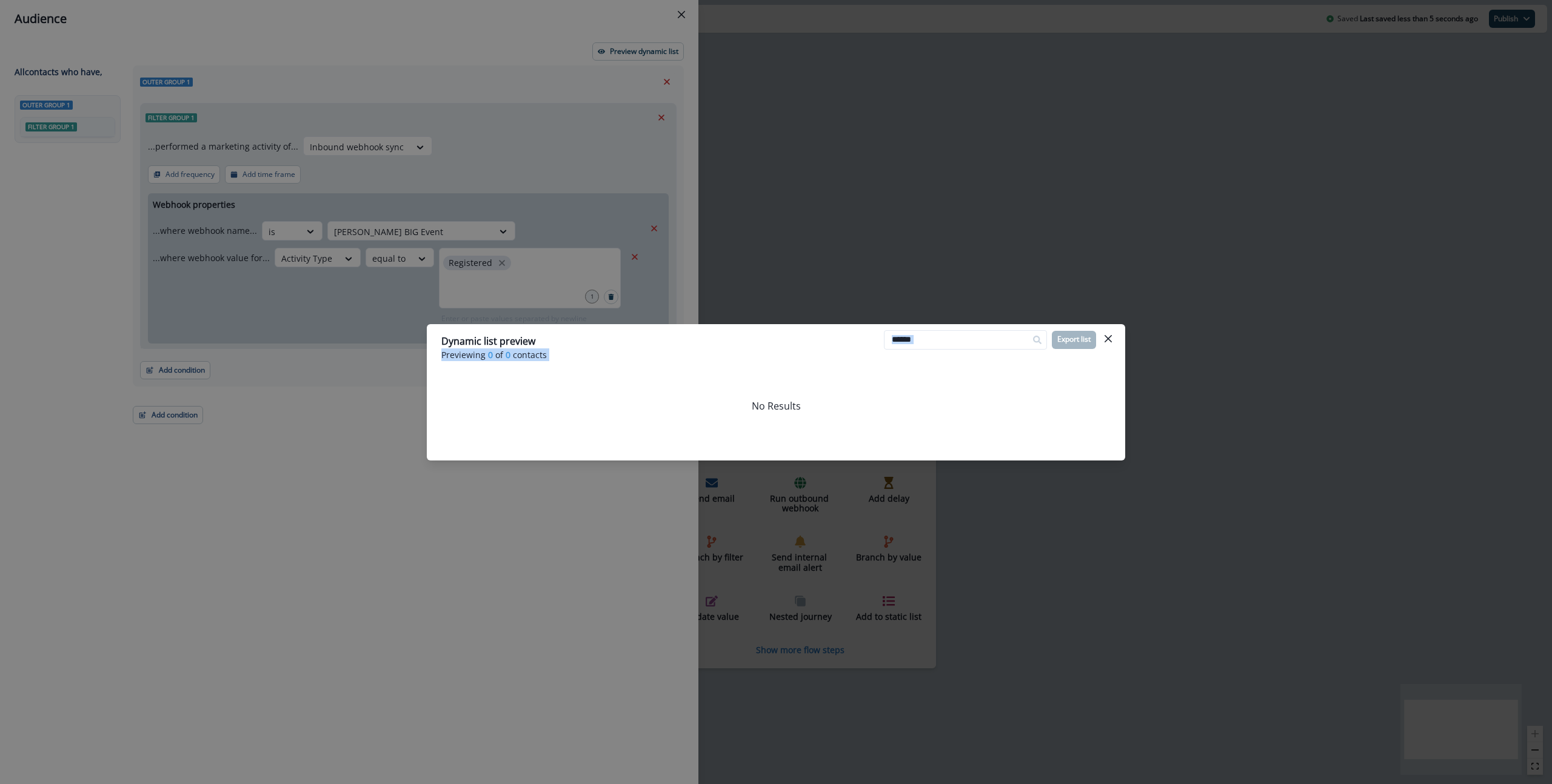
drag, startPoint x: 573, startPoint y: 379, endPoint x: 429, endPoint y: 359, distance: 145.4
click at [425, 358] on div "Dynamic list preview Previewing 0 of 0 contacts Export list No Results" at bounding box center [776, 392] width 1552 height 784
drag, startPoint x: 676, startPoint y: 392, endPoint x: 991, endPoint y: 349, distance: 317.9
click at [686, 390] on div "No Results" at bounding box center [776, 406] width 669 height 60
click at [1115, 334] on button "Close" at bounding box center [1108, 339] width 20 height 20
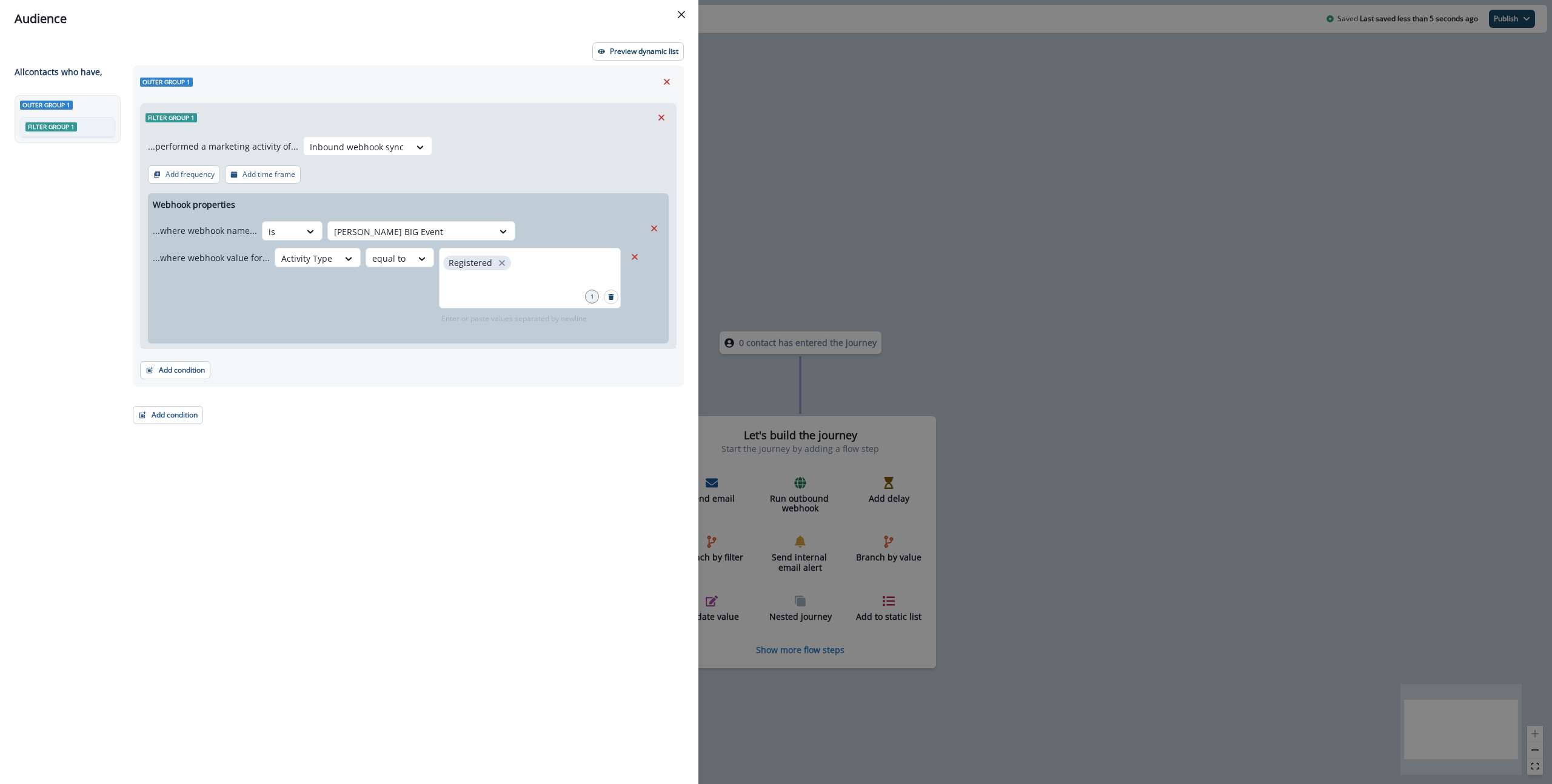
click at [688, 438] on div "Preview dynamic list All contact s who have, Outer group 1 Filter group 1 Outer…" at bounding box center [349, 411] width 699 height 747
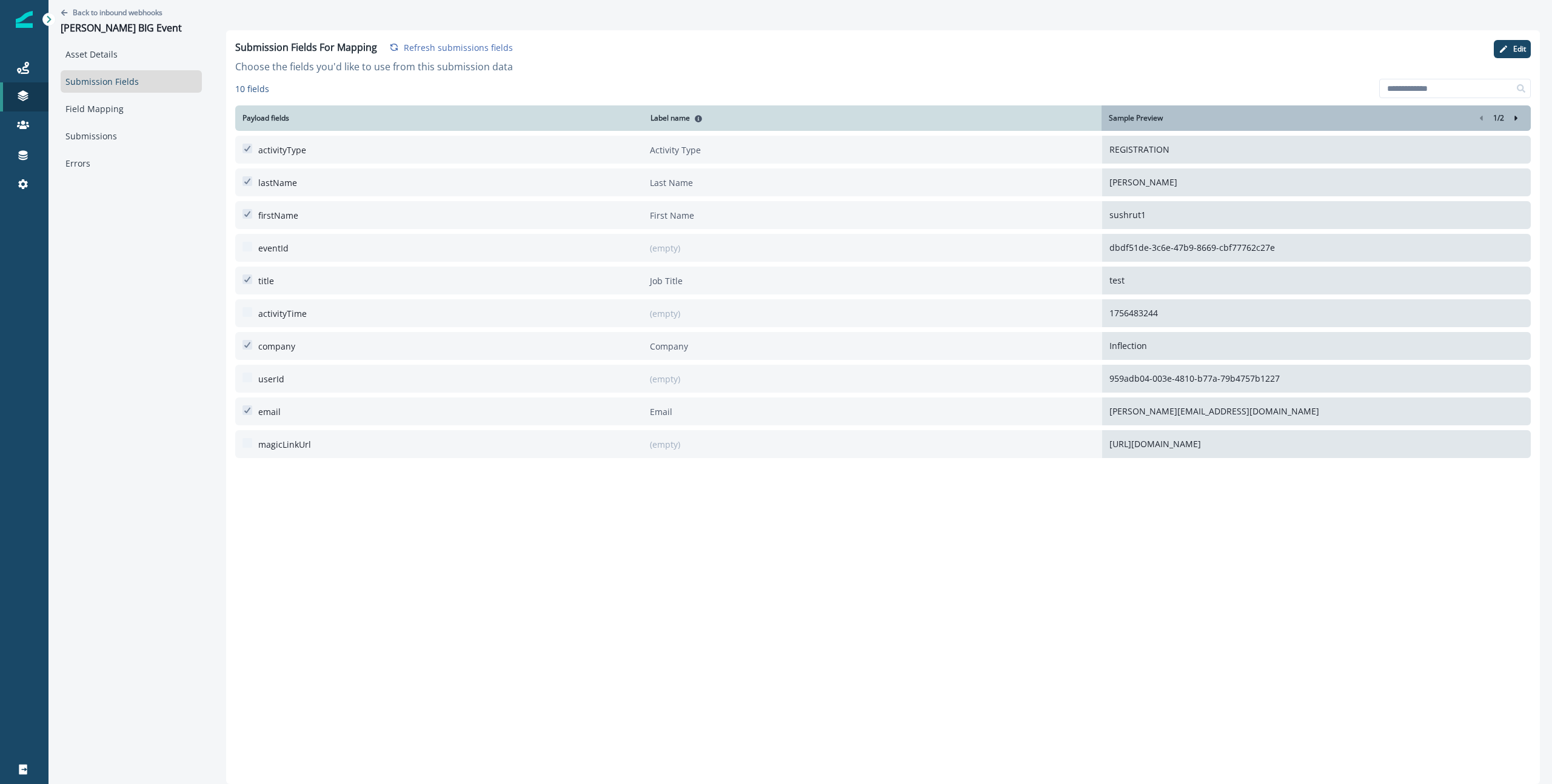
click at [1138, 147] on p "REGISTRATION" at bounding box center [1316, 149] width 414 height 13
copy p "REGISTRATION"
click at [1134, 150] on p "REGISTRATION" at bounding box center [1316, 149] width 414 height 13
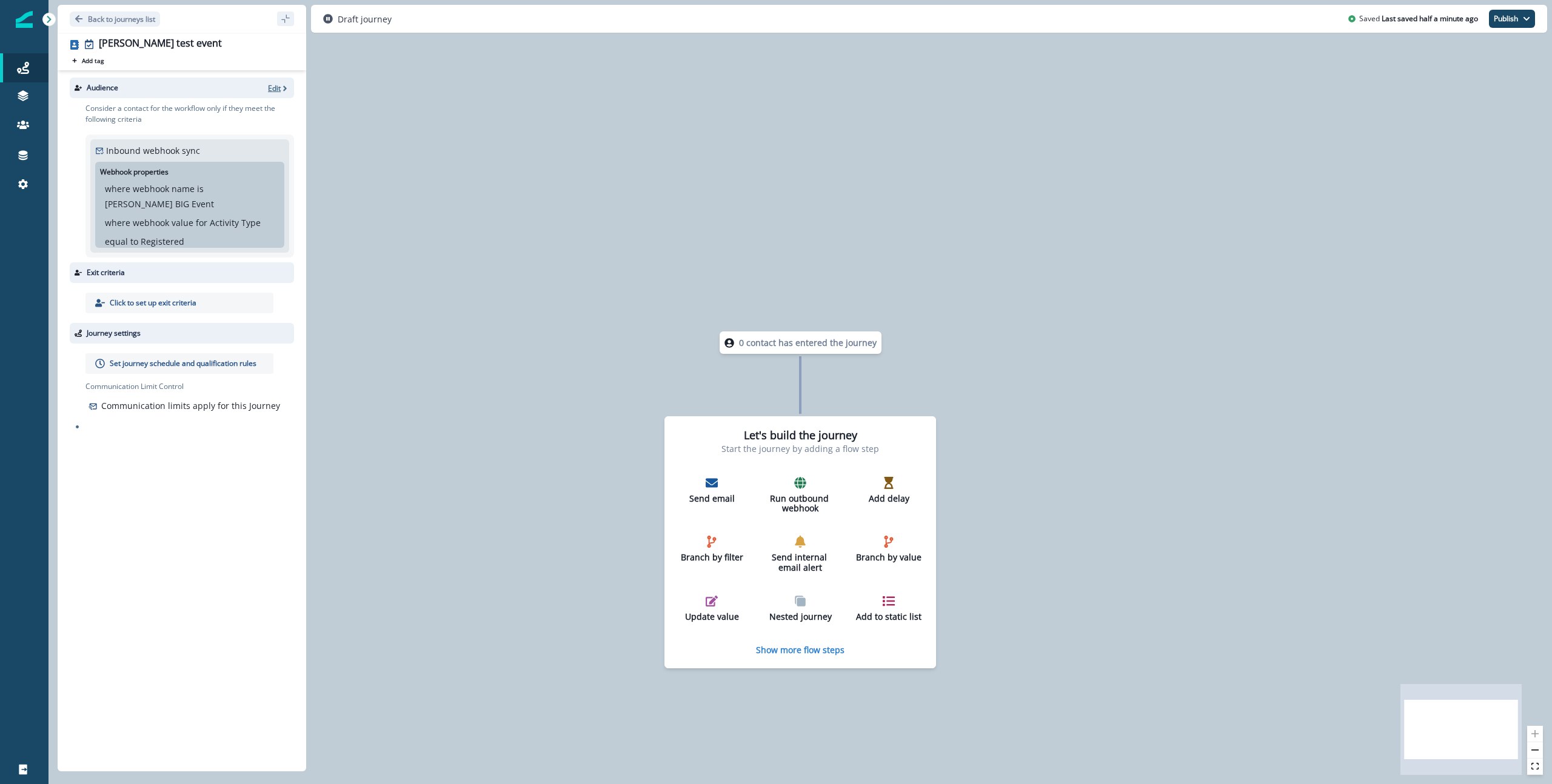
click at [280, 86] on icon "button" at bounding box center [284, 88] width 8 height 8
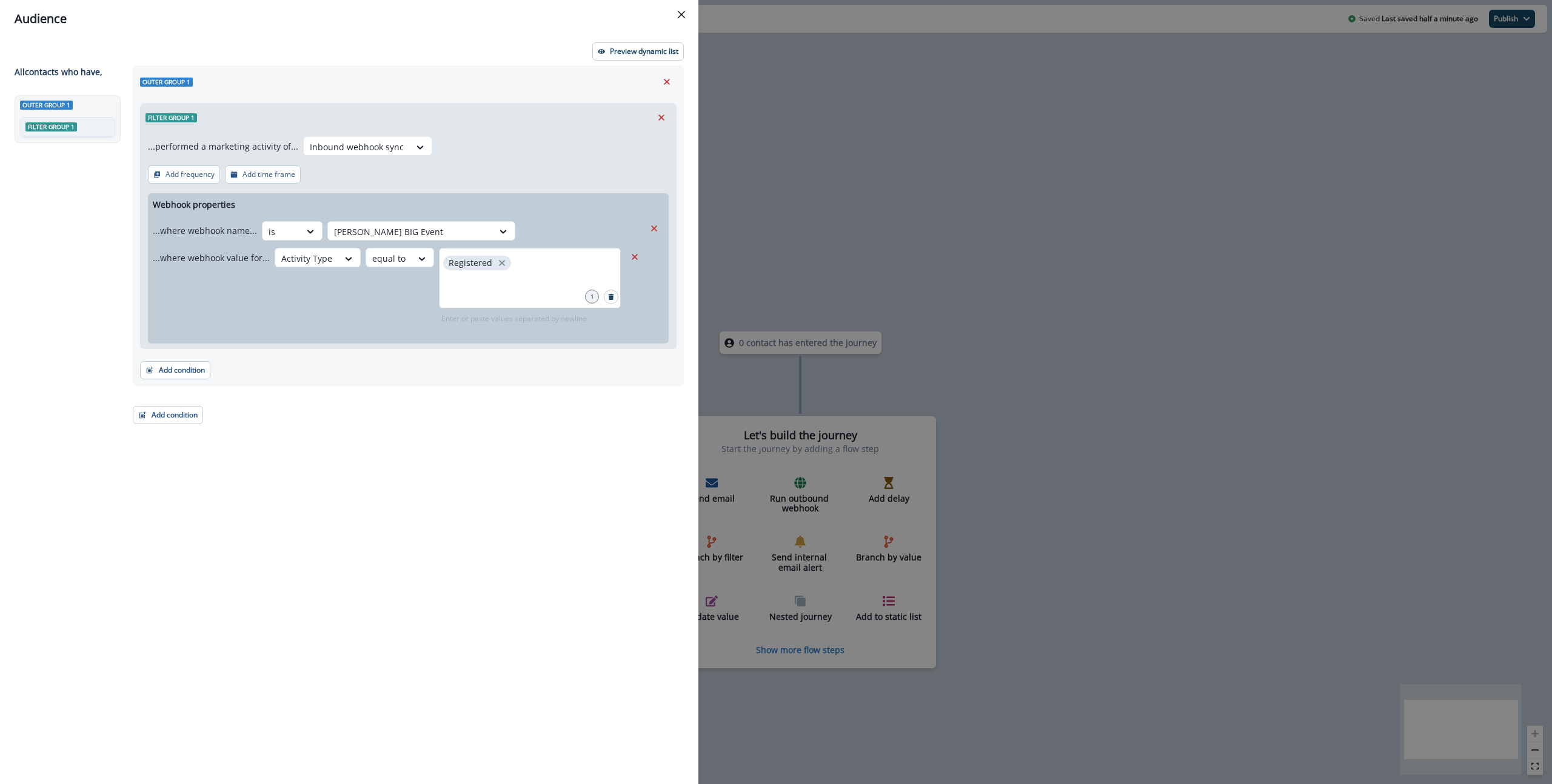
click at [521, 261] on div "Registered" at bounding box center [530, 278] width 182 height 60
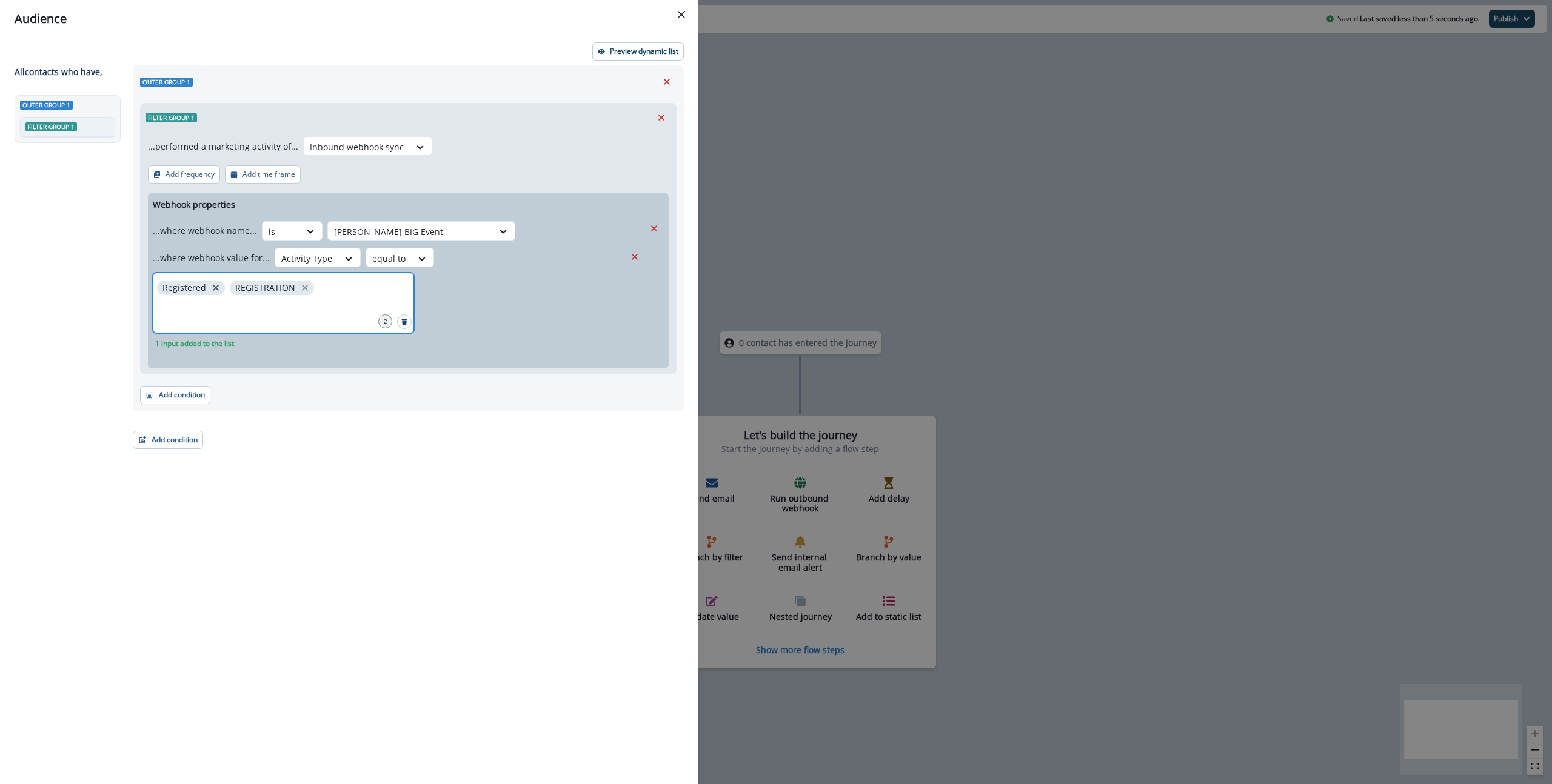
click at [215, 288] on icon "close" at bounding box center [215, 288] width 6 height 6
click at [640, 57] on button "Preview dynamic list" at bounding box center [638, 51] width 92 height 18
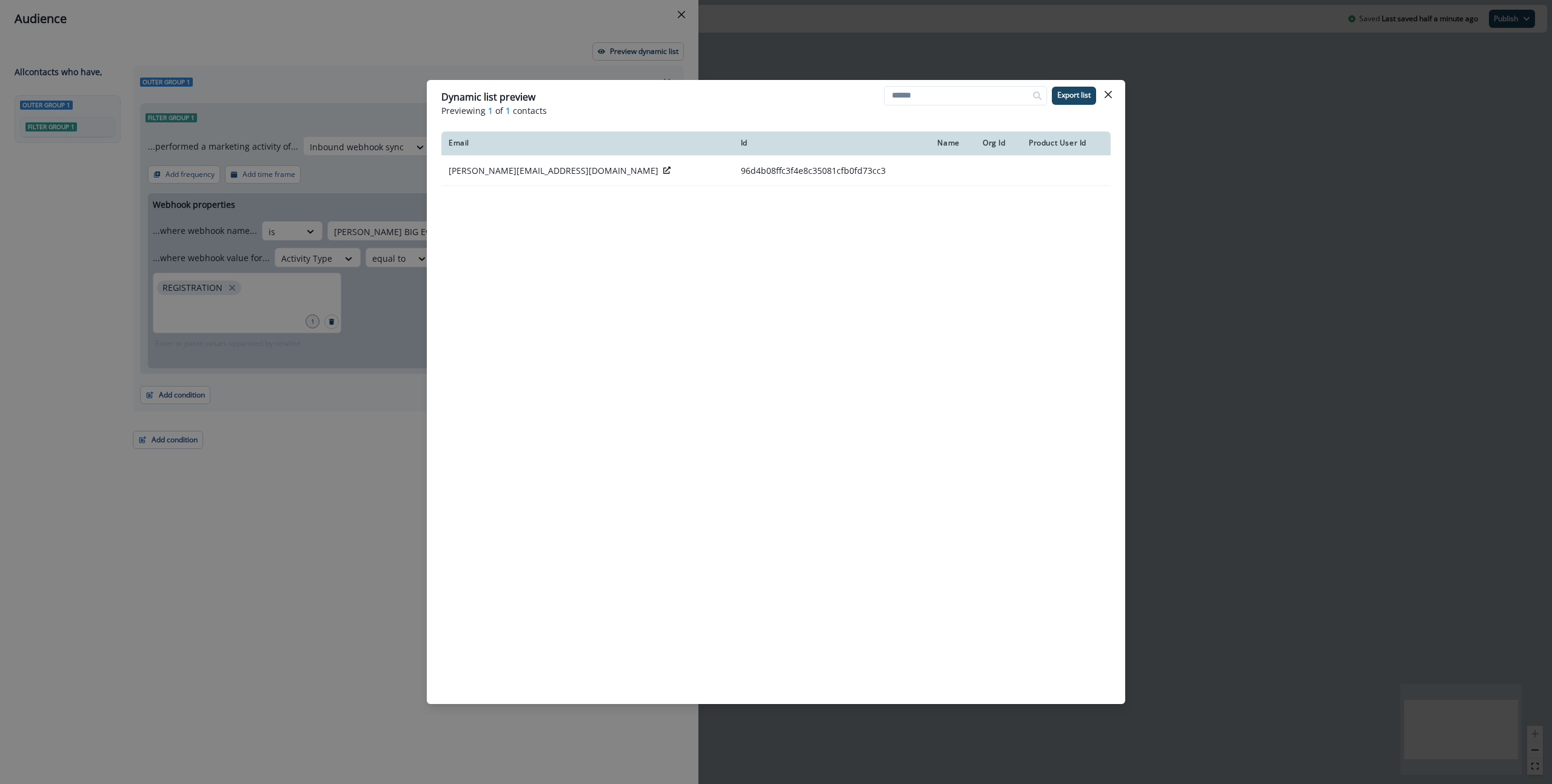
click at [489, 259] on div "Email Id Name Org Id Product User Id [PERSON_NAME][EMAIL_ADDRESS][DOMAIN_NAME] …" at bounding box center [776, 406] width 669 height 549
click at [539, 257] on div "Email Id Name Org Id Product User Id [PERSON_NAME][EMAIL_ADDRESS][DOMAIN_NAME] …" at bounding box center [776, 406] width 669 height 549
click at [938, 361] on div "Email Id Name Org Id Product User Id [PERSON_NAME][EMAIL_ADDRESS][DOMAIN_NAME] …" at bounding box center [776, 406] width 669 height 549
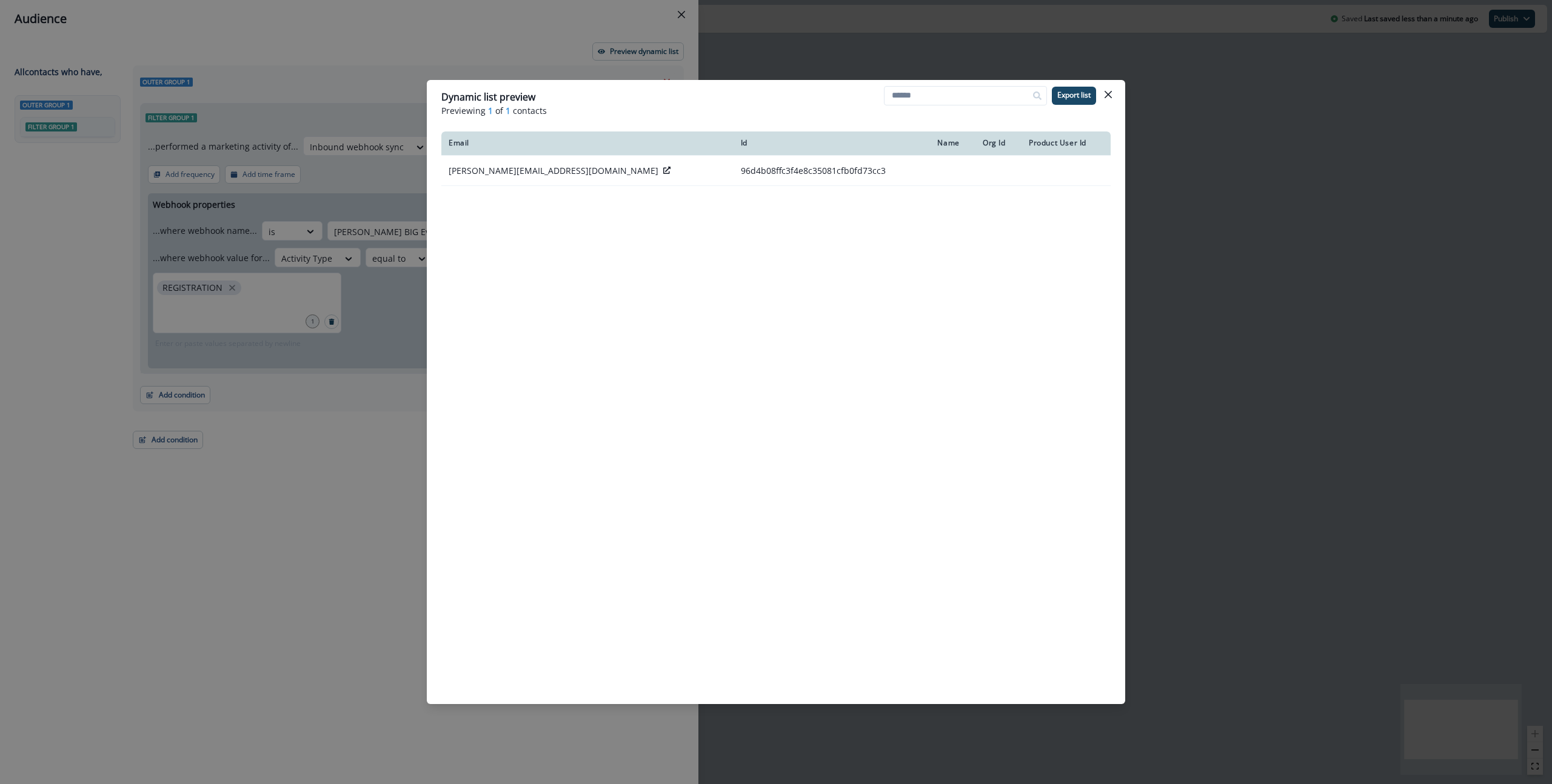
click at [595, 281] on div "Email Id Name Org Id Product User Id [PERSON_NAME][EMAIL_ADDRESS][DOMAIN_NAME] …" at bounding box center [776, 406] width 669 height 549
